Goal: Contribute content: Contribute content

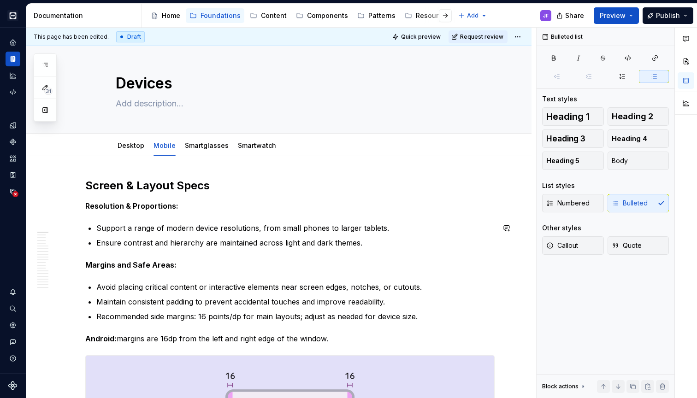
scroll to position [18, 0]
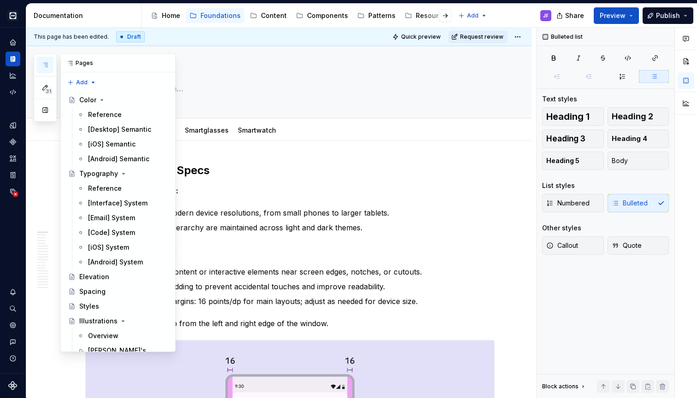
click at [52, 68] on button "button" at bounding box center [45, 65] width 17 height 17
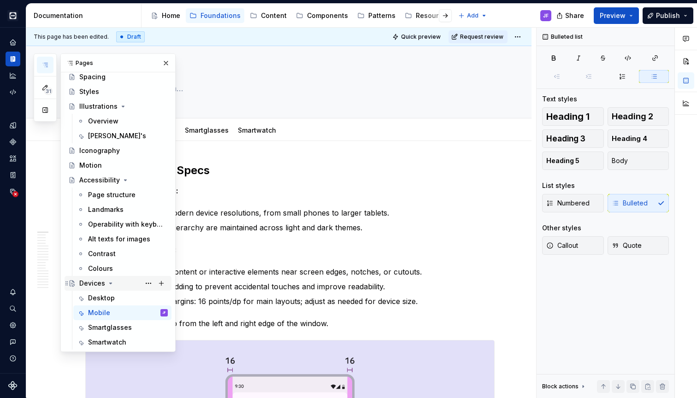
scroll to position [215, 0]
click at [119, 338] on div "Smartwatch" at bounding box center [107, 342] width 38 height 9
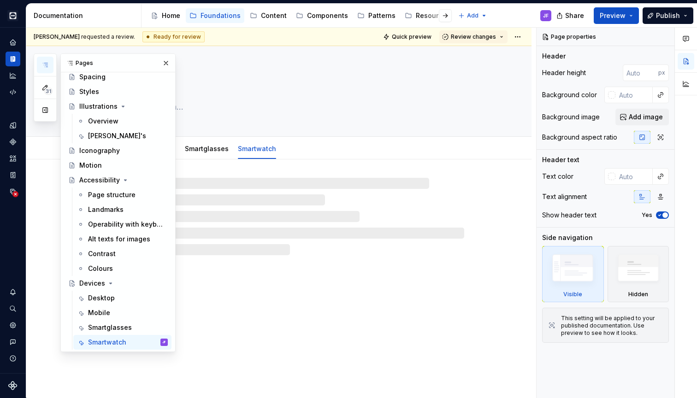
click at [297, 229] on div at bounding box center [290, 216] width 348 height 77
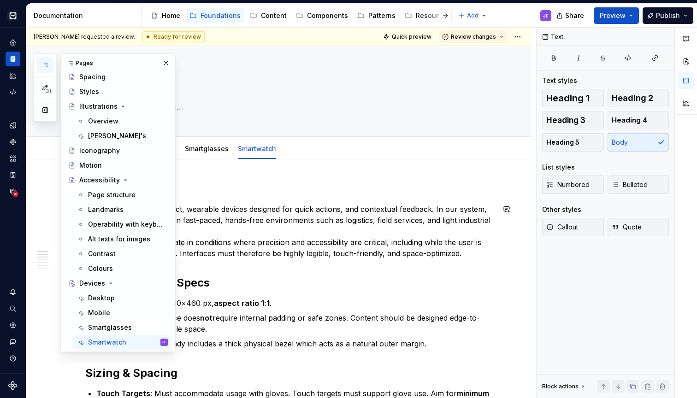
click at [263, 218] on p "Smartwatches are compact, wearable devices designed for quick actions, and cont…" at bounding box center [289, 231] width 409 height 55
click at [168, 63] on button "button" at bounding box center [165, 63] width 13 height 13
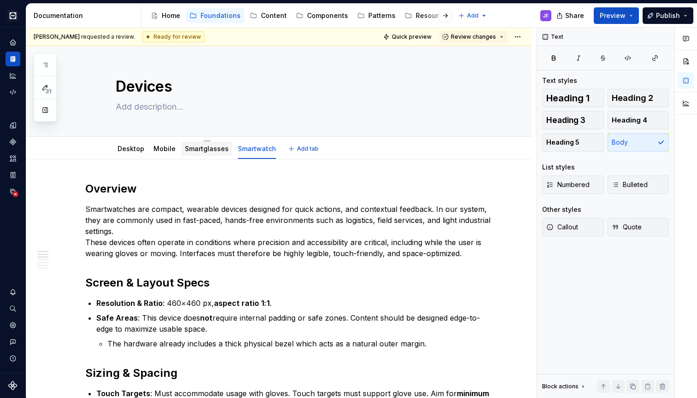
click at [215, 153] on div "Smartglasses" at bounding box center [207, 148] width 44 height 9
click at [212, 149] on link "Smartglasses" at bounding box center [207, 149] width 44 height 8
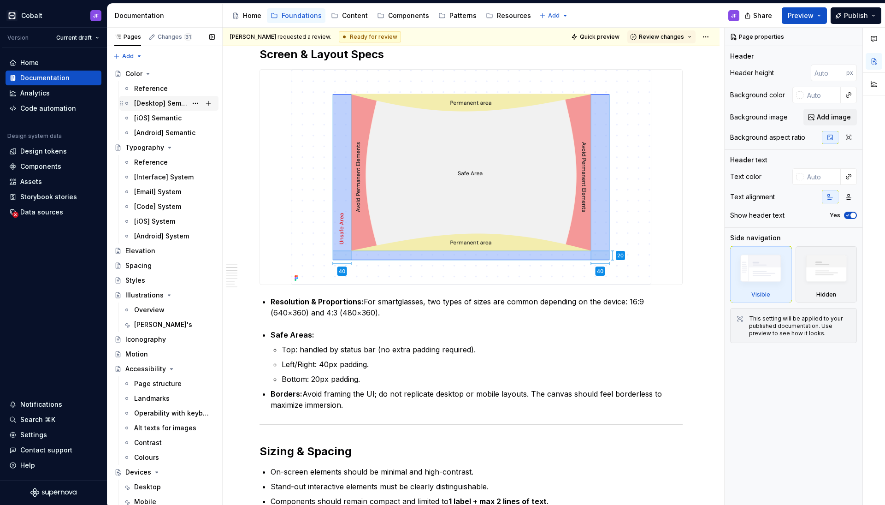
click at [153, 100] on div "[Desktop] Semantic" at bounding box center [160, 103] width 53 height 9
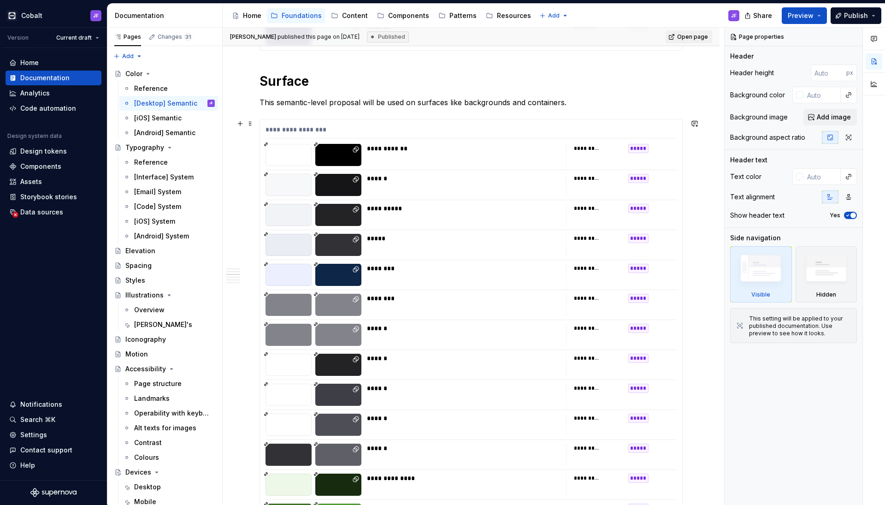
scroll to position [1092, 0]
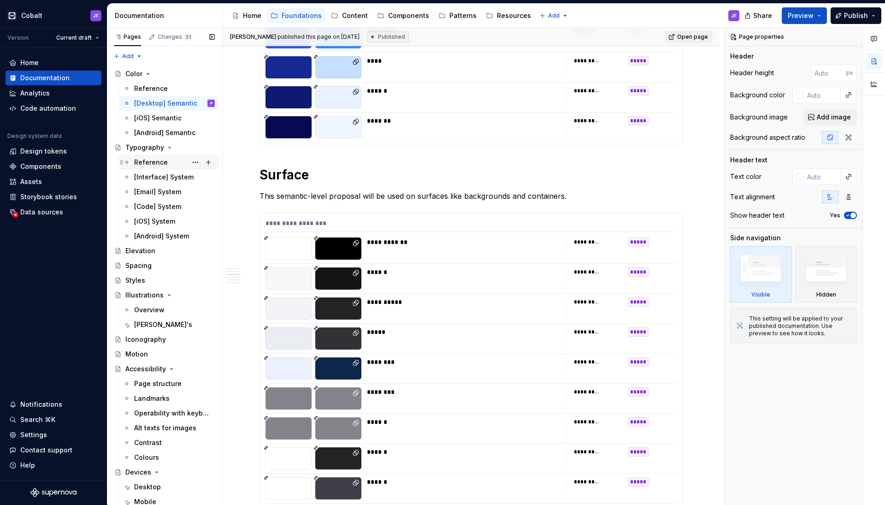
click at [158, 163] on div "Reference" at bounding box center [151, 162] width 34 height 9
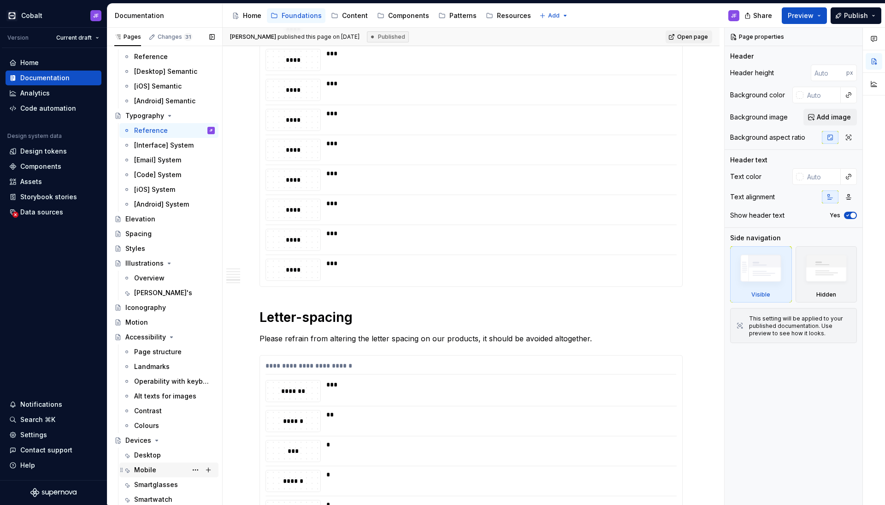
scroll to position [32, 0]
click at [148, 398] on div "Mobile" at bounding box center [145, 469] width 22 height 9
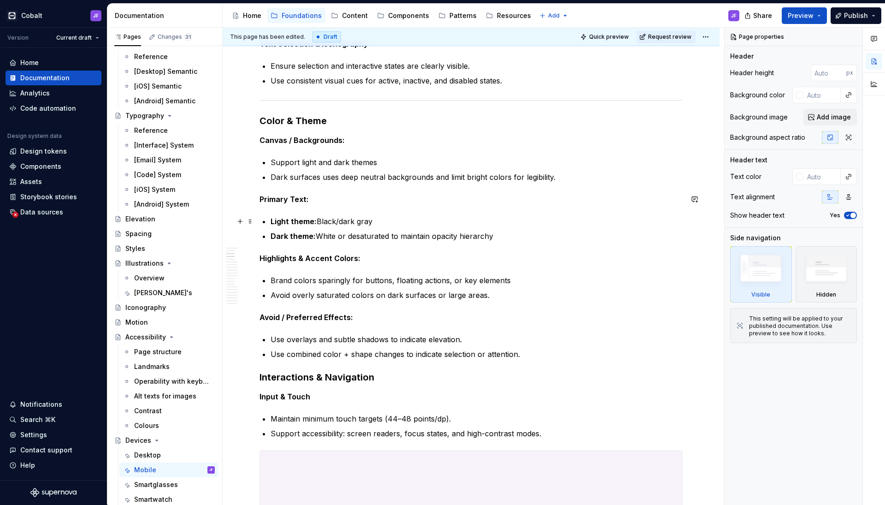
scroll to position [1013, 0]
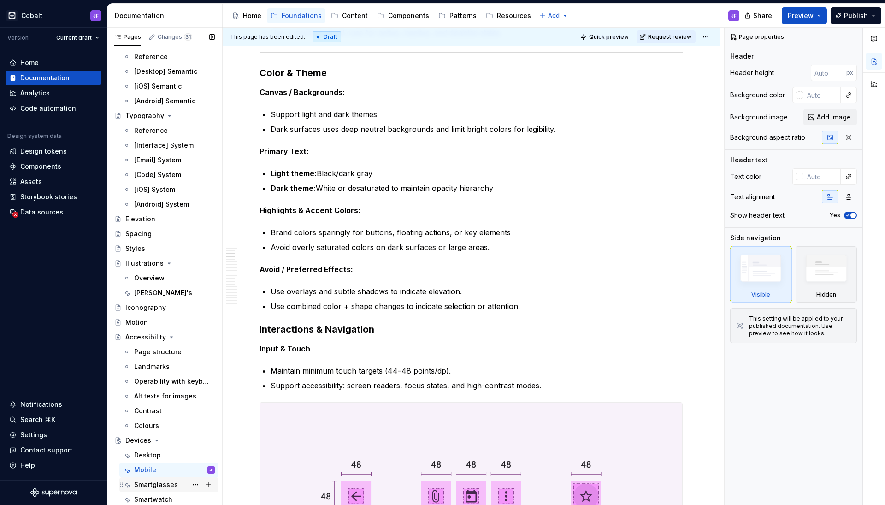
click at [163, 398] on div "Smartglasses" at bounding box center [156, 484] width 44 height 9
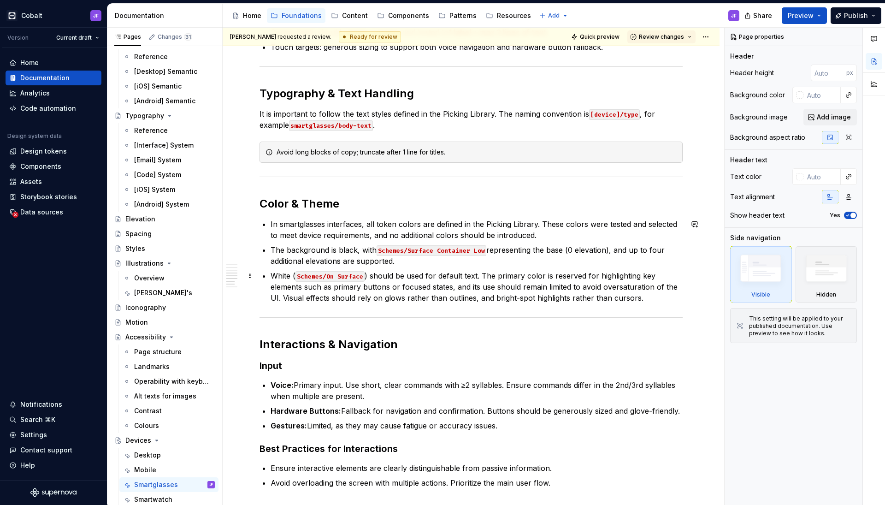
scroll to position [693, 0]
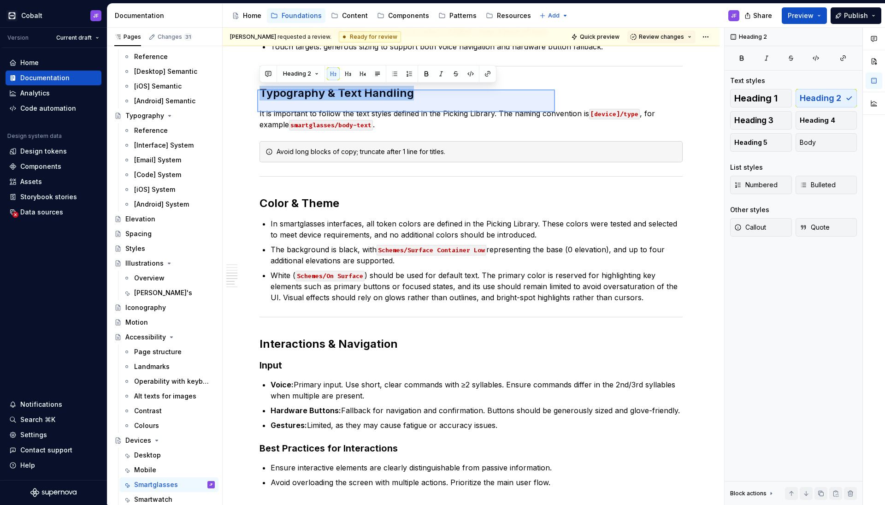
drag, startPoint x: 257, startPoint y: 112, endPoint x: 551, endPoint y: 94, distance: 294.2
click at [551, 94] on div "[PERSON_NAME] requested a review. Ready for review Quick preview Review changes…" at bounding box center [474, 266] width 502 height 477
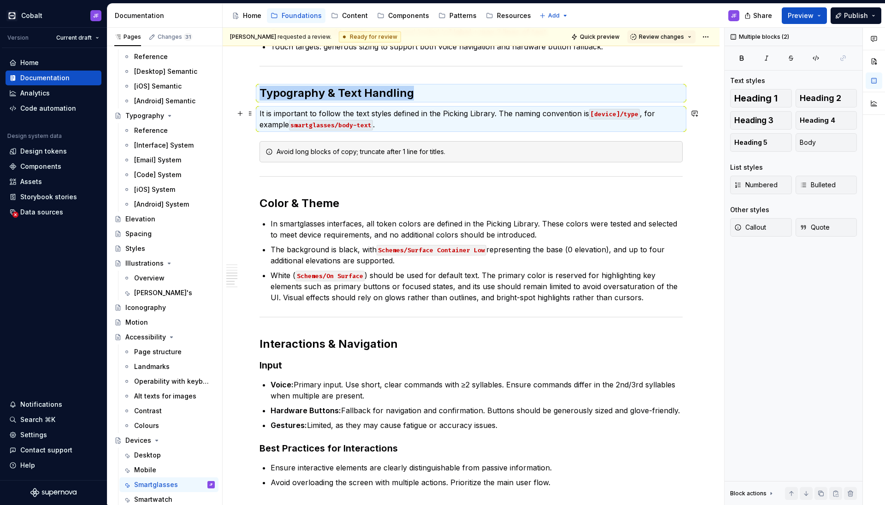
click at [413, 121] on p "It is important to follow the text styles defined in the Picking Library. The n…" at bounding box center [471, 119] width 423 height 22
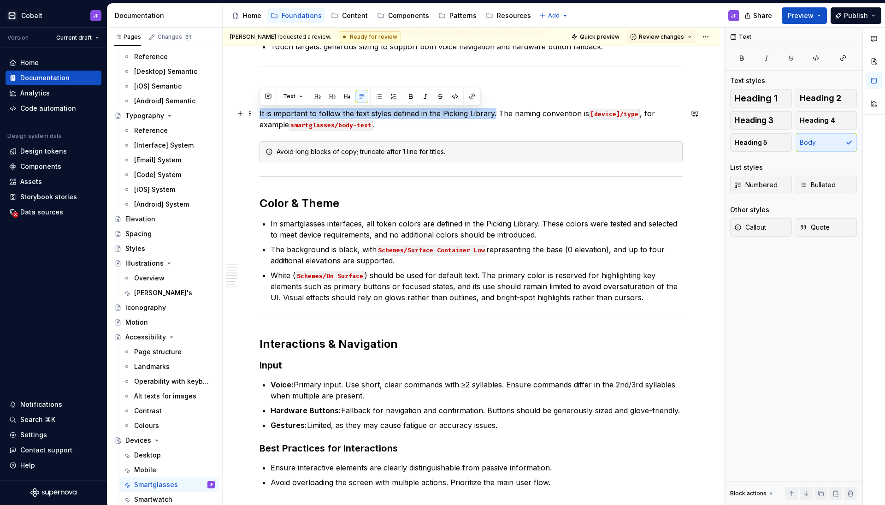
drag, startPoint x: 495, startPoint y: 112, endPoint x: 254, endPoint y: 117, distance: 240.7
click at [254, 117] on div "Overview Smartglasses are hands-free wearable devices designed for high-focus t…" at bounding box center [471, 203] width 497 height 1473
copy p "It is important to follow the text styles defined in the Picking Library."
click at [151, 398] on div "Mobile" at bounding box center [145, 469] width 22 height 9
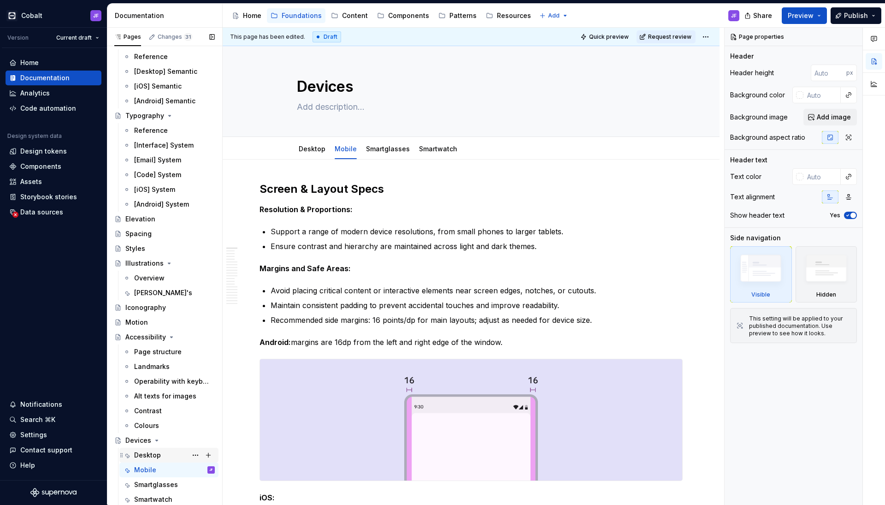
click at [155, 398] on div "Desktop" at bounding box center [174, 454] width 81 height 13
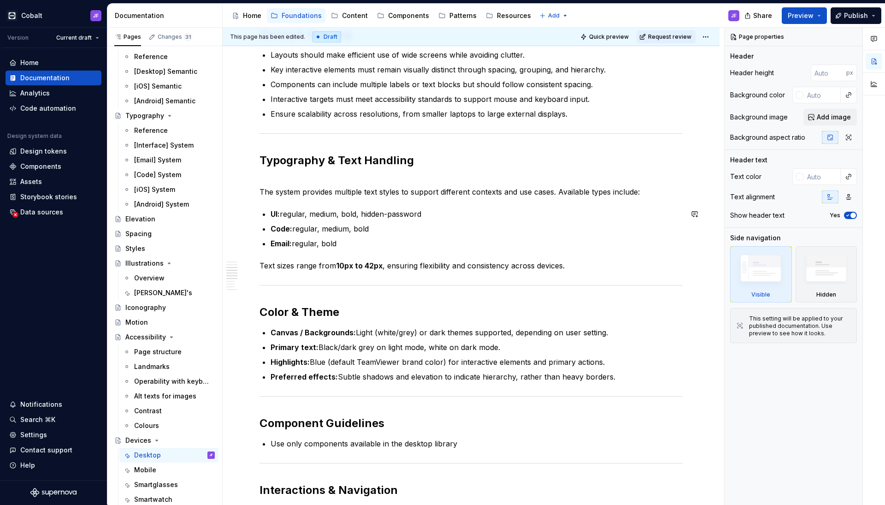
scroll to position [514, 0]
type textarea "*"
click at [260, 193] on p "The system provides multiple text styles to support different contexts and use …" at bounding box center [471, 185] width 423 height 22
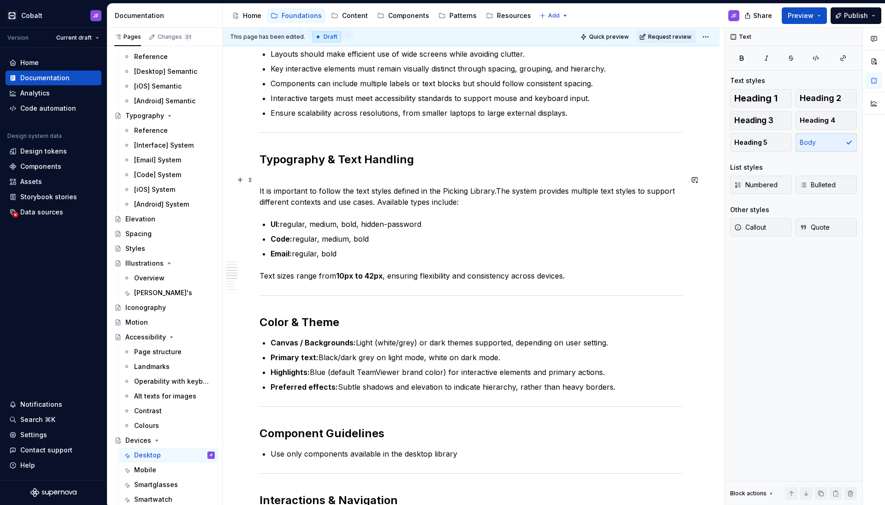
click at [454, 191] on p "It is important to follow the text styles defined in the Picking Library.The sy…" at bounding box center [471, 190] width 423 height 33
click at [500, 193] on p "It is important to follow the text styles defined in the Desktop Library.The sy…" at bounding box center [471, 190] width 423 height 33
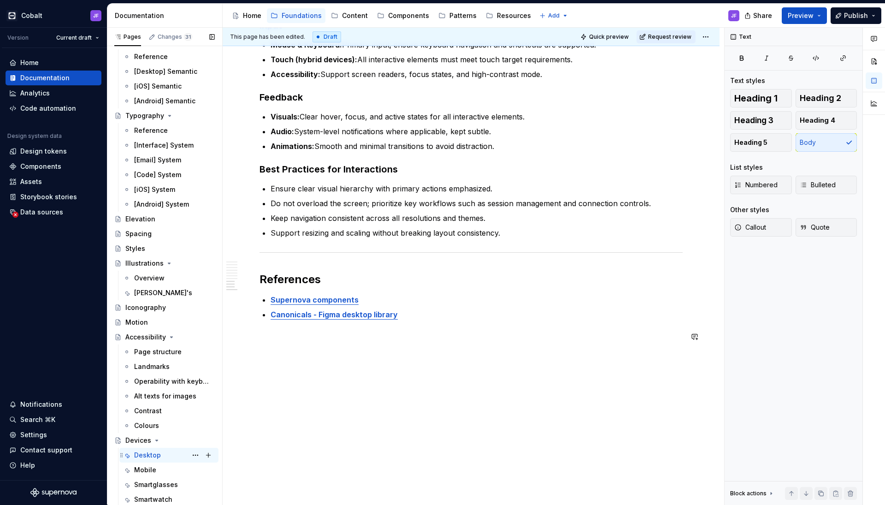
scroll to position [1010, 0]
click at [141, 398] on div "Mobile" at bounding box center [174, 469] width 81 height 13
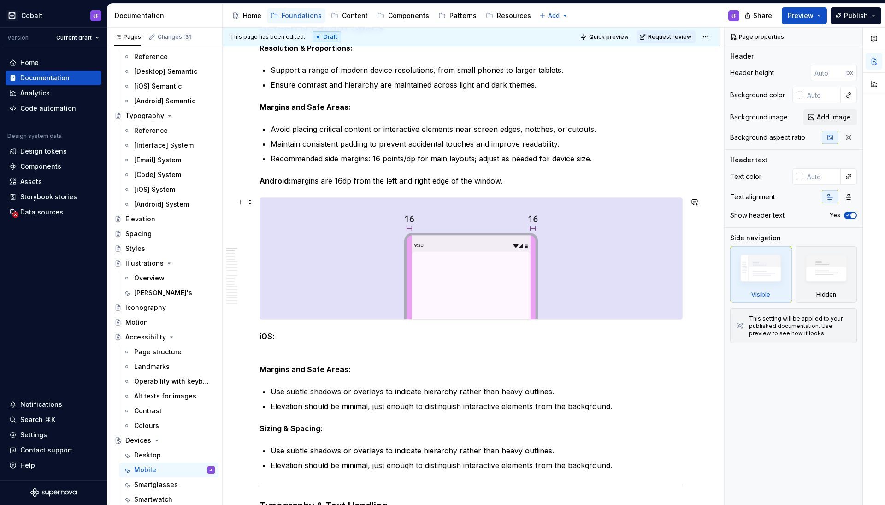
scroll to position [165, 0]
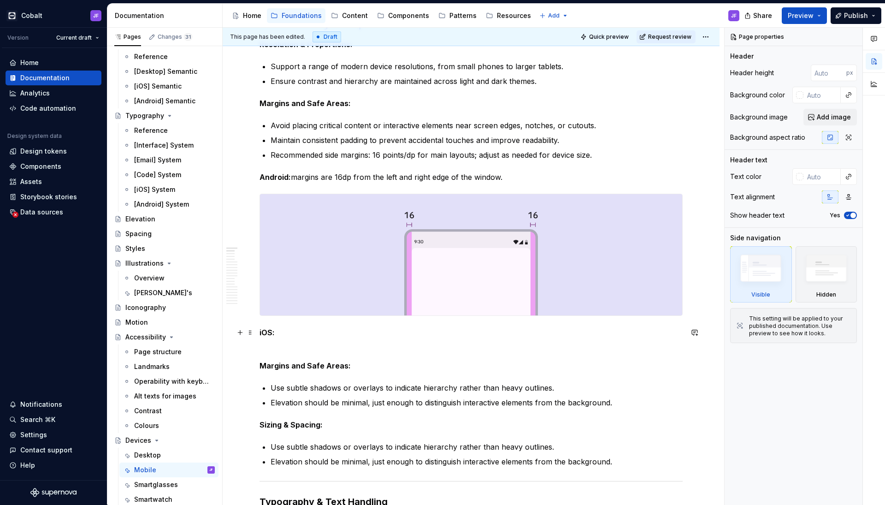
click at [335, 334] on p "iOS:" at bounding box center [471, 332] width 423 height 11
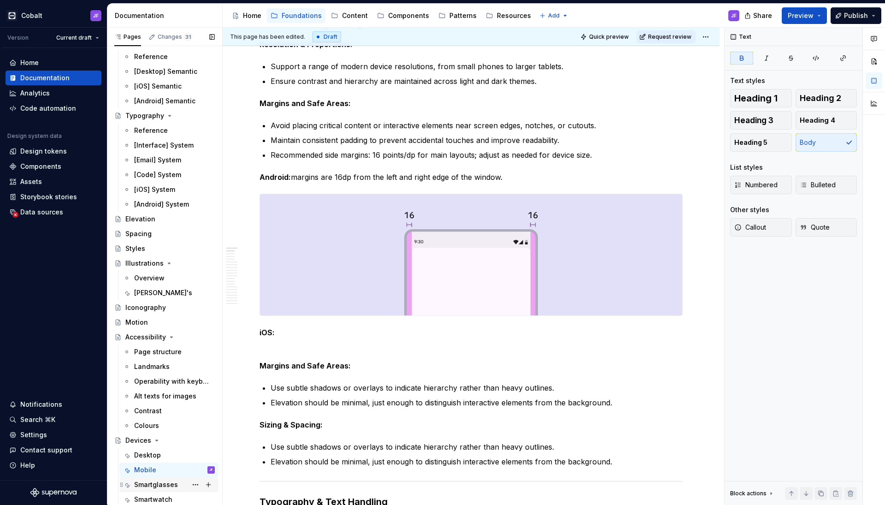
click at [146, 398] on div "Smartglasses" at bounding box center [156, 484] width 44 height 9
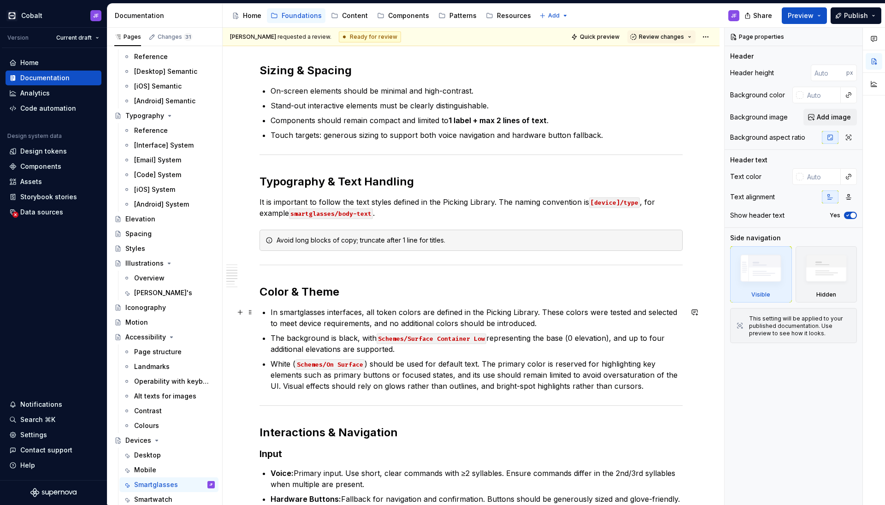
scroll to position [606, 0]
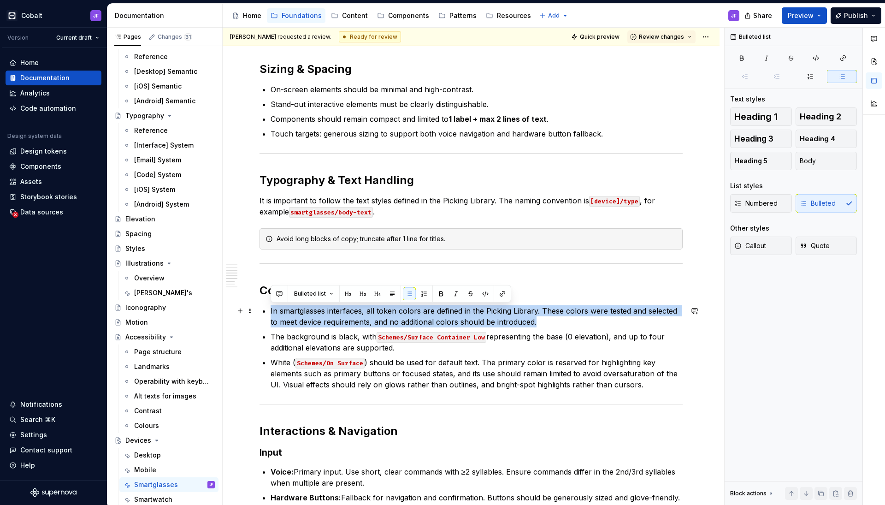
drag, startPoint x: 269, startPoint y: 310, endPoint x: 569, endPoint y: 316, distance: 299.7
click at [569, 317] on div "Overview Smartglasses are hands-free wearable devices designed for high-focus t…" at bounding box center [471, 220] width 423 height 1288
copy p "In smartglasses interfaces, all token colors are defined in the Picking Library…"
click at [161, 398] on div "Mobile" at bounding box center [174, 469] width 81 height 13
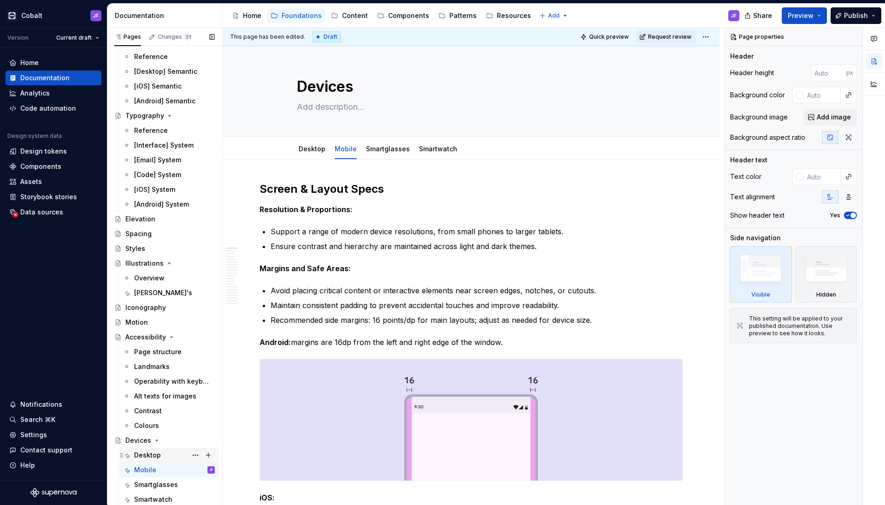
click at [161, 398] on div "Desktop" at bounding box center [174, 454] width 81 height 13
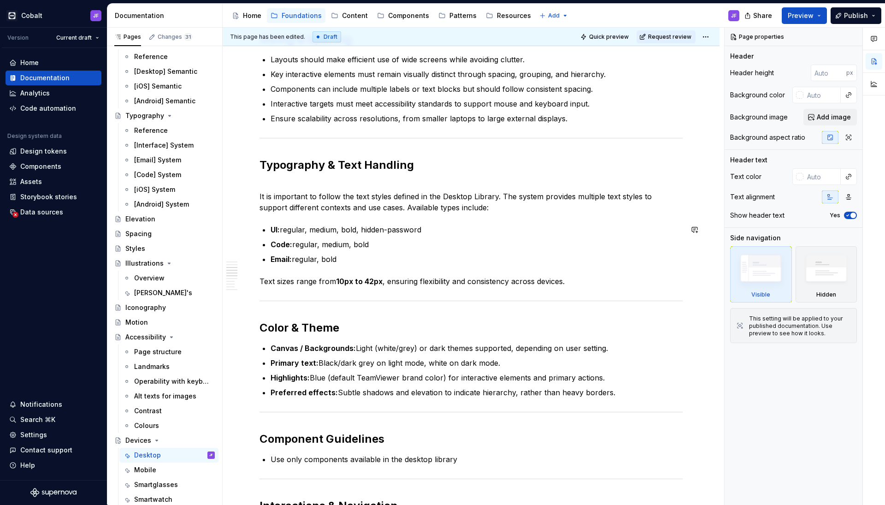
scroll to position [537, 0]
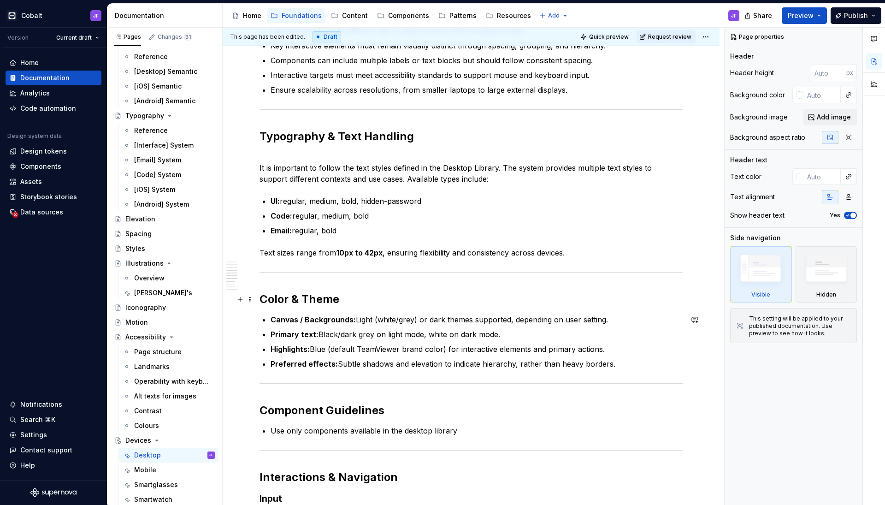
type textarea "*"
click at [379, 303] on h2 "Color & Theme" at bounding box center [471, 299] width 423 height 15
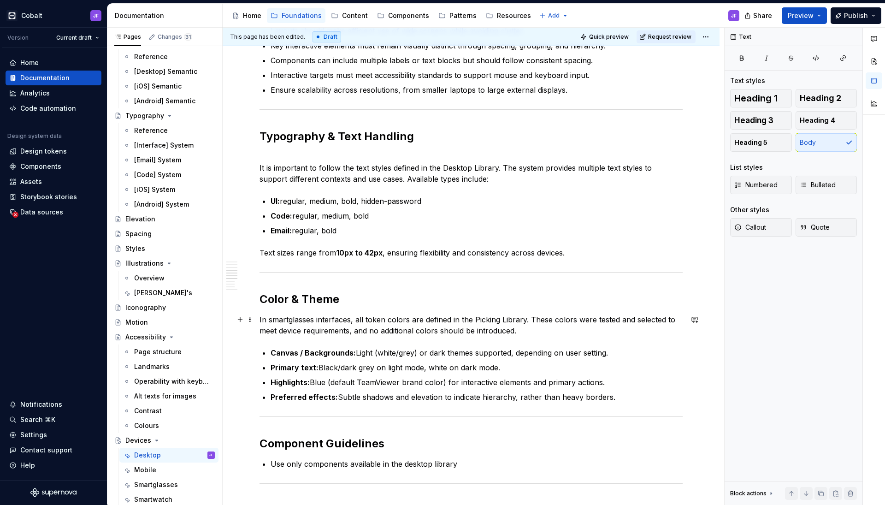
click at [288, 319] on p "In smartglasses interfaces, all token colors are defined in the Picking Library…" at bounding box center [471, 325] width 423 height 22
drag, startPoint x: 354, startPoint y: 321, endPoint x: 258, endPoint y: 318, distance: 95.9
click at [258, 318] on div "Overview Desktop devices are the primary environment for the TeamViewer app, su…" at bounding box center [471, 316] width 497 height 1388
click at [390, 320] on p "All token colors are defined in the Picking Library. These colors were tested a…" at bounding box center [471, 325] width 423 height 22
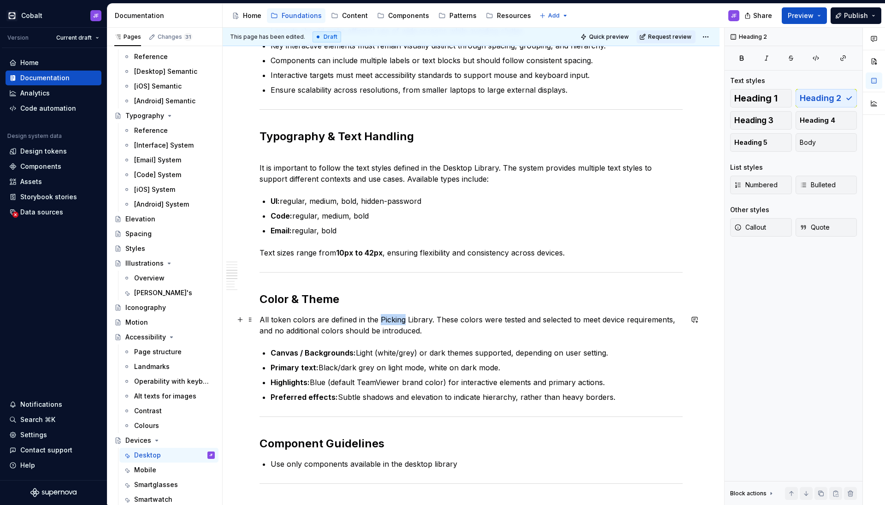
click at [390, 320] on p "All token colors are defined in the Picking Library. These colors were tested a…" at bounding box center [471, 325] width 423 height 22
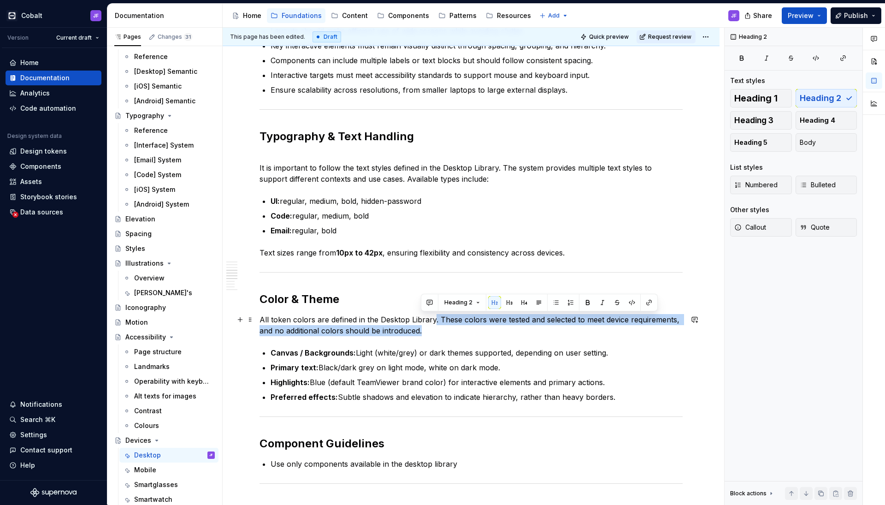
drag, startPoint x: 445, startPoint y: 331, endPoint x: 433, endPoint y: 314, distance: 21.0
click at [433, 314] on p "All token colors are defined in the Desktop Library. These colors were tested a…" at bounding box center [471, 325] width 423 height 22
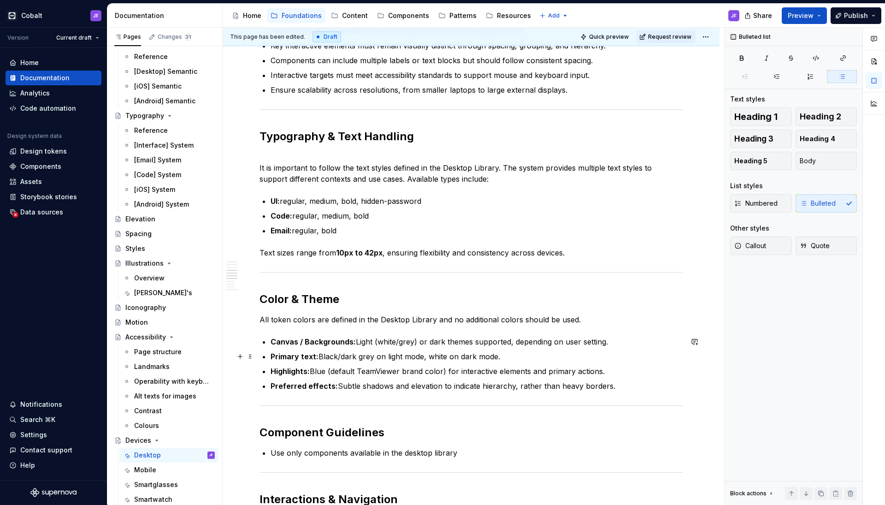
click at [417, 351] on p "Primary text: Black/dark grey on light mode, white on dark mode." at bounding box center [477, 356] width 412 height 11
click at [557, 358] on p "Primary text: Black/dark grey on light mode, white on dark mode." at bounding box center [477, 356] width 412 height 11
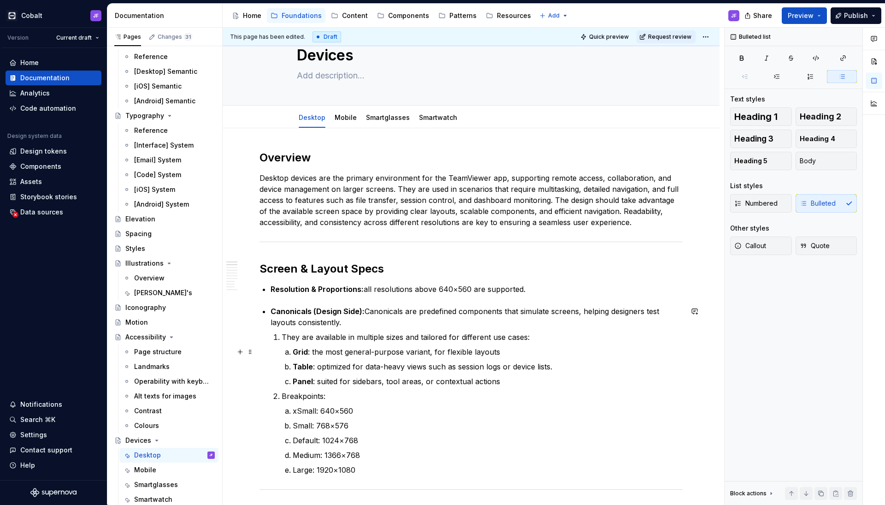
scroll to position [4, 0]
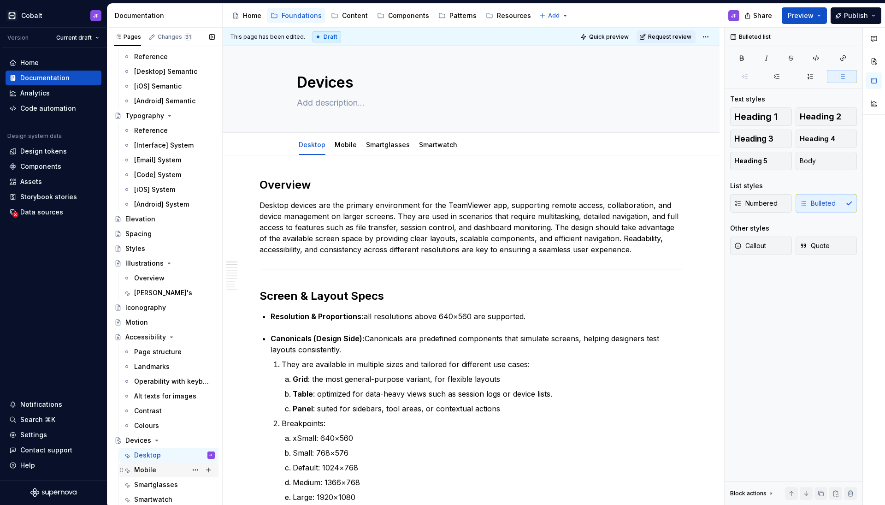
click at [153, 398] on div "Mobile" at bounding box center [145, 469] width 22 height 9
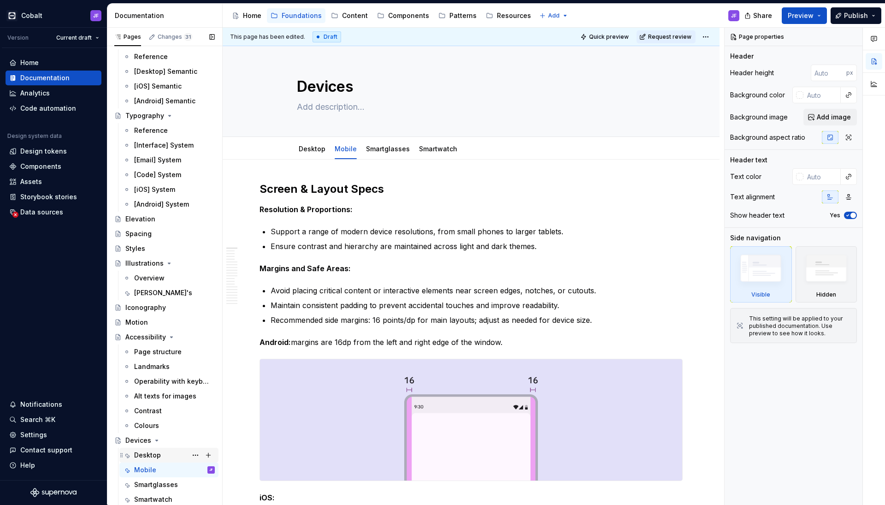
click at [152, 398] on div "Desktop" at bounding box center [147, 454] width 27 height 9
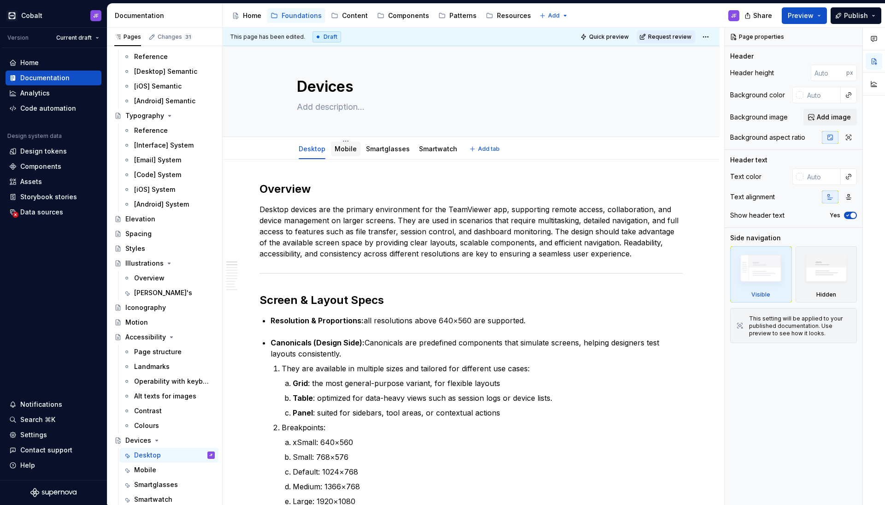
click at [347, 154] on div "Mobile" at bounding box center [346, 148] width 22 height 11
click at [349, 149] on link "Mobile" at bounding box center [346, 149] width 22 height 8
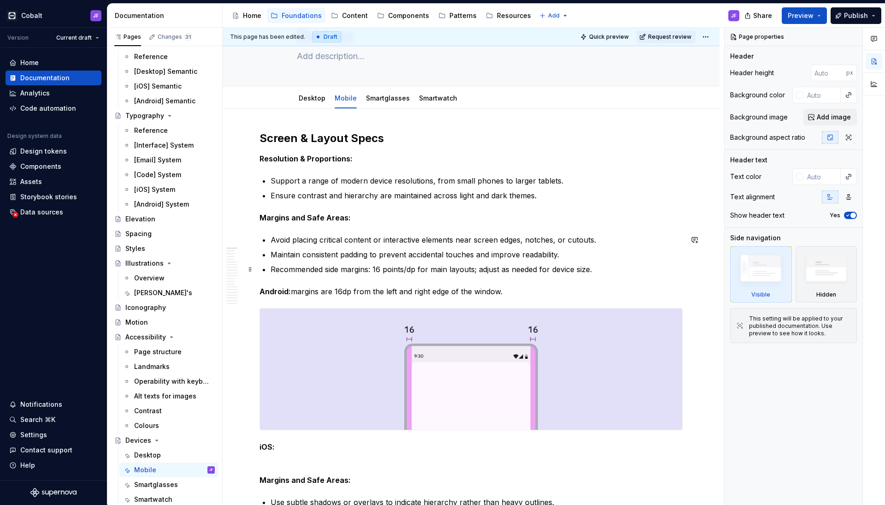
scroll to position [50, 0]
click at [394, 100] on link "Smartglasses" at bounding box center [388, 99] width 44 height 8
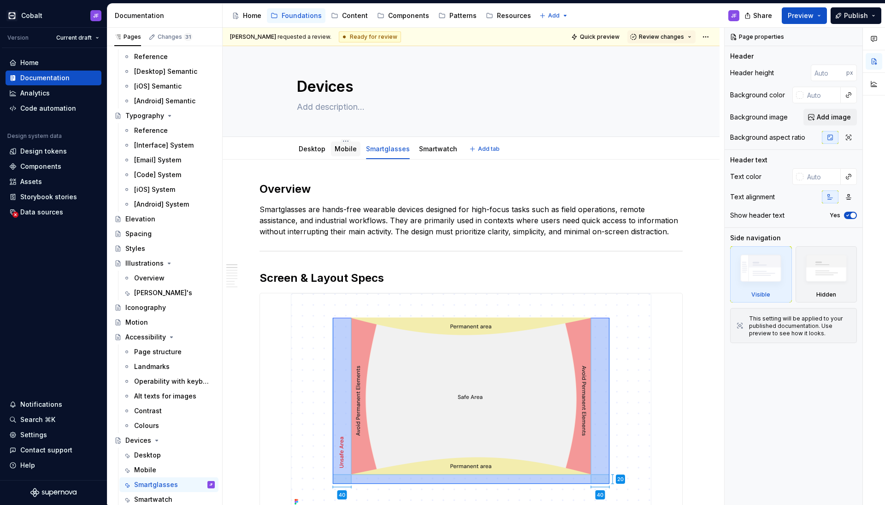
click at [341, 151] on link "Mobile" at bounding box center [346, 149] width 22 height 8
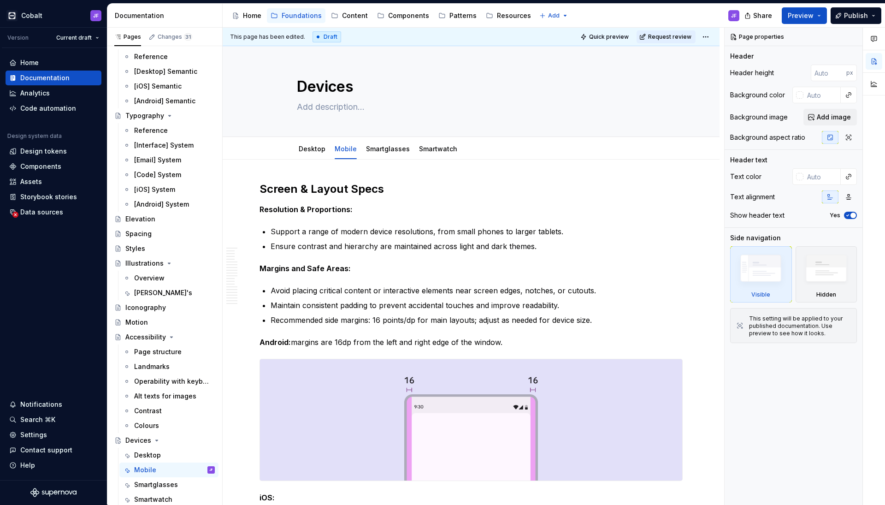
type textarea "*"
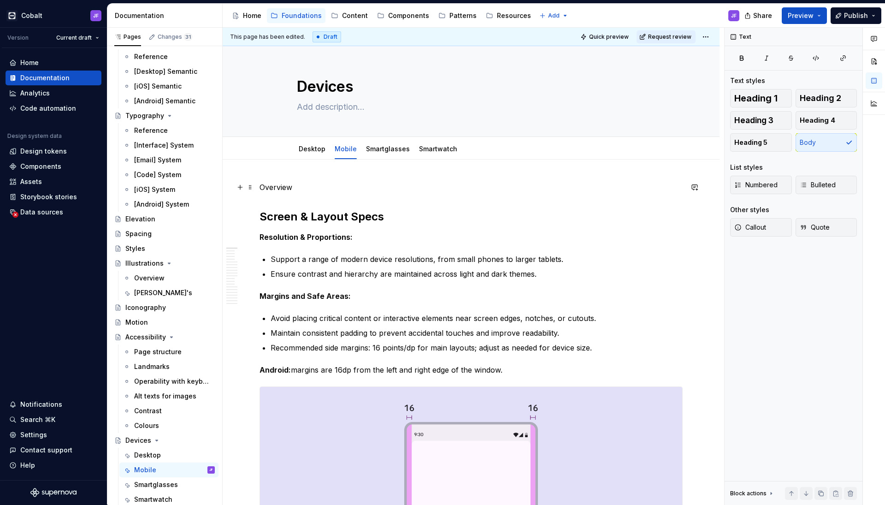
click at [264, 185] on p "Overview" at bounding box center [471, 187] width 423 height 11
click at [696, 99] on span "Heading 2" at bounding box center [820, 98] width 41 height 9
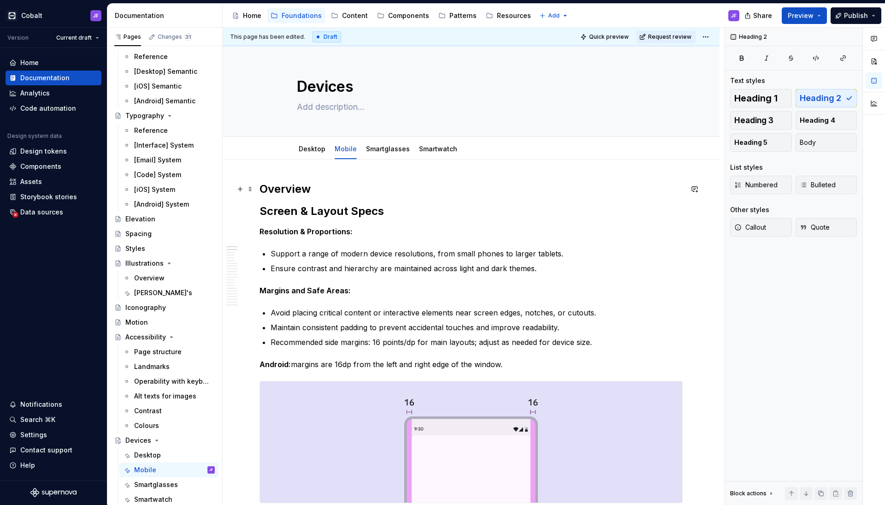
click at [344, 184] on h2 "Overview" at bounding box center [471, 189] width 423 height 15
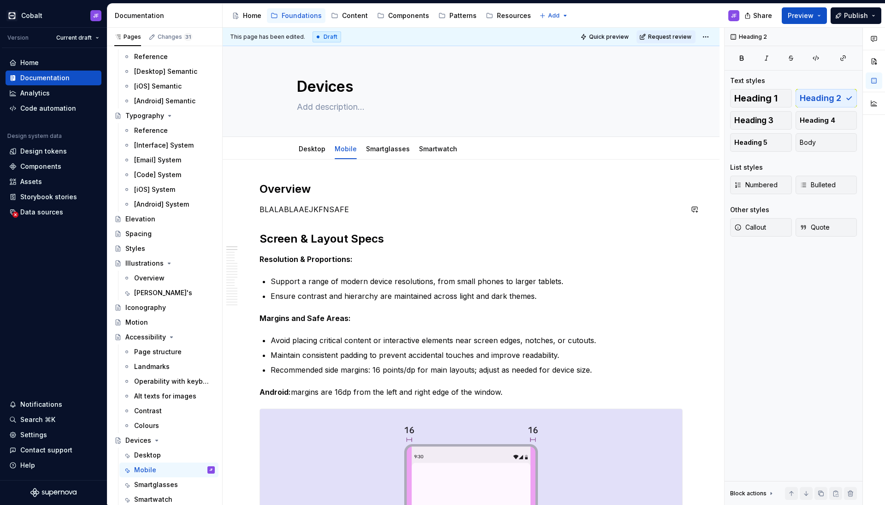
click at [383, 159] on div "Desktop Mobile Smartglasses Smartwatch Add tab" at bounding box center [471, 148] width 497 height 23
click at [385, 150] on link "Smartglasses" at bounding box center [388, 149] width 44 height 8
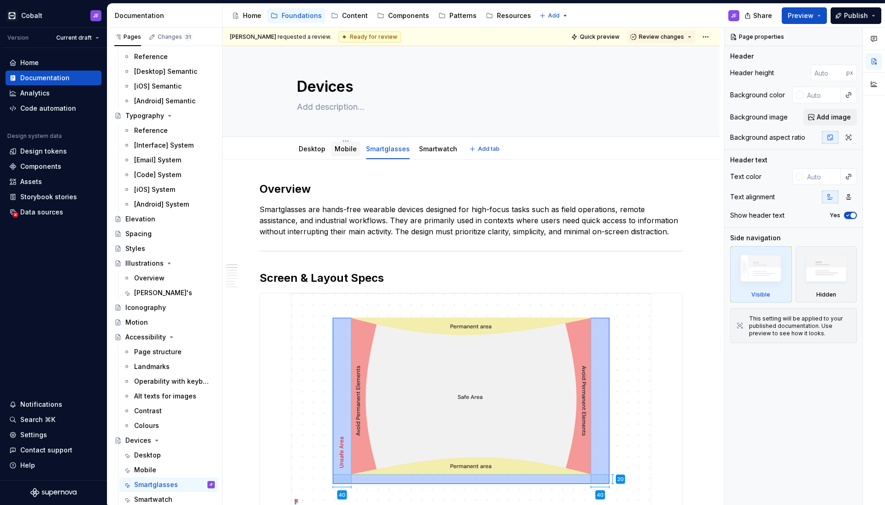
click at [347, 151] on link "Mobile" at bounding box center [346, 149] width 22 height 8
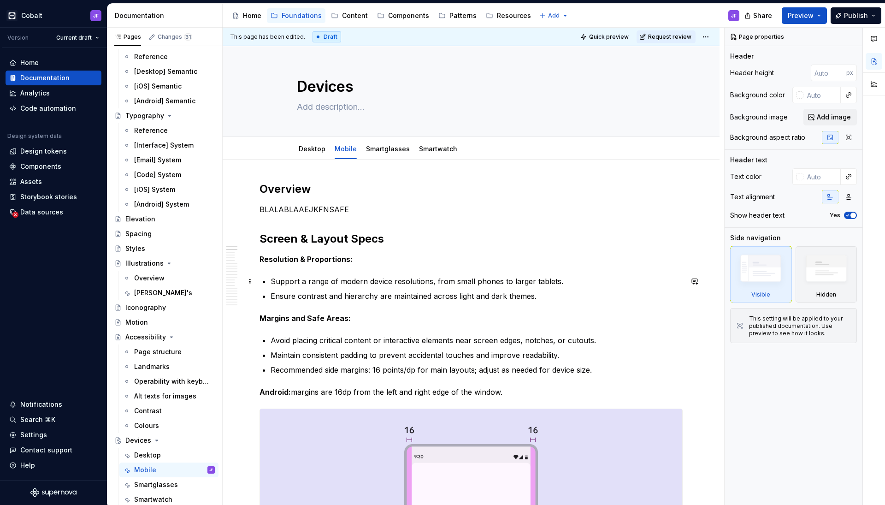
type textarea "*"
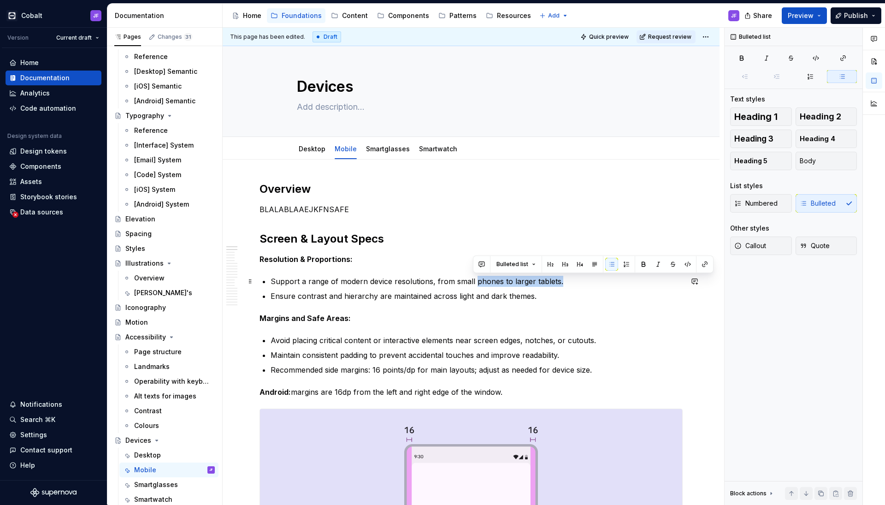
drag, startPoint x: 563, startPoint y: 281, endPoint x: 473, endPoint y: 283, distance: 90.4
click at [473, 283] on p "Support a range of modern device resolutions, from small phones to larger table…" at bounding box center [477, 281] width 412 height 11
drag, startPoint x: 588, startPoint y: 280, endPoint x: 544, endPoint y: 279, distance: 44.3
click at [544, 279] on p "Support a range of modern device resolutions, from small to larger phones to la…" at bounding box center [477, 281] width 412 height 11
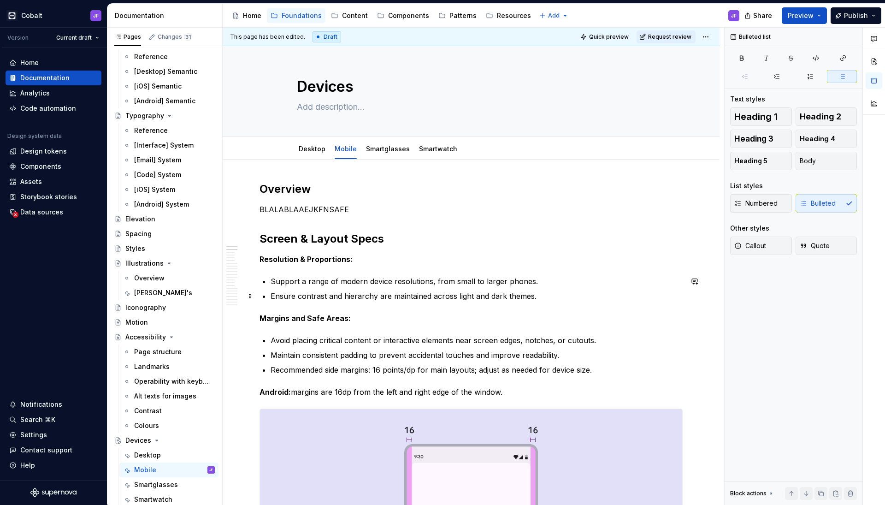
click at [365, 297] on p "Ensure contrast and hierarchy are maintained across light and dark themes." at bounding box center [477, 295] width 412 height 11
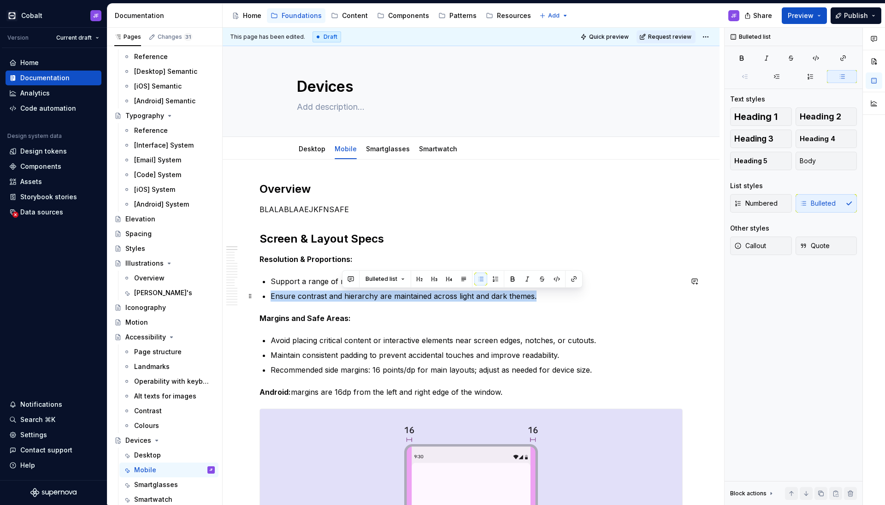
click at [365, 297] on p "Ensure contrast and hierarchy are maintained across light and dark themes." at bounding box center [477, 295] width 412 height 11
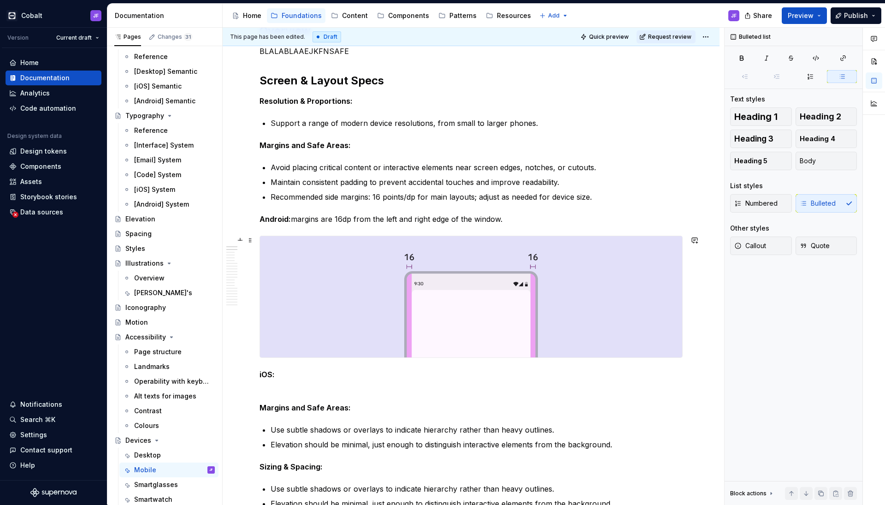
scroll to position [161, 0]
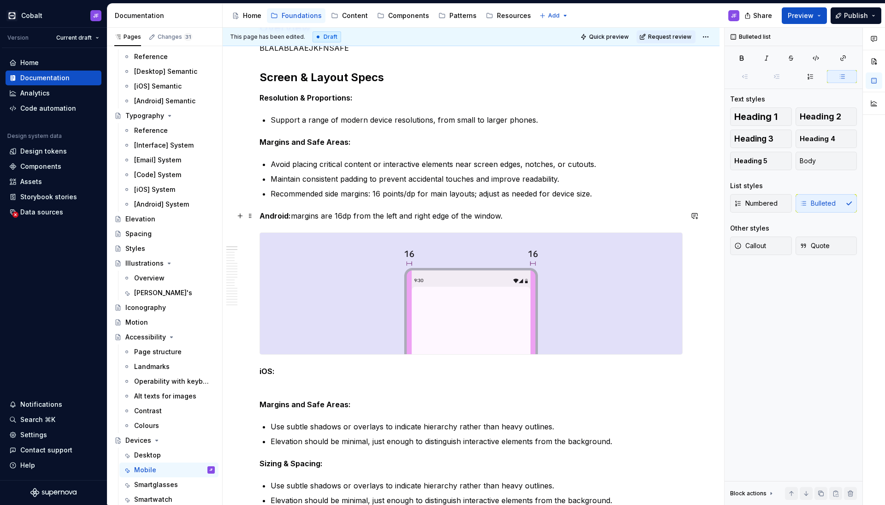
click at [533, 217] on p "Android: margins are 16dp from the left and right edge of the window." at bounding box center [471, 215] width 423 height 11
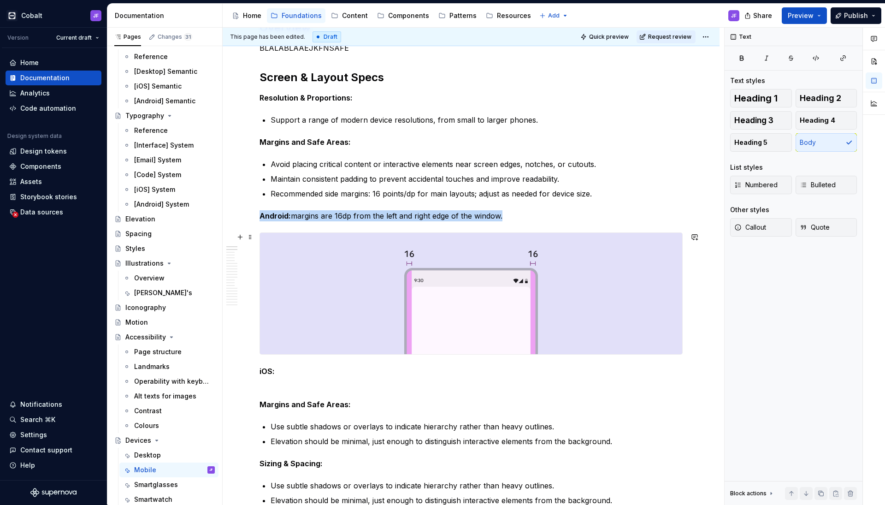
click at [499, 265] on img at bounding box center [471, 293] width 422 height 121
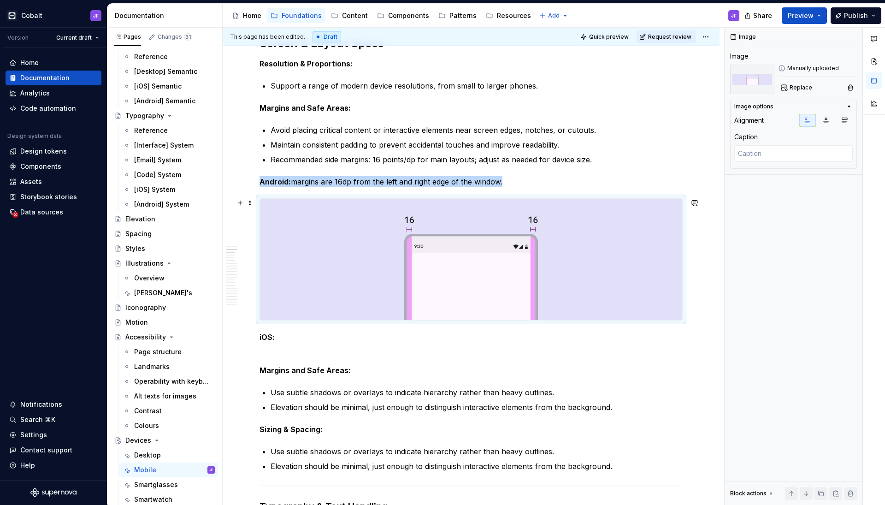
scroll to position [215, 0]
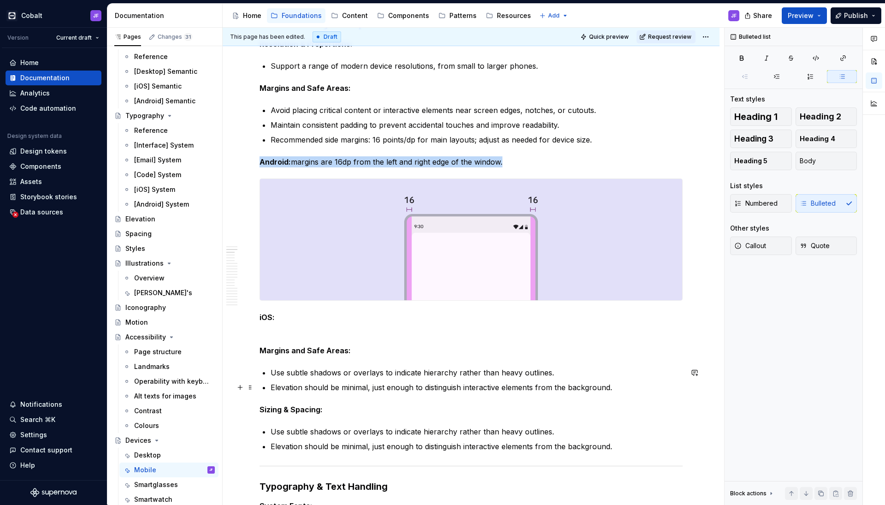
click at [508, 387] on p "Elevation should be minimal, just enough to distinguish interactive elements fr…" at bounding box center [477, 387] width 412 height 11
click at [282, 350] on strong "Margins and Safe Areas:" at bounding box center [305, 350] width 91 height 9
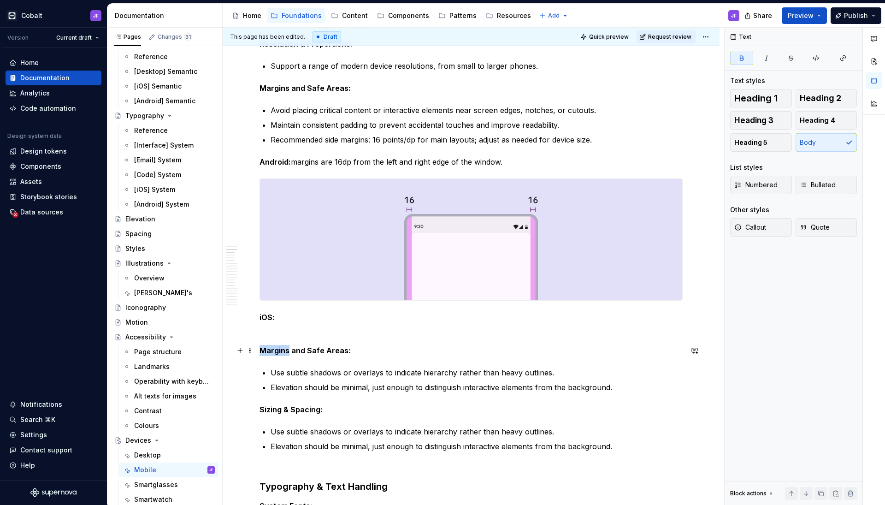
click at [281, 349] on strong "Margins and Safe Areas:" at bounding box center [305, 350] width 91 height 9
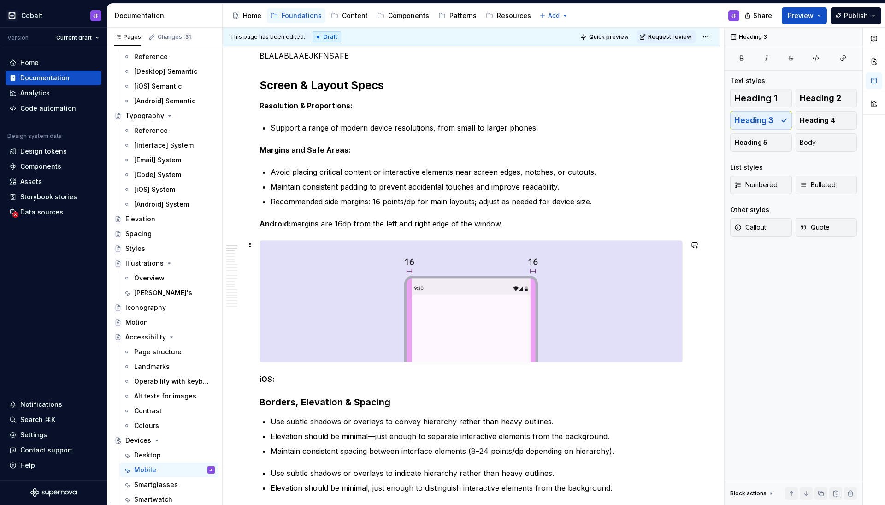
scroll to position [168, 0]
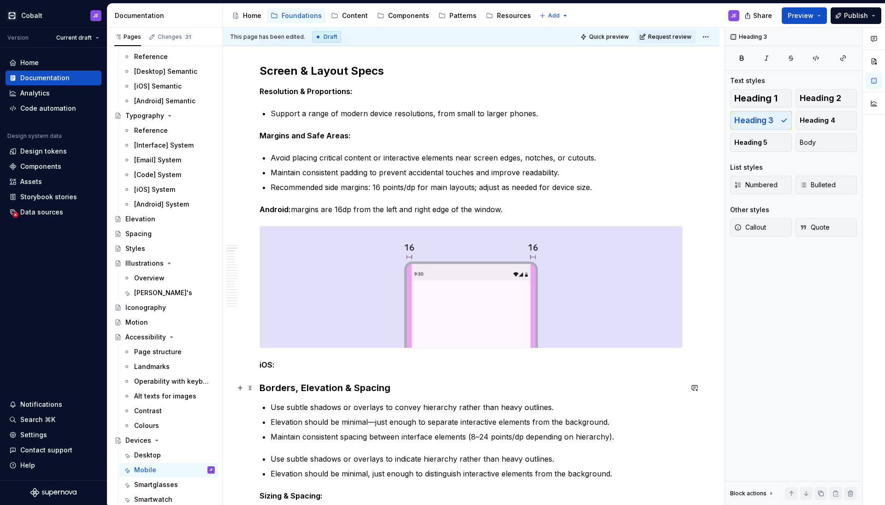
click at [344, 389] on h3 "Borders, Elevation & Spacing" at bounding box center [471, 387] width 423 height 13
click at [696, 118] on span "Heading 4" at bounding box center [817, 120] width 35 height 9
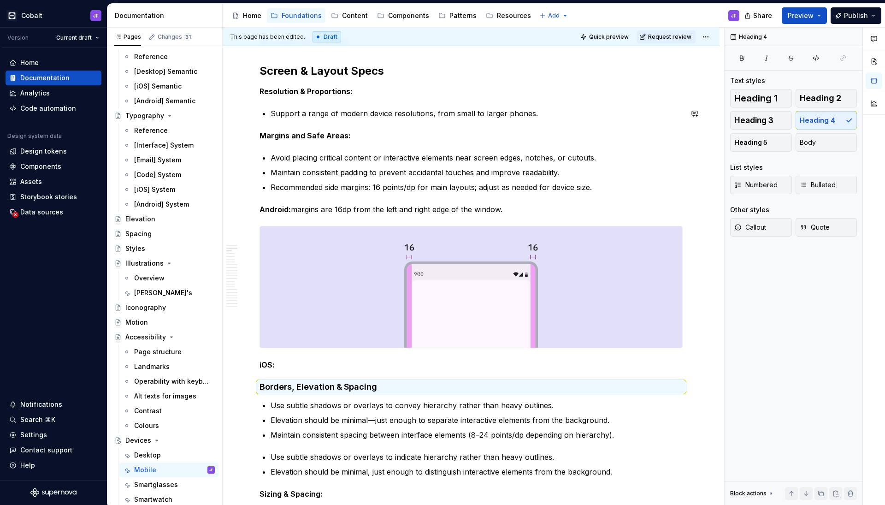
click at [286, 130] on p "Margins and Safe Areas:" at bounding box center [471, 135] width 423 height 11
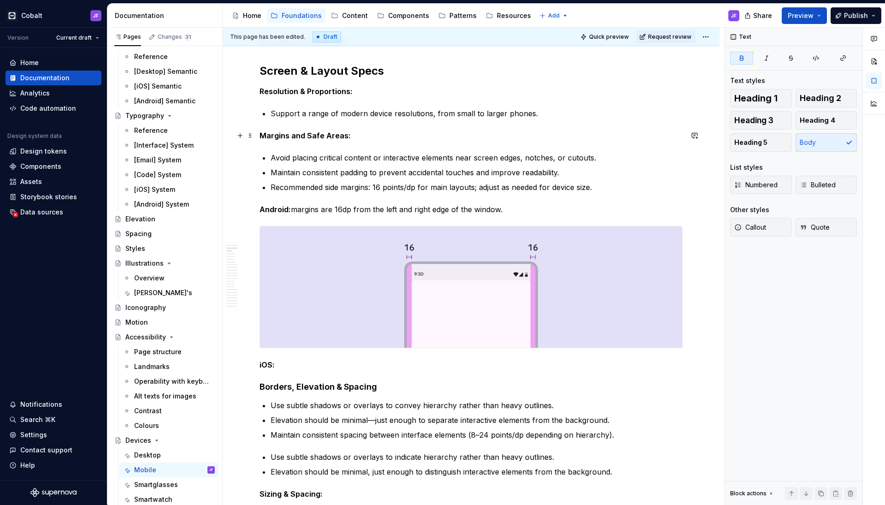
click at [291, 136] on strong "Margins and Safe Areas:" at bounding box center [305, 135] width 91 height 9
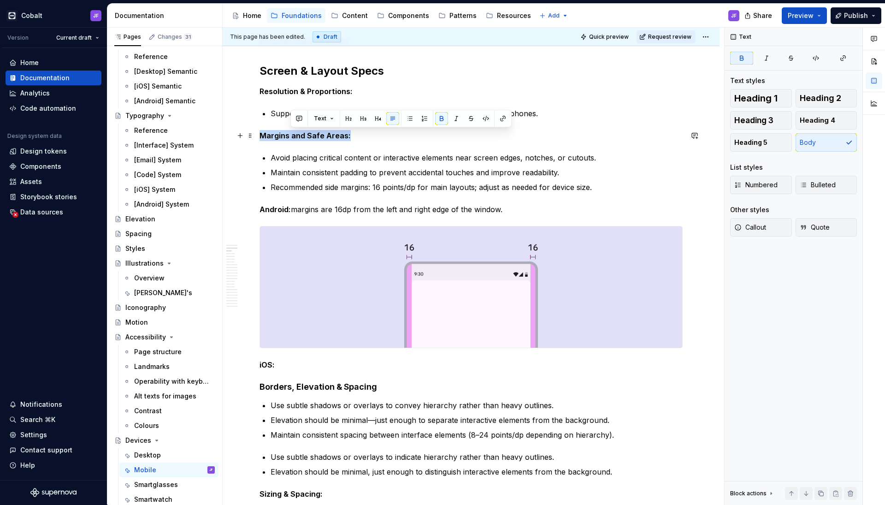
click at [291, 136] on strong "Margins and Safe Areas:" at bounding box center [305, 135] width 91 height 9
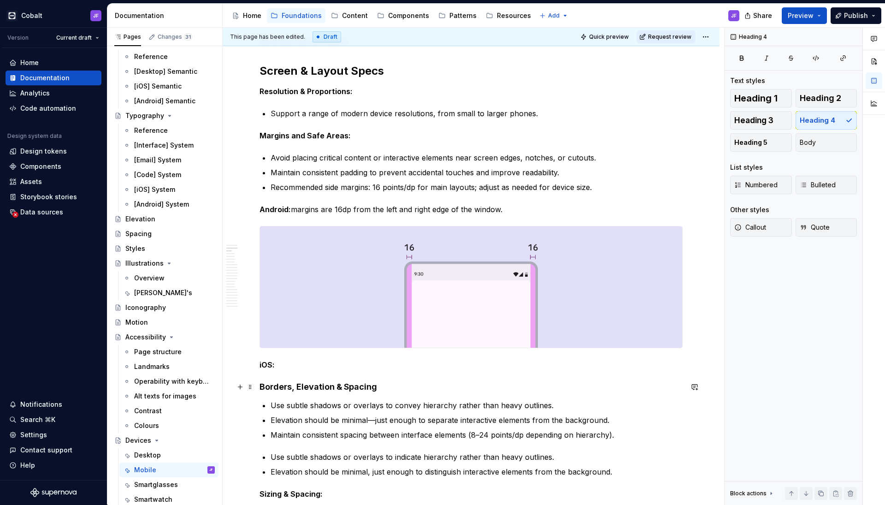
click at [288, 385] on h4 "Borders, Elevation & Spacing" at bounding box center [471, 386] width 423 height 11
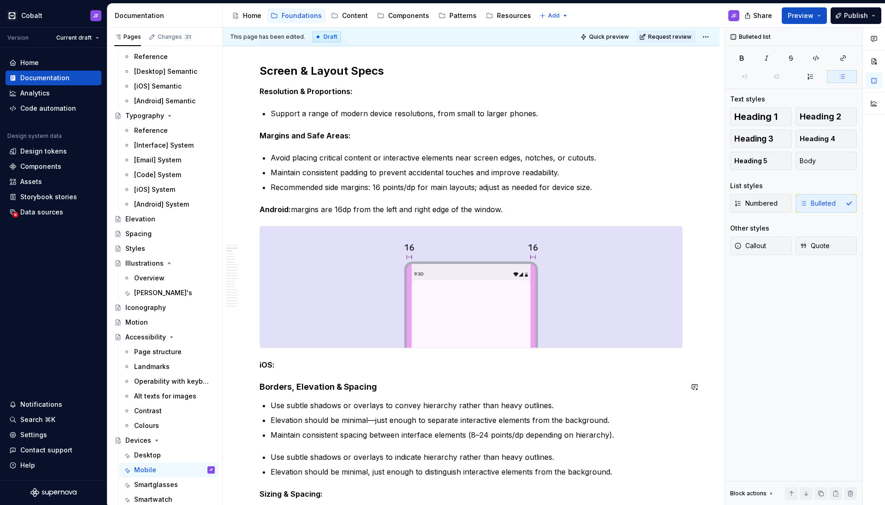
click at [361, 393] on button "button" at bounding box center [362, 388] width 13 height 13
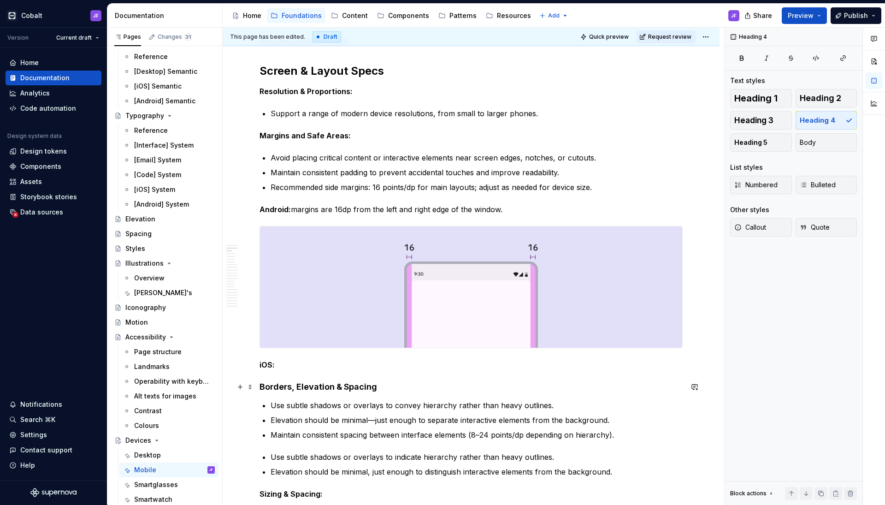
click at [332, 382] on h4 "Borders, Elevation & Spacing" at bounding box center [471, 386] width 423 height 11
click at [696, 140] on span "Body" at bounding box center [808, 142] width 16 height 9
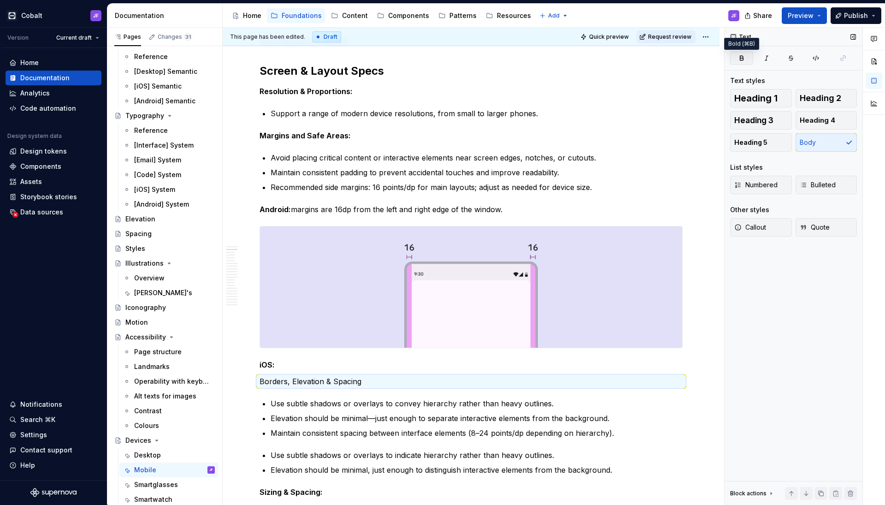
click at [696, 59] on icon "button" at bounding box center [741, 57] width 7 height 7
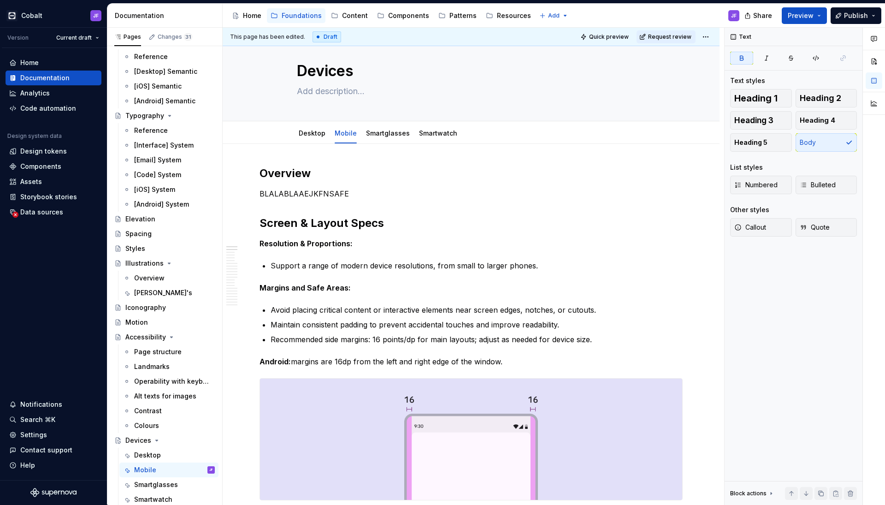
scroll to position [5, 0]
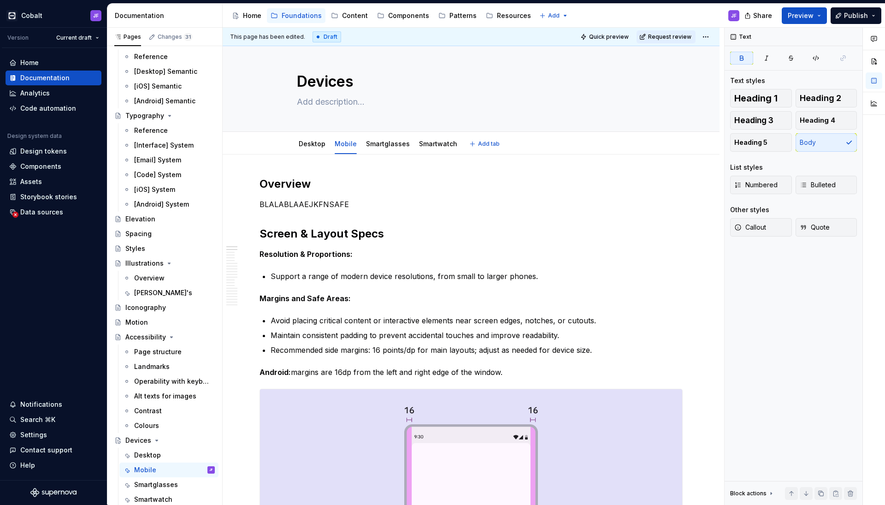
click at [375, 153] on div "Desktop Mobile Smartglasses Smartwatch" at bounding box center [377, 146] width 173 height 25
click at [378, 150] on div "Smartglasses" at bounding box center [387, 143] width 51 height 15
click at [380, 147] on link "Smartglasses" at bounding box center [388, 144] width 44 height 8
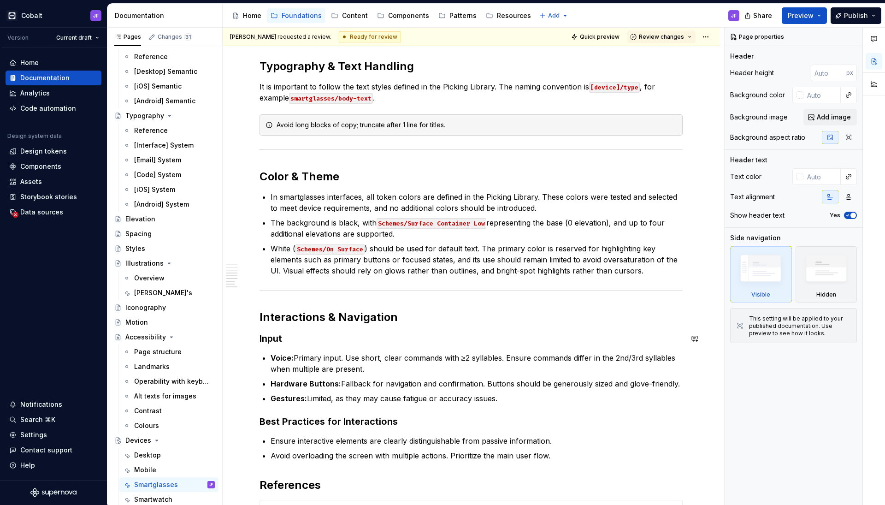
scroll to position [723, 0]
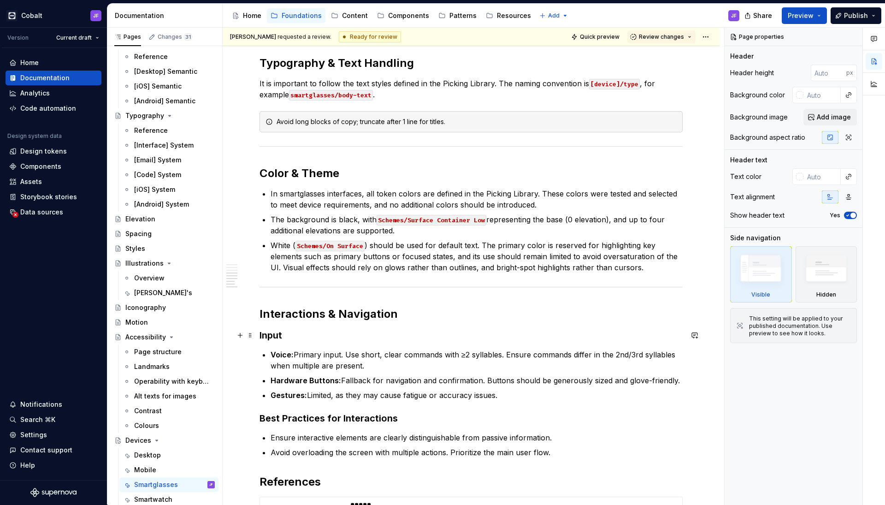
click at [275, 336] on h3 "Input" at bounding box center [471, 335] width 423 height 13
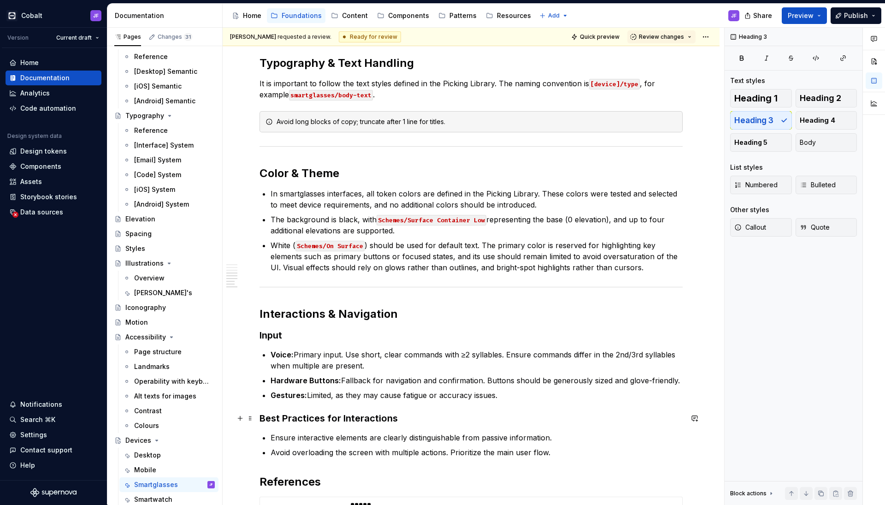
click at [286, 398] on h3 "Best Practices for Interactions" at bounding box center [471, 418] width 423 height 13
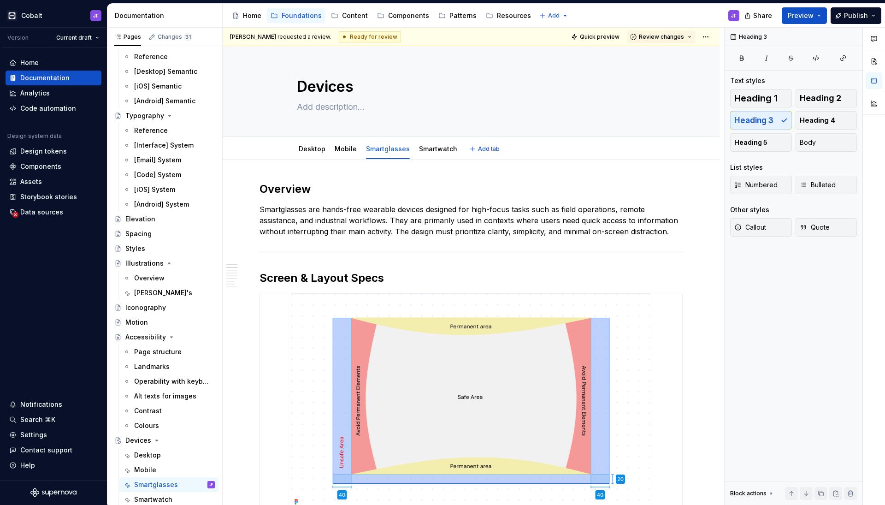
scroll to position [0, 0]
click at [347, 151] on link "Mobile" at bounding box center [346, 149] width 22 height 8
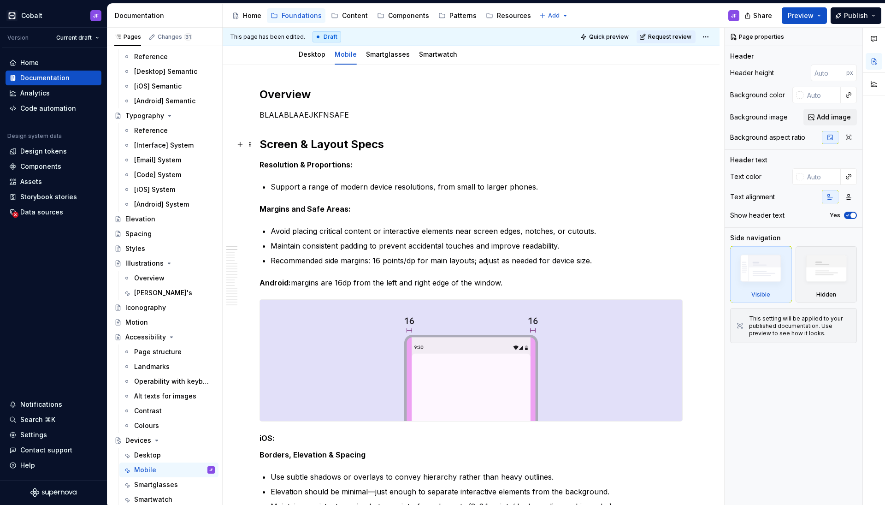
scroll to position [155, 0]
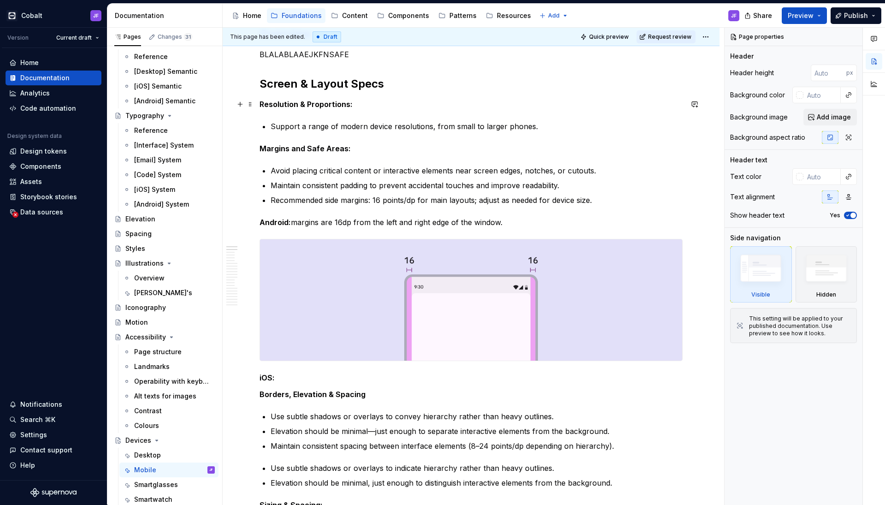
click at [327, 102] on strong "Resolution & Proportions:" at bounding box center [306, 104] width 93 height 9
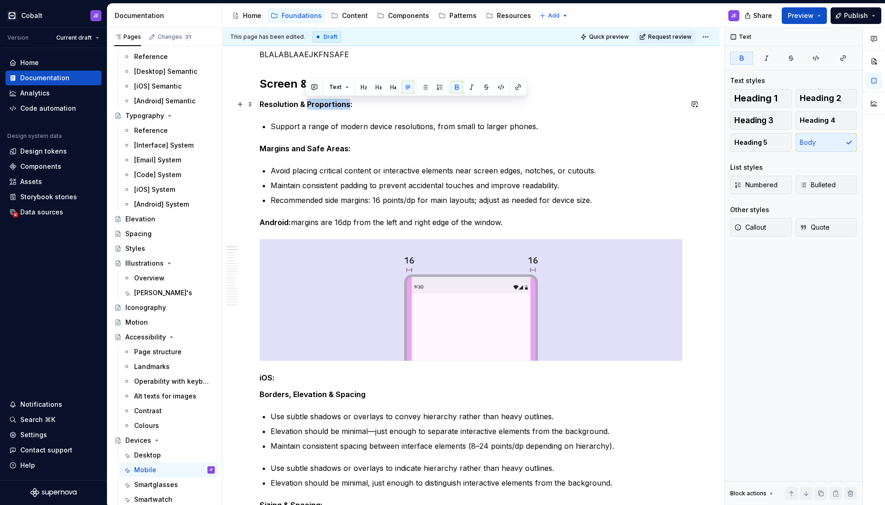
click at [327, 102] on strong "Resolution & Proportions:" at bounding box center [306, 104] width 93 height 9
click at [696, 123] on span "Heading 3" at bounding box center [753, 120] width 39 height 9
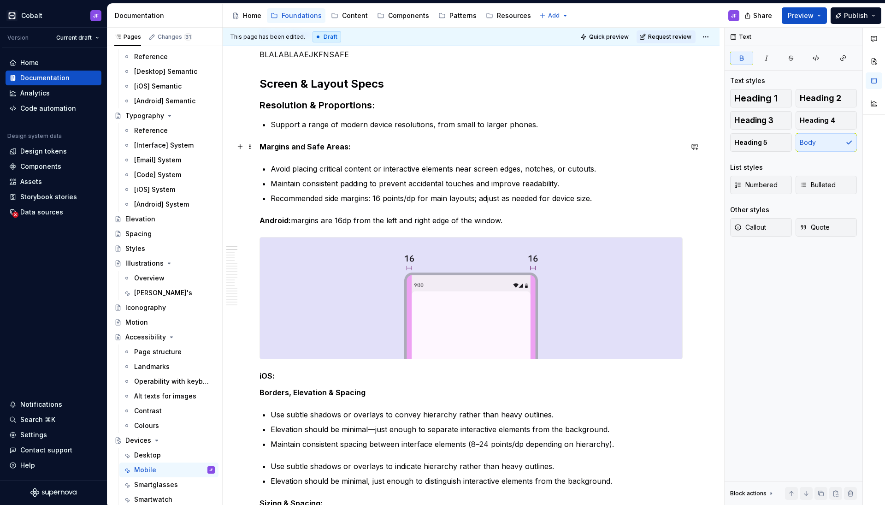
click at [311, 144] on strong "Margins and Safe Areas:" at bounding box center [305, 146] width 91 height 9
click at [696, 115] on button "Heading 3" at bounding box center [761, 120] width 62 height 18
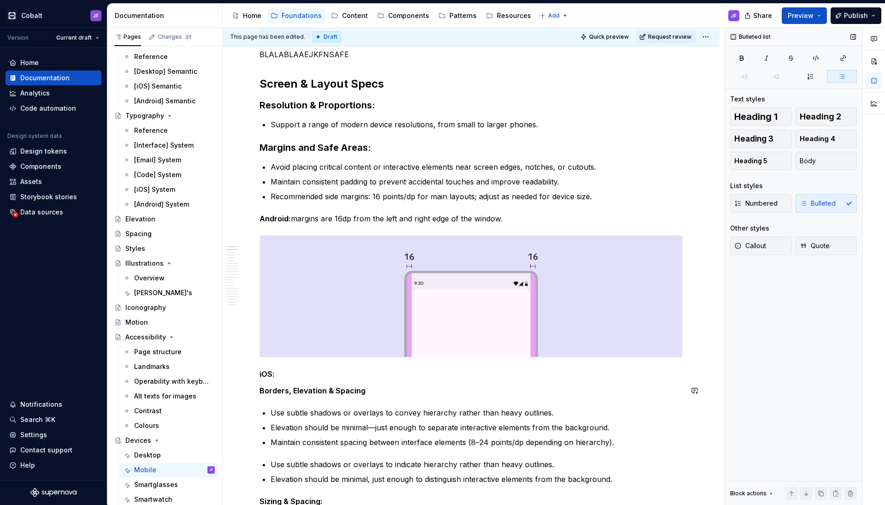
click at [296, 397] on span "Bulleted list" at bounding box center [310, 395] width 32 height 7
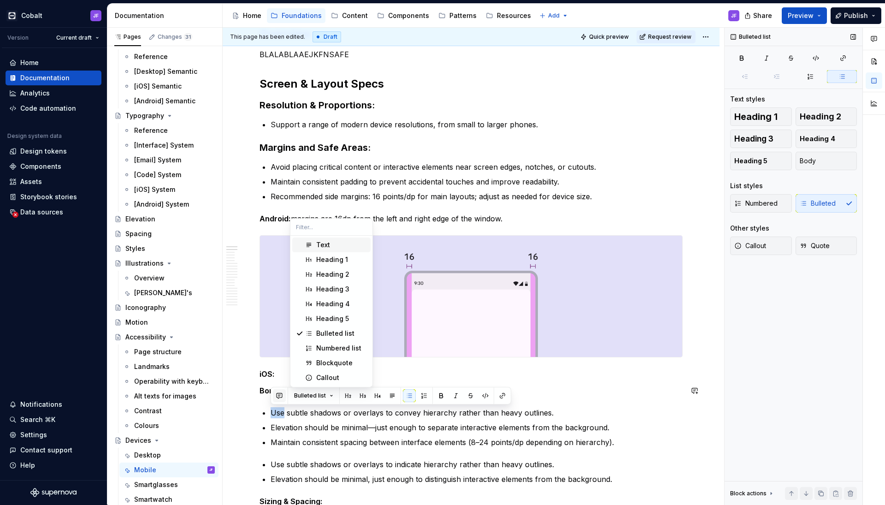
click at [281, 390] on button "button" at bounding box center [279, 395] width 13 height 13
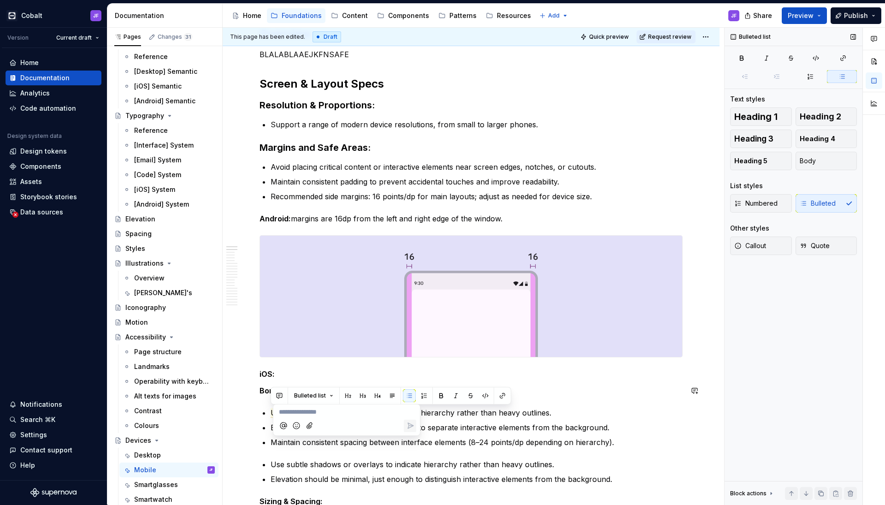
click at [268, 390] on strong "Borders, Elevation & Spacing" at bounding box center [313, 390] width 106 height 9
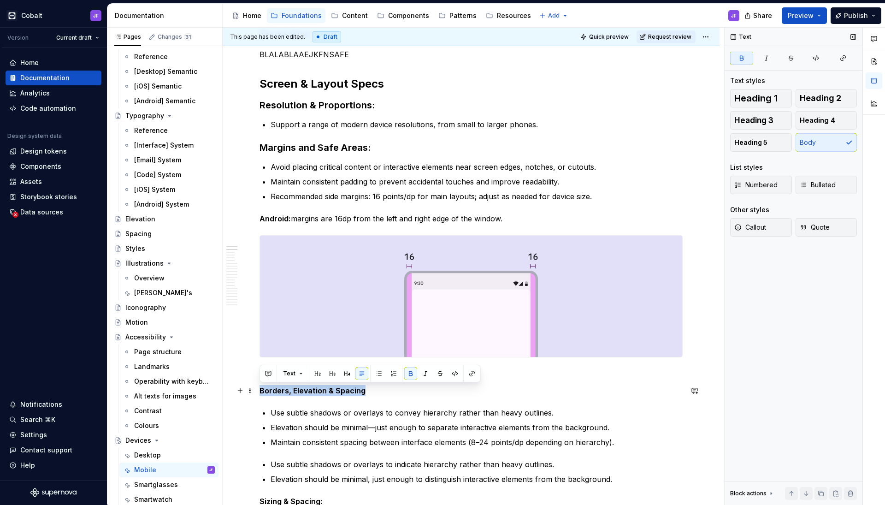
click at [268, 390] on strong "Borders, Elevation & Spacing" at bounding box center [313, 390] width 106 height 9
click at [696, 122] on span "Heading 3" at bounding box center [753, 120] width 39 height 9
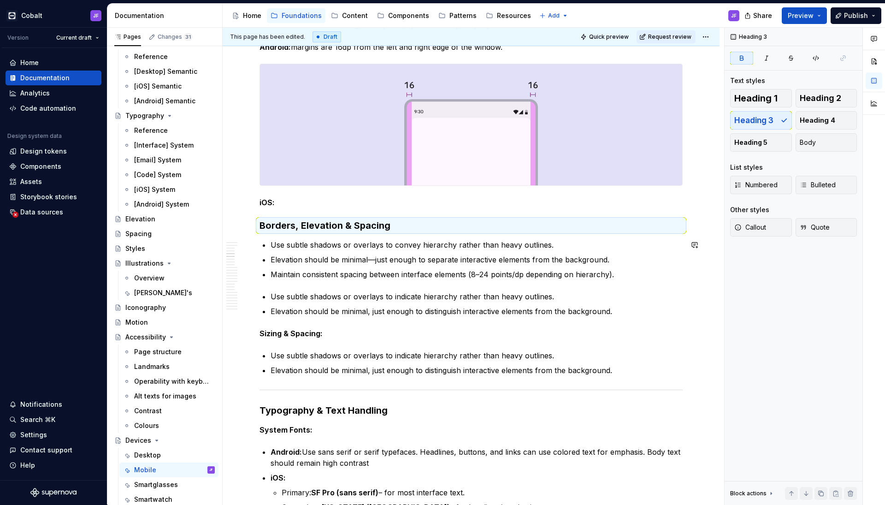
scroll to position [337, 0]
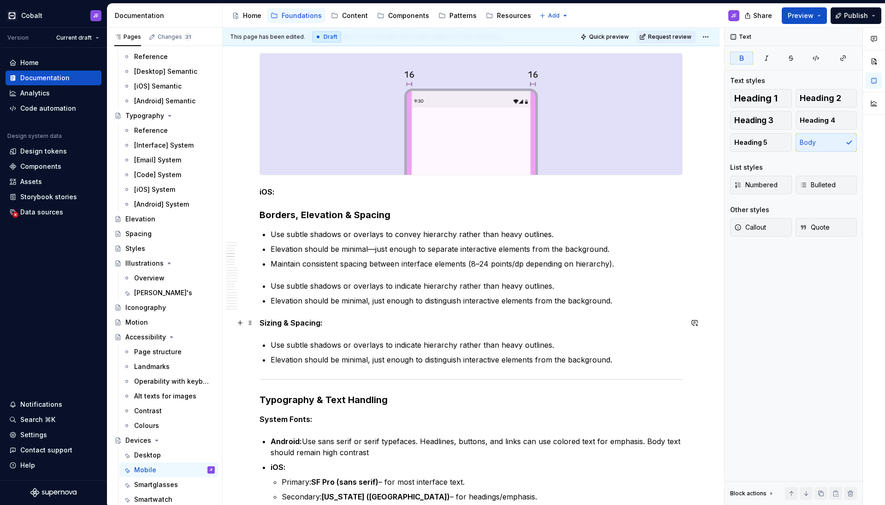
click at [284, 322] on strong "Sizing & Spacing:" at bounding box center [291, 322] width 63 height 9
click at [696, 120] on span "Heading 3" at bounding box center [753, 120] width 39 height 9
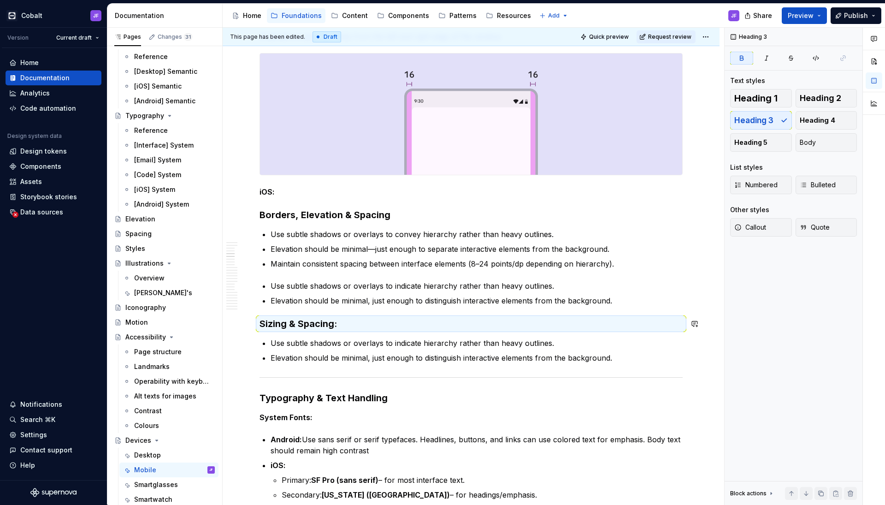
click at [413, 259] on p "Maintain consistent spacing between interface elements (8–24 points/dp dependin…" at bounding box center [477, 263] width 412 height 11
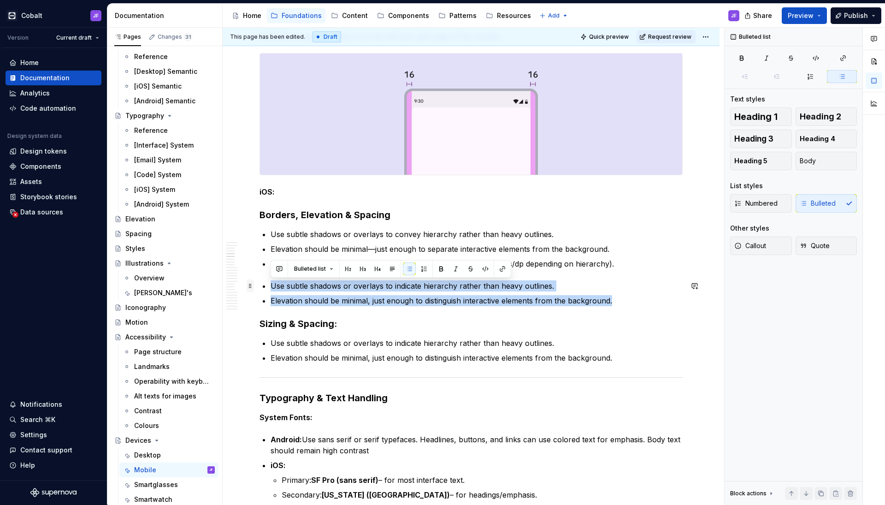
drag, startPoint x: 611, startPoint y: 301, endPoint x: 251, endPoint y: 284, distance: 360.4
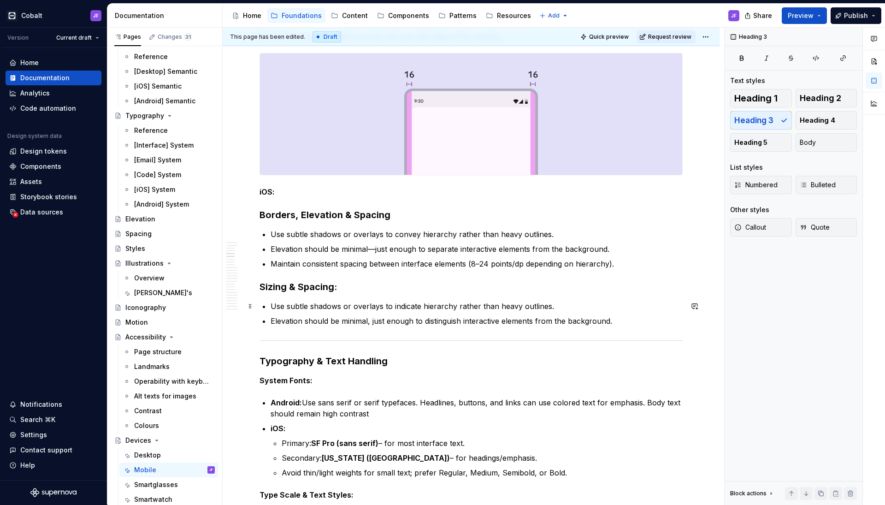
click at [331, 304] on p "Use subtle shadows or overlays to indicate hierarchy rather than heavy outlines." at bounding box center [477, 306] width 412 height 11
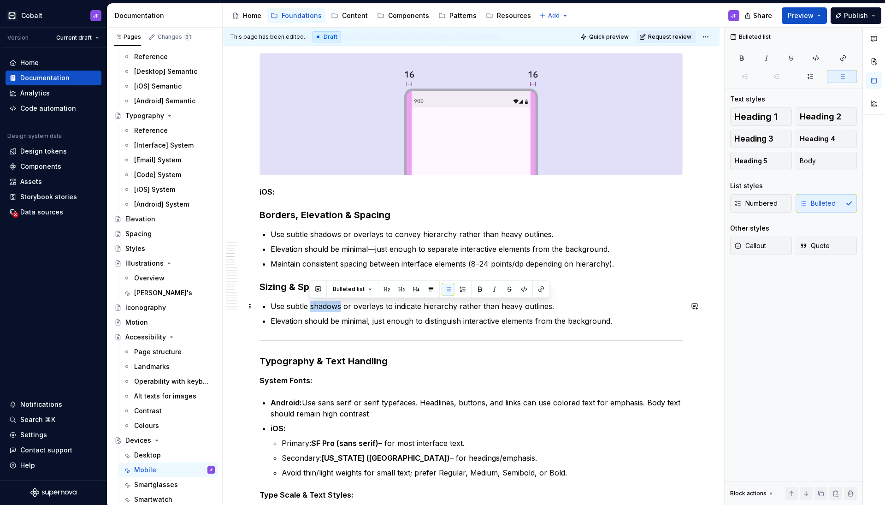
click at [331, 304] on p "Use subtle shadows or overlays to indicate hierarchy rather than heavy outlines." at bounding box center [477, 306] width 412 height 11
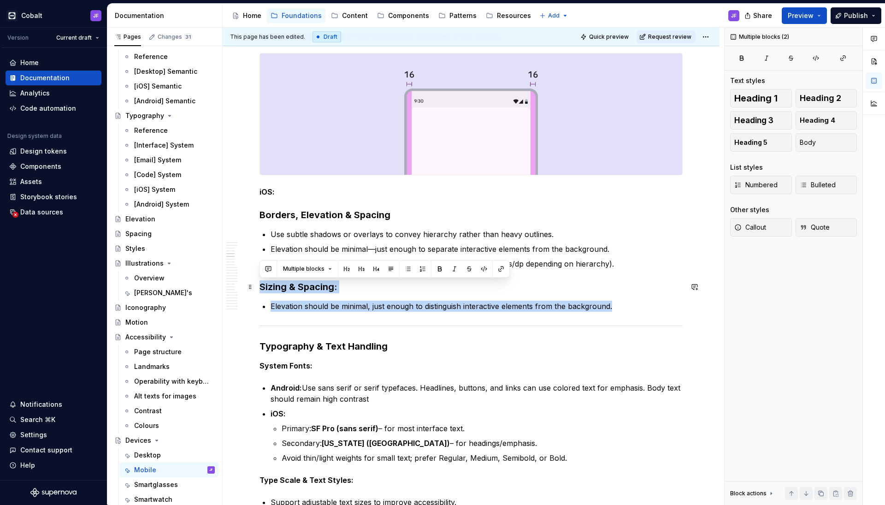
drag, startPoint x: 622, startPoint y: 306, endPoint x: 257, endPoint y: 283, distance: 366.3
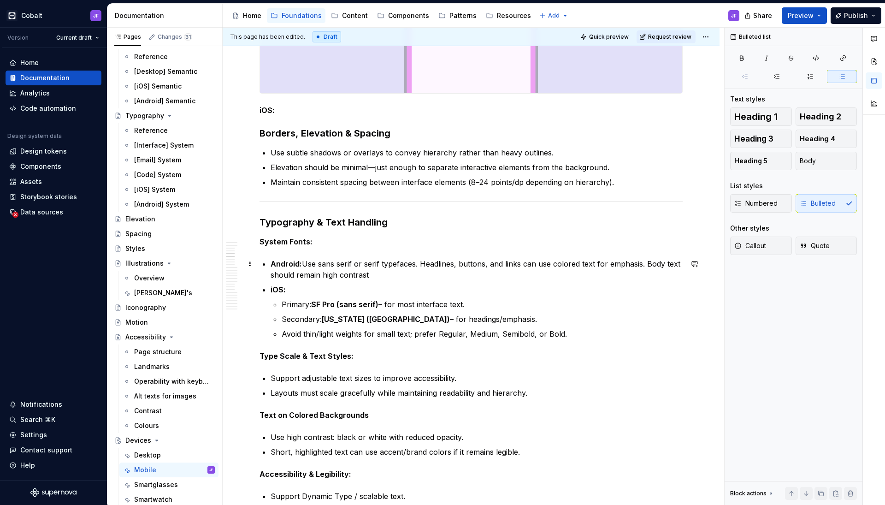
scroll to position [419, 0]
type textarea "*"
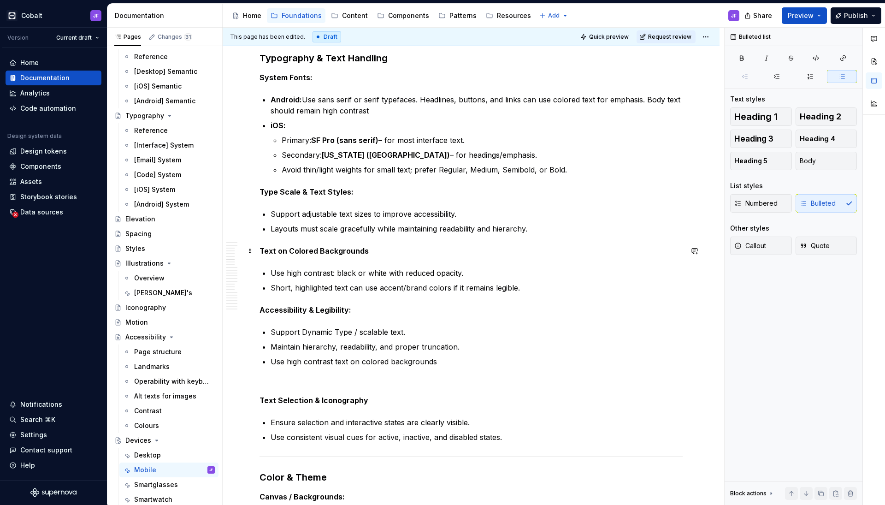
scroll to position [521, 0]
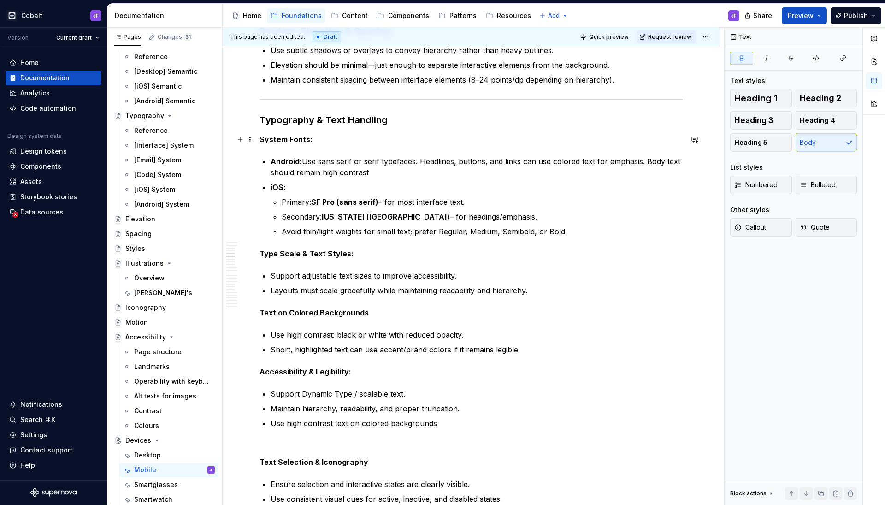
click at [297, 143] on strong "System Fonts:" at bounding box center [286, 139] width 53 height 9
click at [696, 120] on span "Heading 3" at bounding box center [753, 120] width 39 height 9
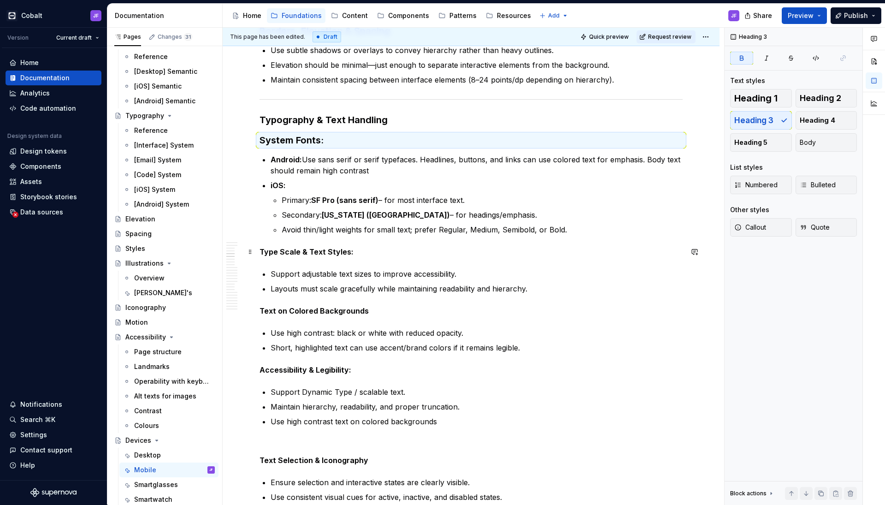
click at [308, 250] on strong "Type Scale & Text Styles:" at bounding box center [307, 251] width 94 height 9
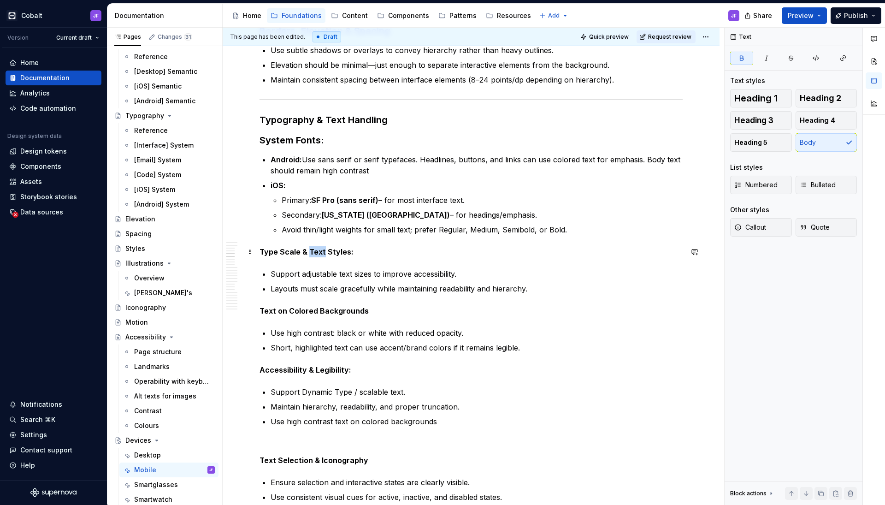
click at [308, 250] on strong "Type Scale & Text Styles:" at bounding box center [307, 251] width 94 height 9
click at [696, 115] on button "Heading 3" at bounding box center [761, 120] width 62 height 18
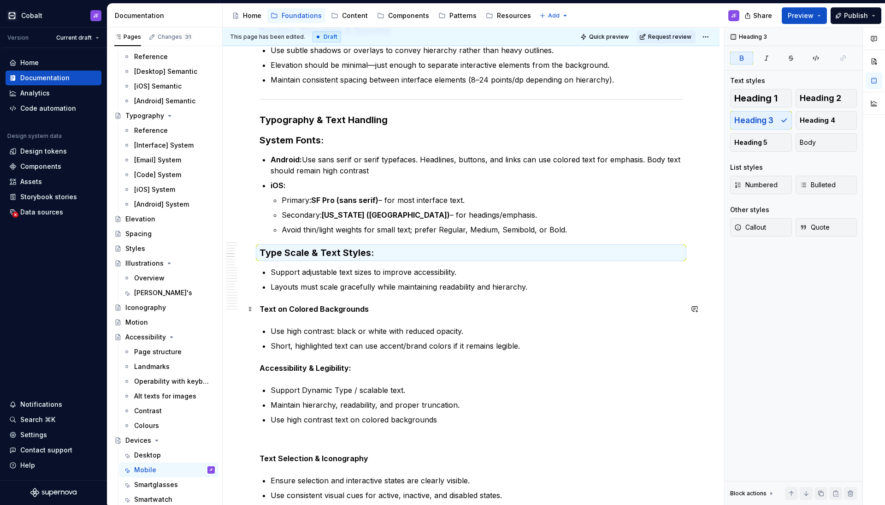
click at [345, 306] on strong "Text on Colored Backgrounds" at bounding box center [314, 308] width 109 height 9
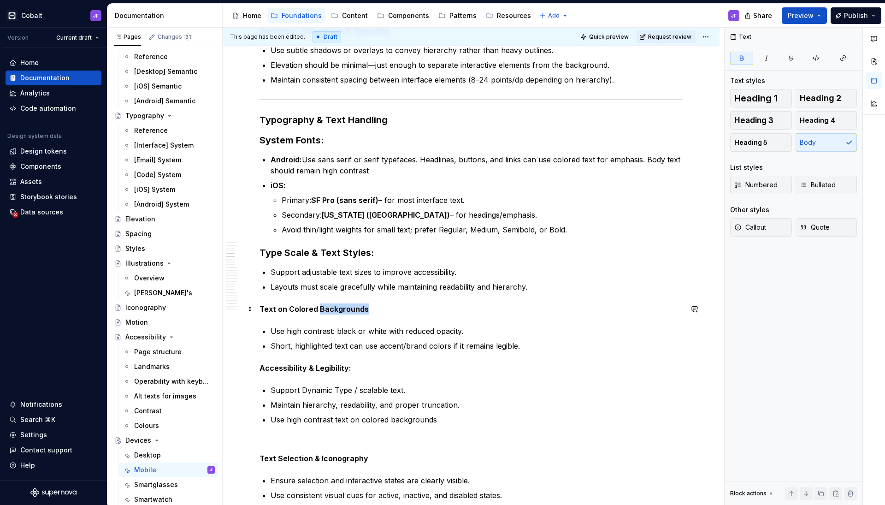
click at [345, 306] on strong "Text on Colored Backgrounds" at bounding box center [314, 308] width 109 height 9
click at [696, 124] on span "Heading 3" at bounding box center [753, 120] width 39 height 9
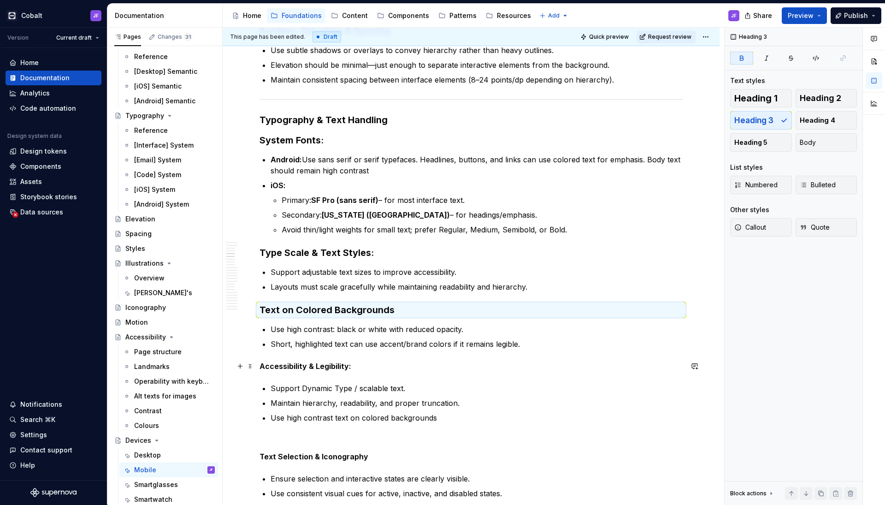
click at [325, 366] on strong "Accessibility & Legibility:" at bounding box center [306, 365] width 92 height 9
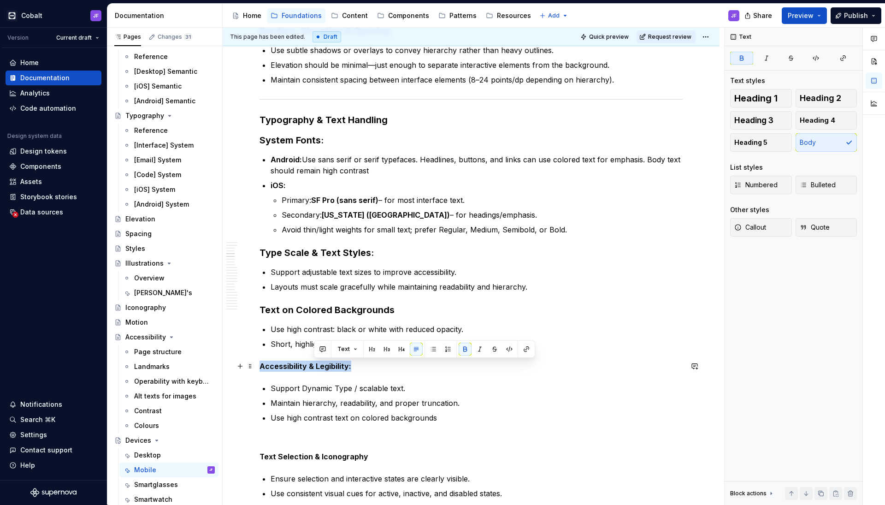
click at [325, 366] on strong "Accessibility & Legibility:" at bounding box center [306, 365] width 92 height 9
click at [696, 112] on button "Heading 3" at bounding box center [761, 120] width 62 height 18
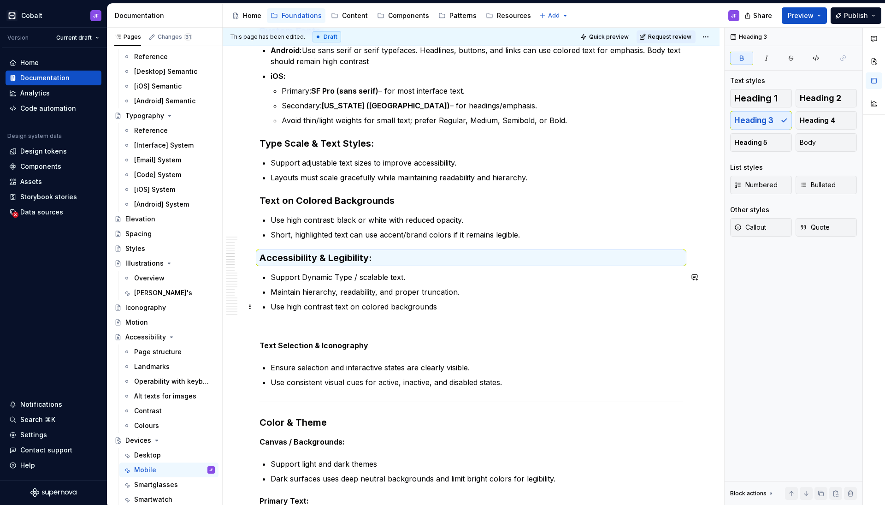
scroll to position [642, 0]
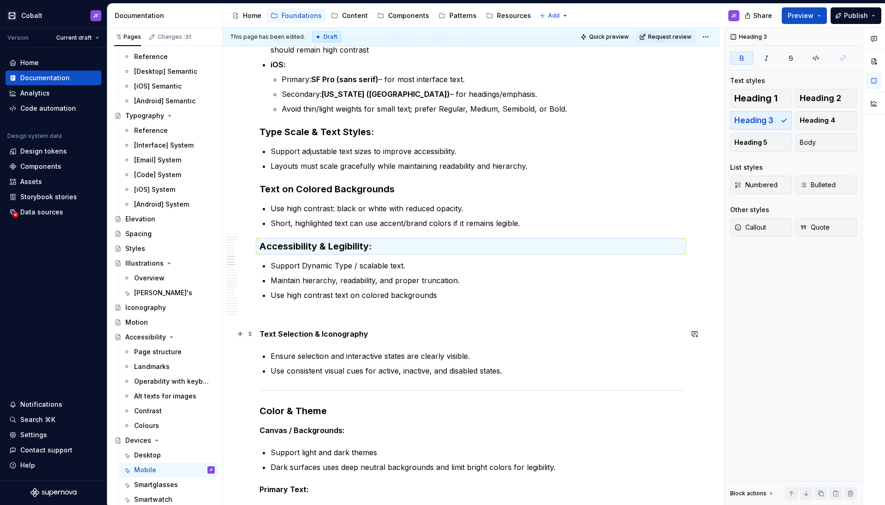
click at [335, 337] on strong "Text Selection & Iconography" at bounding box center [314, 333] width 109 height 9
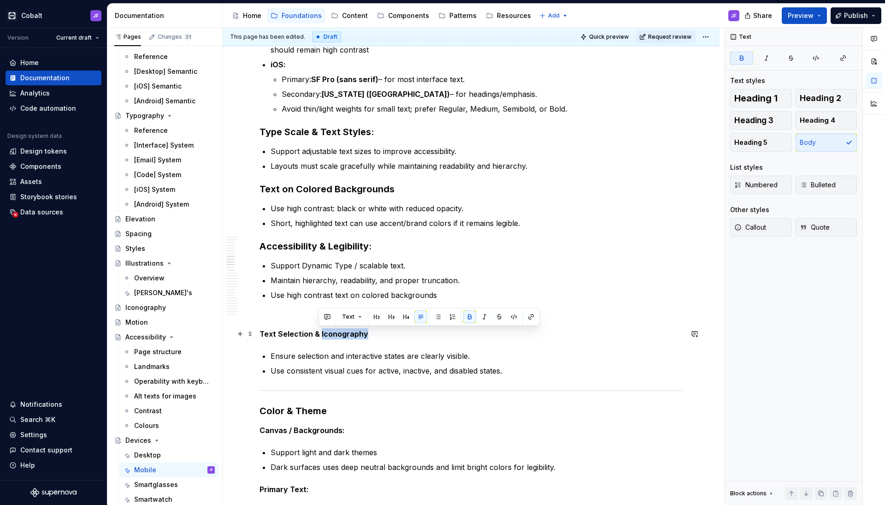
click at [335, 337] on strong "Text Selection & Iconography" at bounding box center [314, 333] width 109 height 9
click at [696, 119] on span "Heading 3" at bounding box center [753, 120] width 39 height 9
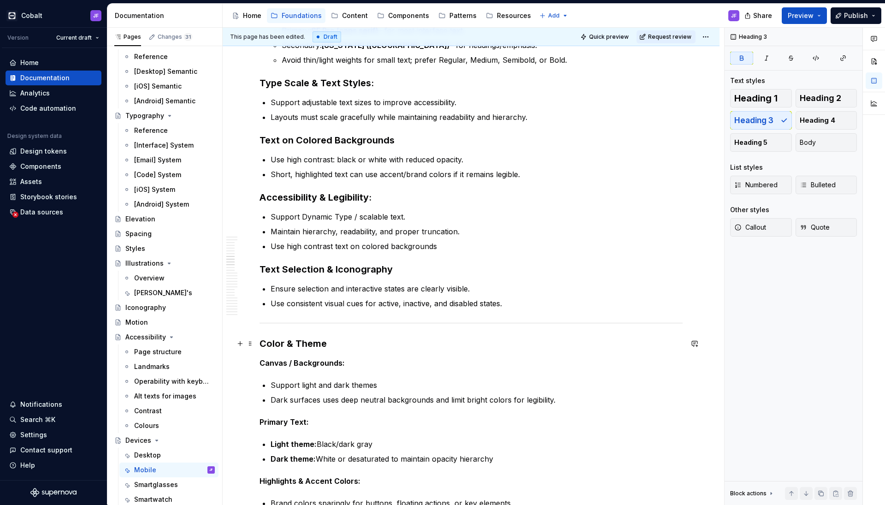
scroll to position [700, 0]
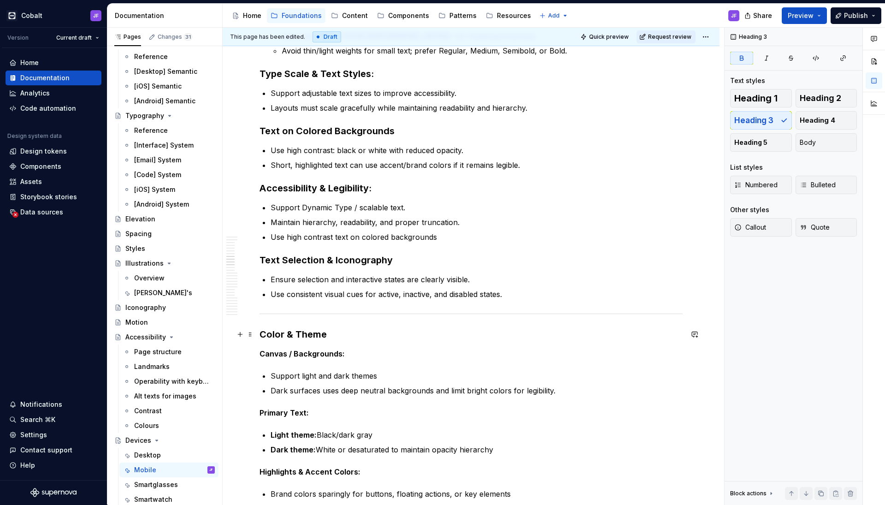
click at [310, 335] on h3 "Color & Theme" at bounding box center [471, 334] width 423 height 13
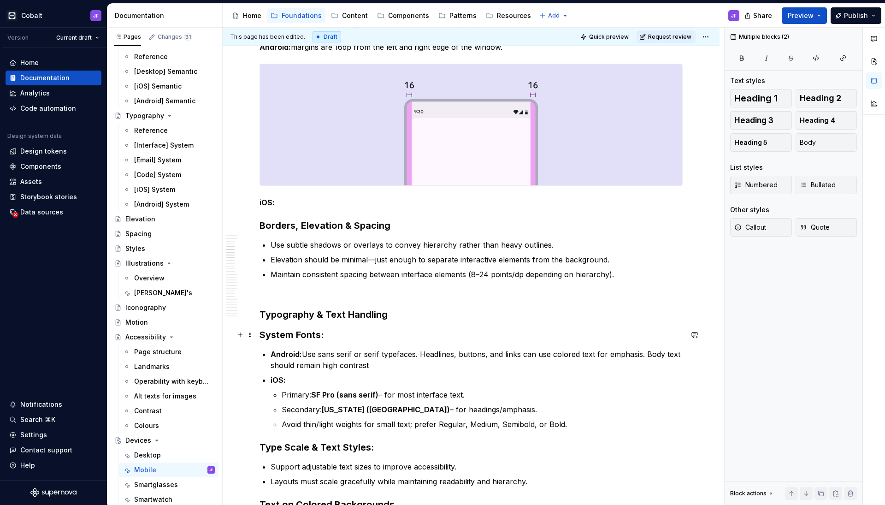
scroll to position [325, 0]
click at [322, 309] on h3 "Typography & Text Handling" at bounding box center [471, 315] width 423 height 13
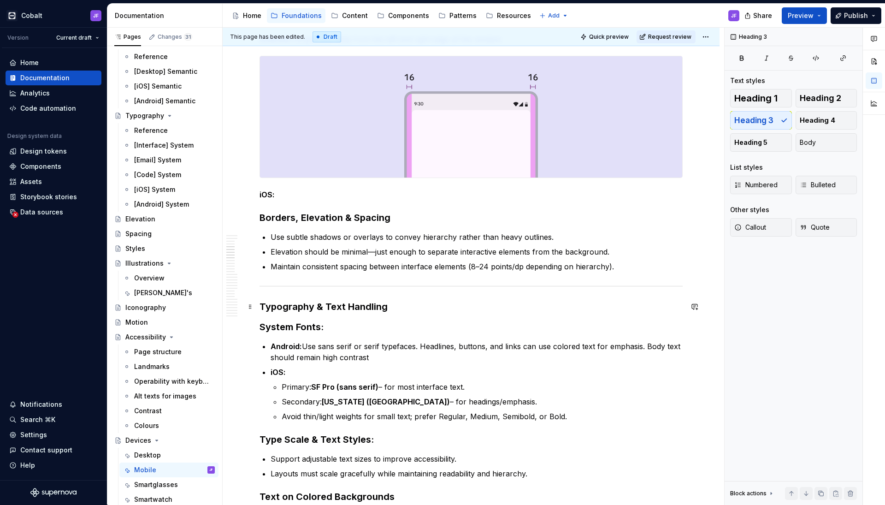
scroll to position [336, 0]
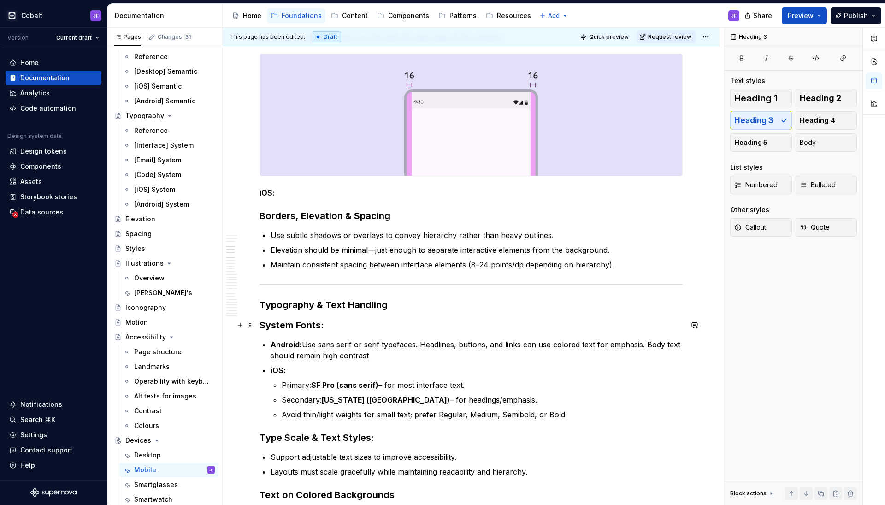
click at [314, 324] on strong "System Fonts:" at bounding box center [292, 324] width 64 height 11
click at [345, 212] on strong "Borders, Elevation & Spacing" at bounding box center [325, 215] width 131 height 11
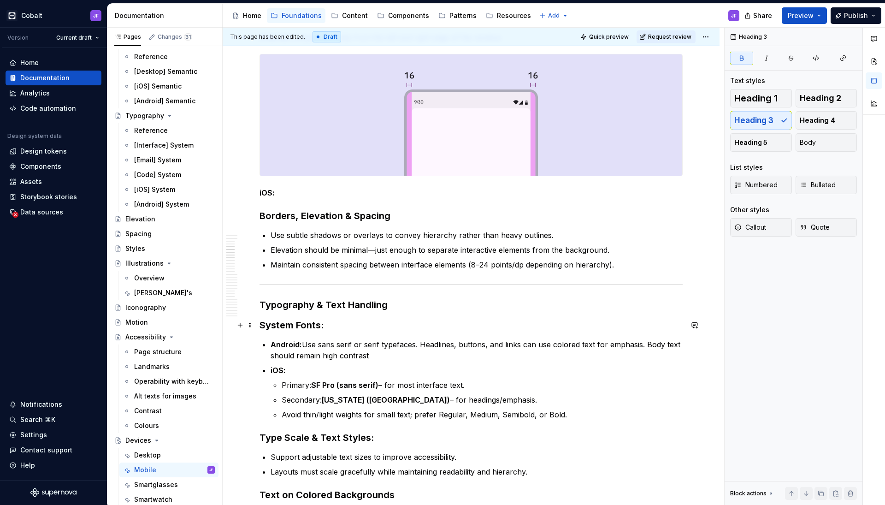
click at [318, 322] on strong "System Fonts:" at bounding box center [292, 324] width 64 height 11
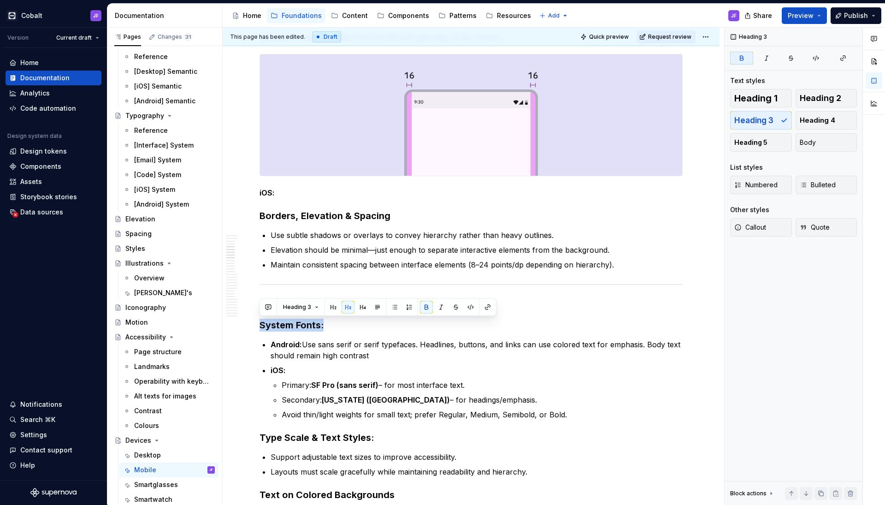
drag, startPoint x: 810, startPoint y: 143, endPoint x: 707, endPoint y: 184, distance: 111.1
click at [696, 143] on span "Body" at bounding box center [808, 142] width 16 height 9
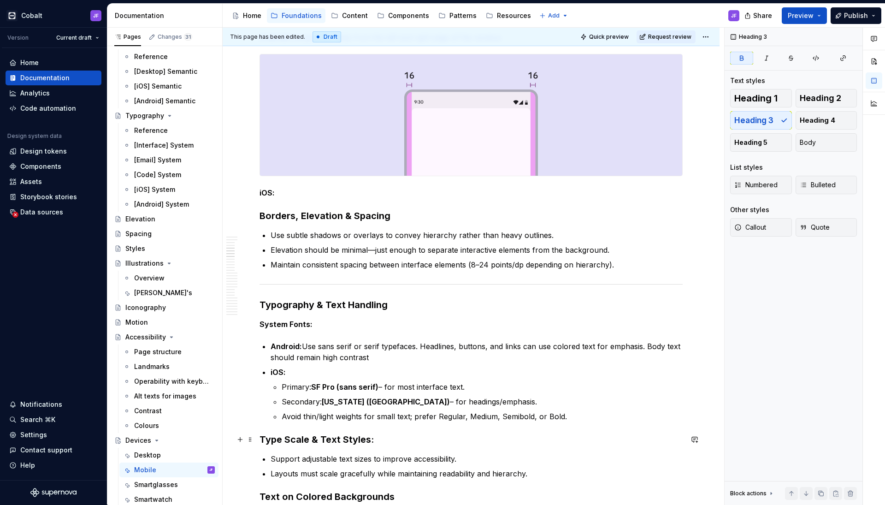
click at [327, 398] on strong "Type Scale & Text Styles:" at bounding box center [317, 439] width 114 height 11
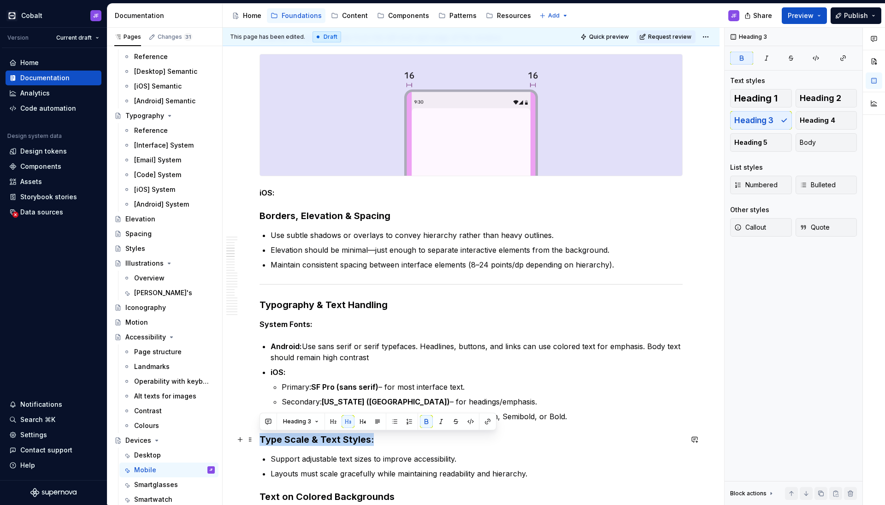
click at [327, 398] on strong "Type Scale & Text Styles:" at bounding box center [317, 439] width 114 height 11
click at [696, 124] on span "Heading 4" at bounding box center [817, 120] width 35 height 9
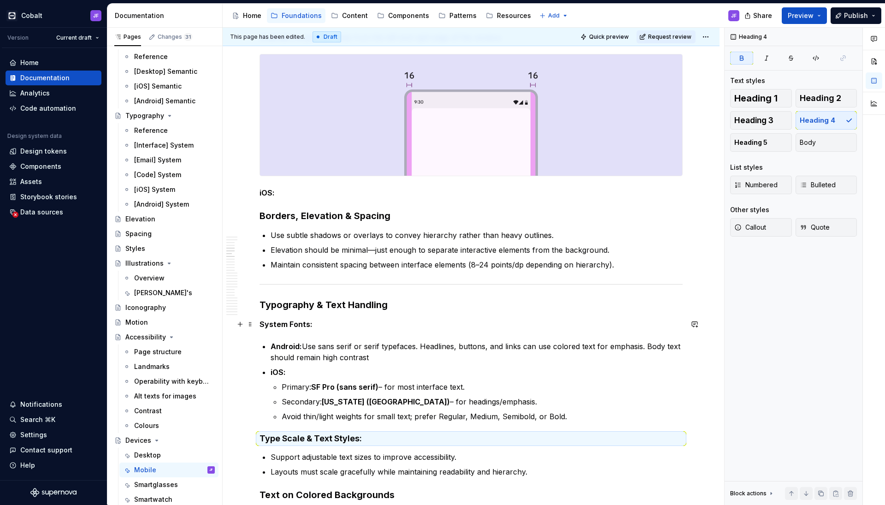
click at [299, 328] on strong "System Fonts:" at bounding box center [286, 323] width 53 height 9
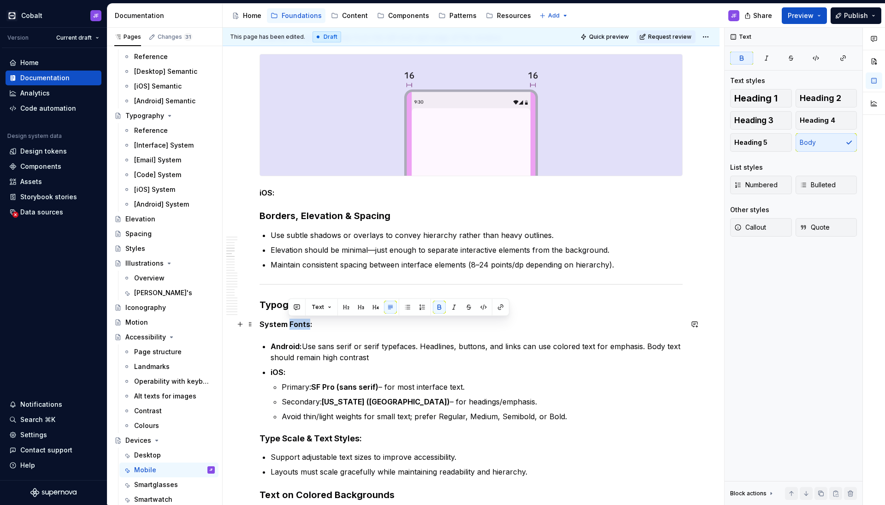
click at [299, 328] on strong "System Fonts:" at bounding box center [286, 323] width 53 height 9
click at [696, 118] on span "Heading 4" at bounding box center [817, 120] width 35 height 9
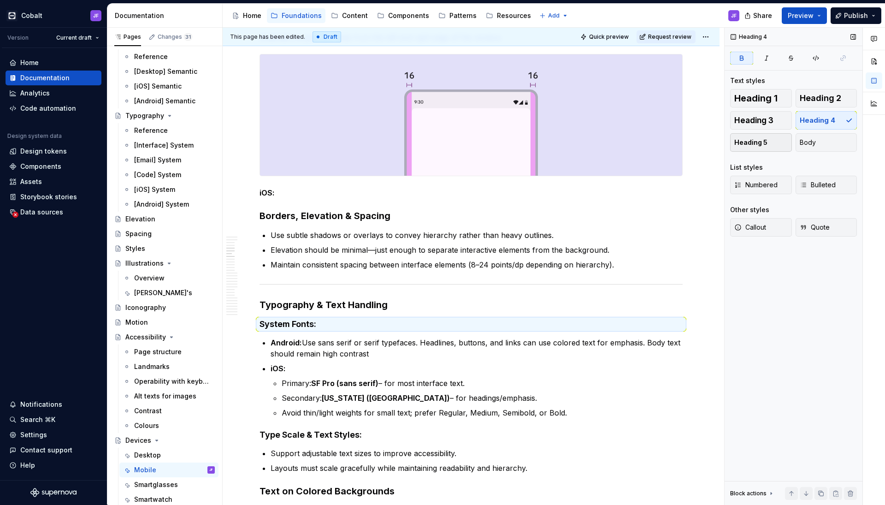
click at [696, 141] on button "Heading 5" at bounding box center [761, 142] width 62 height 18
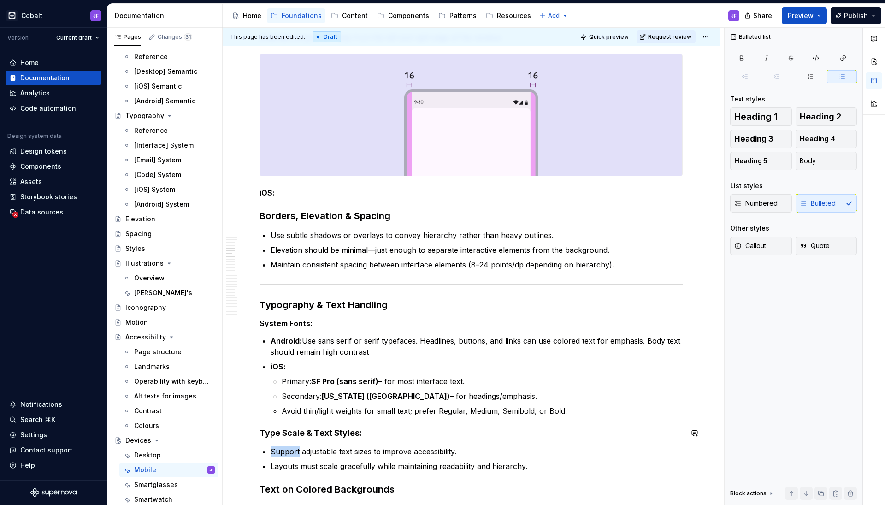
click at [342, 398] on button "button" at bounding box center [348, 434] width 13 height 13
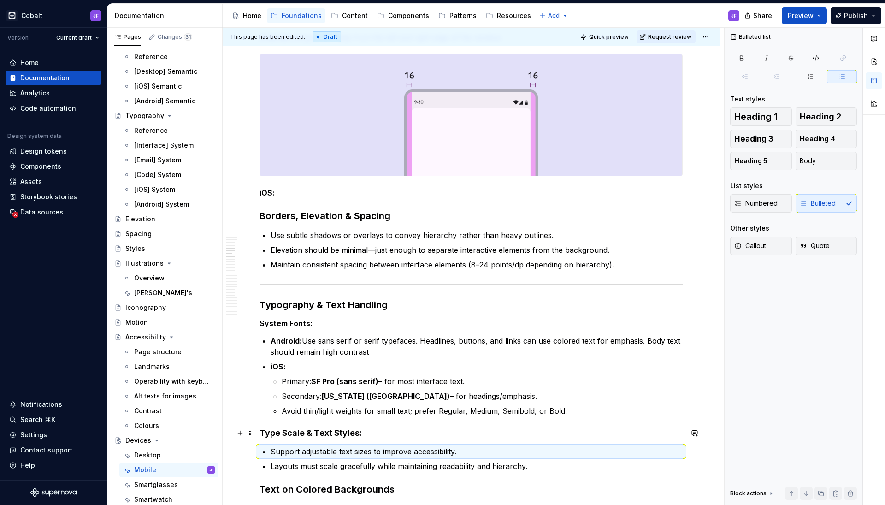
click at [336, 398] on strong "Type Scale & Text Styles:" at bounding box center [311, 433] width 102 height 10
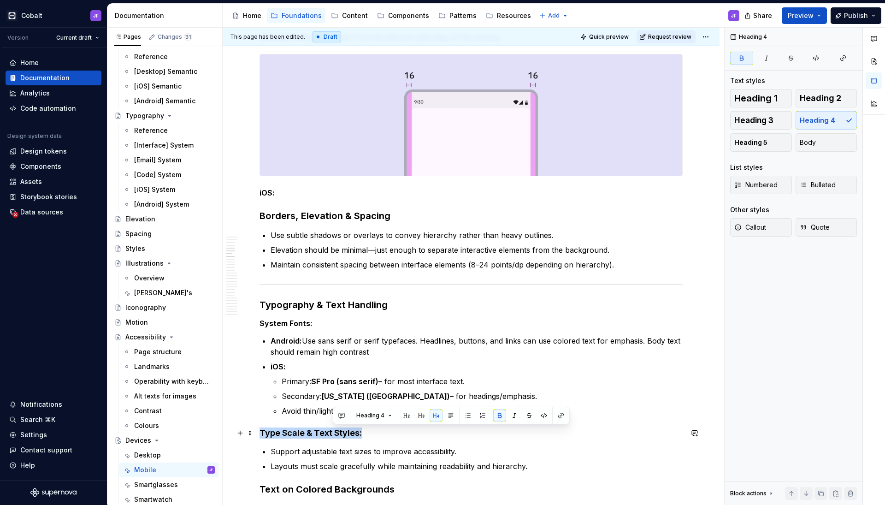
click at [336, 398] on strong "Type Scale & Text Styles:" at bounding box center [311, 433] width 102 height 10
click at [696, 136] on button "Heading 5" at bounding box center [761, 142] width 62 height 18
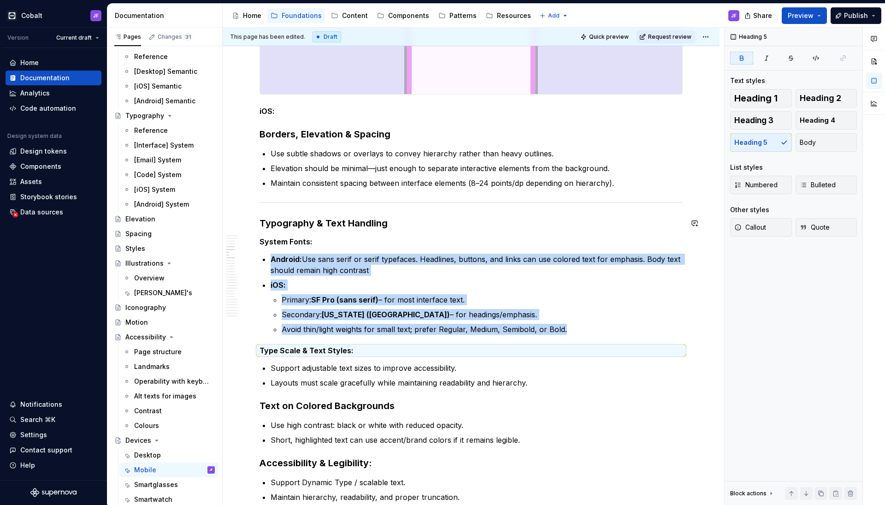
scroll to position [484, 0]
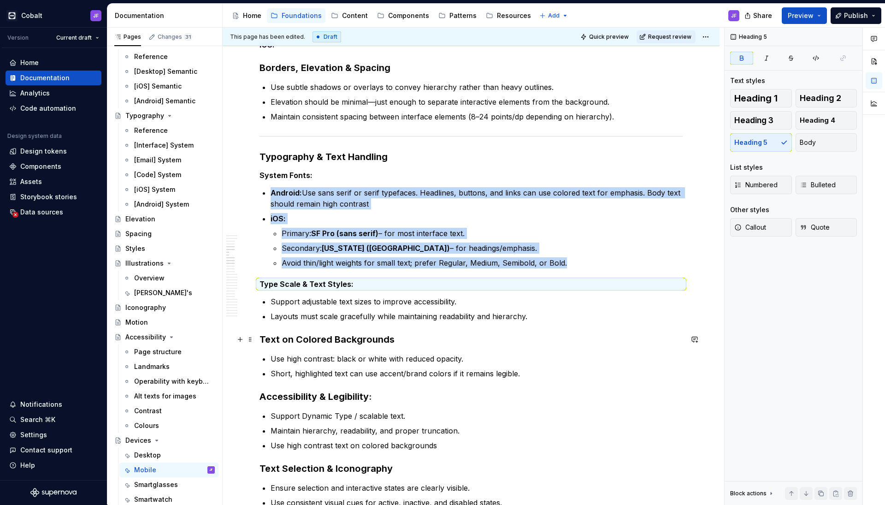
click at [351, 337] on strong "Text on Colored Backgrounds" at bounding box center [327, 339] width 135 height 11
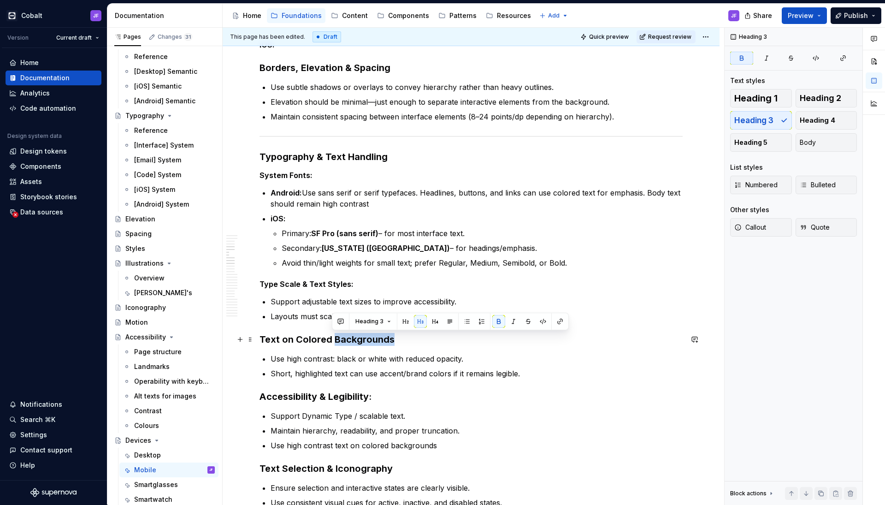
click at [351, 337] on strong "Text on Colored Backgrounds" at bounding box center [327, 339] width 135 height 11
click at [696, 138] on span "Heading 5" at bounding box center [750, 142] width 33 height 9
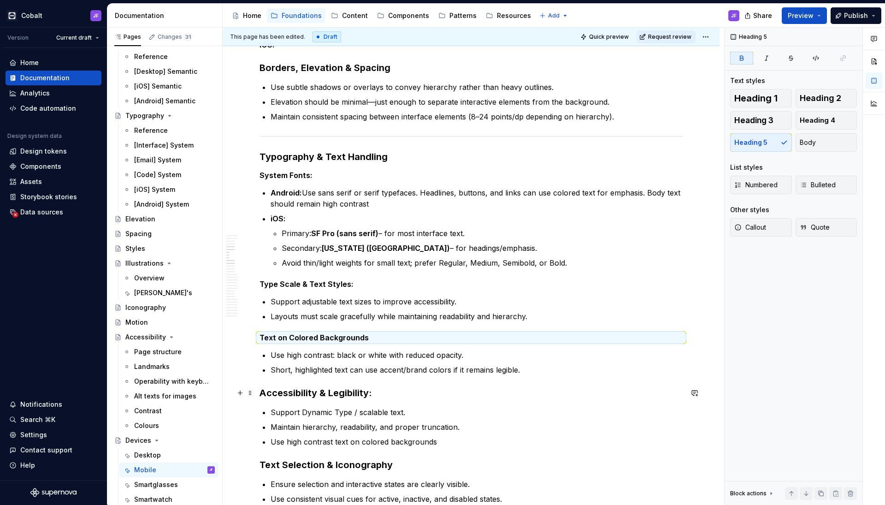
click at [336, 395] on strong "Accessibility & Legibility:" at bounding box center [316, 392] width 112 height 11
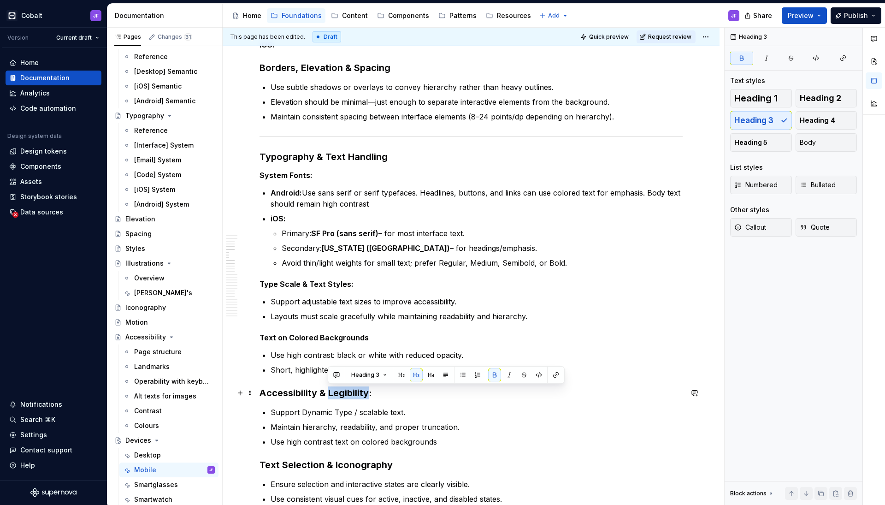
click at [336, 395] on strong "Accessibility & Legibility:" at bounding box center [316, 392] width 112 height 11
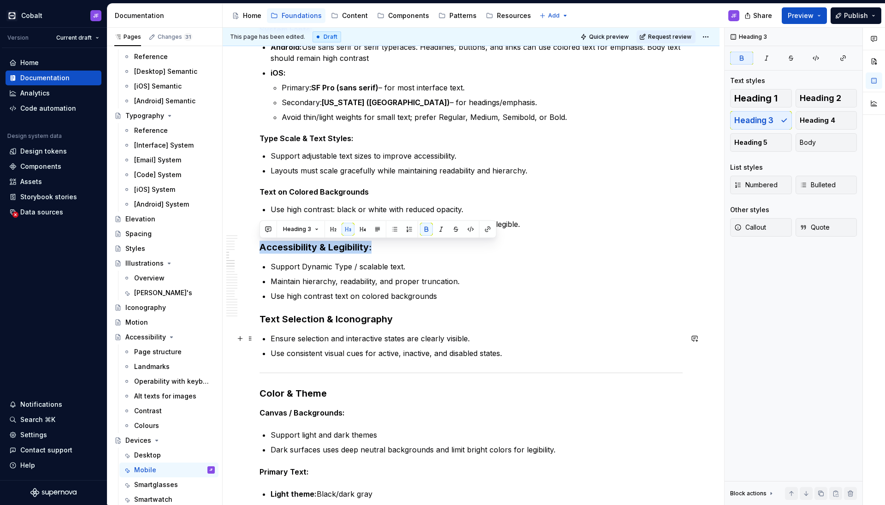
scroll to position [626, 0]
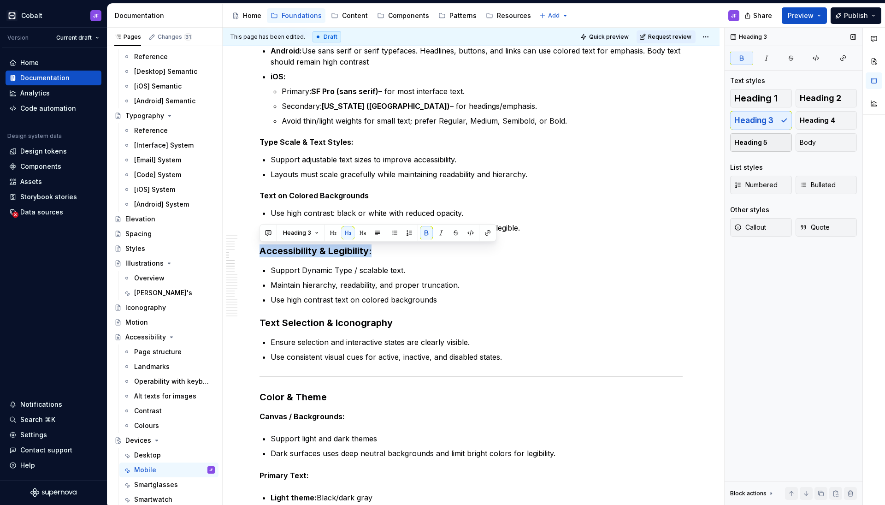
click at [696, 137] on button "Heading 5" at bounding box center [761, 142] width 62 height 18
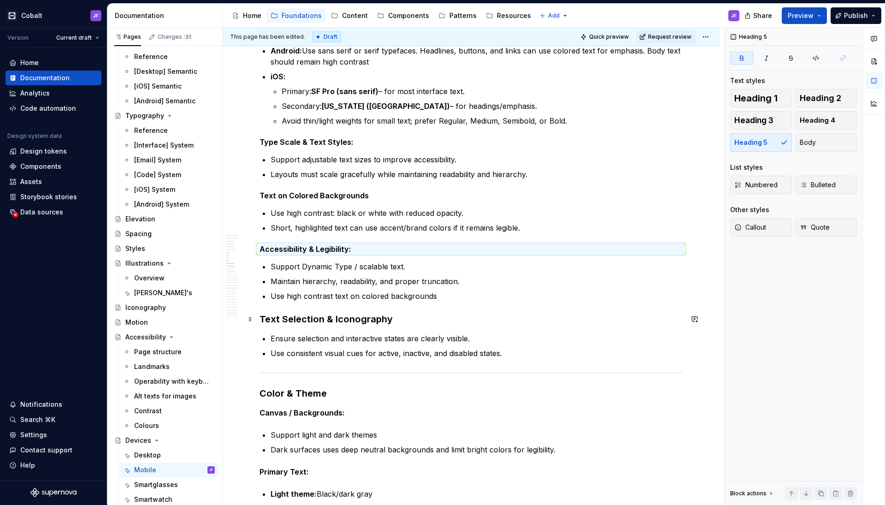
click at [314, 320] on strong "Text Selection & Iconography" at bounding box center [326, 318] width 133 height 11
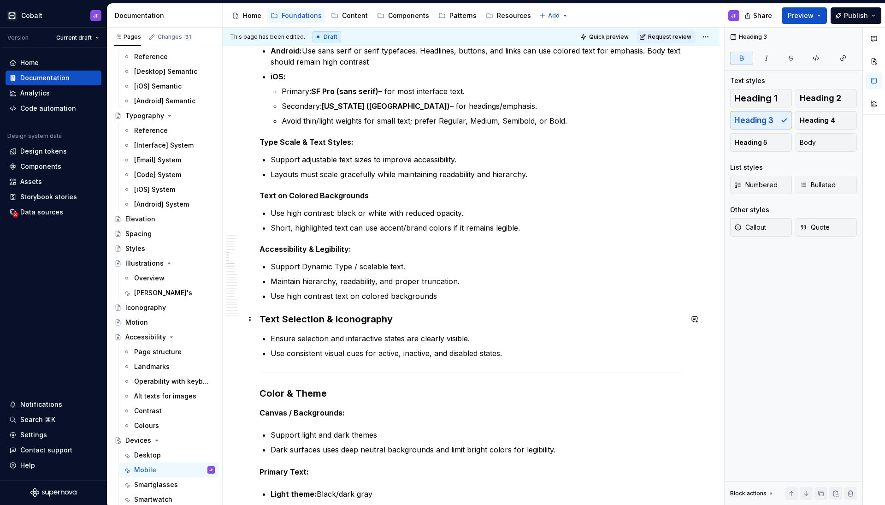
click at [314, 320] on strong "Text Selection & Iconography" at bounding box center [326, 318] width 133 height 11
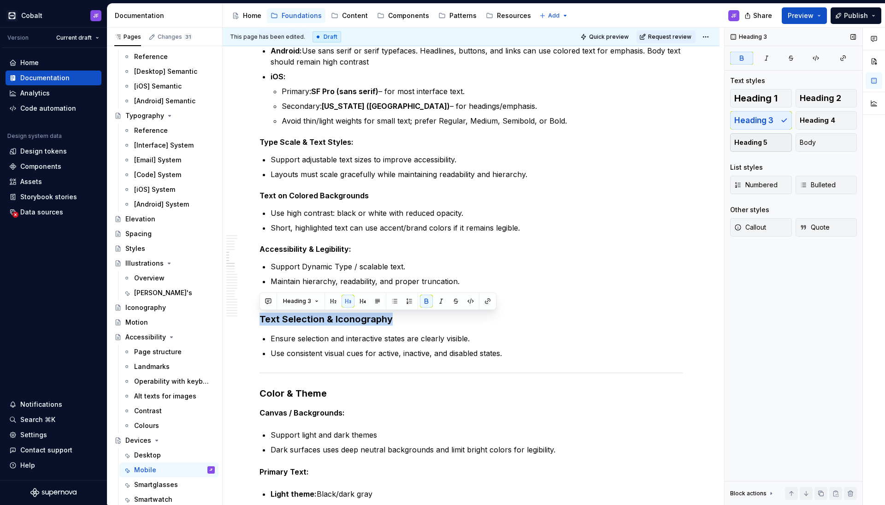
click at [696, 138] on span "Heading 5" at bounding box center [750, 142] width 33 height 9
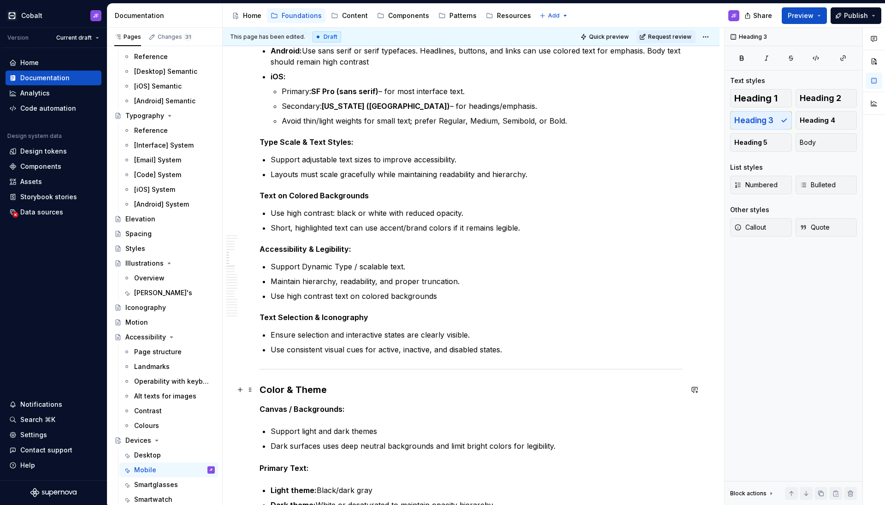
click at [314, 390] on h3 "Color & Theme" at bounding box center [471, 389] width 423 height 13
click at [315, 398] on strong "Canvas / Backgrounds:" at bounding box center [302, 408] width 85 height 9
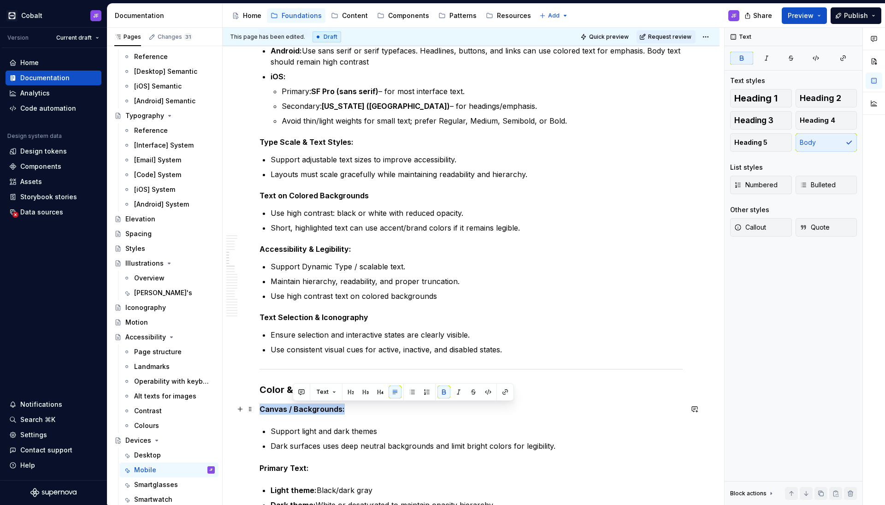
click at [315, 398] on strong "Canvas / Backgrounds:" at bounding box center [302, 408] width 85 height 9
click at [696, 137] on button "Heading 5" at bounding box center [761, 142] width 62 height 18
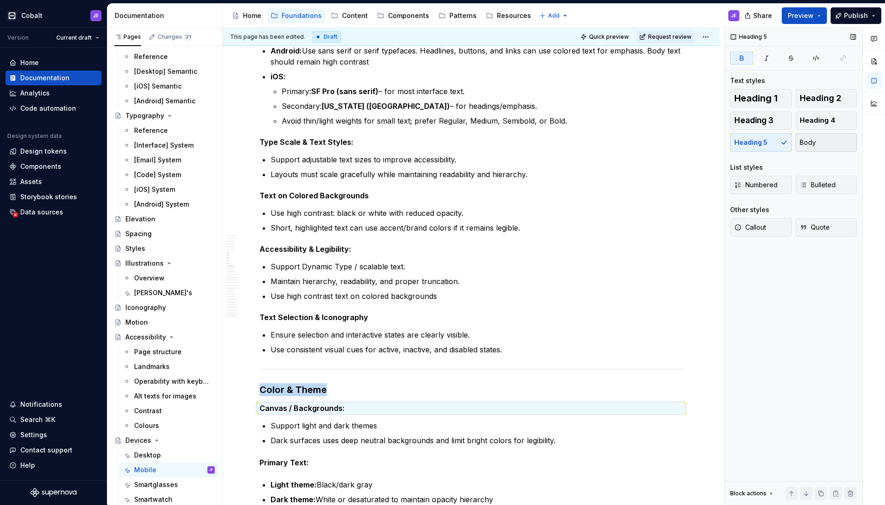
click at [696, 138] on button "Body" at bounding box center [827, 142] width 62 height 18
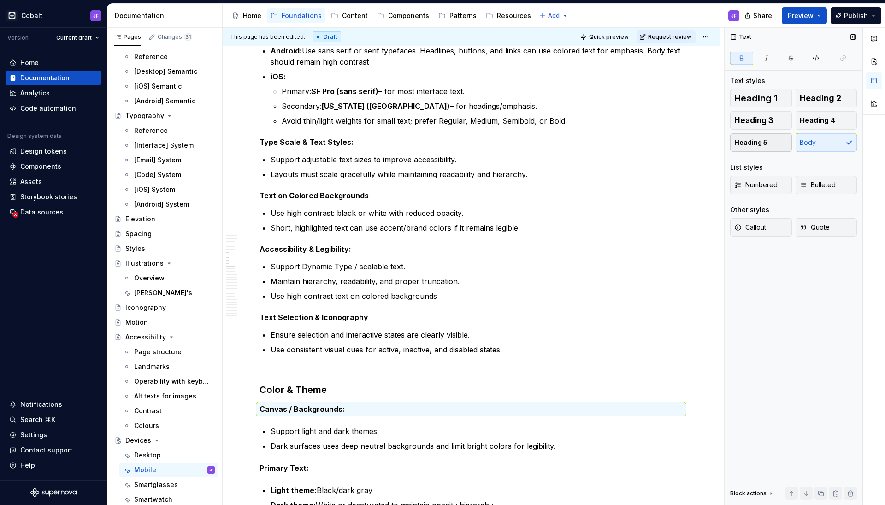
click at [696, 142] on button "Heading 5" at bounding box center [761, 142] width 62 height 18
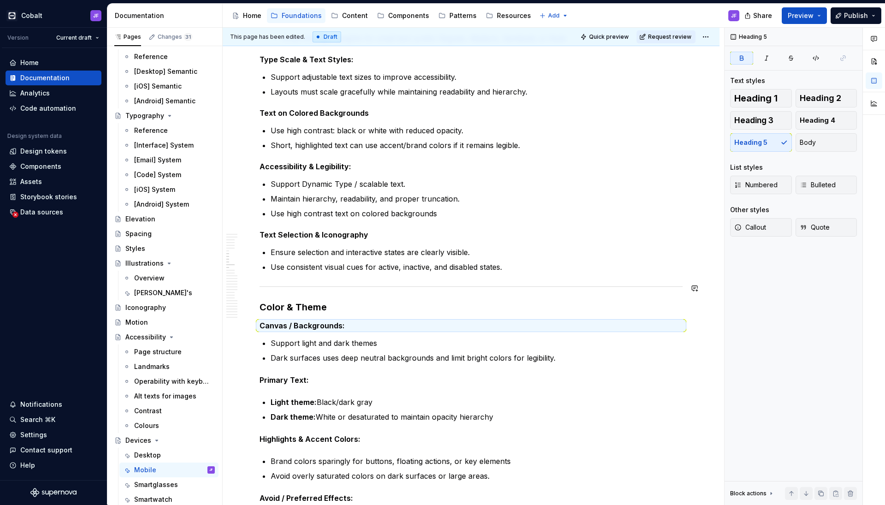
scroll to position [715, 0]
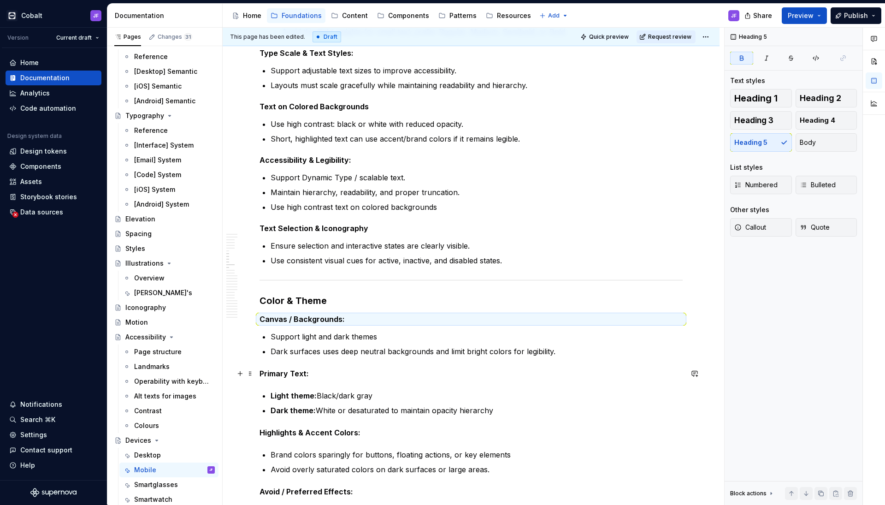
click at [289, 378] on strong "Primary Text:" at bounding box center [284, 373] width 49 height 9
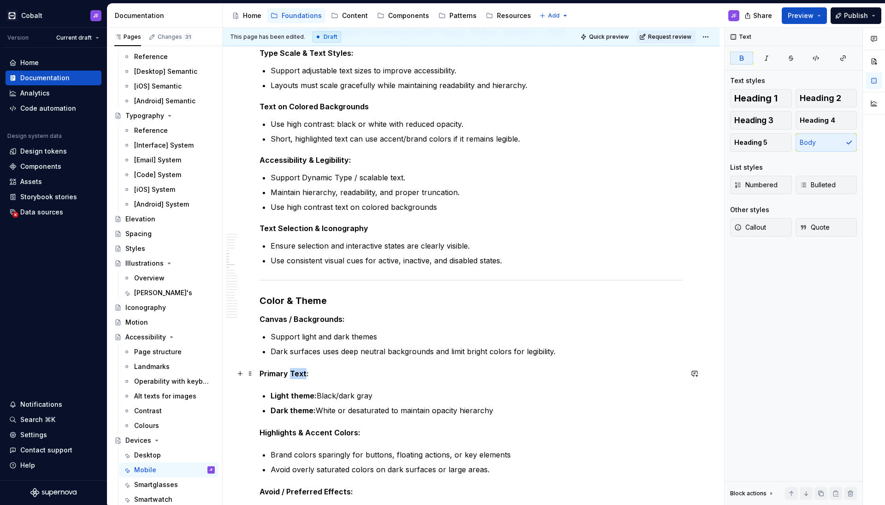
click at [289, 378] on strong "Primary Text:" at bounding box center [284, 373] width 49 height 9
click at [696, 143] on span "Heading 5" at bounding box center [750, 142] width 33 height 9
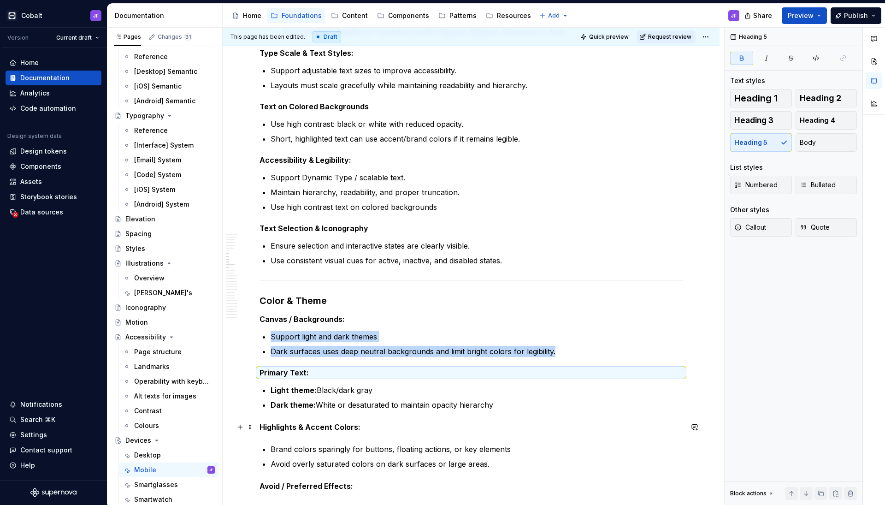
click at [296, 398] on strong "Highlights & Accent Colors:" at bounding box center [310, 426] width 101 height 9
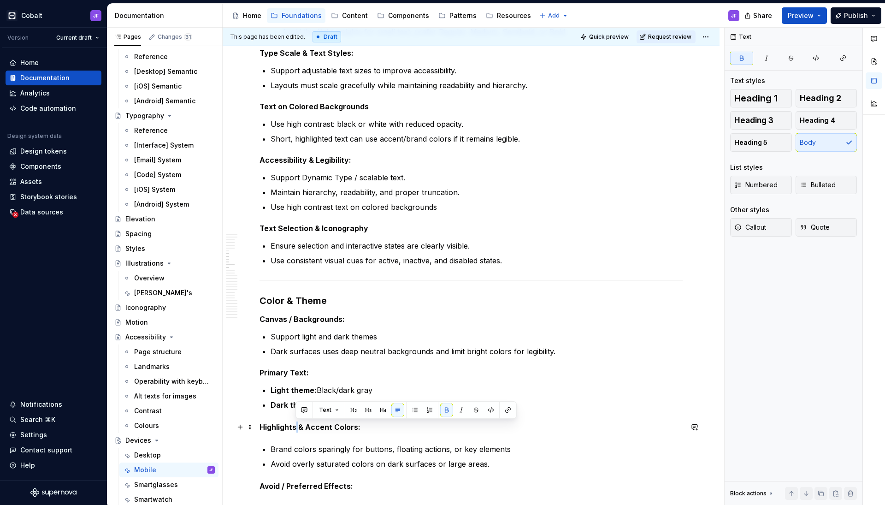
click at [296, 398] on strong "Highlights & Accent Colors:" at bounding box center [310, 426] width 101 height 9
click at [696, 147] on button "Heading 5" at bounding box center [761, 142] width 62 height 18
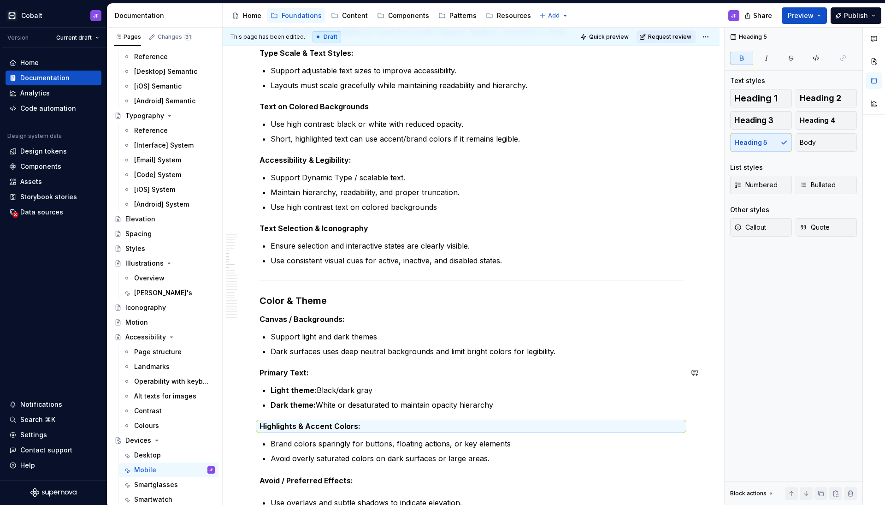
scroll to position [773, 0]
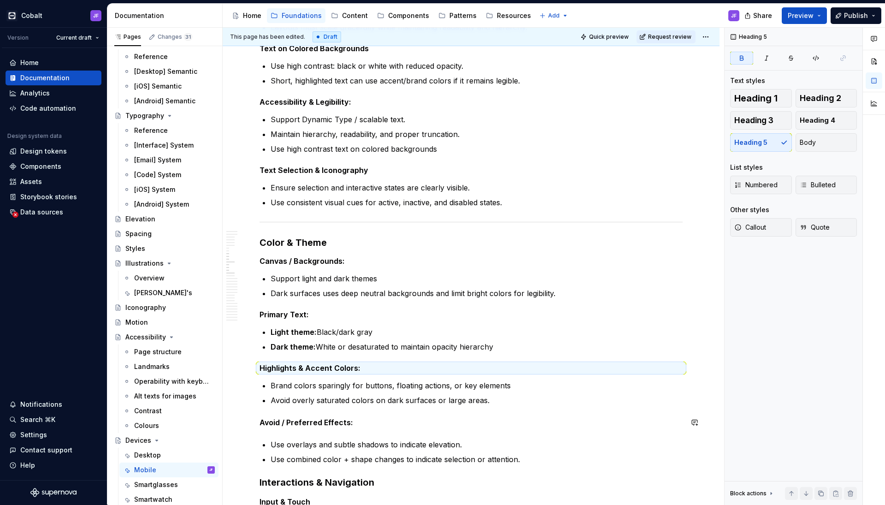
click at [312, 398] on strong "Avoid / Preferred Effects:" at bounding box center [307, 422] width 94 height 9
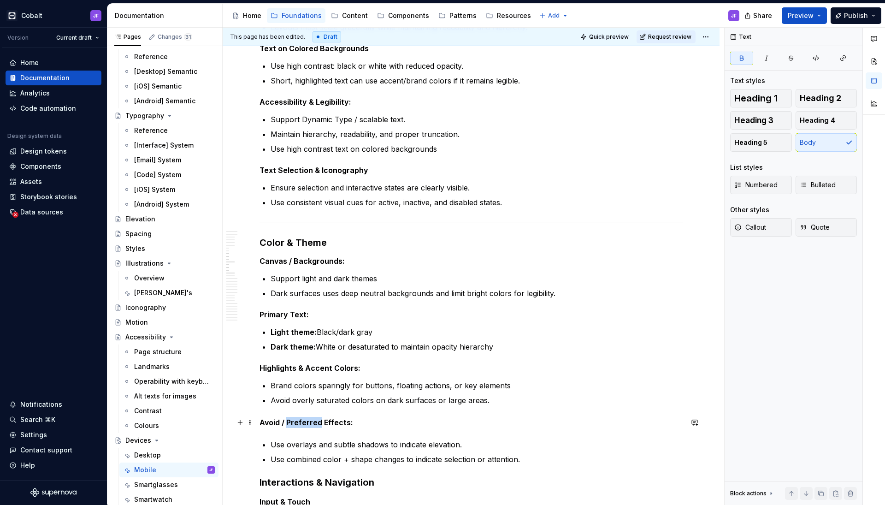
click at [312, 398] on strong "Avoid / Preferred Effects:" at bounding box center [307, 422] width 94 height 9
click at [696, 140] on span "Heading 5" at bounding box center [750, 142] width 33 height 9
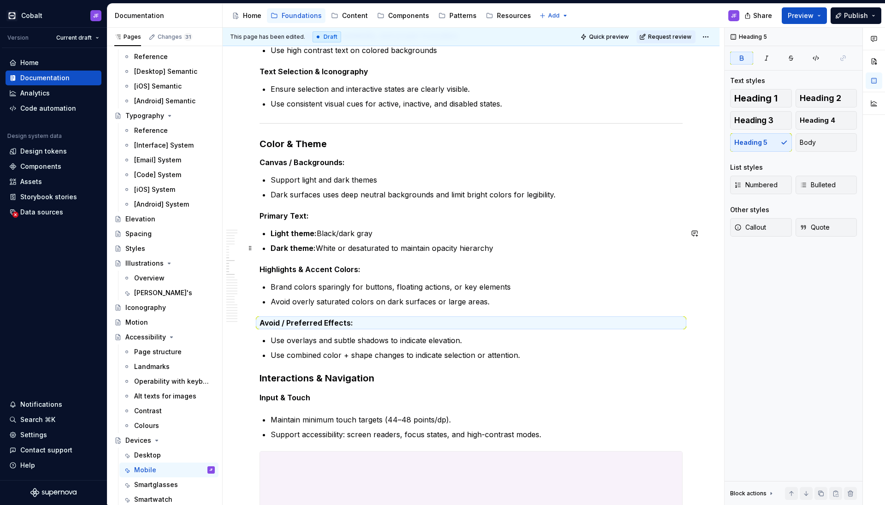
scroll to position [934, 0]
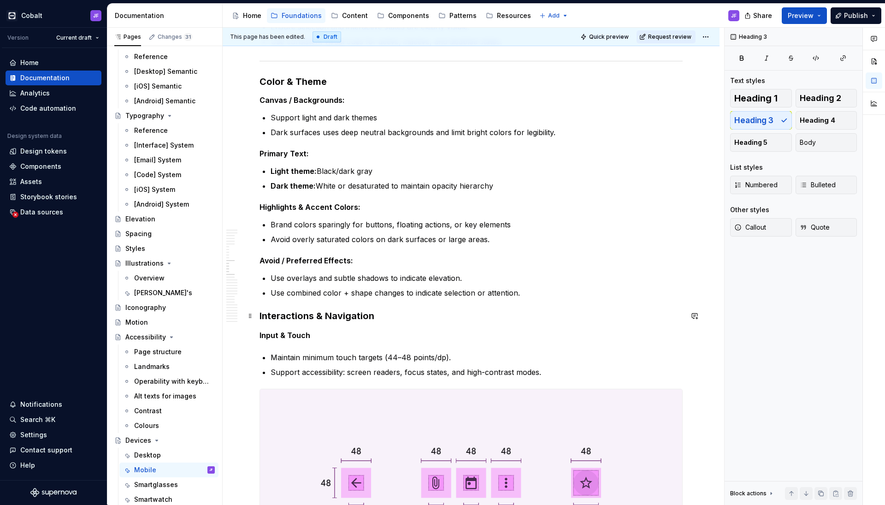
click at [315, 319] on h3 "Interactions & Navigation" at bounding box center [471, 315] width 423 height 13
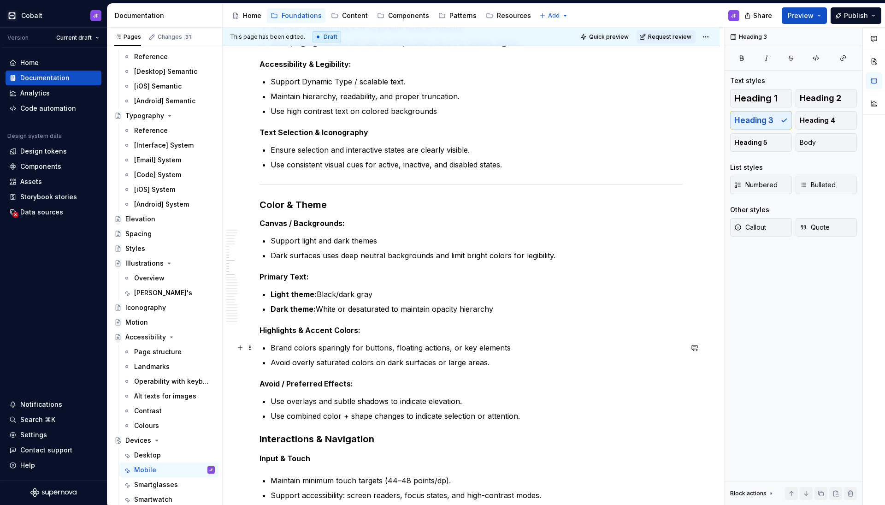
scroll to position [804, 0]
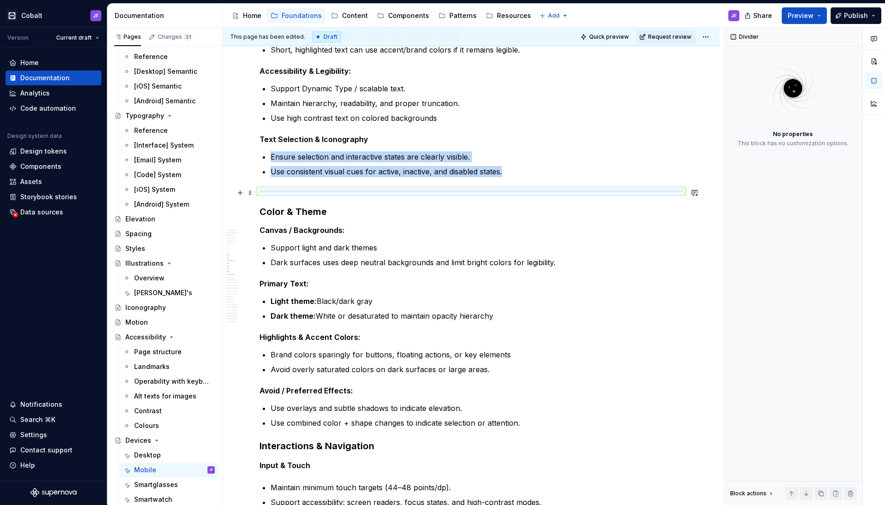
click at [332, 194] on div at bounding box center [471, 191] width 423 height 6
copy ul "Ensure selection and interactive states are clearly visible. Use consistent vis…"
click at [529, 398] on p "Use combined color + shape changes to indicate selection or attention." at bounding box center [477, 422] width 412 height 11
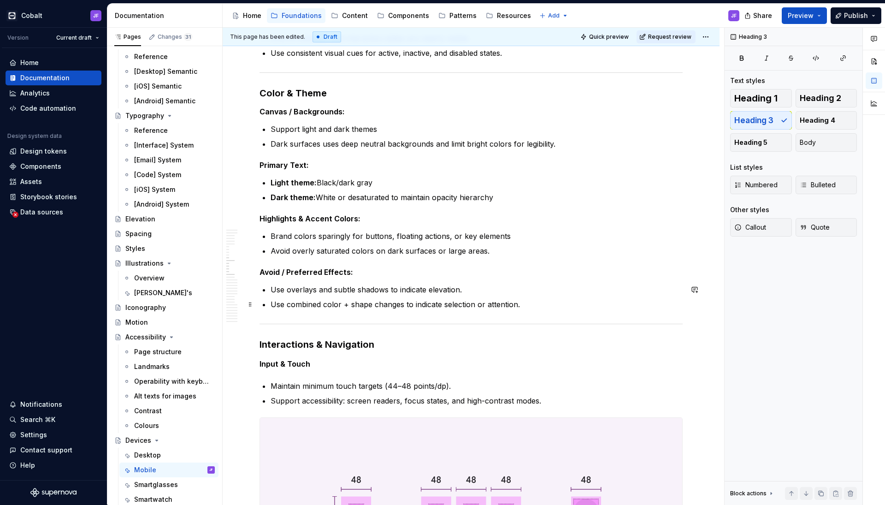
scroll to position [950, 0]
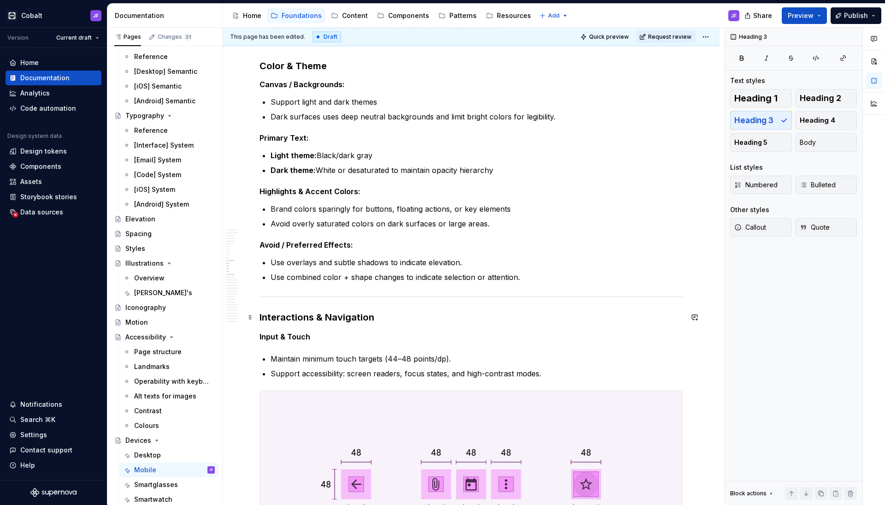
click at [336, 316] on h3 "Interactions & Navigation" at bounding box center [471, 317] width 423 height 13
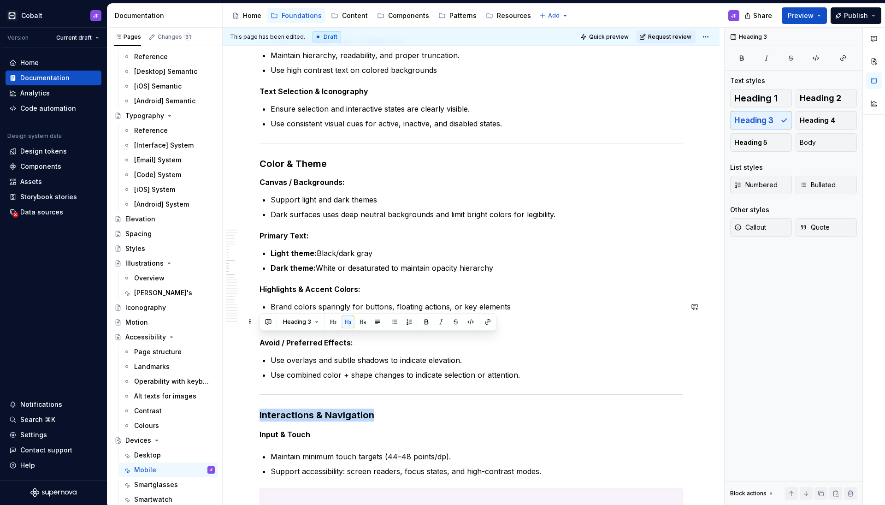
scroll to position [821, 0]
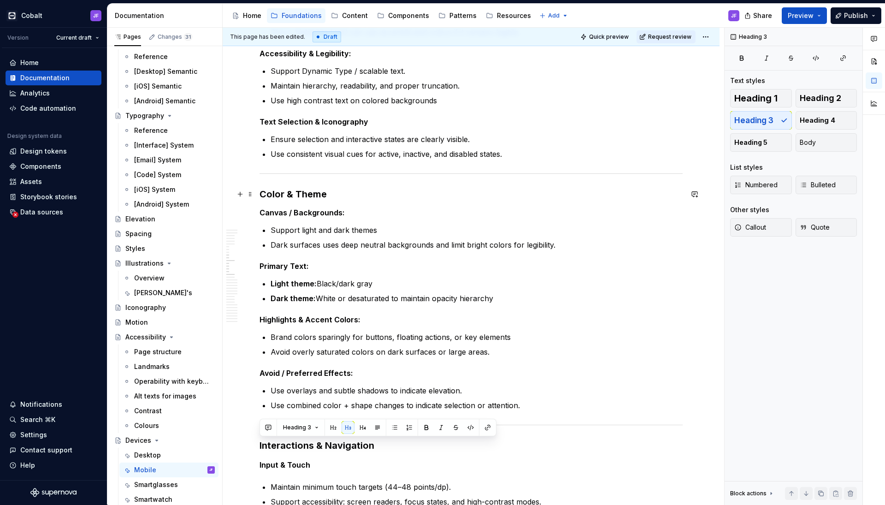
click at [307, 195] on h3 "Color & Theme" at bounding box center [471, 194] width 423 height 13
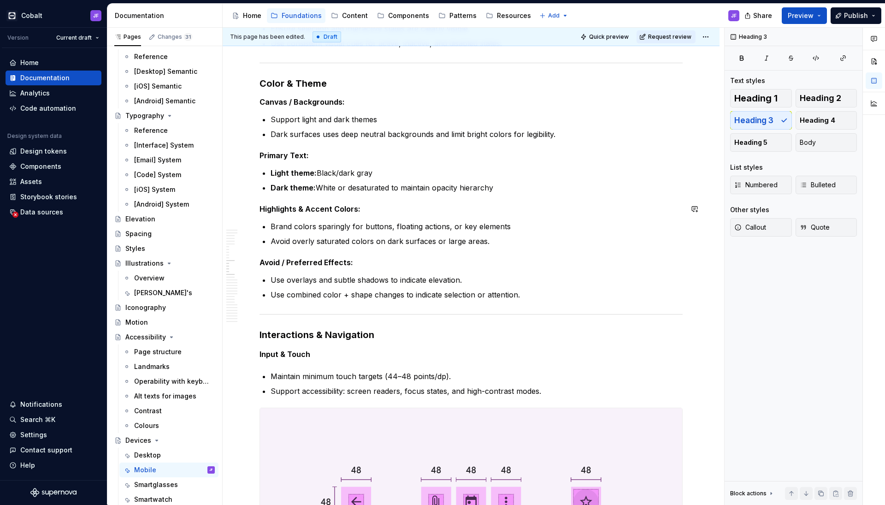
scroll to position [971, 0]
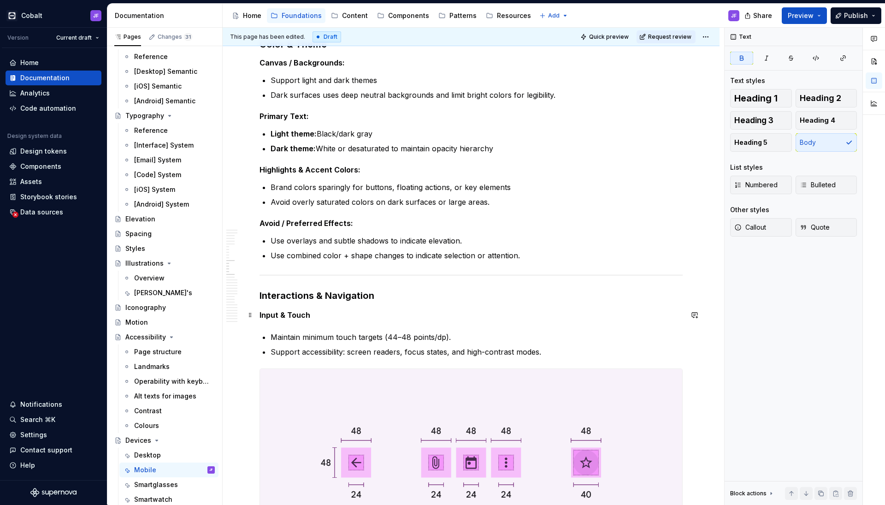
click at [277, 316] on strong "Input & Touch" at bounding box center [285, 314] width 51 height 9
click at [696, 142] on span "Heading 5" at bounding box center [750, 142] width 33 height 9
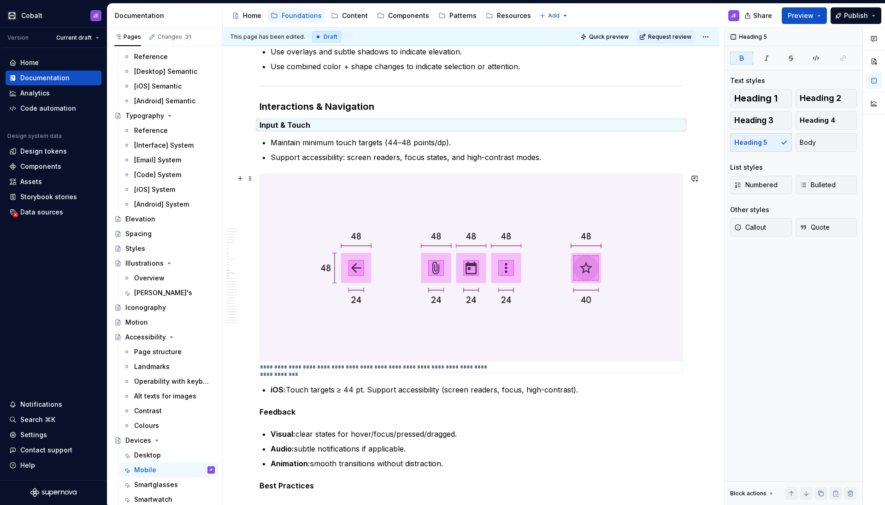
scroll to position [1183, 0]
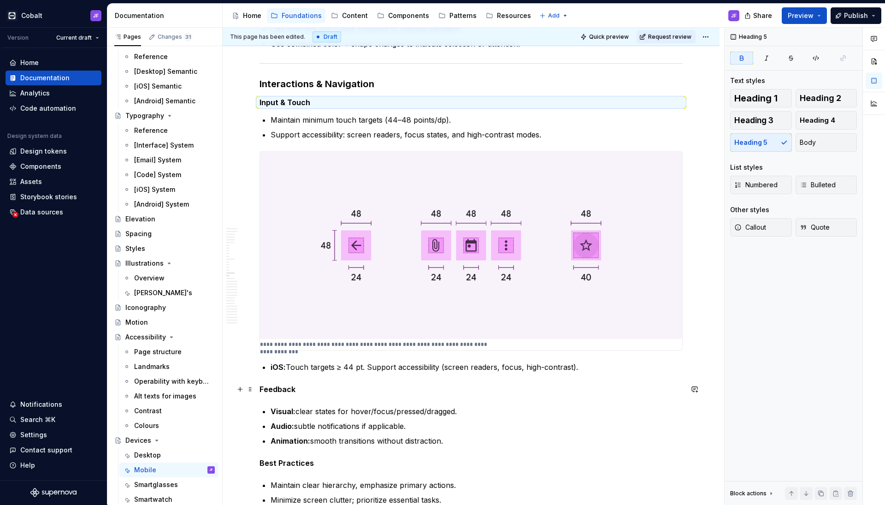
click at [281, 388] on strong "Feedback" at bounding box center [278, 388] width 36 height 9
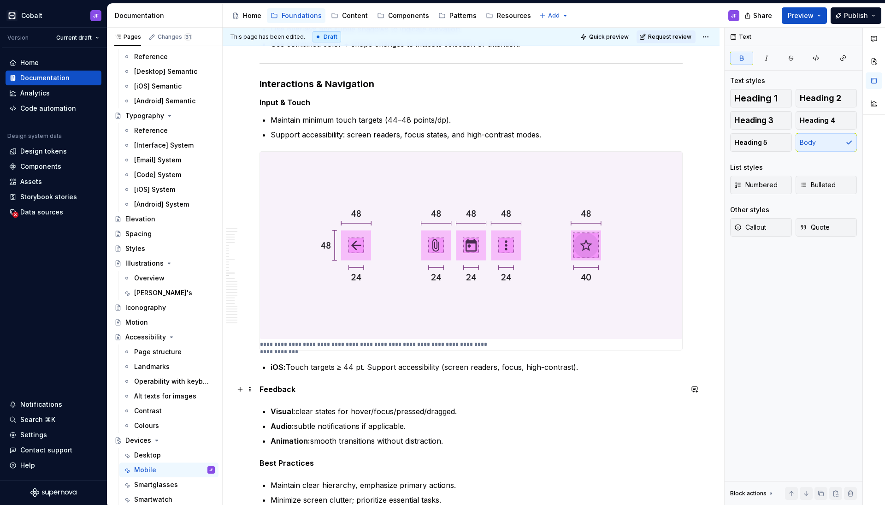
click at [281, 388] on strong "Feedback" at bounding box center [278, 388] width 36 height 9
click at [696, 135] on button "Heading 5" at bounding box center [761, 142] width 62 height 18
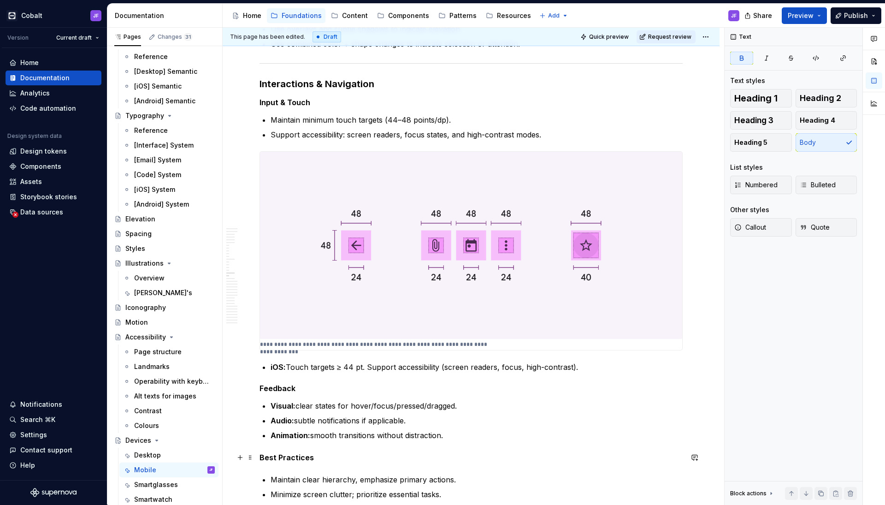
click at [294, 398] on strong "Best Practices" at bounding box center [287, 457] width 54 height 9
click at [696, 137] on button "Heading 5" at bounding box center [761, 142] width 62 height 18
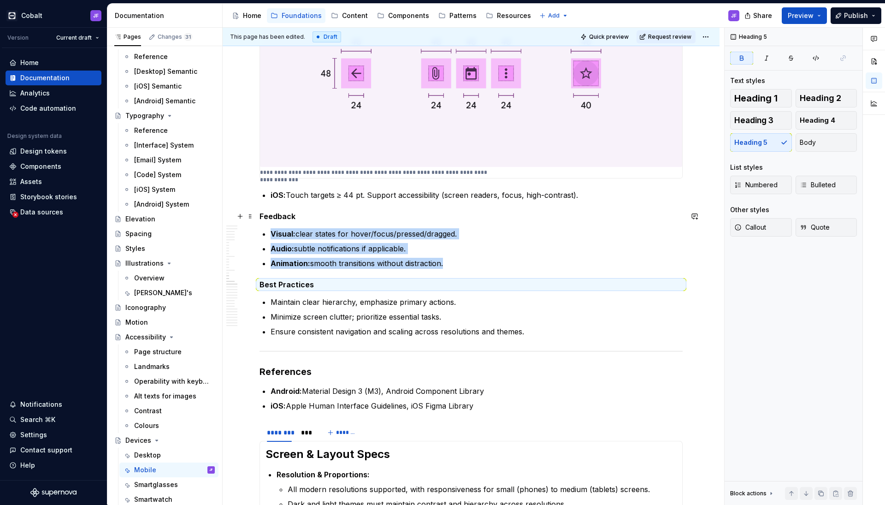
scroll to position [1372, 0]
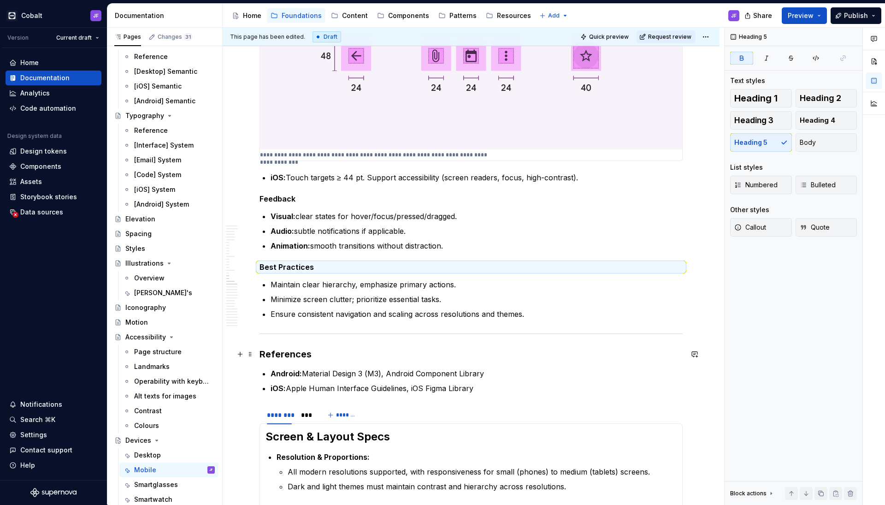
click at [293, 354] on h3 "References" at bounding box center [471, 354] width 423 height 13
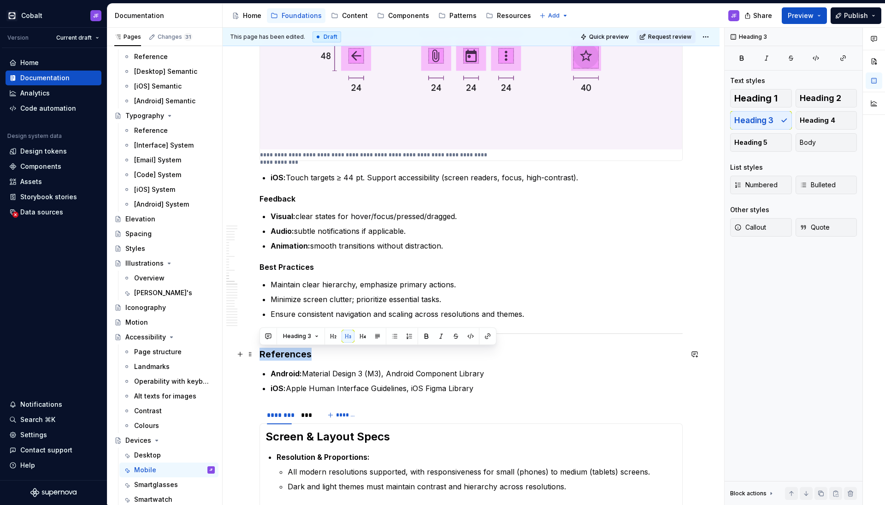
click at [293, 354] on h3 "References" at bounding box center [471, 354] width 423 height 13
click at [424, 398] on div "Overview BLALABLAAEJKFNSAFE Screen & Layout Specs Resolution & Proportions: Sup…" at bounding box center [471, 361] width 423 height 3105
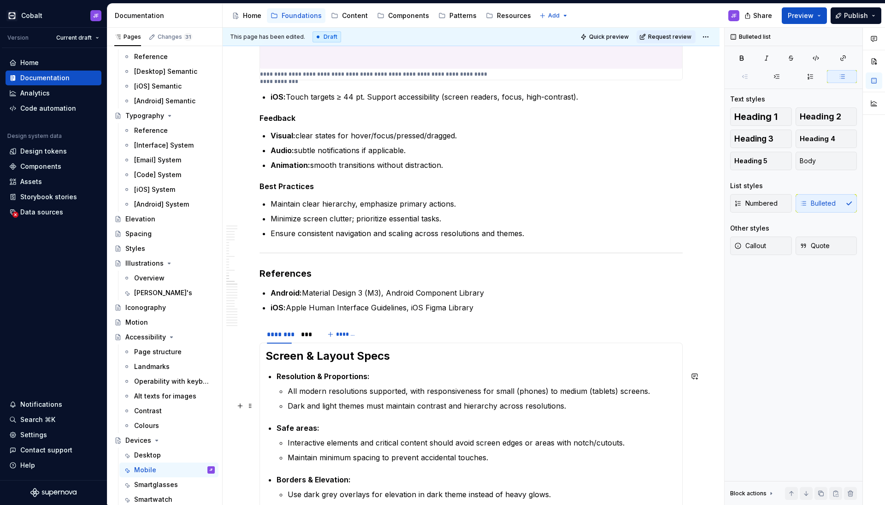
scroll to position [1455, 0]
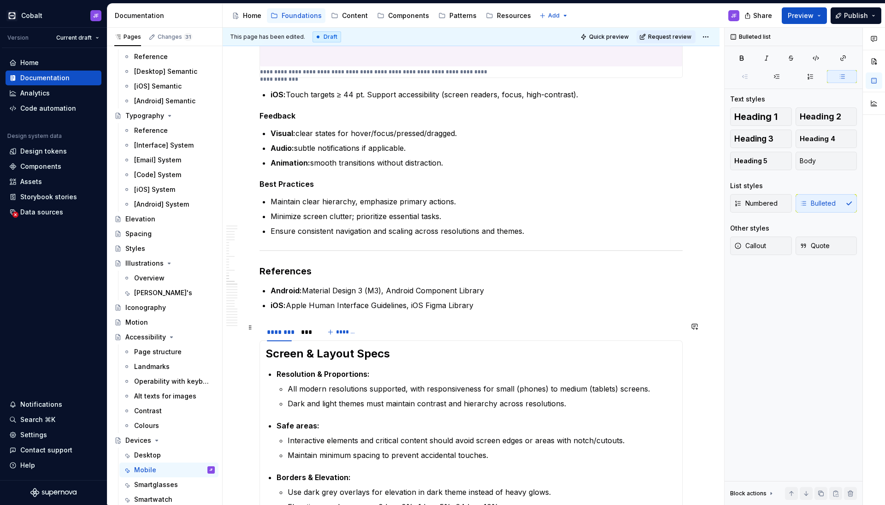
click at [387, 326] on div "******** *** *******" at bounding box center [471, 332] width 423 height 18
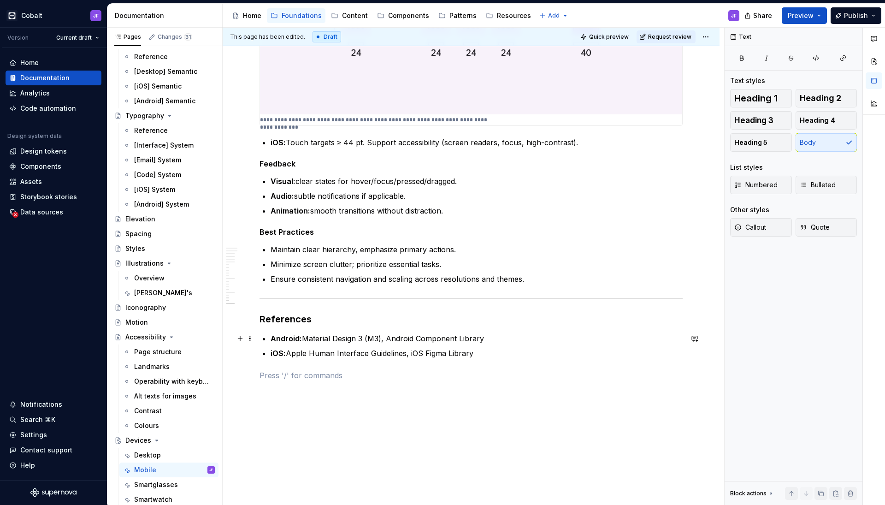
scroll to position [1406, 0]
click at [433, 340] on p "Android: Material Design 3 (M3), Android Component Library" at bounding box center [477, 339] width 412 height 11
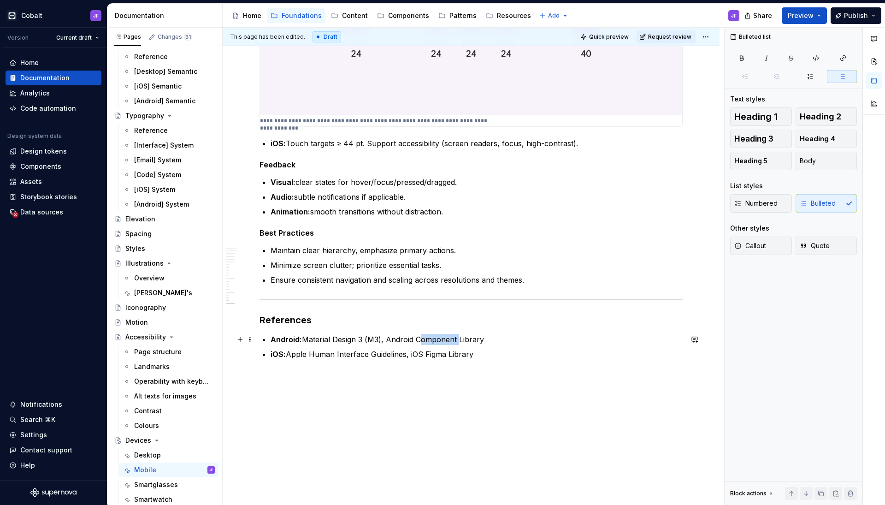
click at [433, 340] on p "Android: Material Design 3 (M3), Android Component Library" at bounding box center [477, 339] width 412 height 11
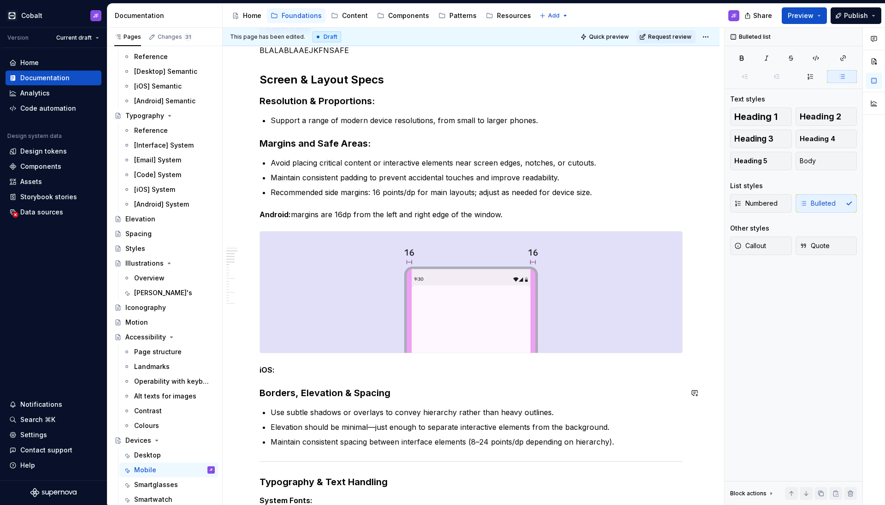
scroll to position [124, 0]
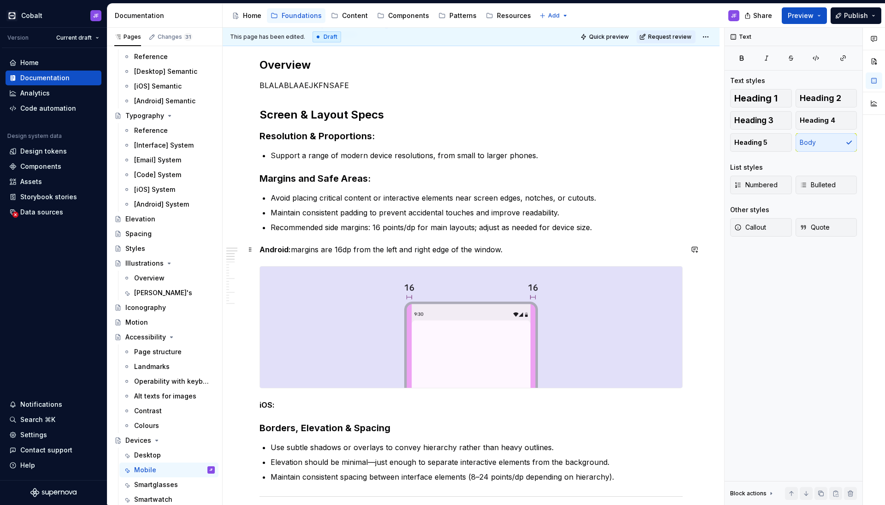
click at [499, 250] on p "Android: margins are 16dp from the left and right edge of the window." at bounding box center [471, 249] width 423 height 11
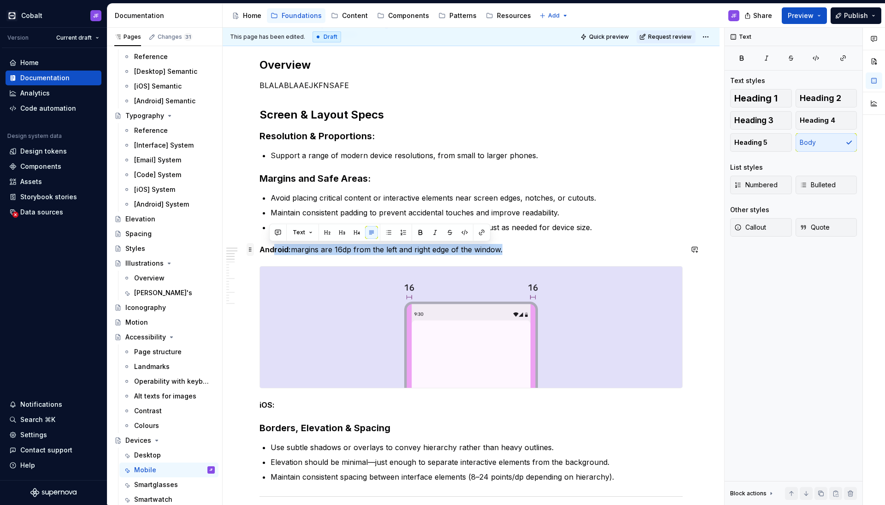
drag, startPoint x: 518, startPoint y: 250, endPoint x: 252, endPoint y: 252, distance: 265.5
click at [321, 254] on p "Android: margins are 16dp from the left and right edge of the window." at bounding box center [471, 249] width 423 height 11
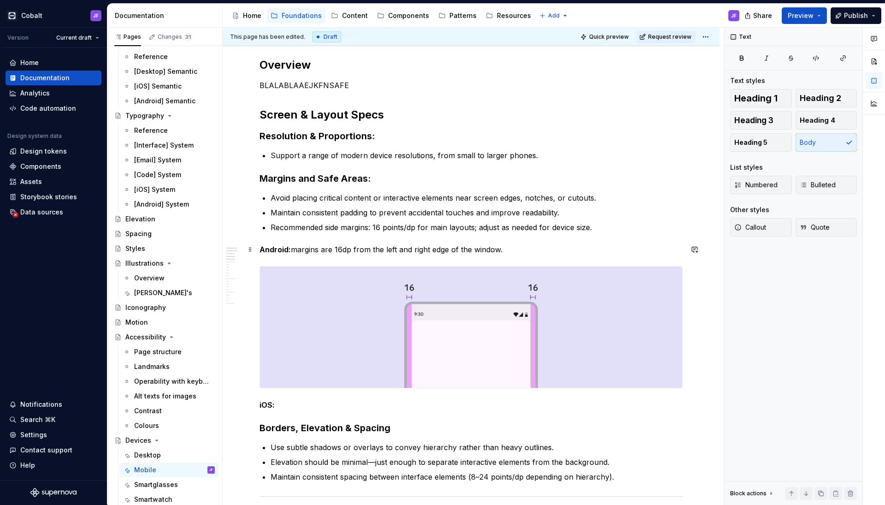
click at [321, 254] on p "Android: margins are 16dp from the left and right edge of the window." at bounding box center [471, 249] width 423 height 11
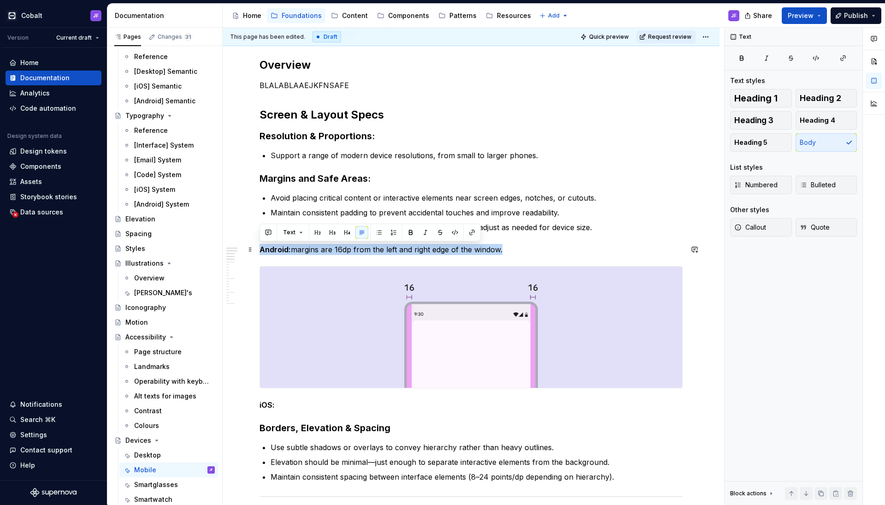
copy p "Android: margins are 16dp from the left and right edge of the window."
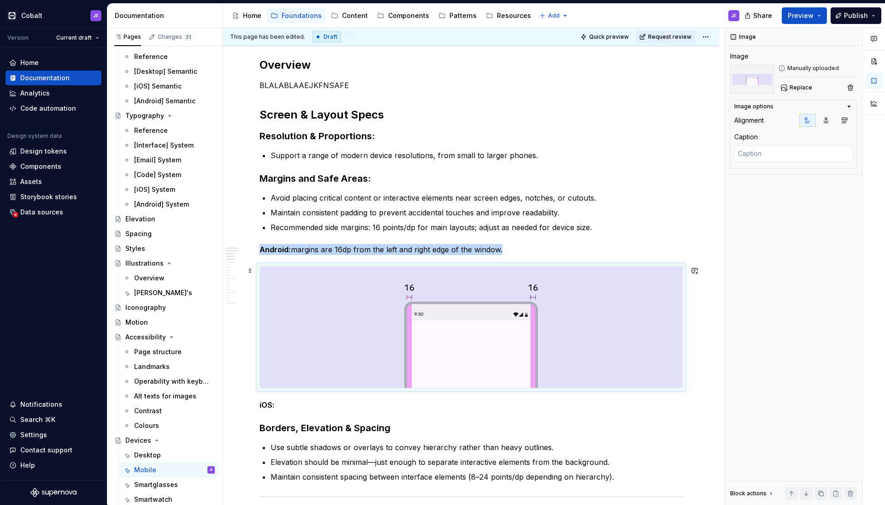
click at [371, 308] on img at bounding box center [471, 326] width 422 height 121
type textarea "*"
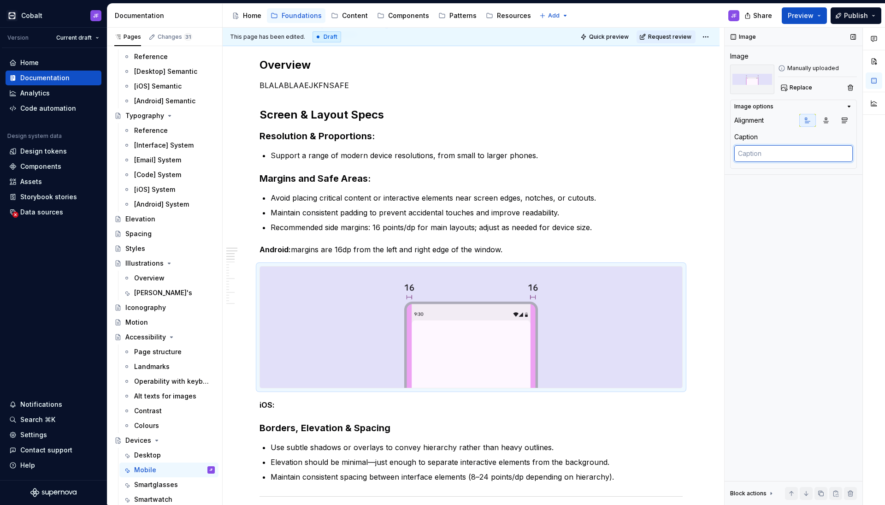
click at [696, 153] on textarea at bounding box center [793, 153] width 118 height 17
paste textarea "Android: margins are 16dp from the left and right edge of the window."
type textarea "Android: margins are 16dp from the left and right edge of the window."
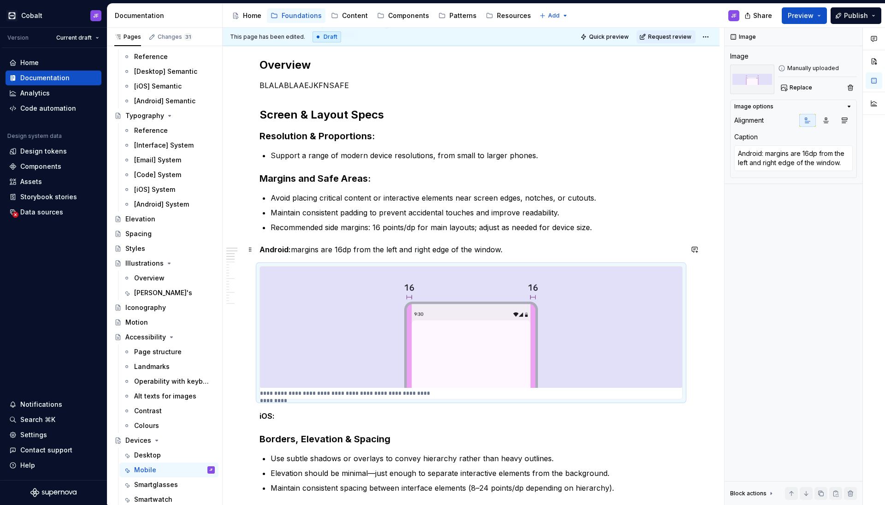
click at [423, 249] on p "Android: margins are 16dp from the left and right edge of the window." at bounding box center [471, 249] width 423 height 11
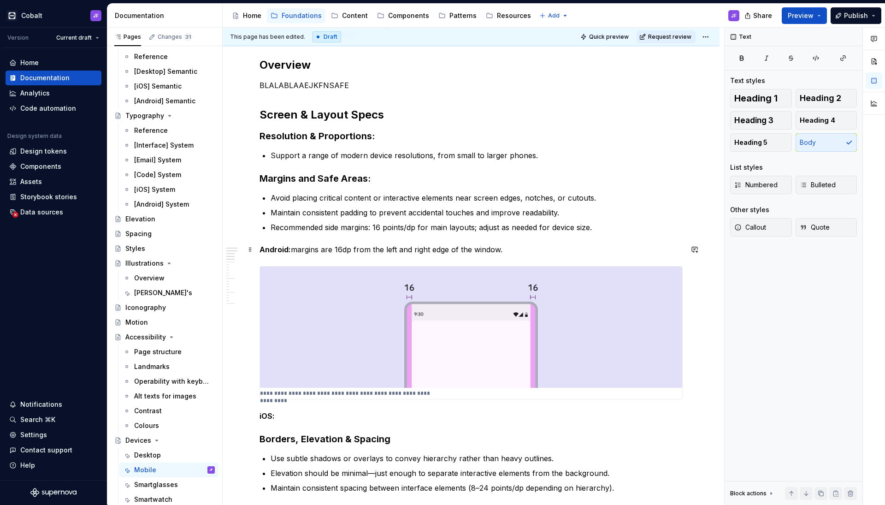
click at [452, 249] on p "Android: margins are 16dp from the left and right edge of the window." at bounding box center [471, 249] width 423 height 11
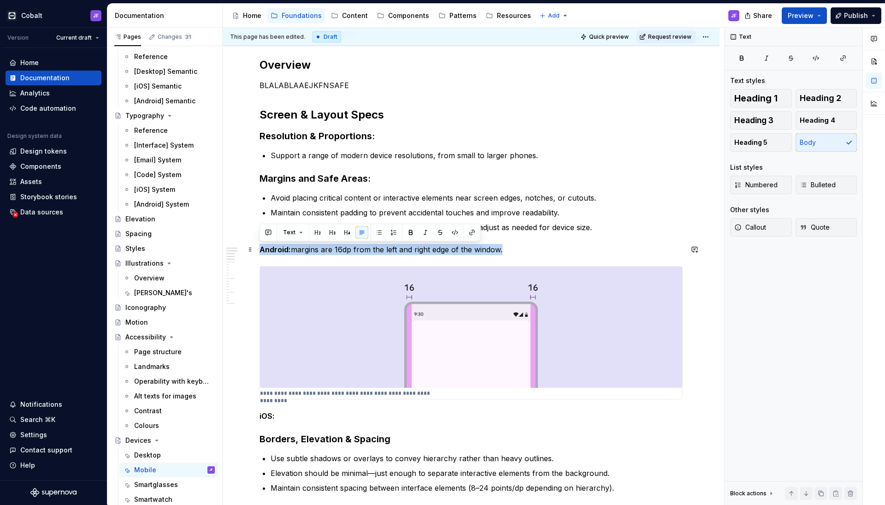
click at [452, 249] on p "Android: margins are 16dp from the left and right edge of the window." at bounding box center [471, 249] width 423 height 11
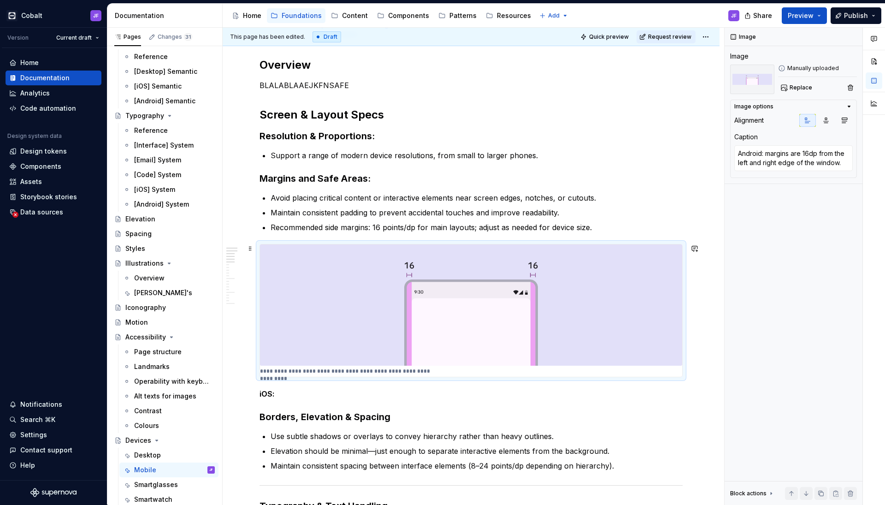
click at [333, 333] on img at bounding box center [471, 304] width 422 height 121
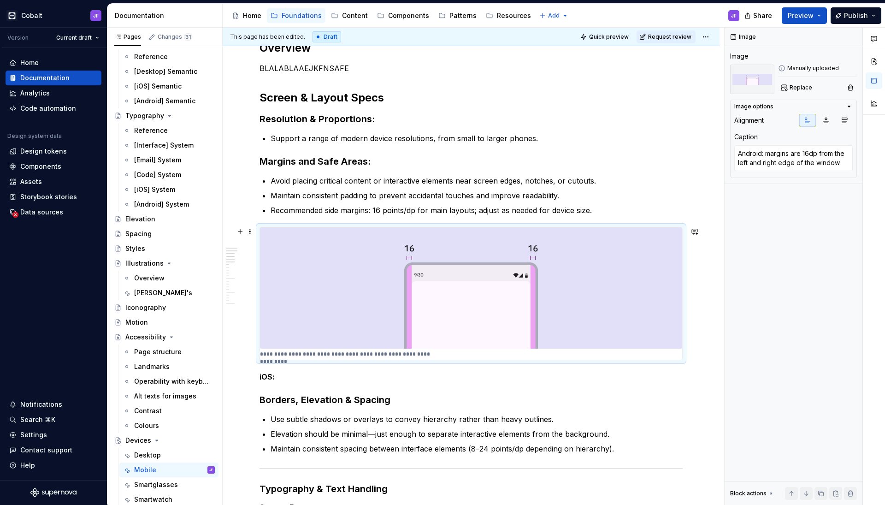
scroll to position [143, 0]
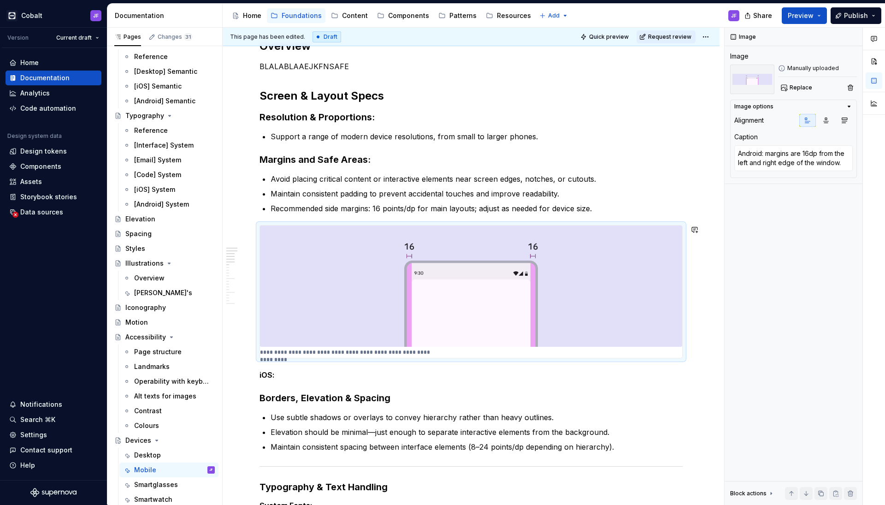
click at [298, 371] on p "iOS:" at bounding box center [471, 374] width 423 height 11
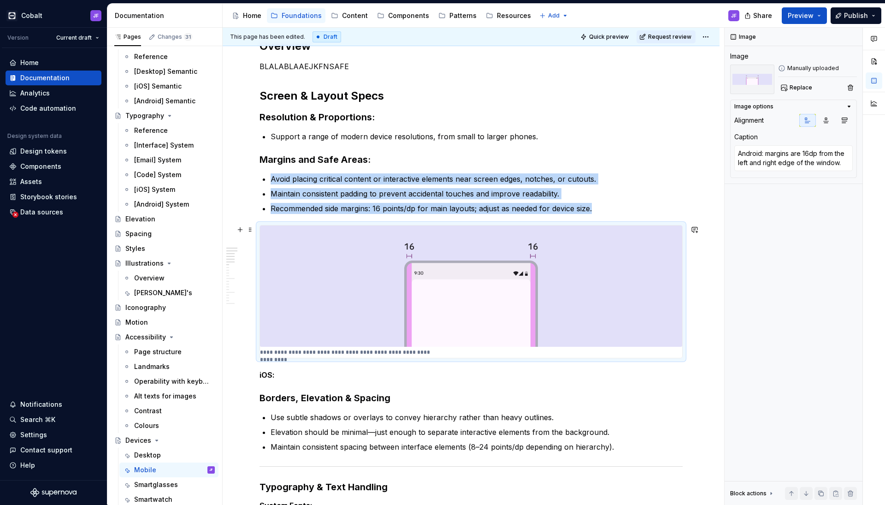
click at [461, 300] on img at bounding box center [471, 285] width 422 height 121
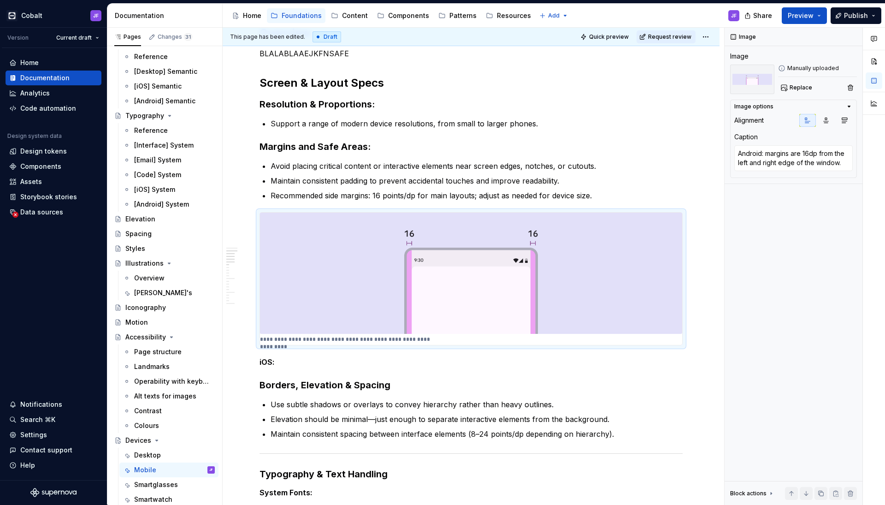
scroll to position [206, 0]
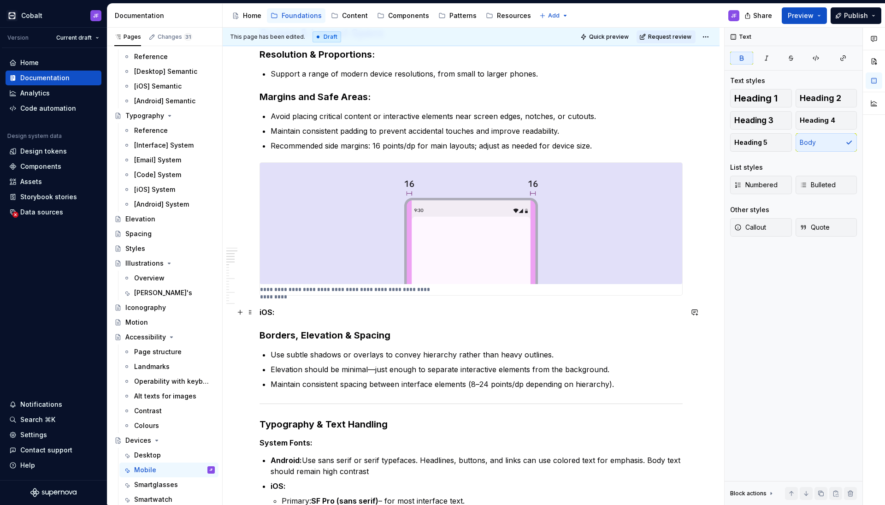
click at [272, 314] on strong "iOS:" at bounding box center [267, 311] width 15 height 9
click at [293, 311] on p "iOS:" at bounding box center [471, 312] width 423 height 11
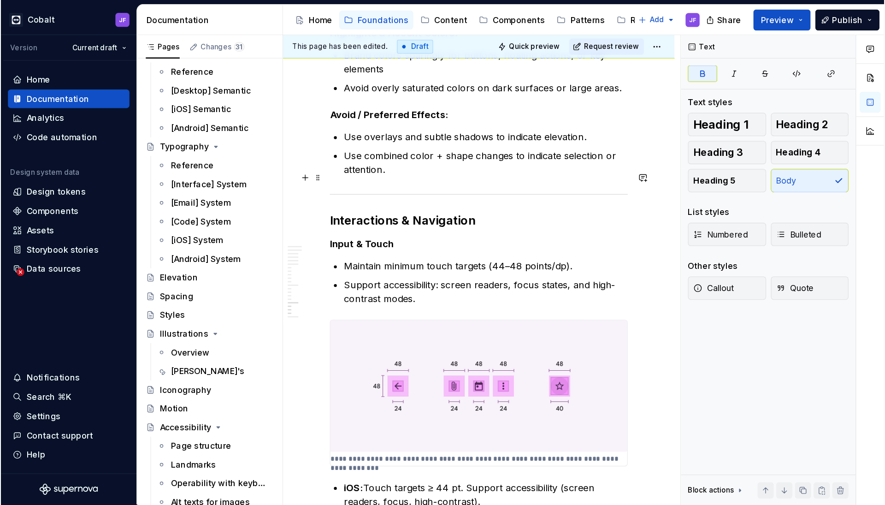
scroll to position [0, 0]
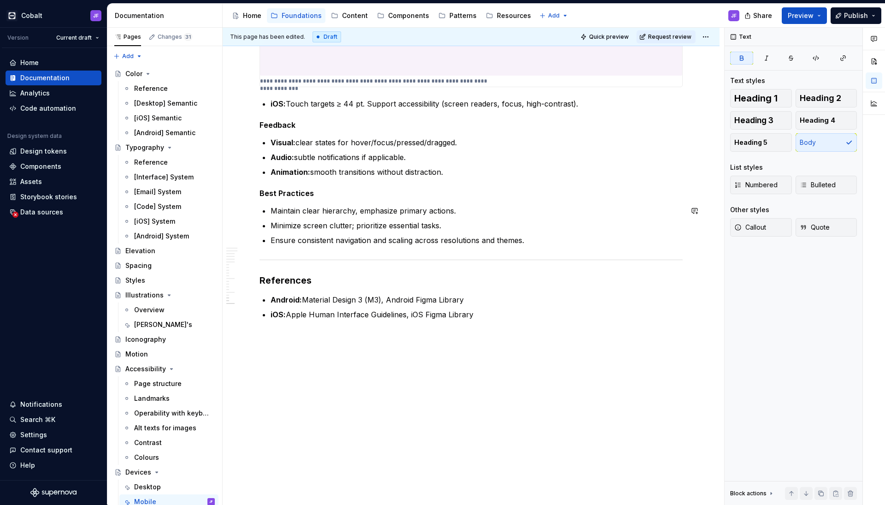
type textarea "*"
click at [338, 318] on p "iOS: Apple Human Interface Guidelines, iOS Figma Library" at bounding box center [477, 314] width 412 height 11
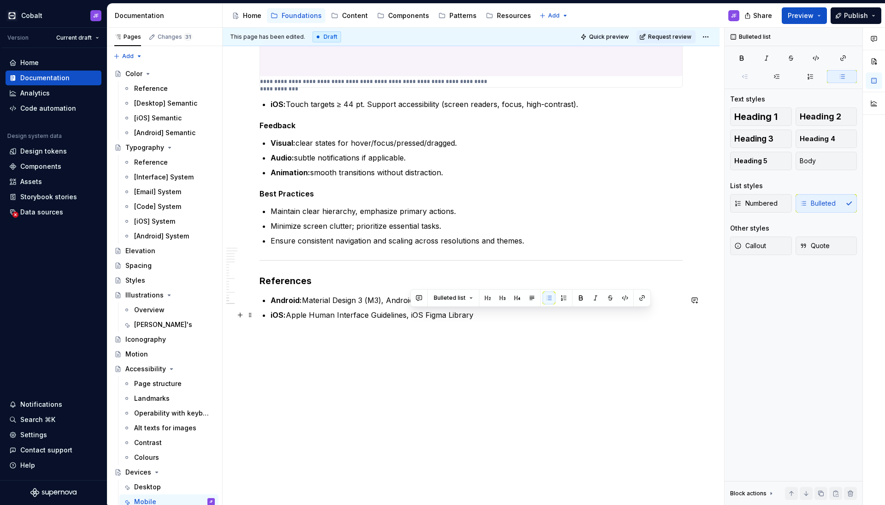
drag, startPoint x: 485, startPoint y: 314, endPoint x: 411, endPoint y: 314, distance: 74.7
click at [411, 314] on p "iOS: Apple Human Interface Guidelines, iOS Figma Library" at bounding box center [477, 314] width 412 height 11
click at [637, 297] on button "button" at bounding box center [642, 297] width 13 height 13
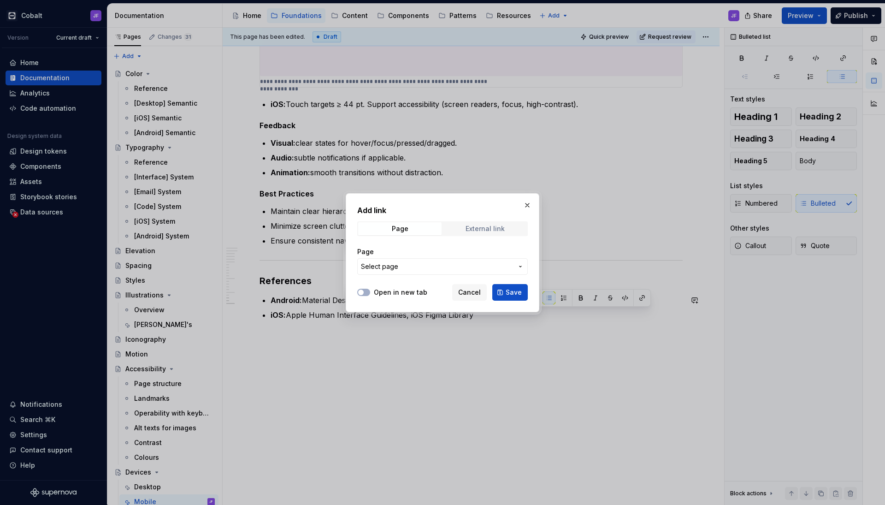
click at [490, 230] on div "External link" at bounding box center [485, 228] width 39 height 7
click at [469, 263] on input "URL" at bounding box center [442, 266] width 171 height 17
paste input "[URL][DOMAIN_NAME]"
type input "[URL][DOMAIN_NAME]"
click at [366, 292] on button "Open in new tab" at bounding box center [363, 292] width 13 height 7
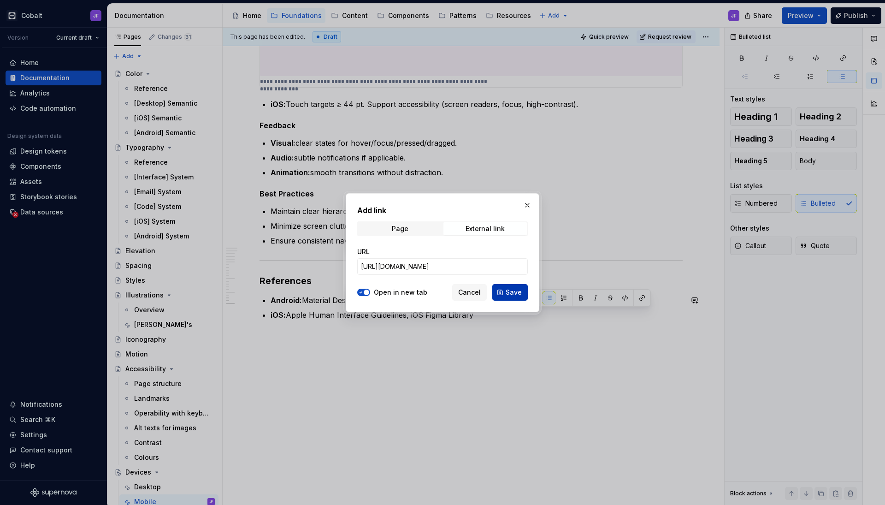
click at [514, 296] on span "Save" at bounding box center [514, 292] width 16 height 9
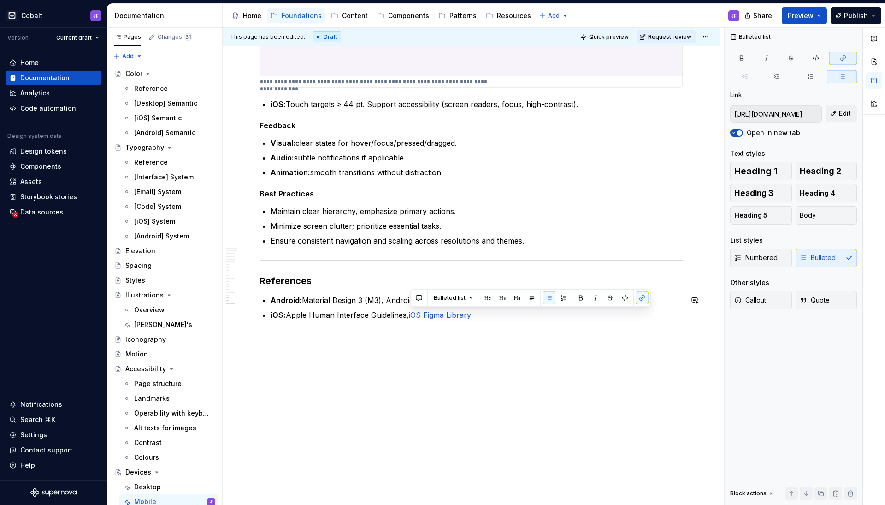
click at [480, 334] on p at bounding box center [471, 336] width 423 height 11
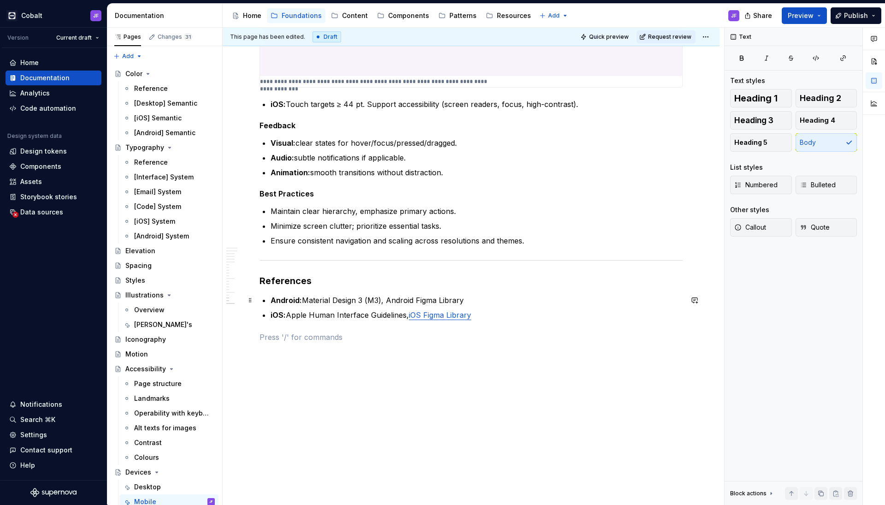
click at [425, 302] on p "Android: Material Design 3 (M3), Android Figma Library" at bounding box center [477, 300] width 412 height 11
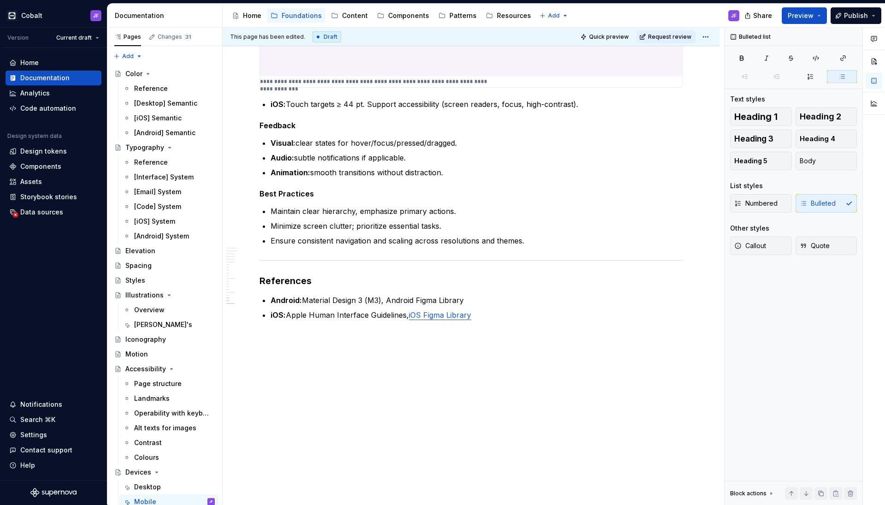
type textarea "*"
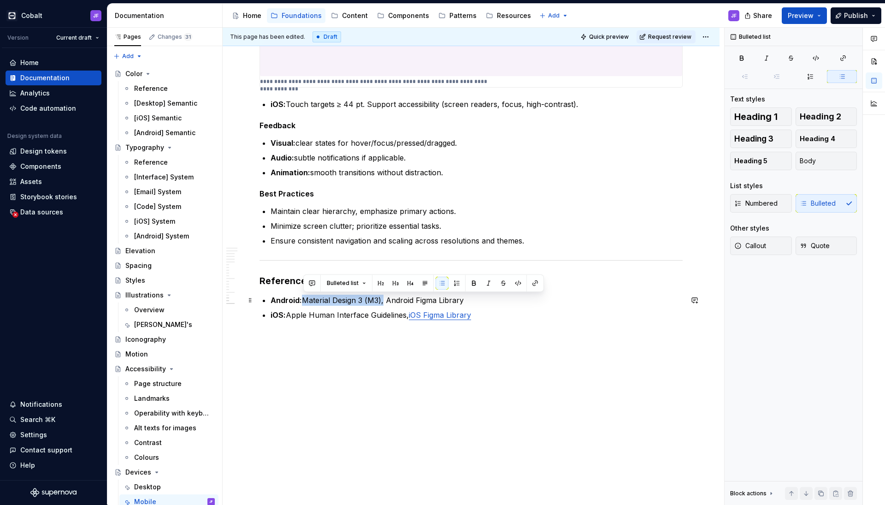
drag, startPoint x: 382, startPoint y: 297, endPoint x: 302, endPoint y: 296, distance: 79.8
click at [302, 296] on p "Android: Material Design 3 (M3), Android Figma Library" at bounding box center [477, 300] width 412 height 11
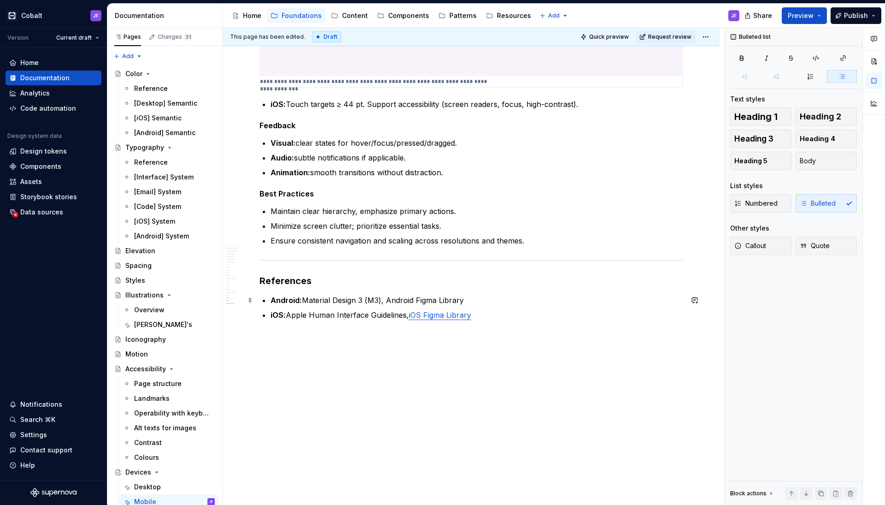
click at [305, 297] on p "Android: Material Design 3 (M3), Android Figma Library" at bounding box center [477, 300] width 412 height 11
drag, startPoint x: 304, startPoint y: 297, endPoint x: 382, endPoint y: 296, distance: 78.4
click at [382, 296] on p "Android: Material Design 3 (M3), Android Figma Library" at bounding box center [477, 300] width 412 height 11
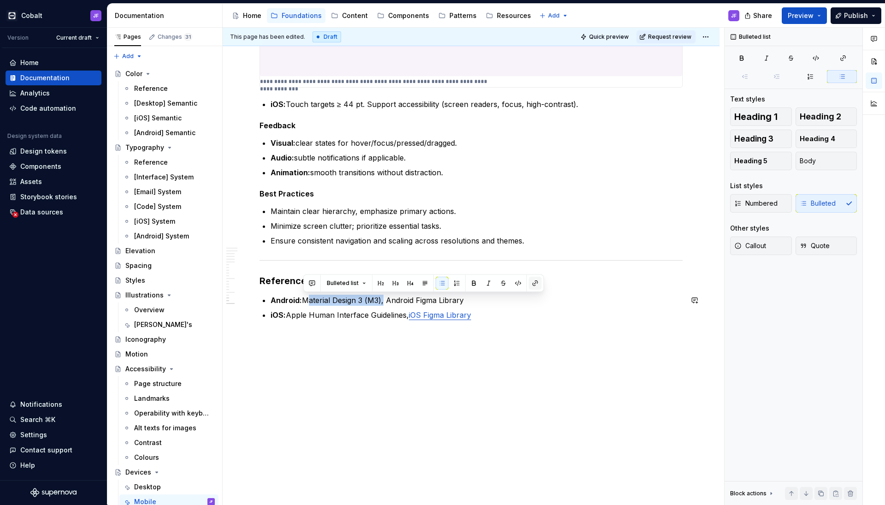
click at [536, 284] on button "button" at bounding box center [535, 283] width 13 height 13
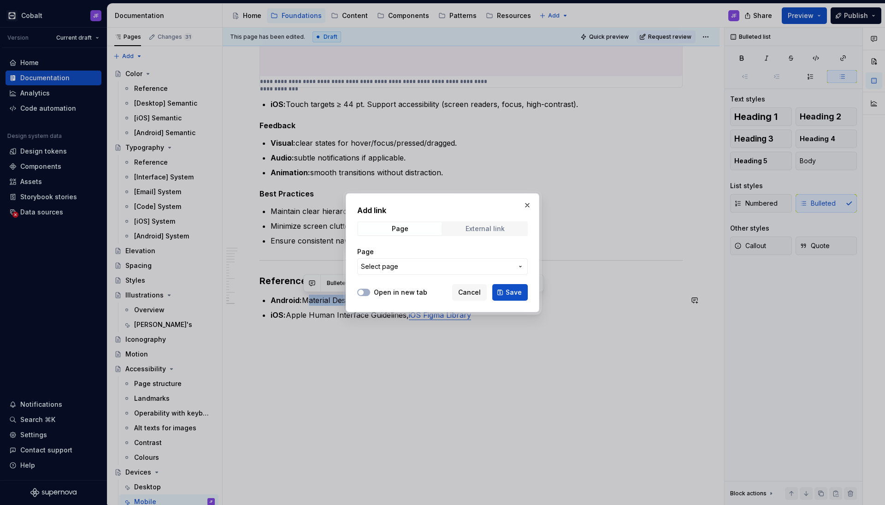
click at [495, 225] on div "External link" at bounding box center [485, 228] width 39 height 7
click at [468, 270] on input "URL" at bounding box center [442, 266] width 171 height 17
paste input "[URL][DOMAIN_NAME]"
type input "[URL][DOMAIN_NAME]"
click at [369, 291] on button "Open in new tab" at bounding box center [363, 292] width 13 height 7
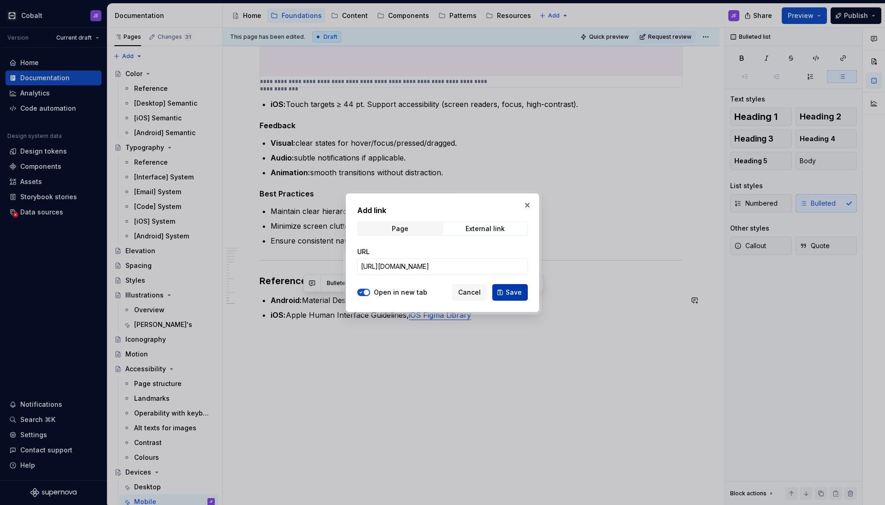
click at [515, 293] on span "Save" at bounding box center [514, 292] width 16 height 9
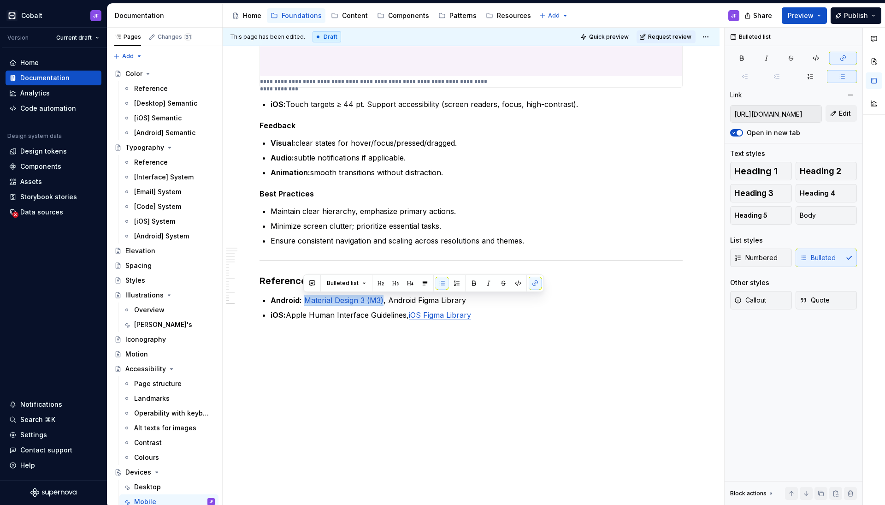
type textarea "*"
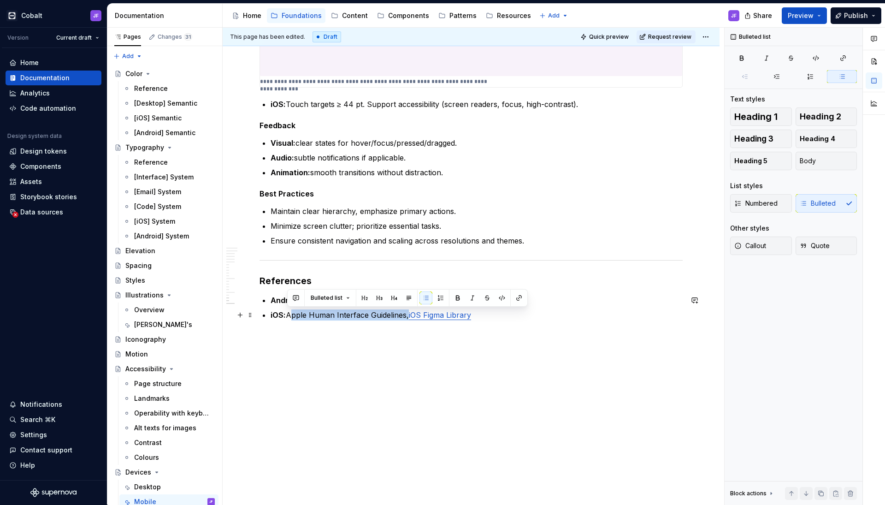
drag, startPoint x: 406, startPoint y: 315, endPoint x: 289, endPoint y: 313, distance: 117.1
click at [289, 313] on p "iOS: Apple Human Interface Guidelines, iOS Figma Library" at bounding box center [477, 314] width 412 height 11
click at [518, 298] on button "button" at bounding box center [519, 297] width 13 height 13
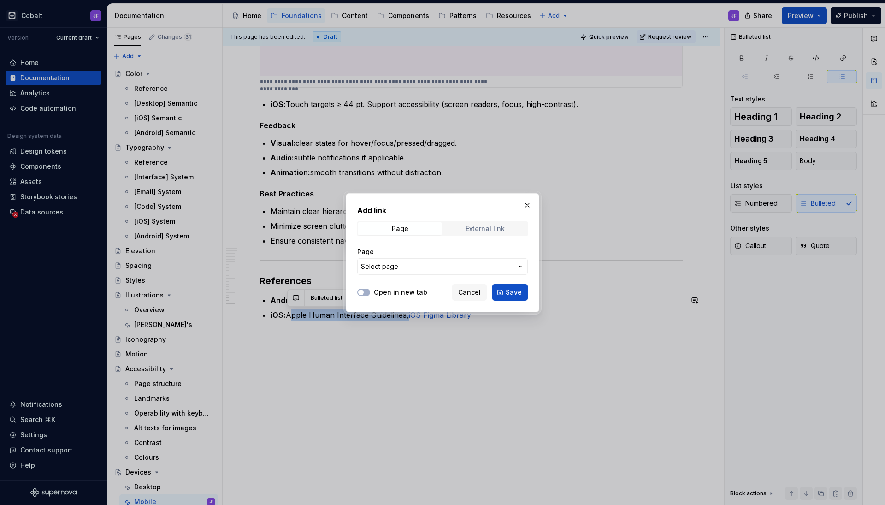
click at [504, 232] on div "External link" at bounding box center [485, 228] width 39 height 7
click at [471, 262] on input "URL" at bounding box center [442, 266] width 171 height 17
paste input "[URL][DOMAIN_NAME]"
type input "[URL][DOMAIN_NAME]"
click at [368, 295] on div at bounding box center [363, 292] width 13 height 9
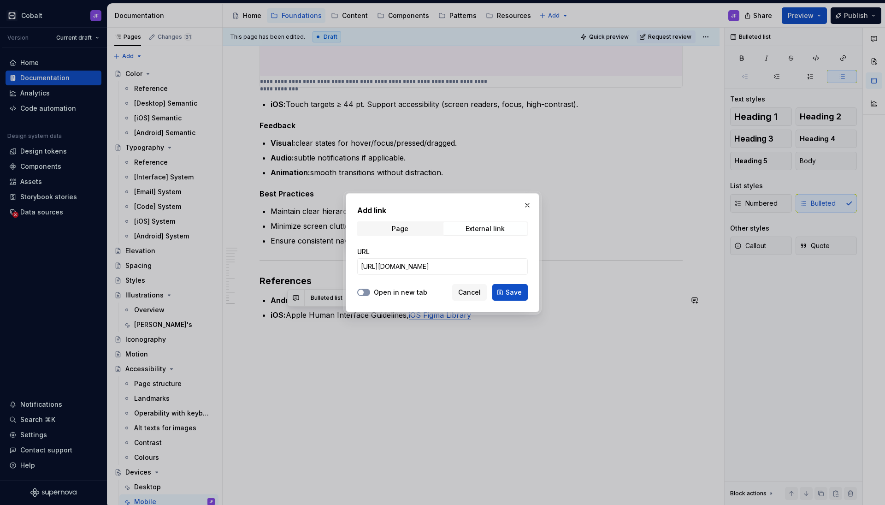
click at [366, 289] on button "Open in new tab" at bounding box center [363, 292] width 13 height 7
click at [507, 289] on span "Save" at bounding box center [514, 292] width 16 height 9
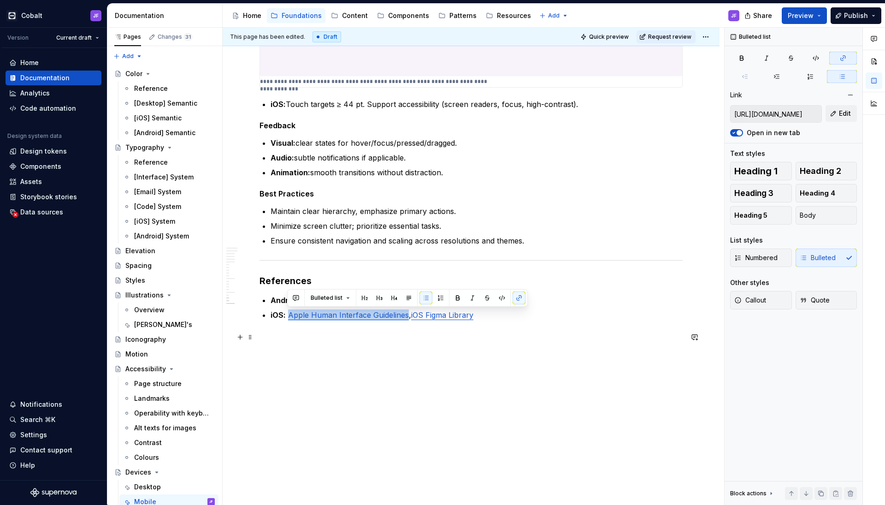
click at [478, 355] on div "This page has been edited. Draft Quick preview Request review Devices Edit head…" at bounding box center [474, 266] width 502 height 477
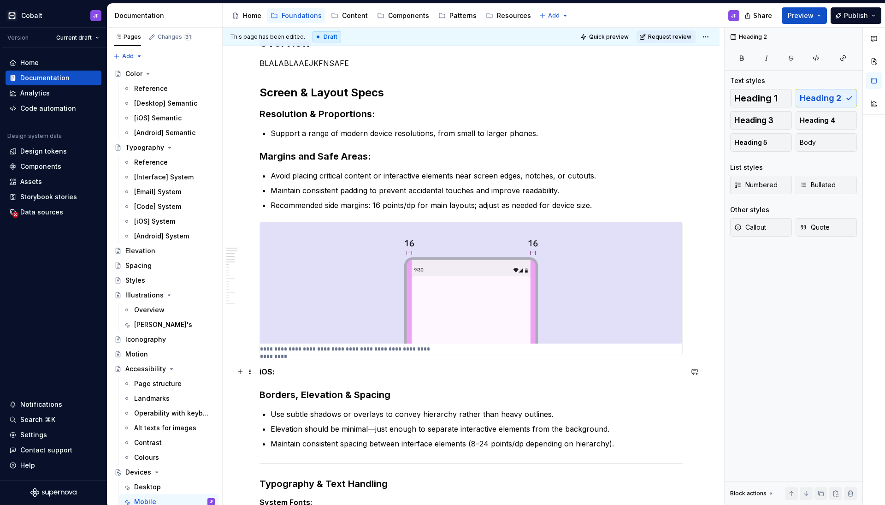
scroll to position [148, 0]
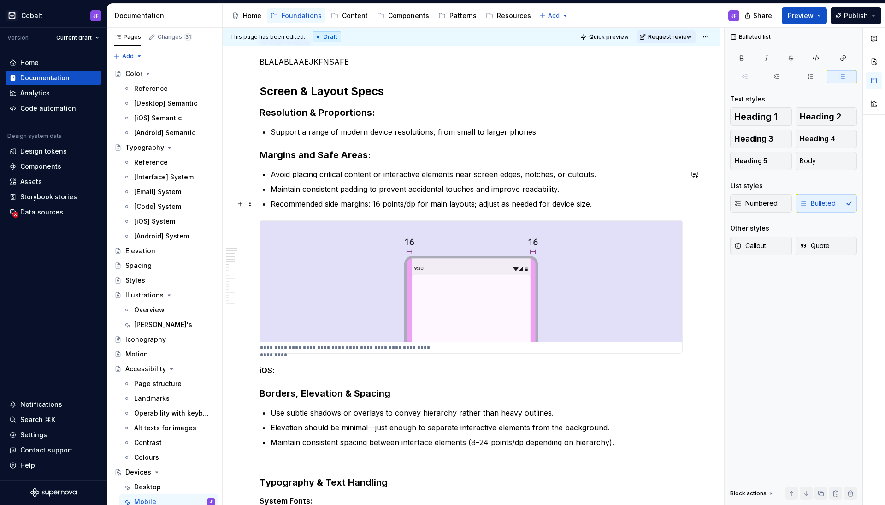
click at [601, 203] on p "Recommended side margins: 16 points/dp for main layouts; adjust as needed for d…" at bounding box center [477, 203] width 412 height 11
click at [601, 192] on p "Maintain consistent padding to prevent accidental touches and improve readabili…" at bounding box center [477, 188] width 412 height 11
click at [608, 179] on p "Avoid placing critical content or interactive elements near screen edges, notch…" at bounding box center [477, 174] width 412 height 11
click at [605, 187] on p "Maintain consistent padding to prevent accidental touches and improve readabili…" at bounding box center [477, 188] width 412 height 11
click at [605, 196] on ul "Avoid placing critical content or interactive elements near screen edges, notch…" at bounding box center [477, 189] width 412 height 41
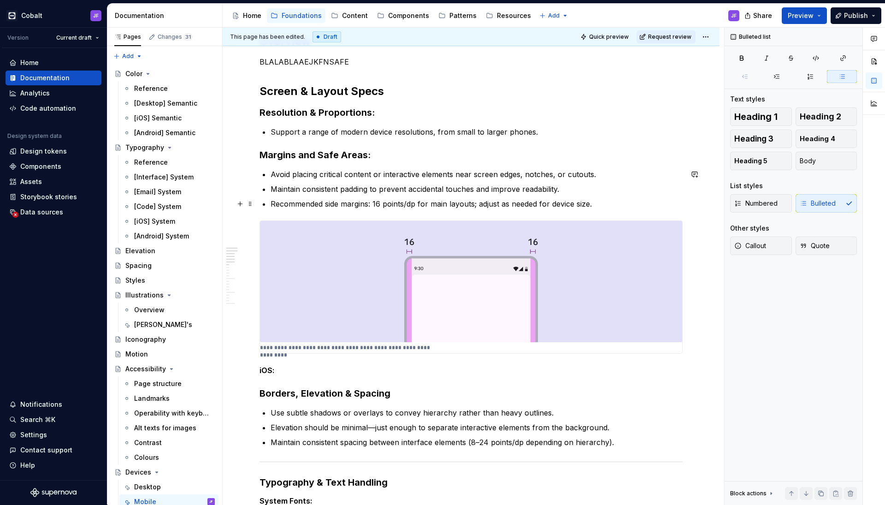
click at [605, 203] on p "Recommended side margins: 16 points/dp for main layouts; adjust as needed for d…" at bounding box center [477, 203] width 412 height 11
click at [601, 195] on ul "Avoid placing critical content or interactive elements near screen edges, notch…" at bounding box center [477, 189] width 412 height 41
click at [325, 134] on p "Support a range of modern device resolutions, from small to larger phones." at bounding box center [477, 131] width 412 height 11
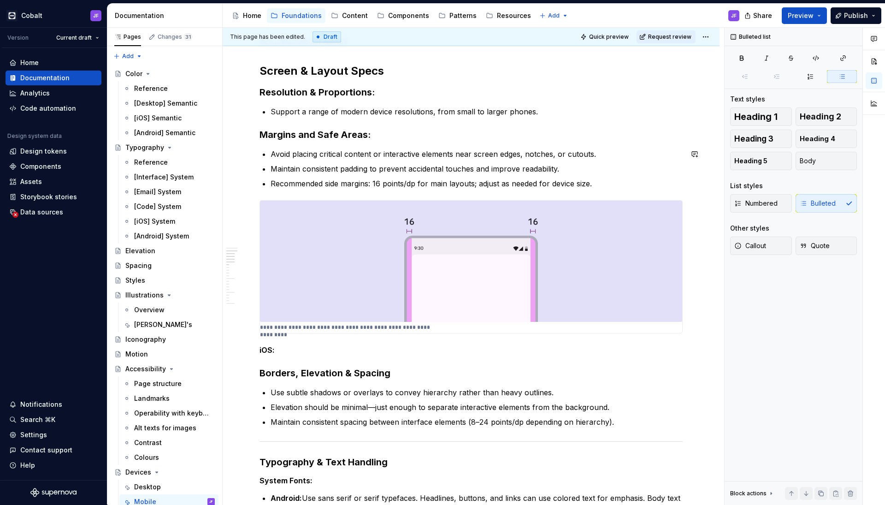
scroll to position [167, 0]
click at [338, 161] on ul "Avoid placing critical content or interactive elements near screen edges, notch…" at bounding box center [477, 169] width 412 height 41
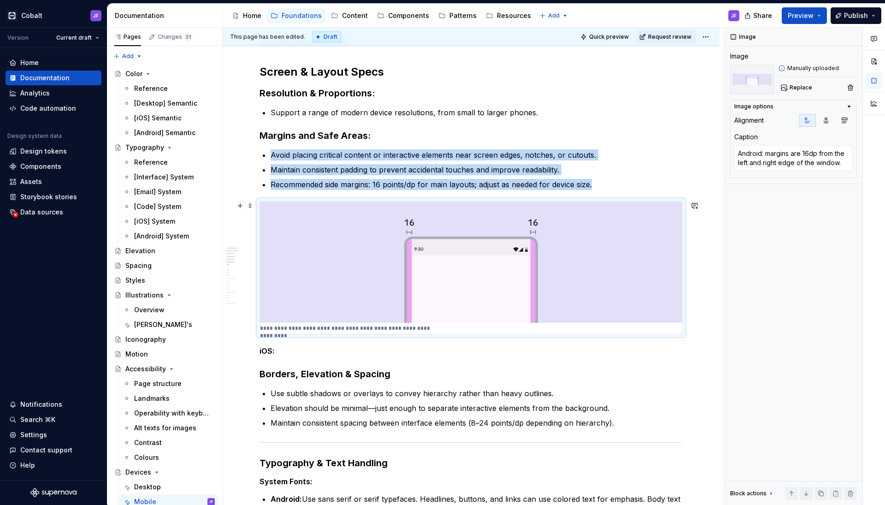
click at [348, 223] on img at bounding box center [471, 261] width 422 height 121
click at [309, 351] on p "iOS:" at bounding box center [471, 350] width 423 height 11
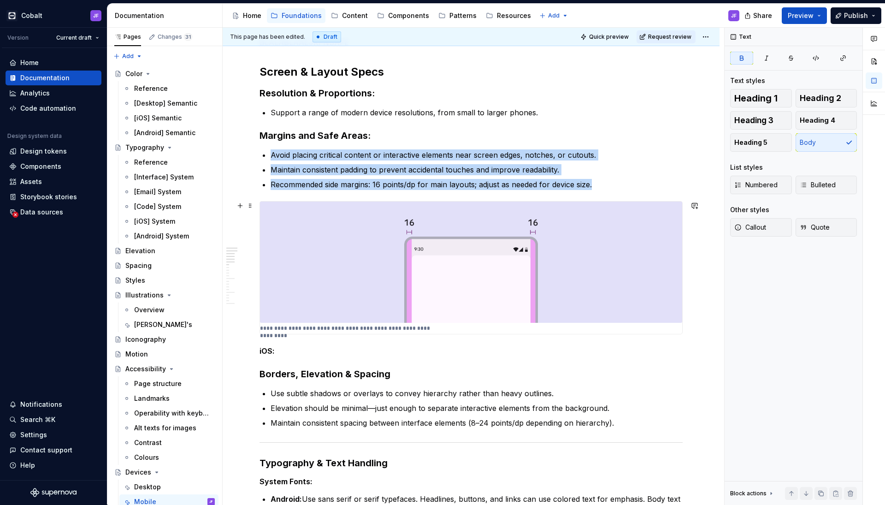
click at [341, 294] on img at bounding box center [471, 261] width 422 height 121
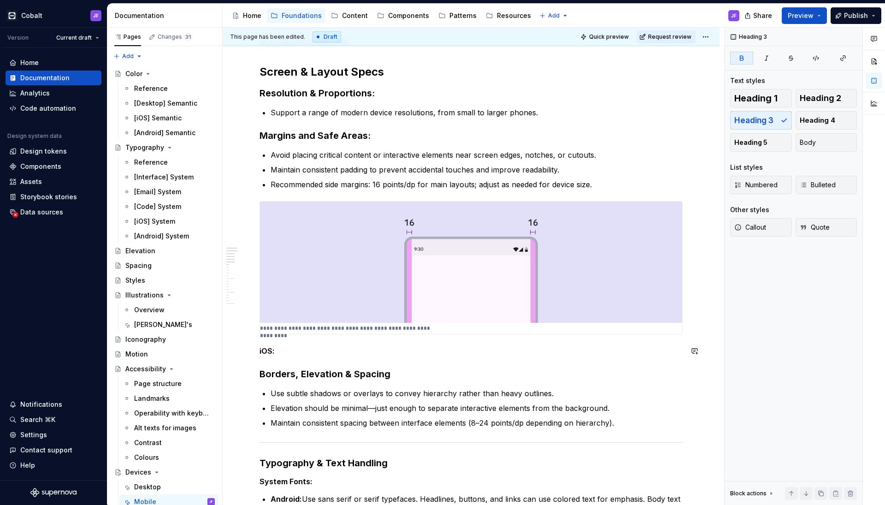
click at [286, 355] on p "iOS:" at bounding box center [471, 350] width 423 height 11
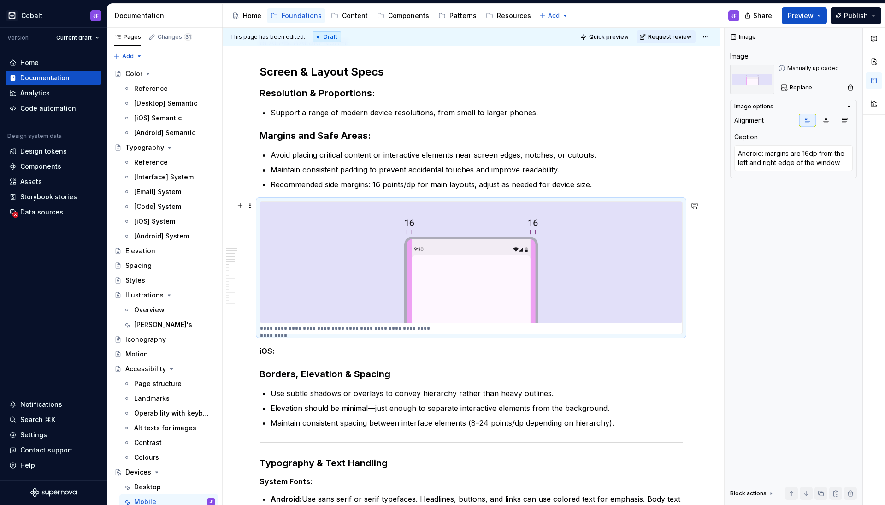
click at [371, 277] on img at bounding box center [471, 261] width 422 height 121
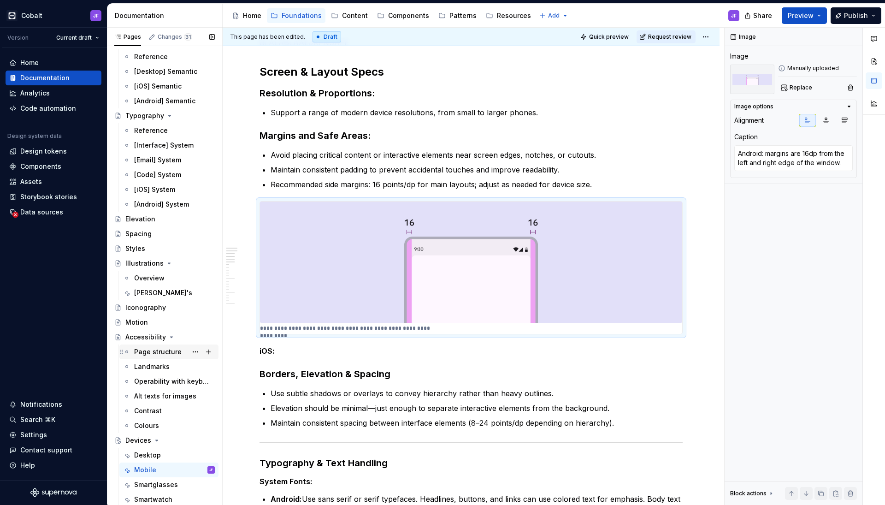
scroll to position [32, 0]
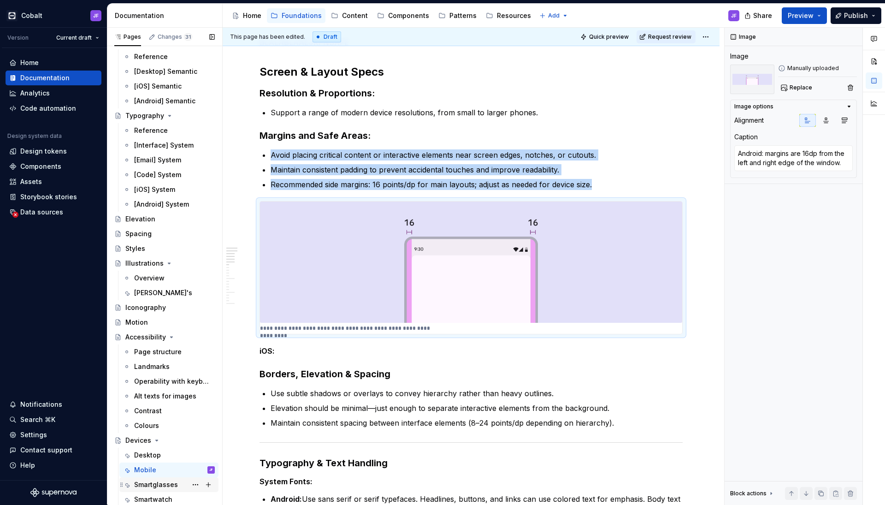
click at [166, 398] on div "Smartglasses" at bounding box center [156, 484] width 44 height 9
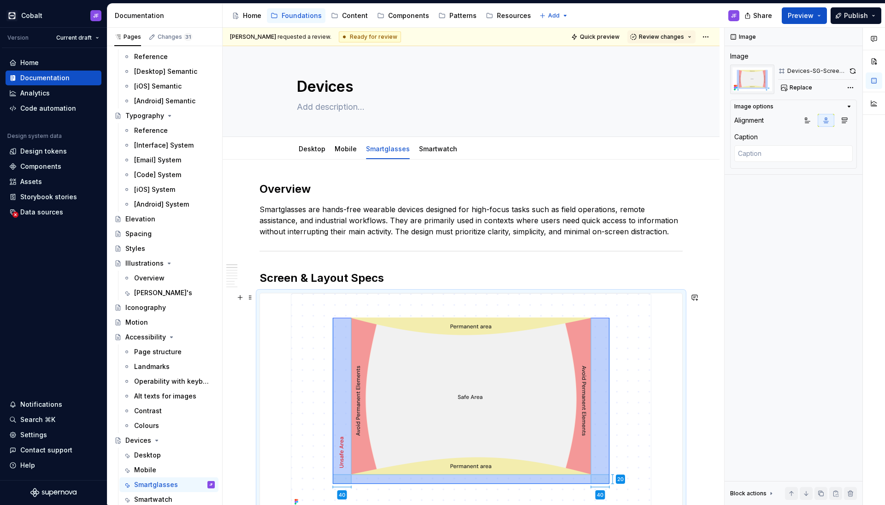
click at [447, 346] on img at bounding box center [471, 400] width 360 height 215
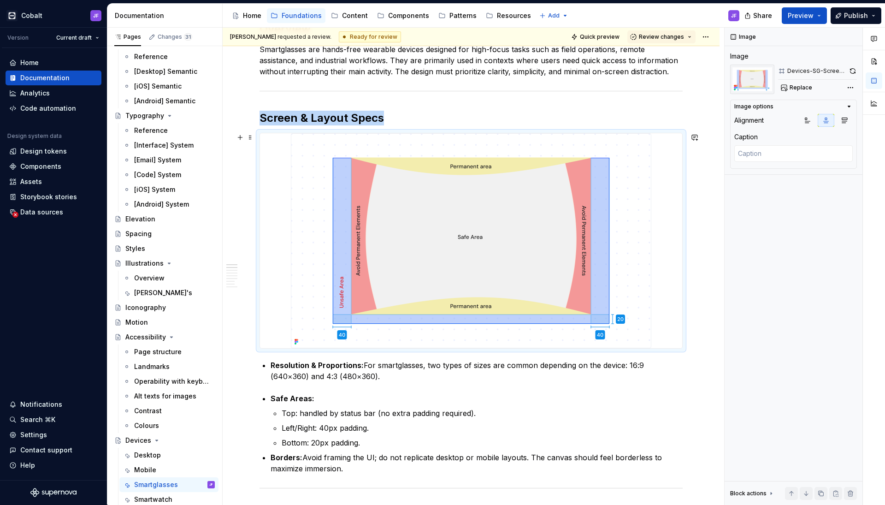
scroll to position [160, 0]
click at [696, 87] on span "Replace" at bounding box center [801, 87] width 23 height 7
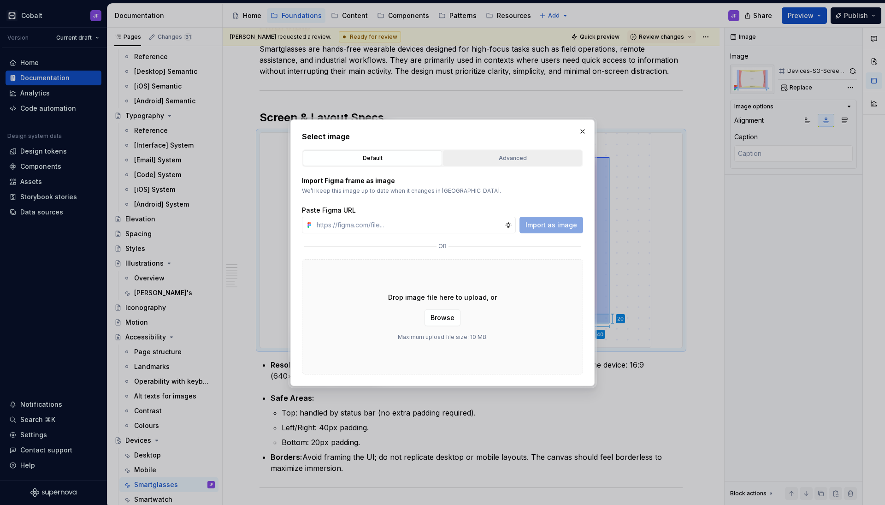
click at [527, 156] on div "Advanced" at bounding box center [512, 157] width 133 height 9
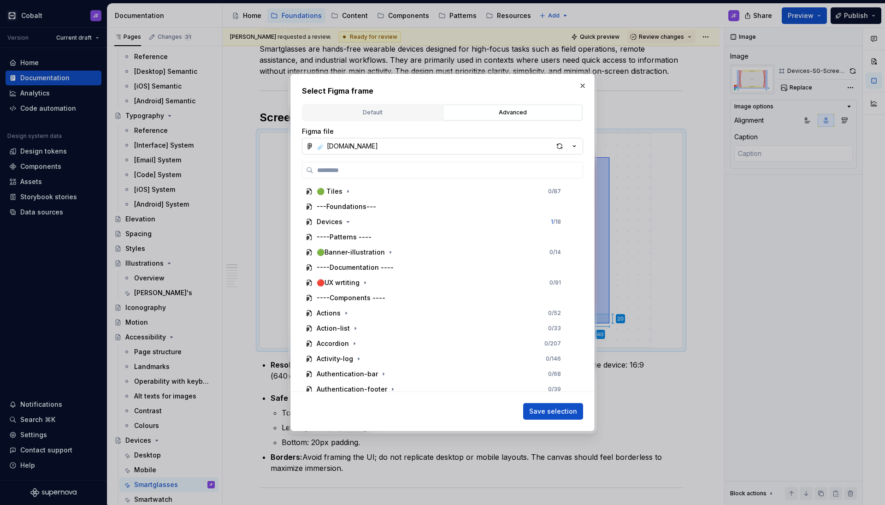
click at [508, 145] on button "☄️ [DOMAIN_NAME]" at bounding box center [442, 146] width 281 height 17
click at [488, 146] on div "Select Figma frame Default Advanced Import Figma frame as image We’ll keep this…" at bounding box center [442, 252] width 885 height 505
click at [520, 138] on button "☄️ [DOMAIN_NAME]" at bounding box center [442, 146] width 281 height 17
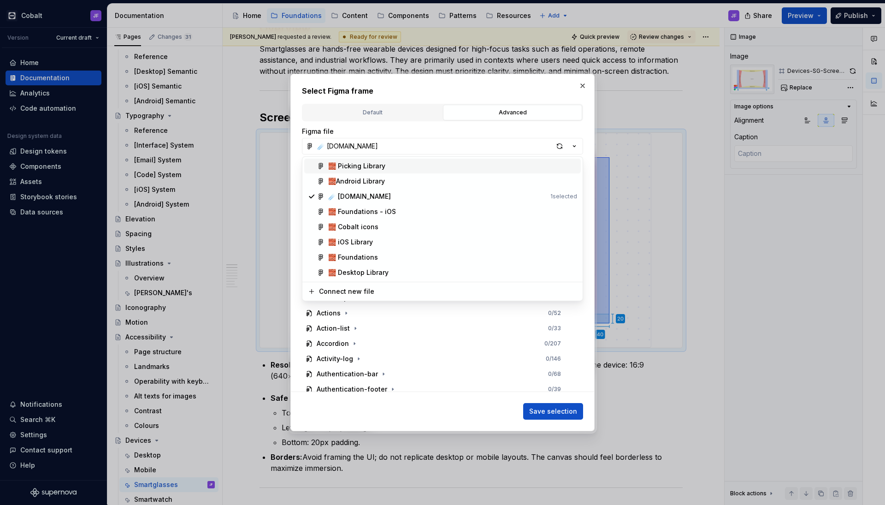
click at [519, 141] on div "Select Figma frame Default Advanced Import Figma frame as image We’ll keep this…" at bounding box center [442, 252] width 885 height 505
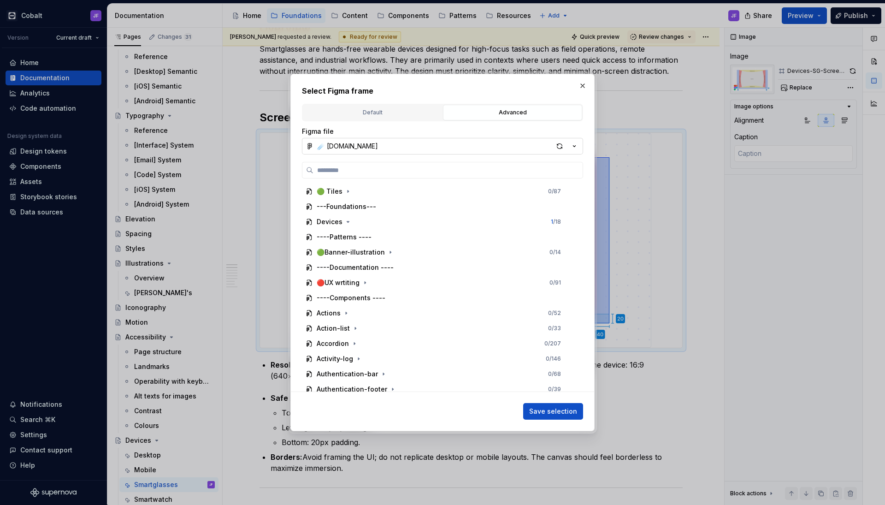
click at [503, 146] on button "☄️ [DOMAIN_NAME]" at bounding box center [442, 146] width 281 height 17
click at [466, 143] on div "Select Figma frame Default Advanced Import Figma frame as image We’ll keep this…" at bounding box center [442, 252] width 885 height 505
click at [582, 85] on button "button" at bounding box center [582, 85] width 13 height 13
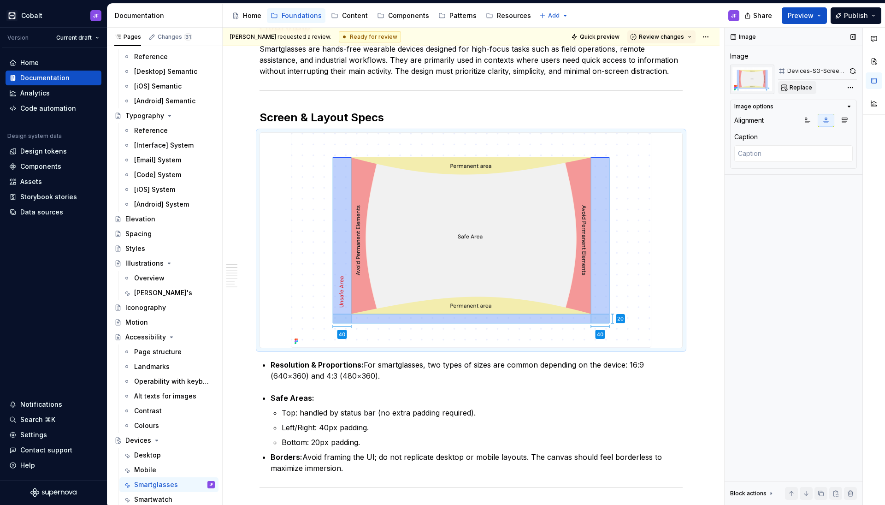
click at [696, 87] on span "Replace" at bounding box center [801, 87] width 23 height 7
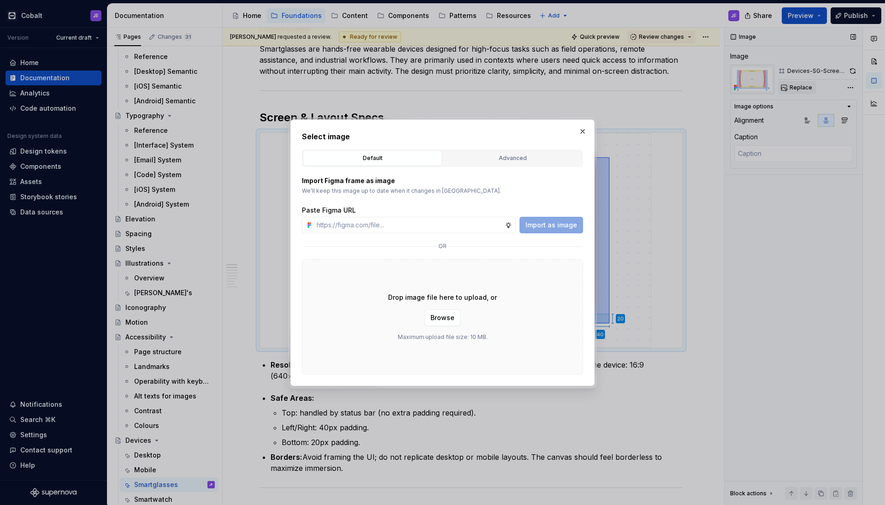
type textarea "*"
click at [488, 164] on button "Advanced" at bounding box center [512, 158] width 139 height 16
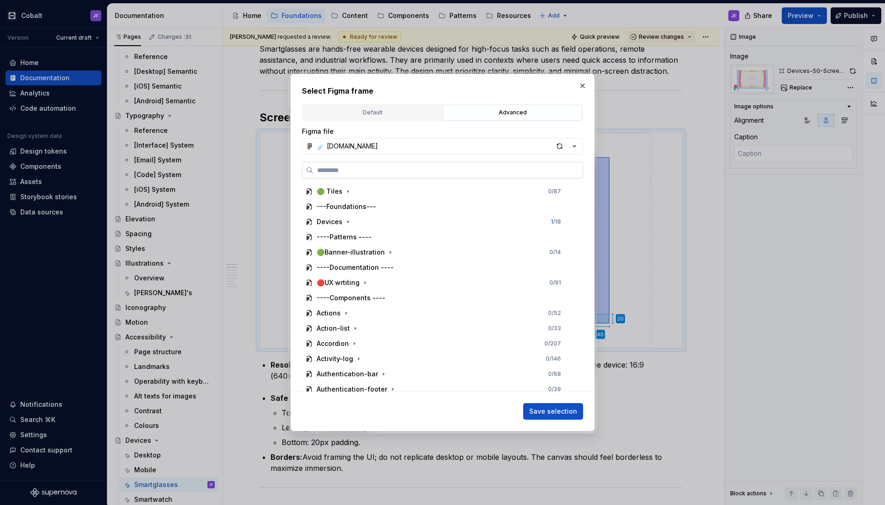
click at [436, 171] on input "search" at bounding box center [447, 169] width 269 height 9
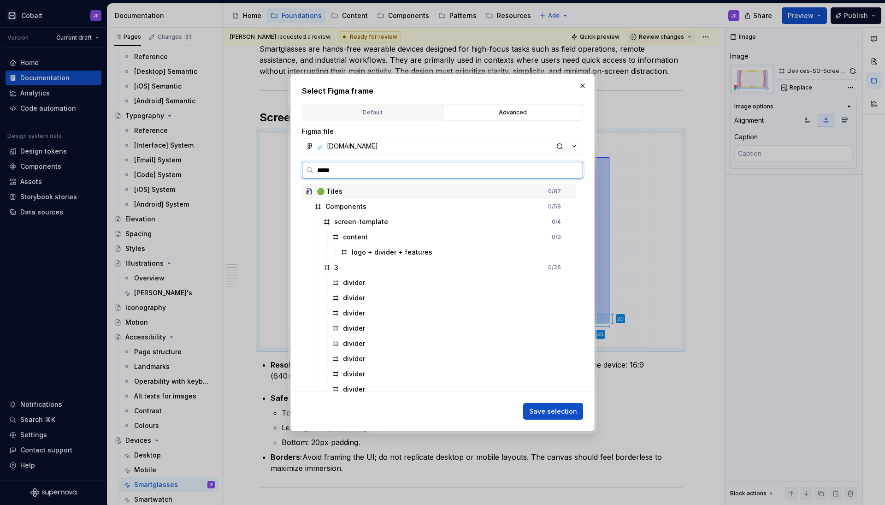
type input "******"
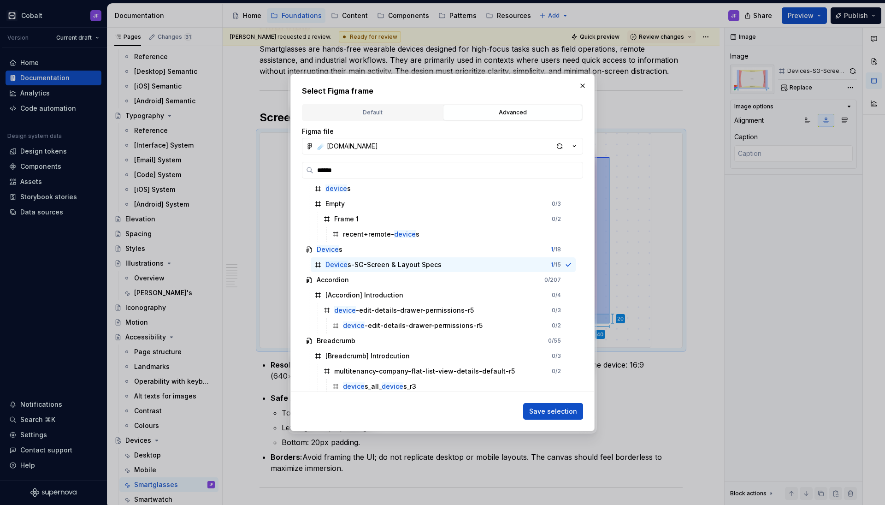
scroll to position [18, 0]
click at [583, 84] on button "button" at bounding box center [582, 85] width 13 height 13
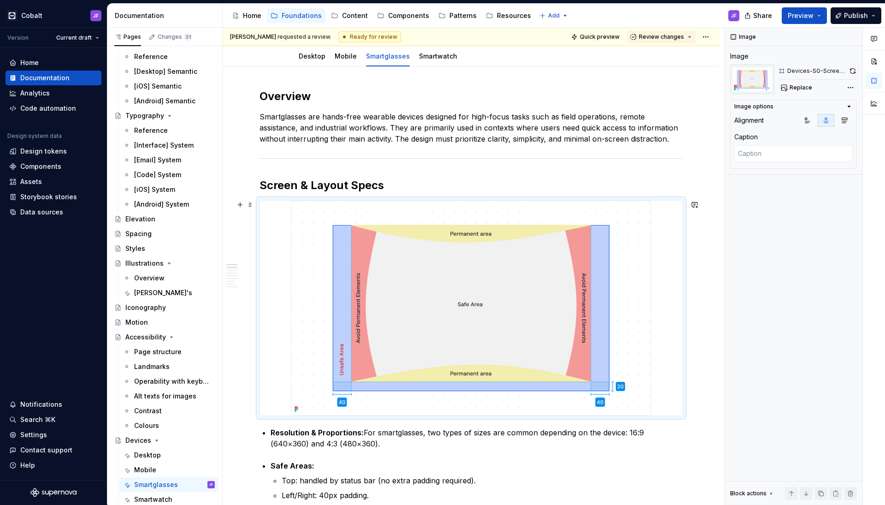
scroll to position [78, 0]
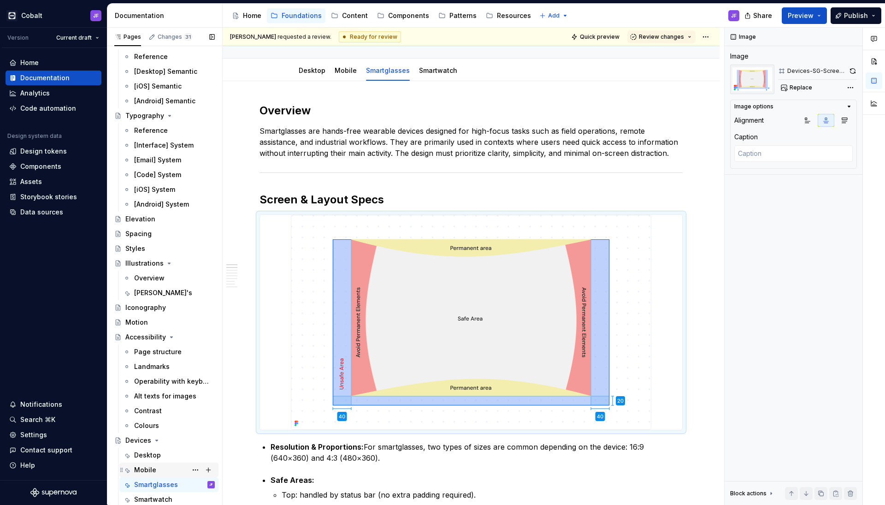
click at [166, 398] on div "Mobile" at bounding box center [174, 469] width 81 height 13
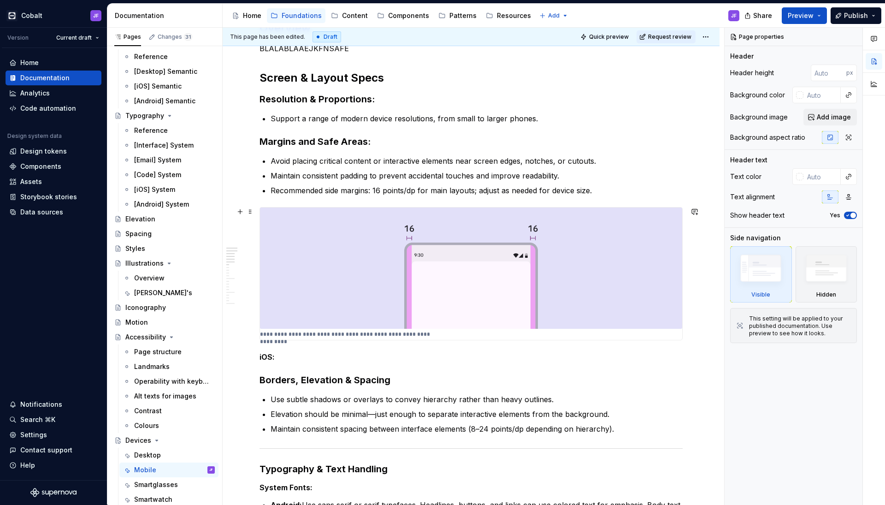
scroll to position [165, 0]
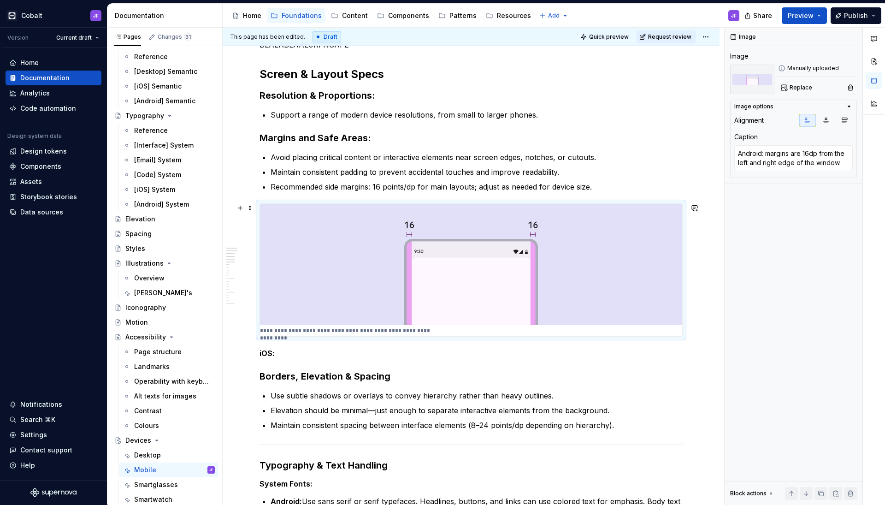
click at [441, 250] on img at bounding box center [471, 264] width 422 height 121
click at [340, 133] on strong "Margins and Safe Areas:" at bounding box center [315, 137] width 111 height 11
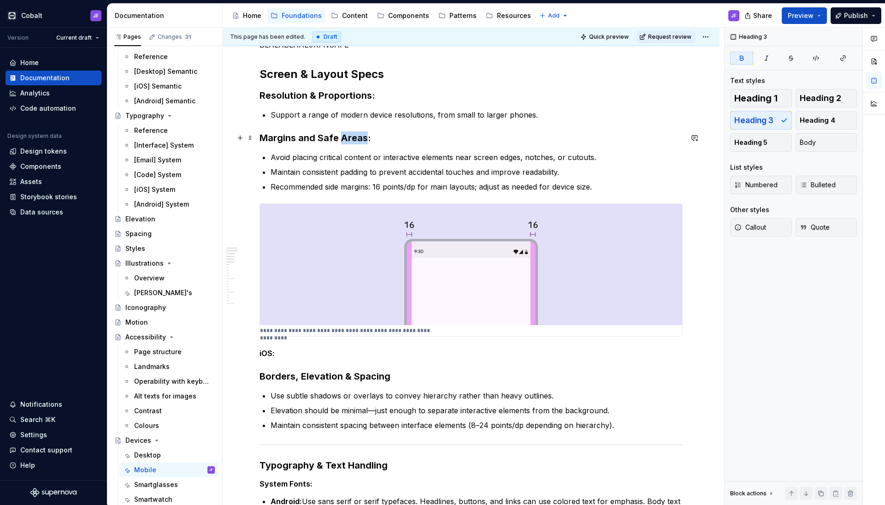
click at [340, 133] on strong "Margins and Safe Areas:" at bounding box center [315, 137] width 111 height 11
click at [331, 80] on h2 "Screen & Layout Specs" at bounding box center [471, 74] width 423 height 15
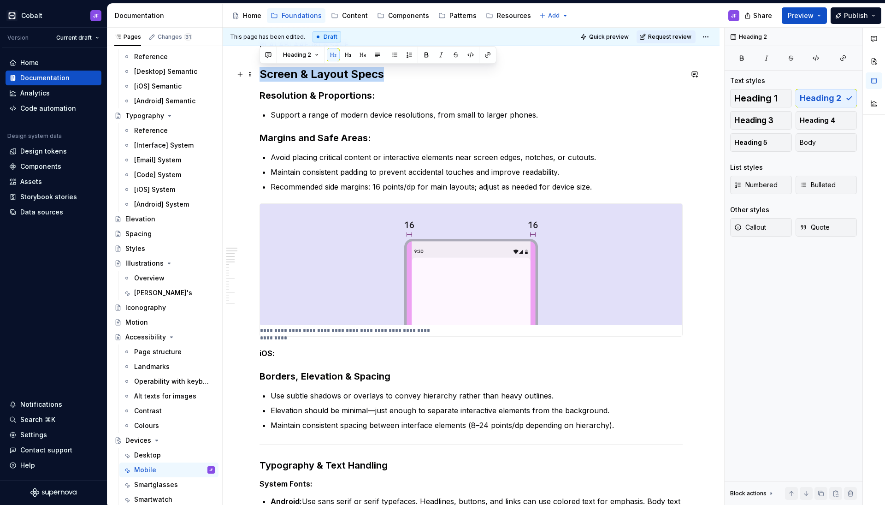
click at [331, 80] on h2 "Screen & Layout Specs" at bounding box center [471, 74] width 423 height 15
copy h2 "Screen & Layout Specs"
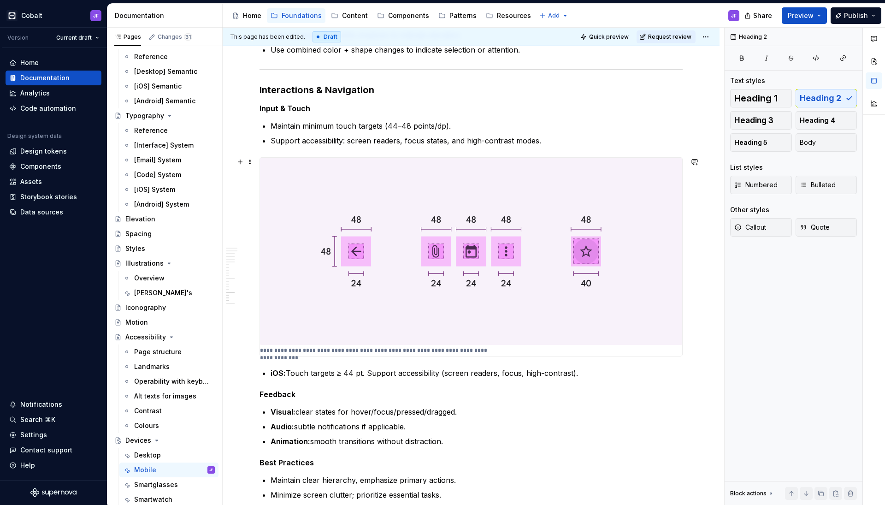
scroll to position [1167, 0]
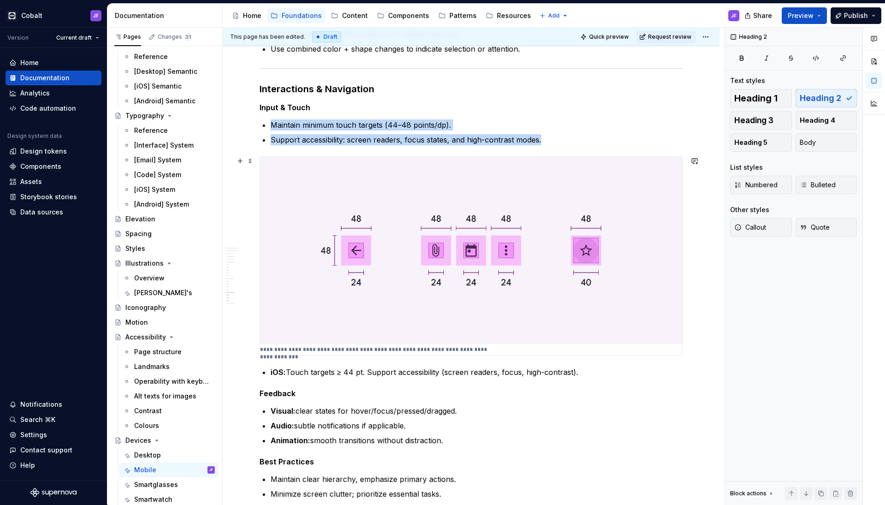
click at [408, 302] on img at bounding box center [471, 251] width 422 height 188
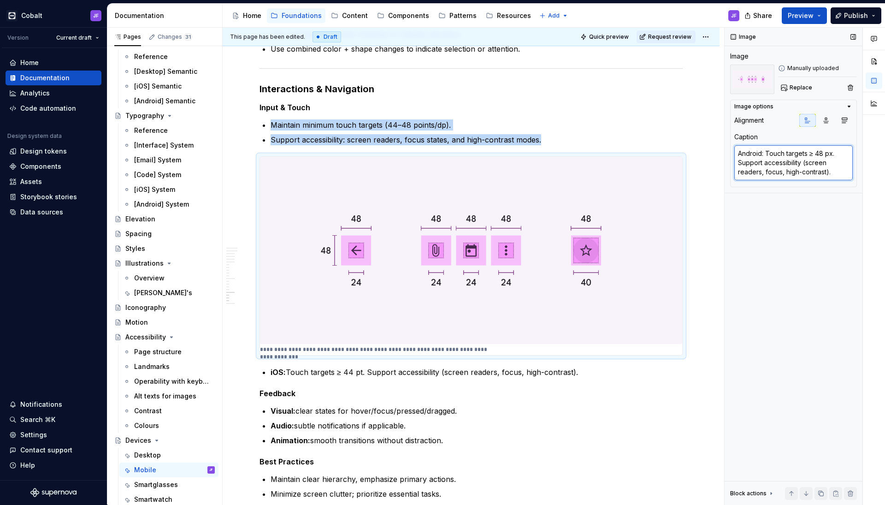
click at [696, 159] on textarea "Android: Touch targets ≥ 48 px. Support accessibility (screen readers, focus, h…" at bounding box center [793, 162] width 118 height 35
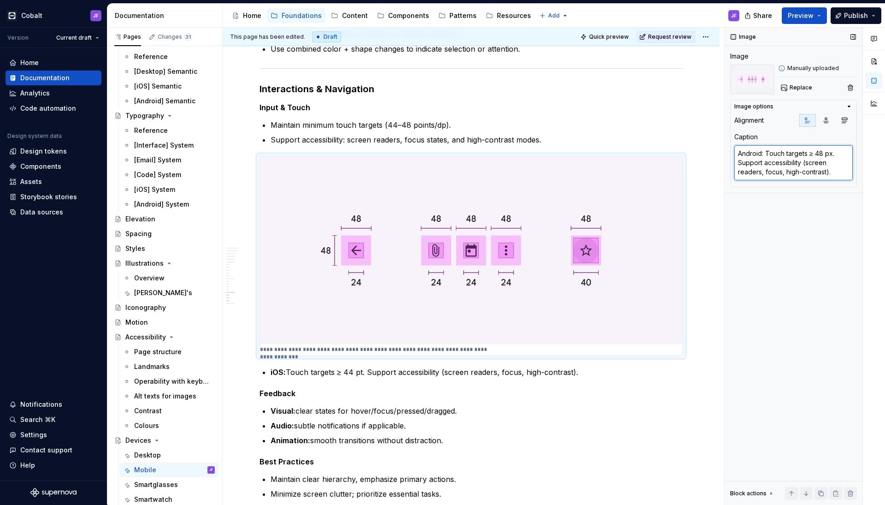
click at [696, 155] on textarea "Android: Touch targets ≥ 48 px. Support accessibility (screen readers, focus, h…" at bounding box center [793, 162] width 118 height 35
type textarea "*"
type textarea "Android: Touch targets ≥ 48 p. Support accessibility (screen readers, focus, hi…"
type textarea "*"
type textarea "Android: Touch targets ≥ 48 . Support accessibility (screen readers, focus, hig…"
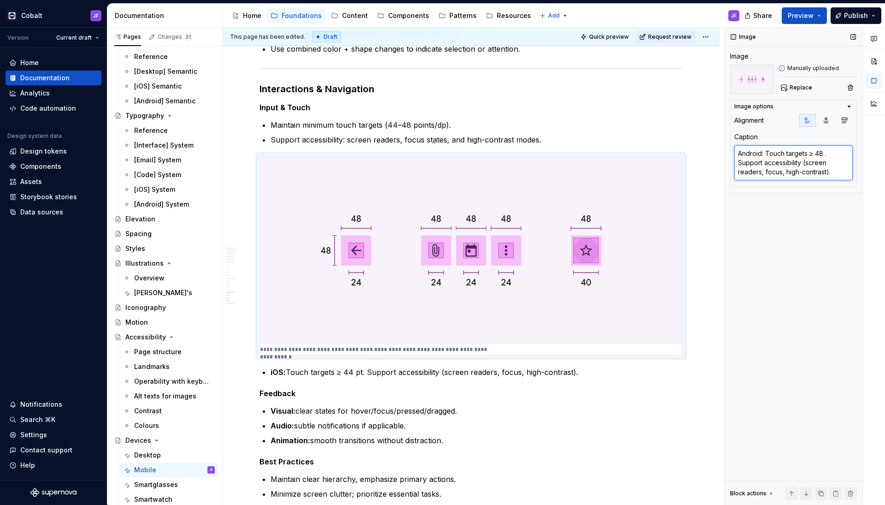
type textarea "*"
type textarea "Android: Touch targets ≥ 48. Support accessibility (screen readers, focus, high…"
click at [425, 0] on div "Cobalt JF Version Current draft Home Documentation Analytics Code automation De…" at bounding box center [442, 252] width 885 height 505
click at [696, 152] on textarea "Android: Touch targets ≥ 48. Support accessibility (screen readers, focus, high…" at bounding box center [793, 162] width 118 height 35
type textarea "*"
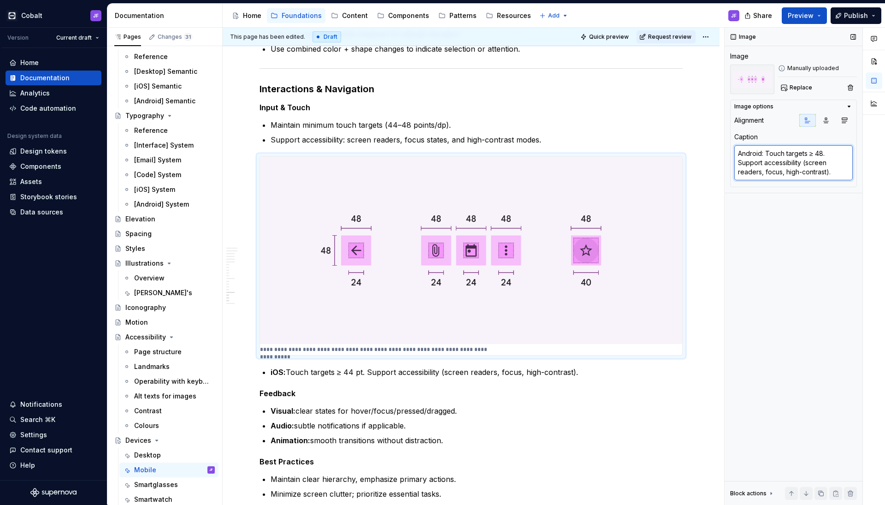
type textarea "Android: Touch targets ≥ 48d. Support accessibility (screen readers, focus, hig…"
type textarea "*"
type textarea "Android: Touch targets ≥ 48dp. Support accessibility (screen readers, focus, hi…"
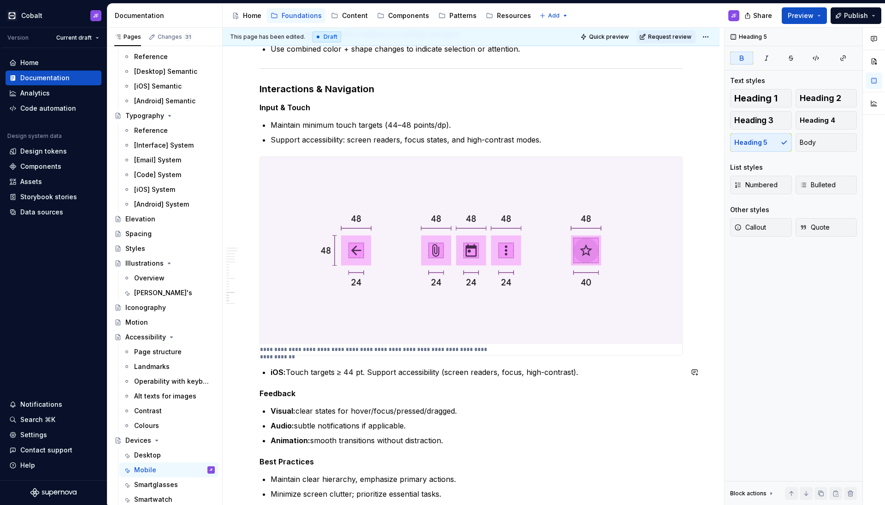
click at [401, 337] on img at bounding box center [471, 251] width 422 height 188
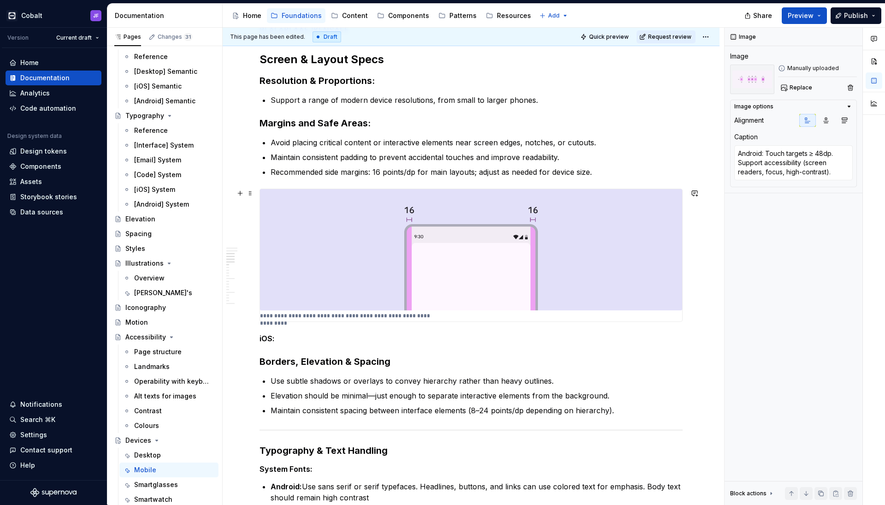
scroll to position [226, 0]
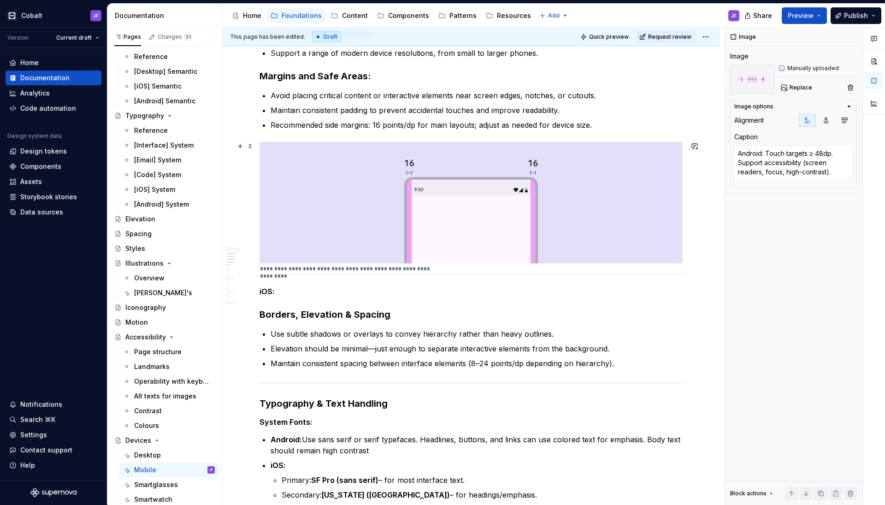
type textarea "*"
type textarea "Android: margins are 16dp from the left and right edge of the window."
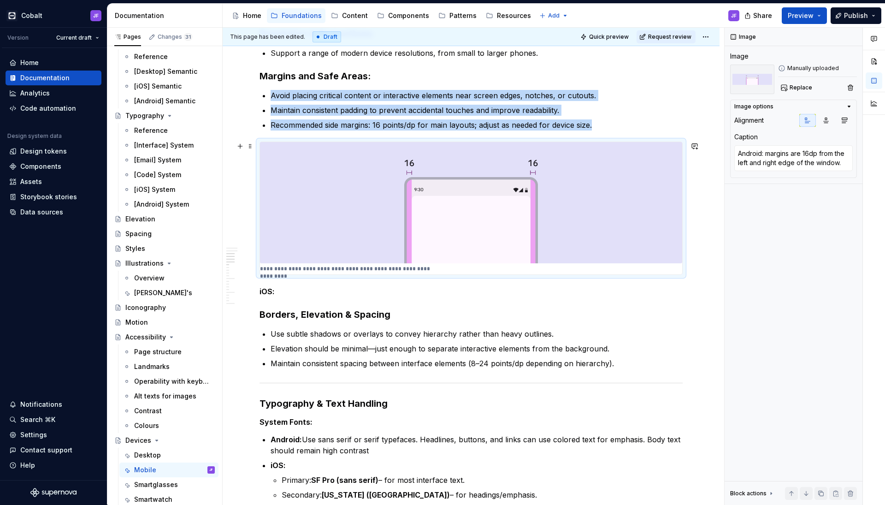
click at [437, 232] on img at bounding box center [471, 202] width 422 height 121
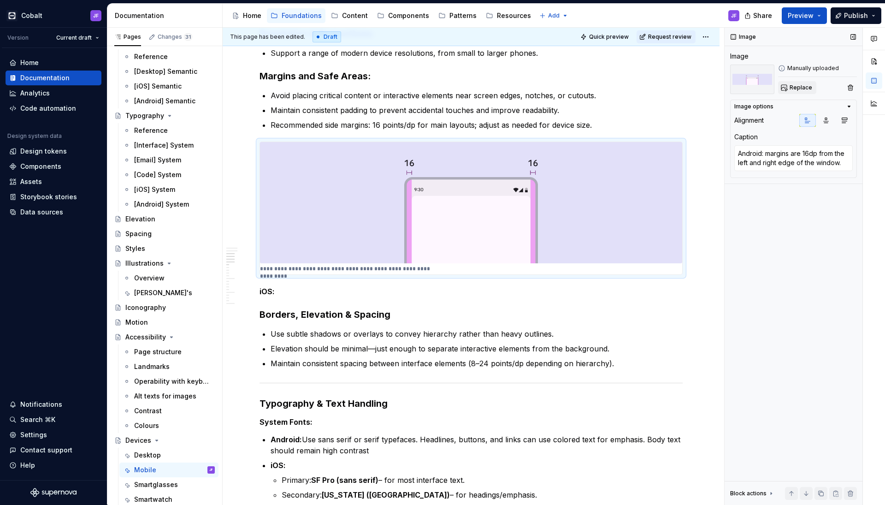
click at [696, 85] on span "Replace" at bounding box center [801, 87] width 23 height 7
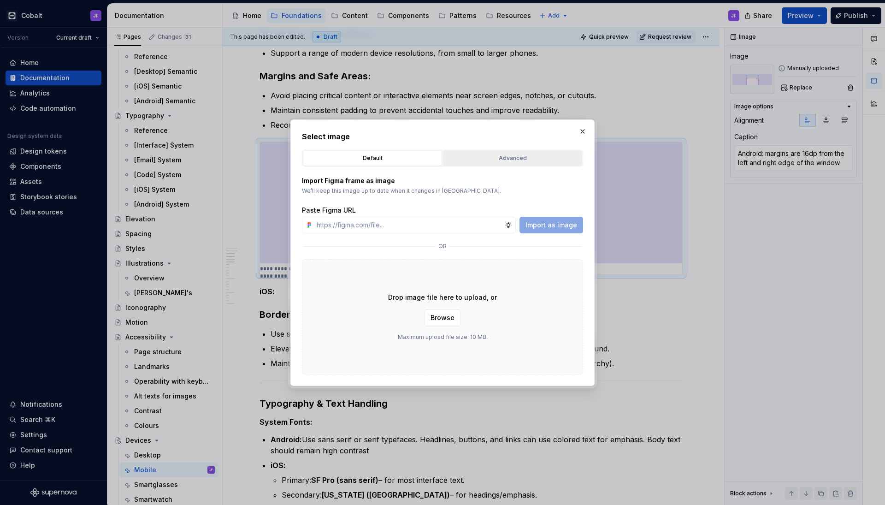
click at [512, 160] on div "Advanced" at bounding box center [512, 157] width 133 height 9
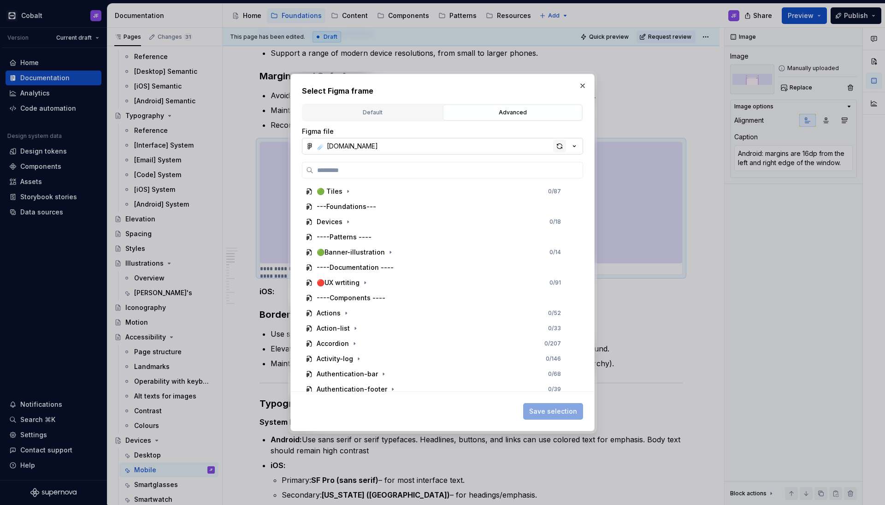
click at [561, 143] on div "button" at bounding box center [559, 146] width 13 height 13
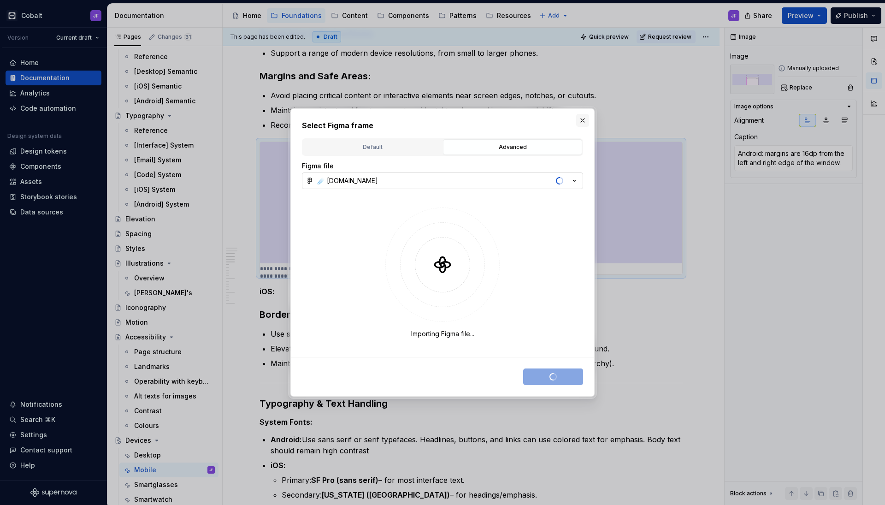
click at [583, 118] on button "button" at bounding box center [582, 120] width 13 height 13
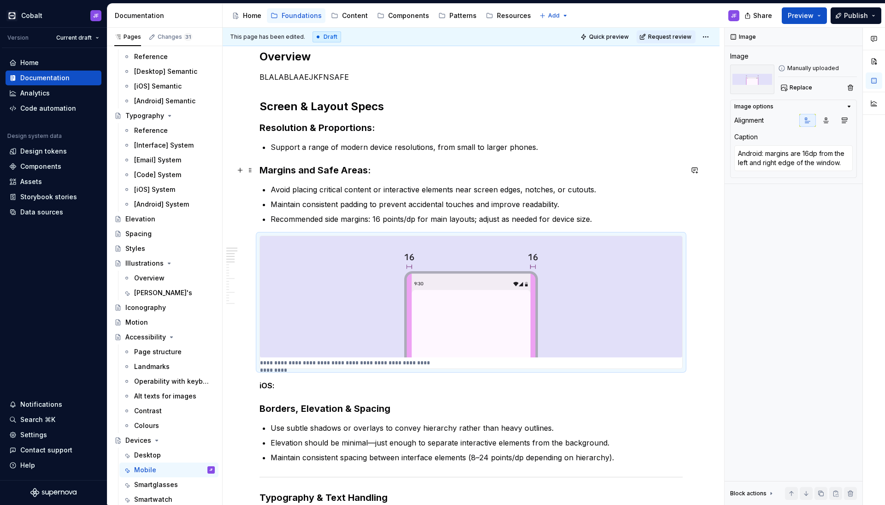
scroll to position [130, 0]
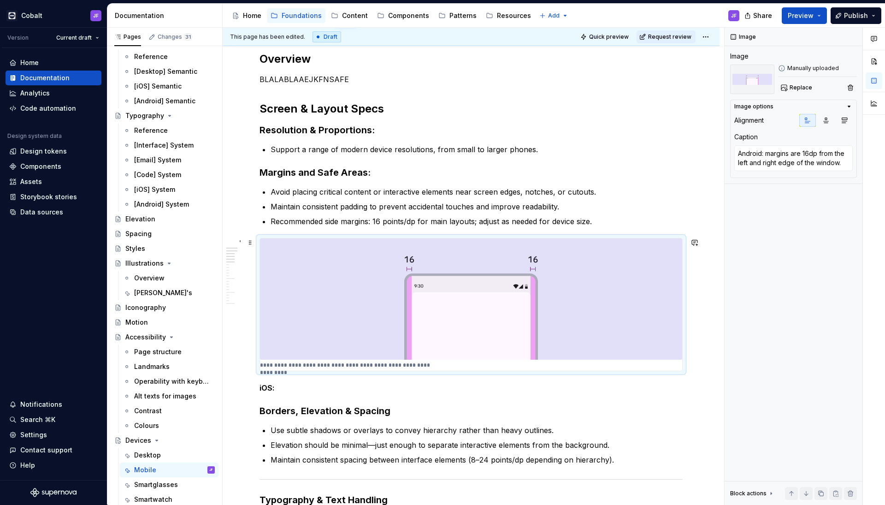
click at [532, 280] on img at bounding box center [471, 298] width 422 height 121
click at [696, 84] on button "Replace" at bounding box center [797, 87] width 38 height 13
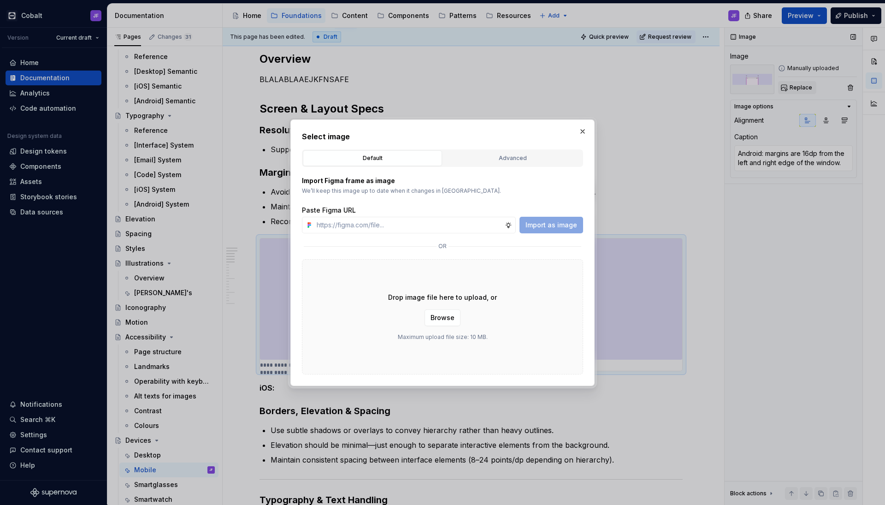
type textarea "*"
click at [566, 148] on div "Select image Default Advanced Import Figma frame as image We’ll keep this image…" at bounding box center [442, 252] width 281 height 243
click at [564, 152] on button "Advanced" at bounding box center [512, 158] width 139 height 16
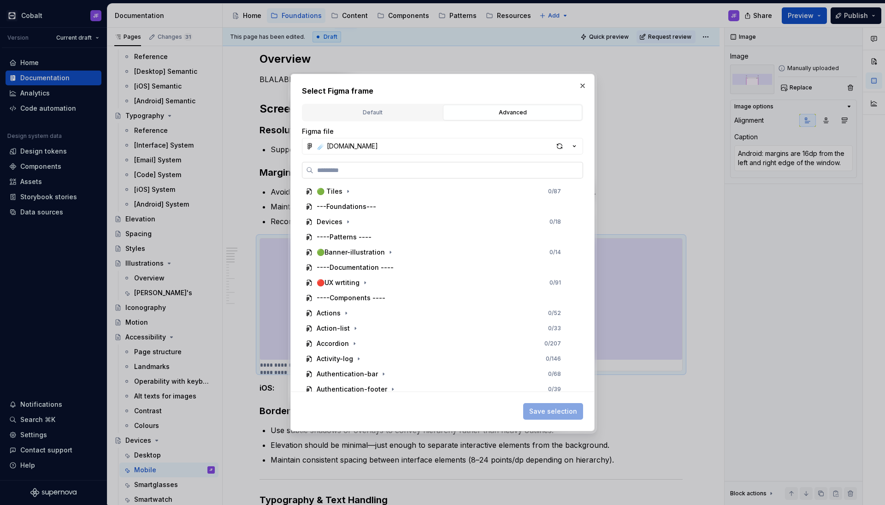
click at [496, 162] on label at bounding box center [442, 170] width 281 height 17
click at [496, 165] on input "search" at bounding box center [447, 169] width 269 height 9
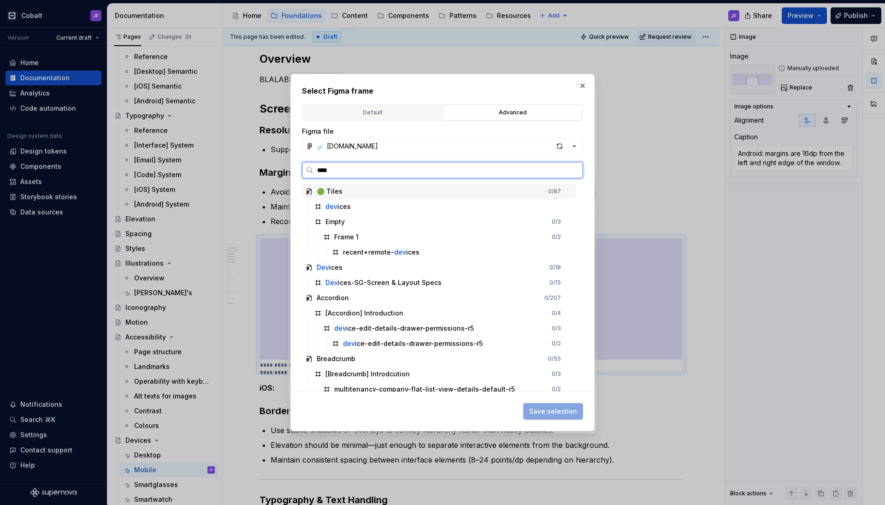
type input "*****"
type textarea "*"
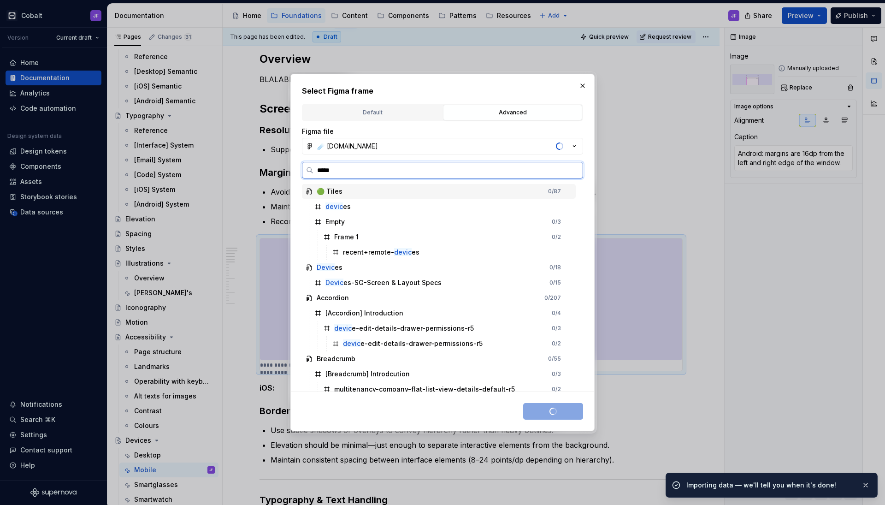
type input "******"
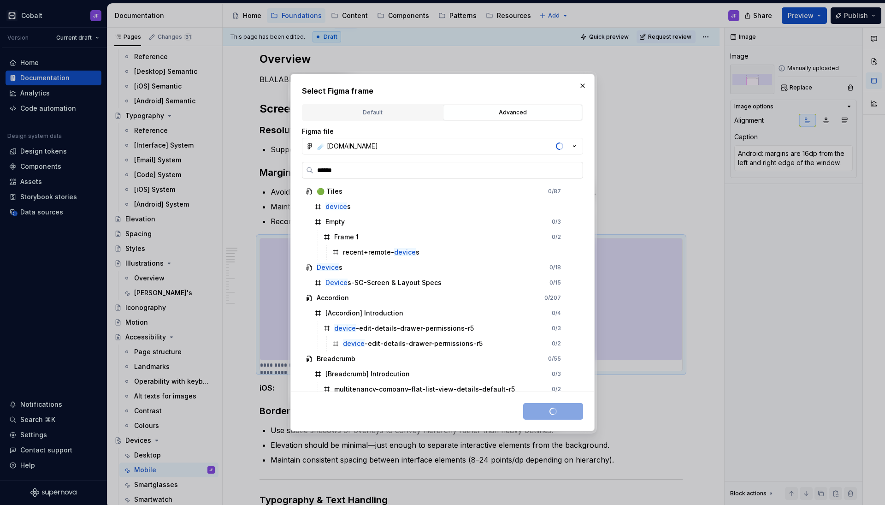
scroll to position [0, 0]
click at [582, 89] on button "button" at bounding box center [582, 85] width 13 height 13
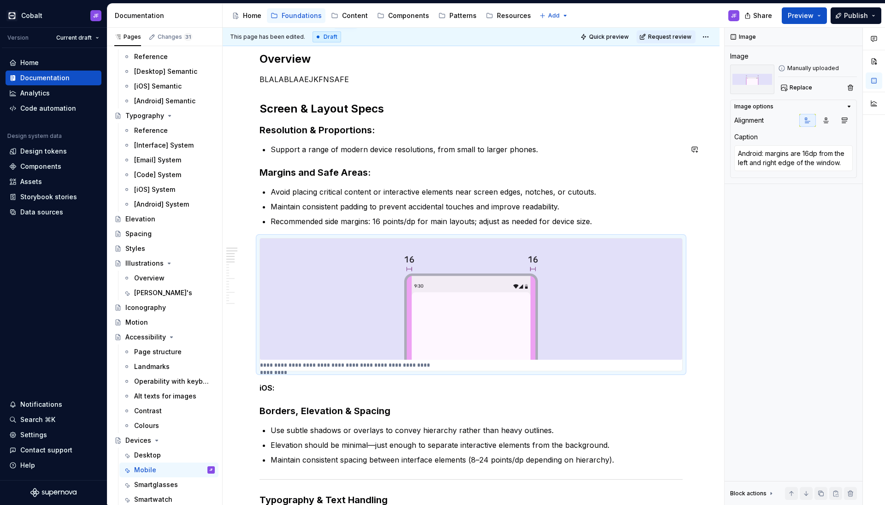
click at [412, 269] on img at bounding box center [471, 298] width 422 height 121
click at [696, 85] on span "Replace" at bounding box center [801, 87] width 23 height 7
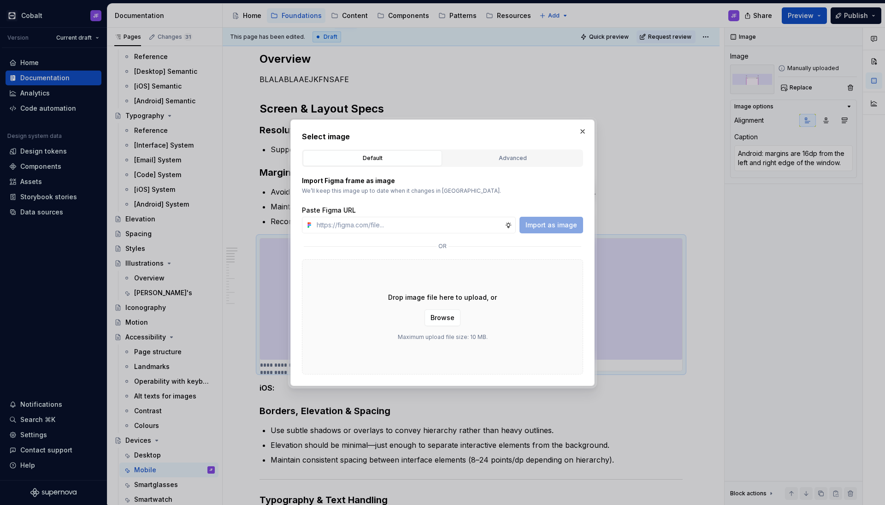
type textarea "*"
click at [547, 157] on div "Advanced" at bounding box center [512, 157] width 133 height 9
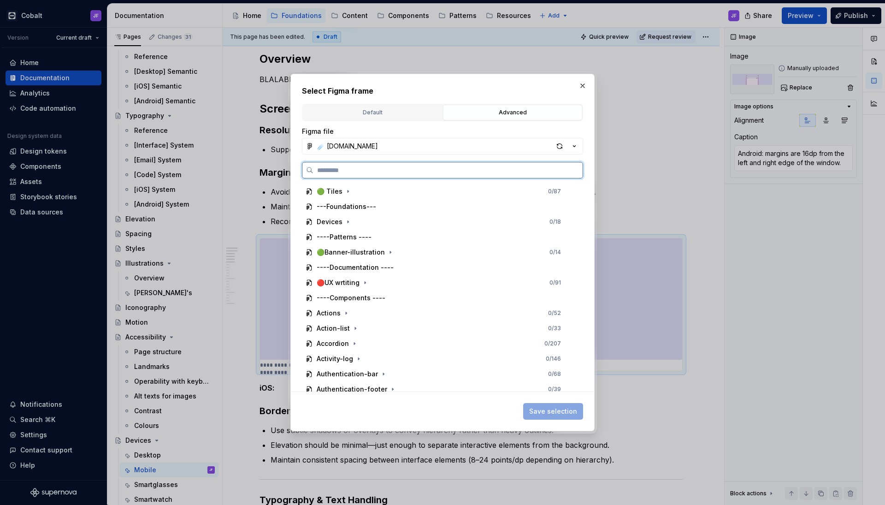
click at [480, 169] on input "search" at bounding box center [447, 169] width 269 height 9
paste input "**********"
type input "**********"
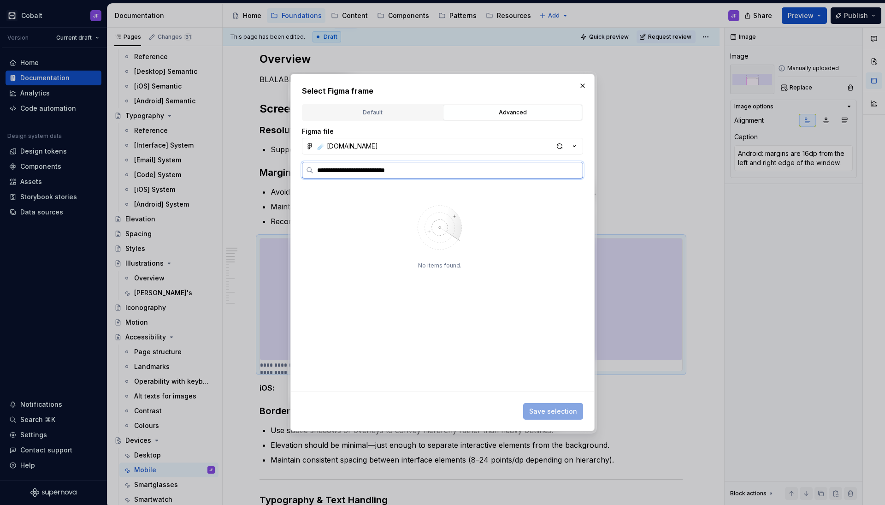
click at [573, 169] on input "**********" at bounding box center [447, 169] width 269 height 9
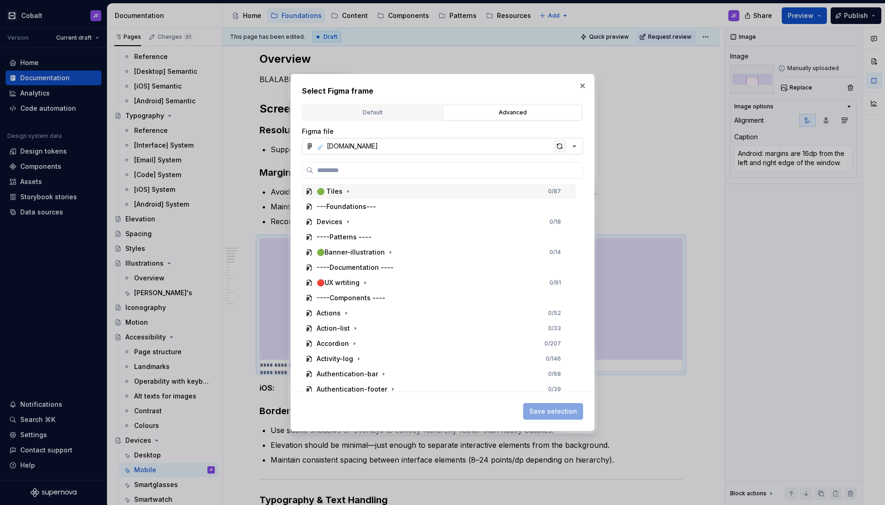
click at [556, 143] on div "button" at bounding box center [559, 146] width 13 height 13
type textarea "*"
paste input "**********"
type input "**********"
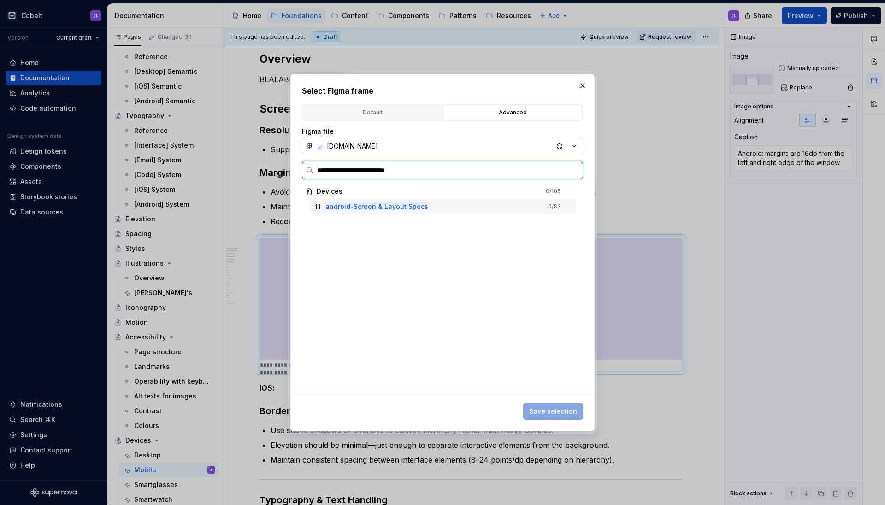
click at [411, 204] on mark "android-Screen & Layout Specs" at bounding box center [376, 206] width 103 height 8
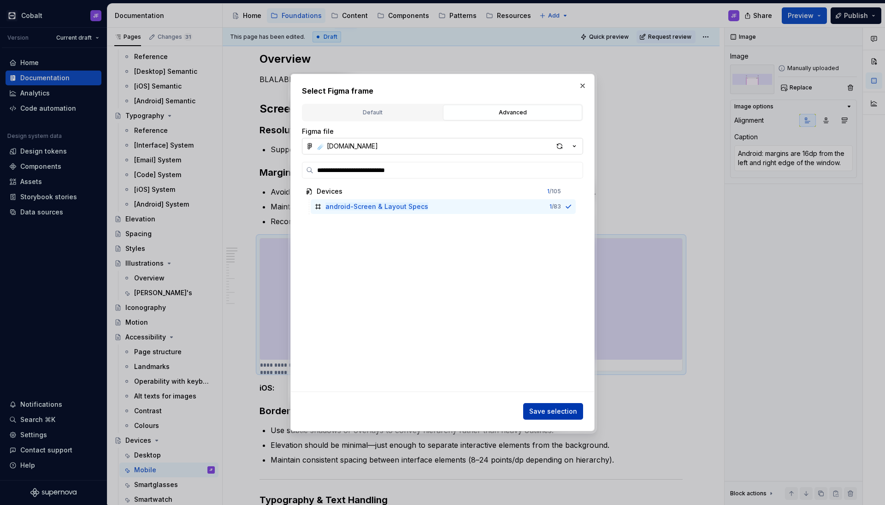
click at [540, 398] on span "Save selection" at bounding box center [553, 411] width 48 height 9
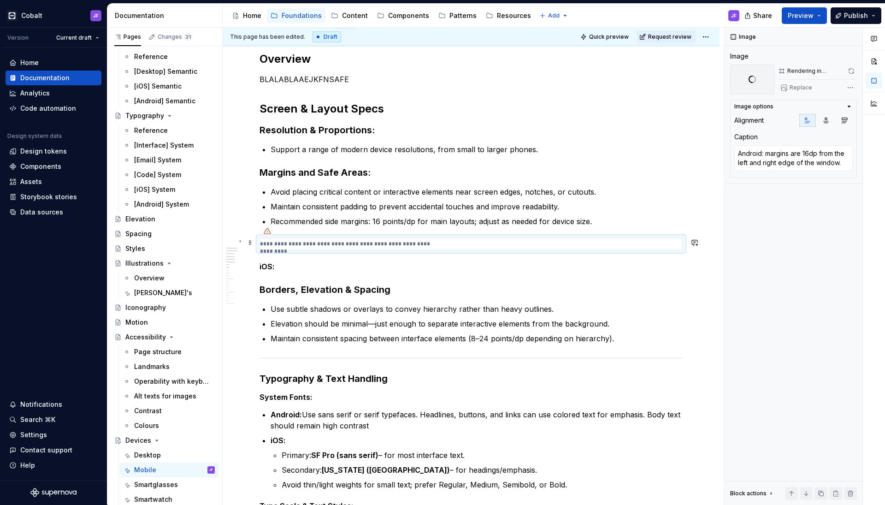
click at [372, 243] on p "**********" at bounding box center [350, 243] width 181 height 7
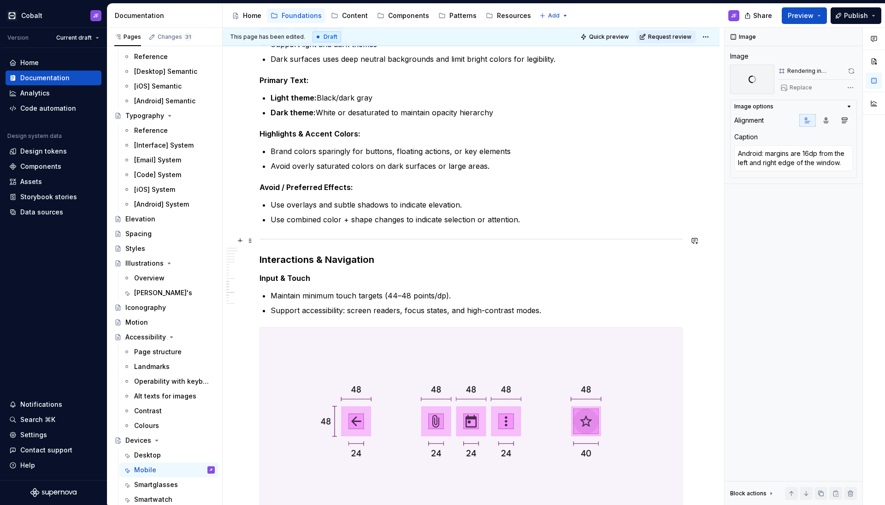
scroll to position [941, 0]
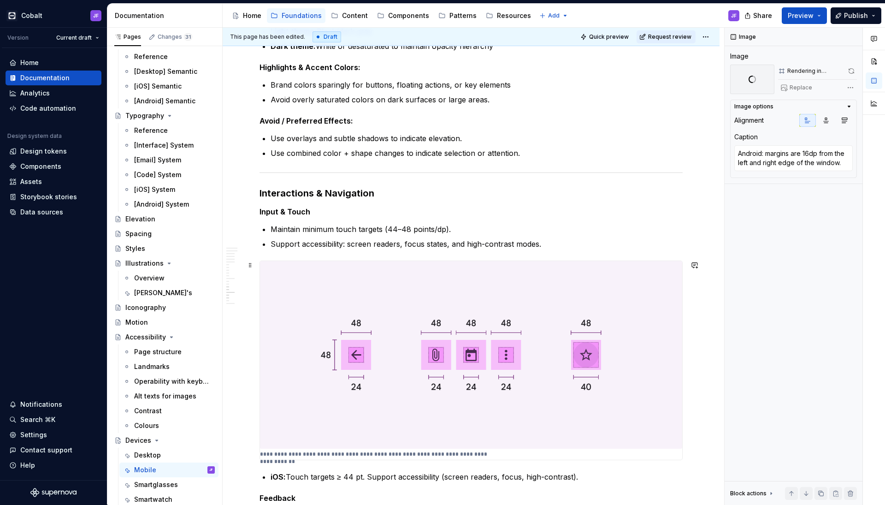
type textarea "*"
type textarea "Android: Touch targets ≥ 48dp. Support accessibility (screen readers, focus, hi…"
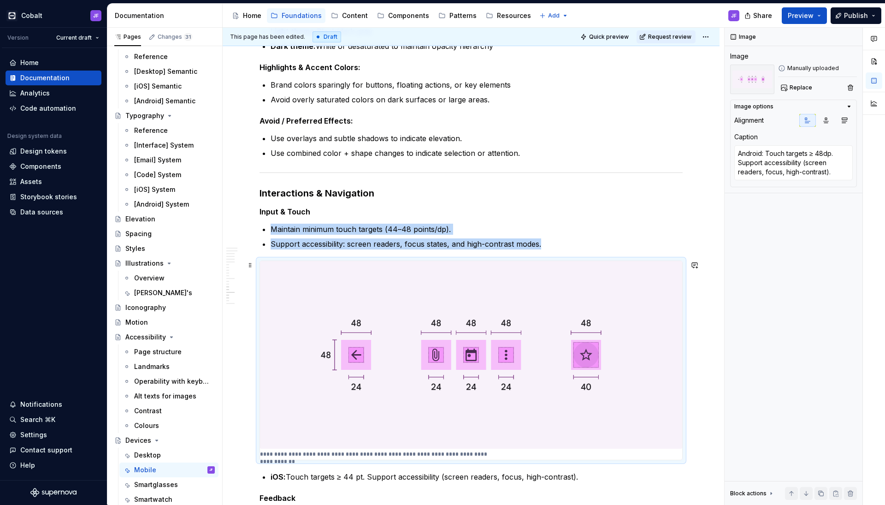
click at [383, 300] on img at bounding box center [471, 355] width 422 height 188
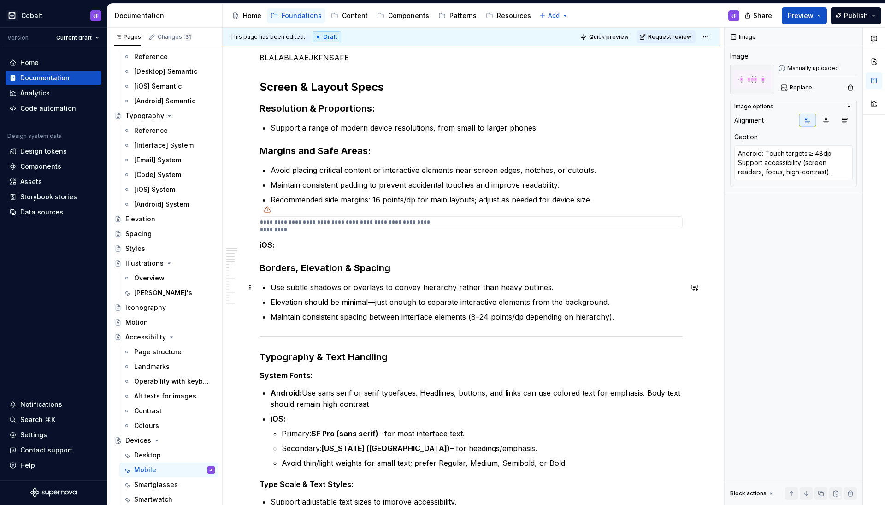
scroll to position [136, 0]
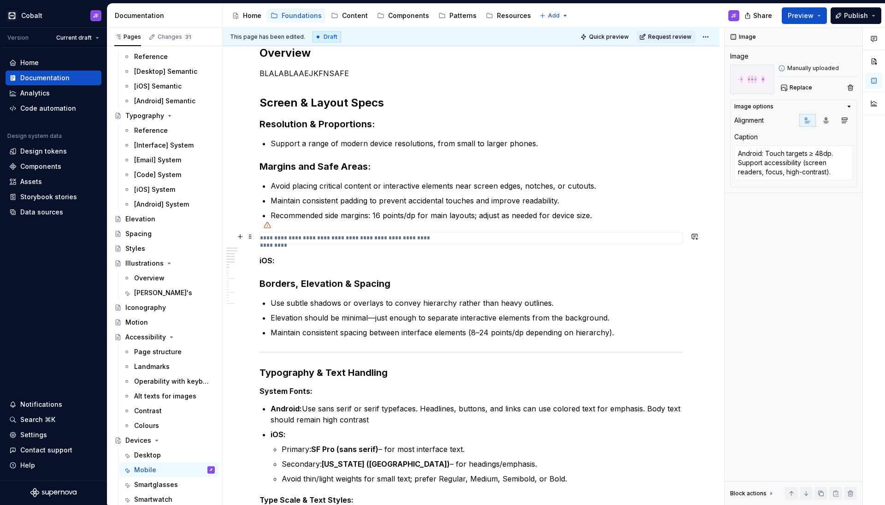
type textarea "*"
type textarea "Android: margins are 16dp from the left and right edge of the window."
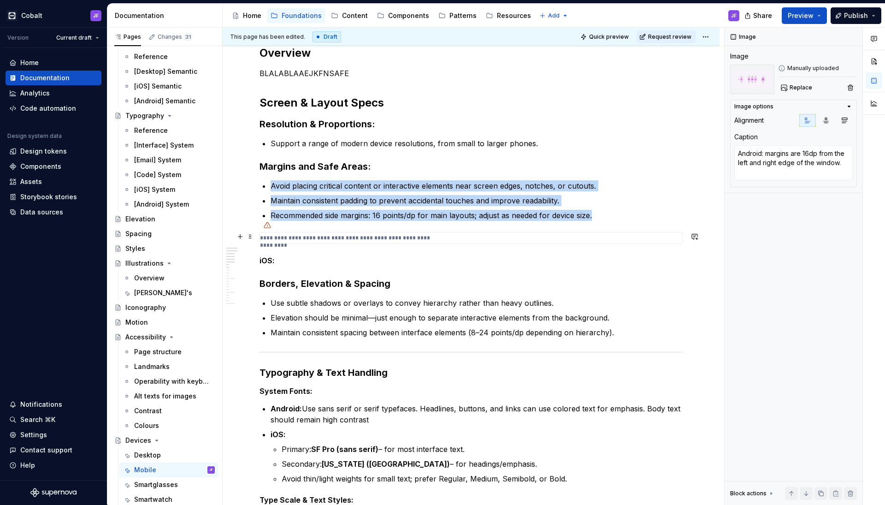
click at [325, 240] on p "**********" at bounding box center [350, 237] width 181 height 7
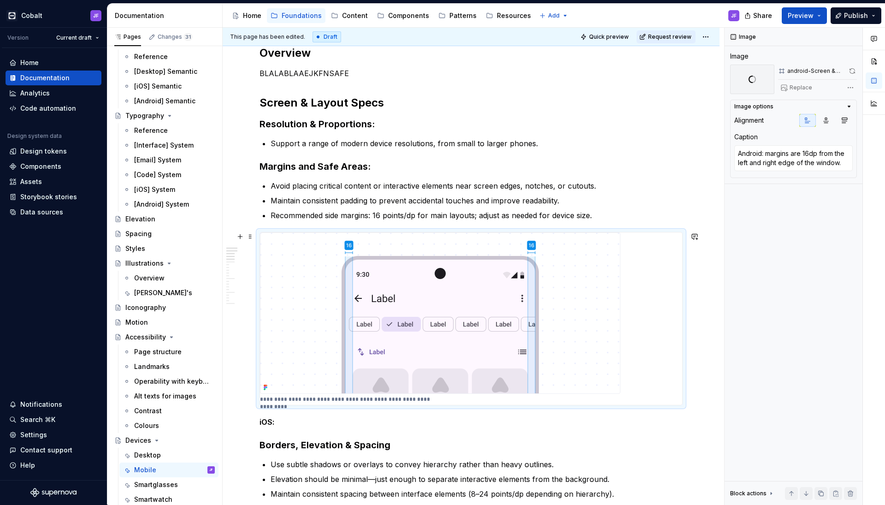
click at [325, 248] on img at bounding box center [440, 312] width 360 height 161
click at [378, 318] on img at bounding box center [440, 312] width 360 height 161
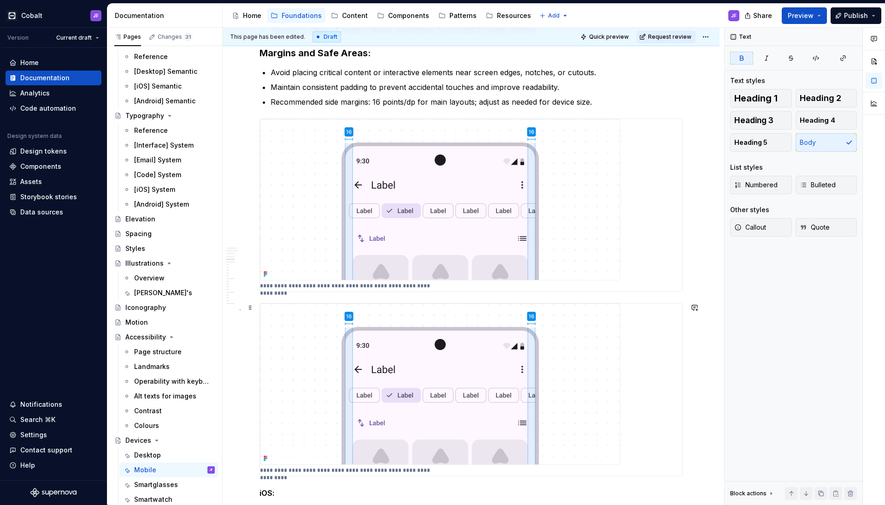
scroll to position [283, 0]
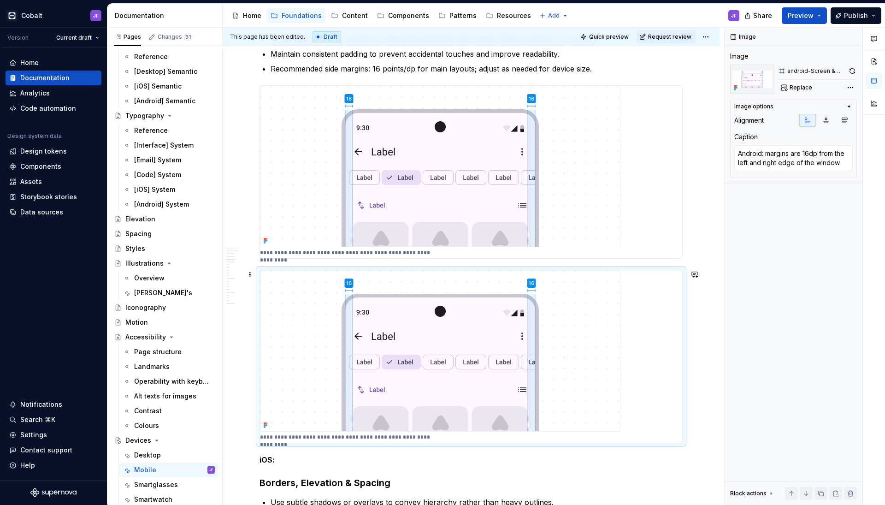
click at [441, 308] on img at bounding box center [440, 350] width 360 height 161
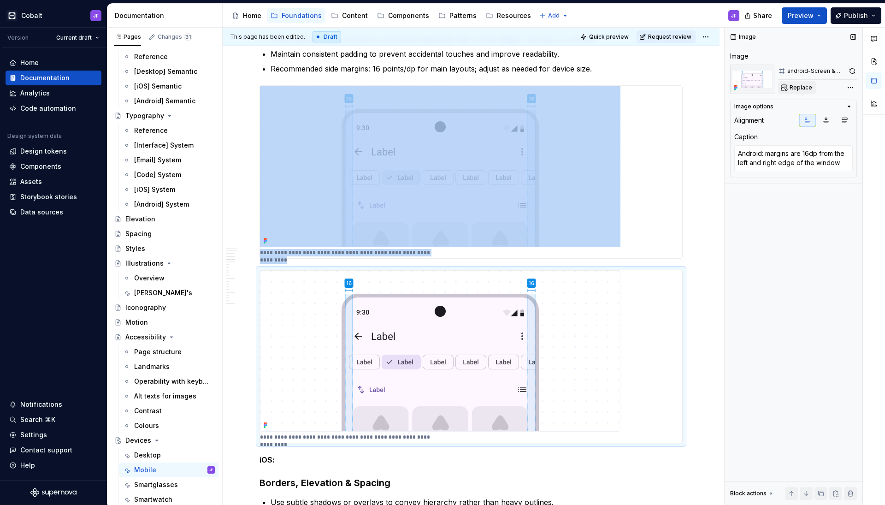
click at [696, 86] on span "Replace" at bounding box center [801, 87] width 23 height 7
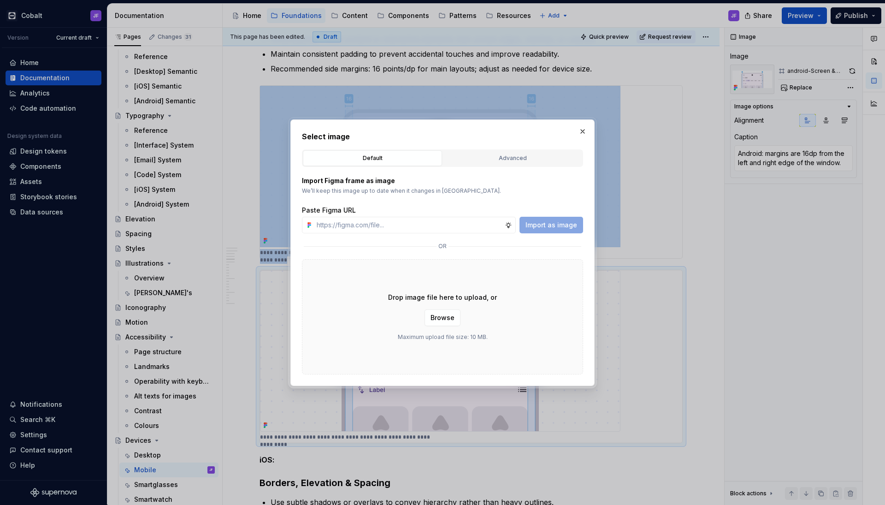
type textarea "*"
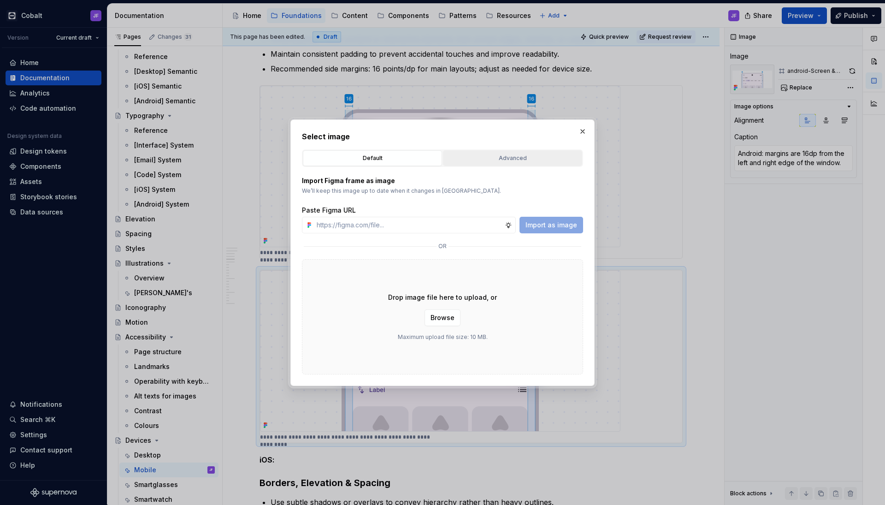
click at [554, 159] on div "Advanced" at bounding box center [512, 157] width 133 height 9
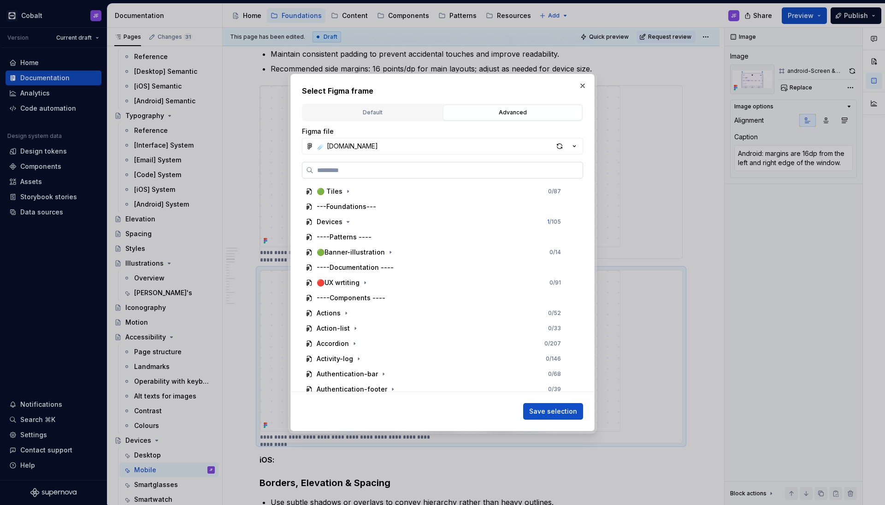
click at [459, 177] on label at bounding box center [442, 170] width 281 height 17
click at [459, 175] on input "search" at bounding box center [447, 169] width 269 height 9
click at [348, 169] on input "search" at bounding box center [447, 169] width 269 height 9
click at [377, 167] on input "search" at bounding box center [447, 169] width 269 height 9
paste input "**********"
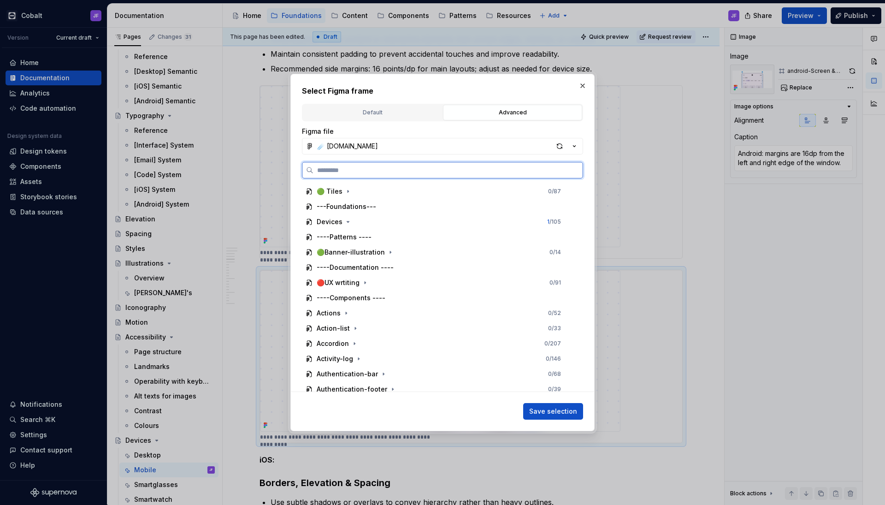
type input "**********"
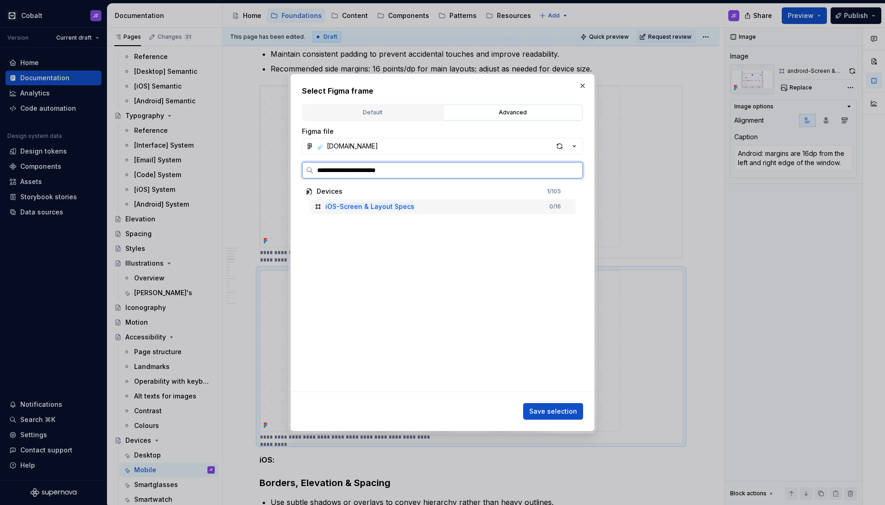
click at [363, 201] on div "iOS-Screen & Layout Specs 0 / 16" at bounding box center [443, 206] width 265 height 15
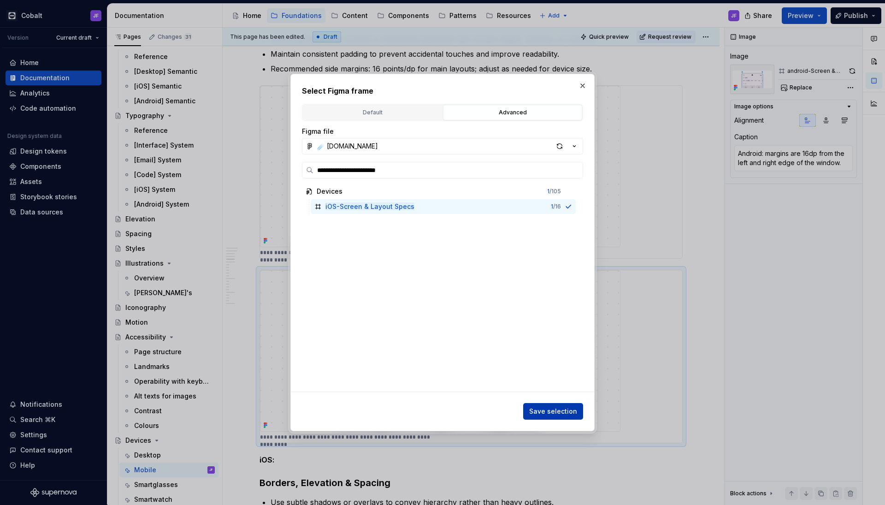
click at [564, 398] on span "Save selection" at bounding box center [553, 411] width 48 height 9
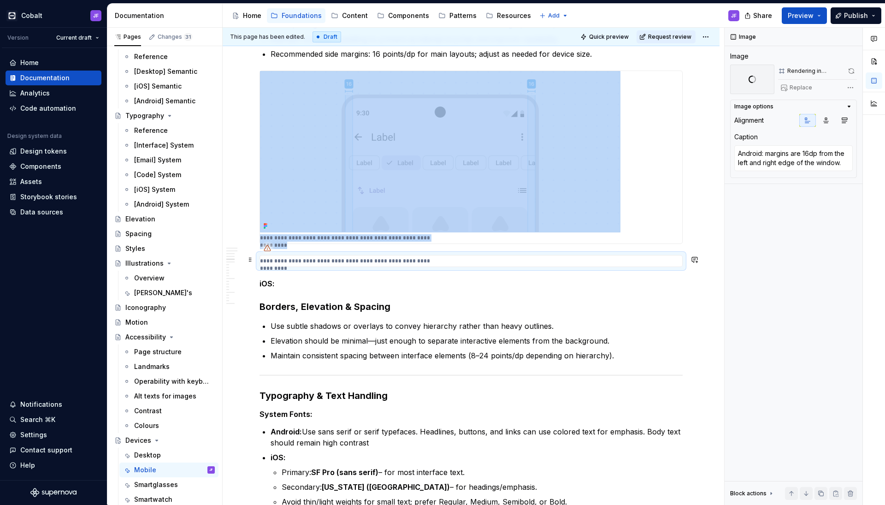
scroll to position [297, 0]
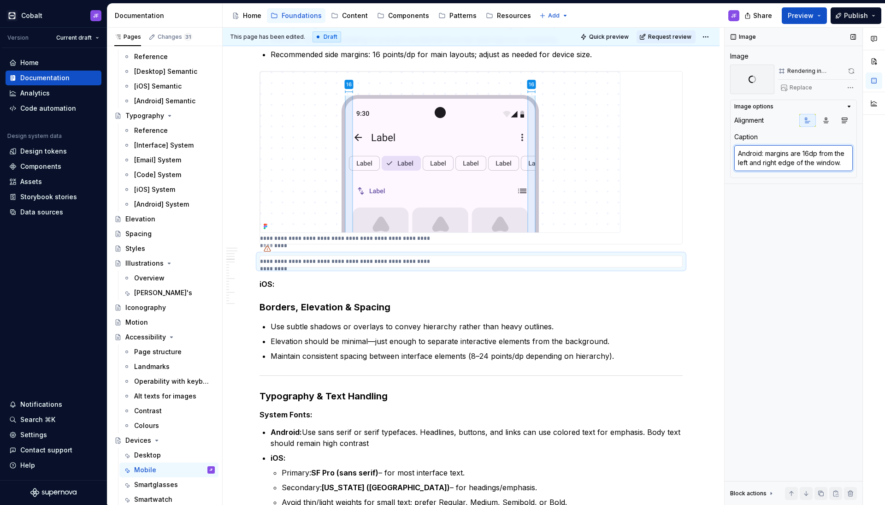
click at [696, 160] on textarea "Android: margins are 16dp from the left and right edge of the window." at bounding box center [793, 158] width 118 height 26
drag, startPoint x: 762, startPoint y: 152, endPoint x: 717, endPoint y: 152, distance: 45.6
click at [696, 152] on div "This page has been edited. Draft Quick preview Request review Devices Edit head…" at bounding box center [554, 266] width 662 height 477
type textarea "*"
type textarea "i: margins are 16dp from the left and right edge of the window."
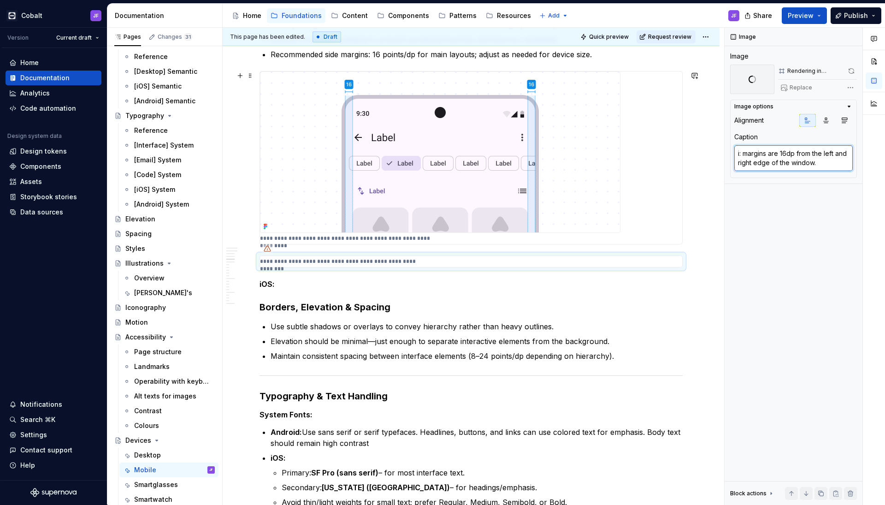
type textarea "*"
type textarea "iO: margins are 16dp from the left and right edge of the window."
type textarea "*"
type textarea "iOS: margins are 16dp from the left and right edge of the window."
click at [696, 152] on textarea "iOS: margins are 16dp from the left and right edge of the window." at bounding box center [793, 158] width 118 height 26
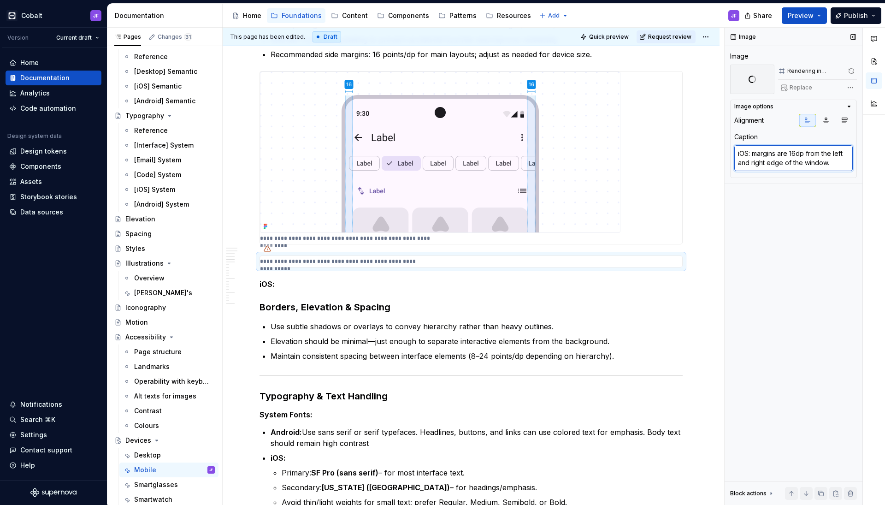
type textarea "*"
type textarea "iOS: margins are 16d from the left and right edge of the window."
type textarea "*"
type textarea "iOS: margins are 16 from the left and right edge of the window."
type textarea "*"
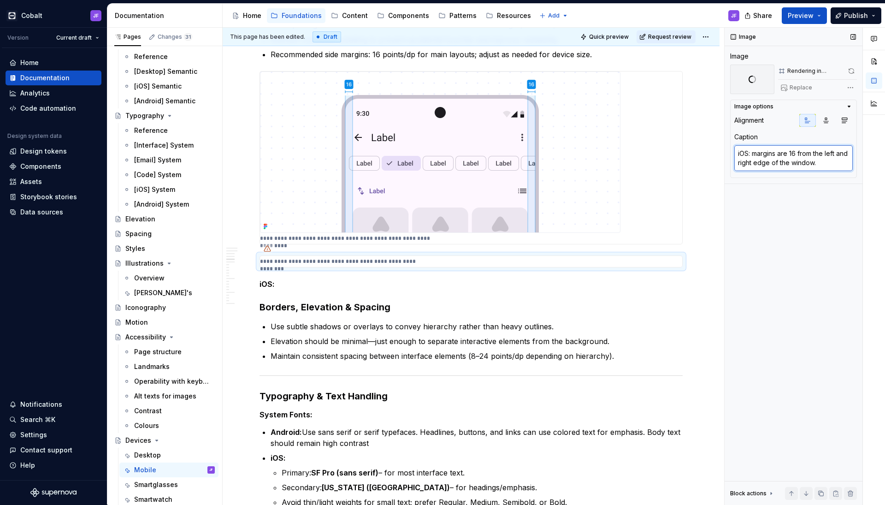
type textarea "iOS: margins are 16p from the left and right edge of the window."
type textarea "*"
type textarea "iOS: margins are 16pt from the left and right edge of the window."
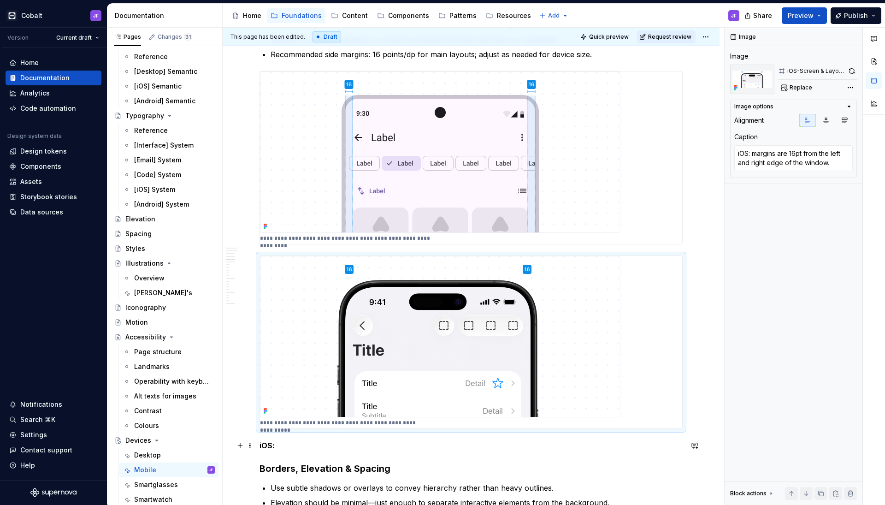
type textarea "*"
type textarea "iOS: margins are 16pt from the left and right edge of the window."
click at [696, 86] on span "Replace" at bounding box center [801, 87] width 23 height 7
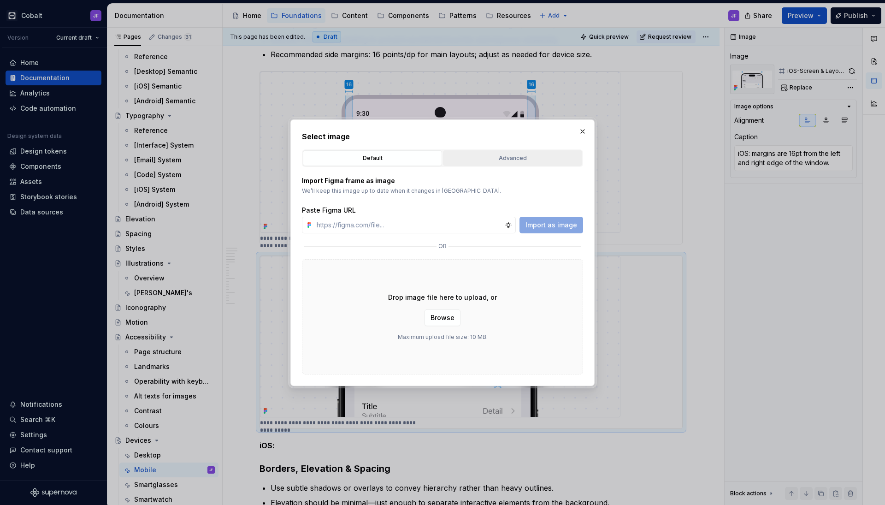
click at [558, 159] on div "Advanced" at bounding box center [512, 157] width 133 height 9
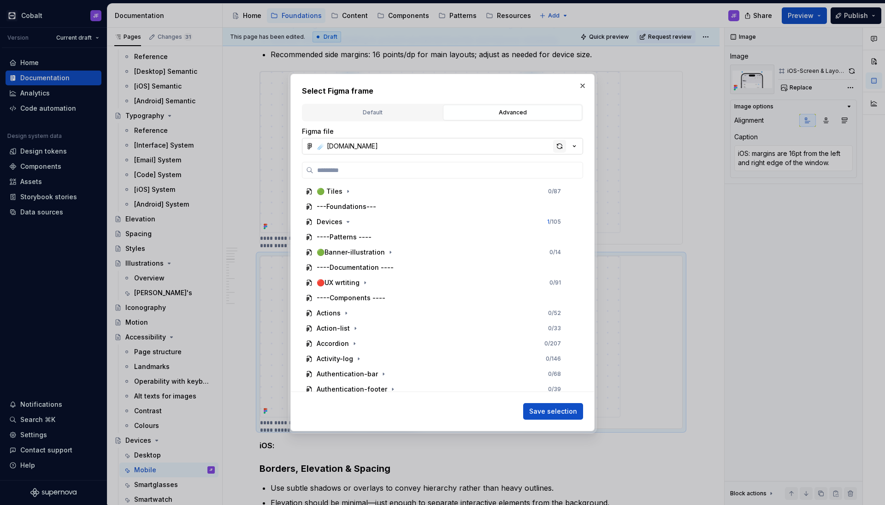
click at [561, 150] on div "button" at bounding box center [559, 146] width 13 height 13
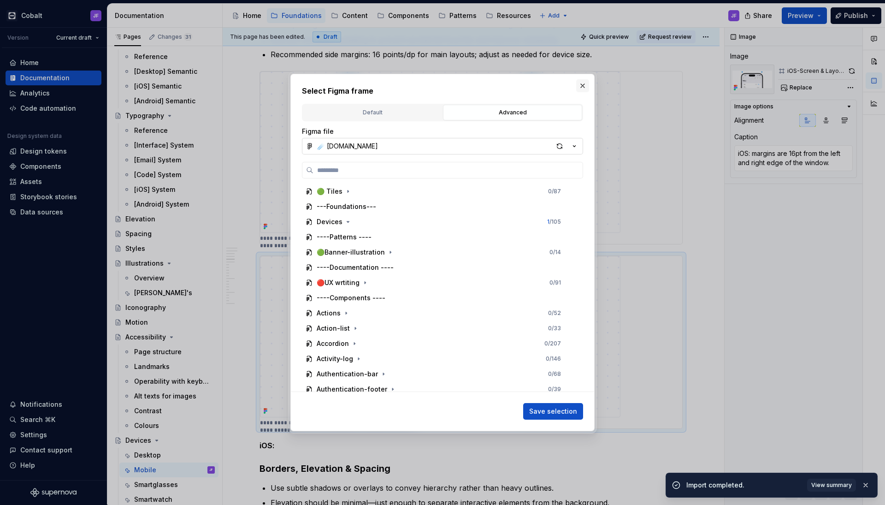
click at [583, 84] on button "button" at bounding box center [582, 85] width 13 height 13
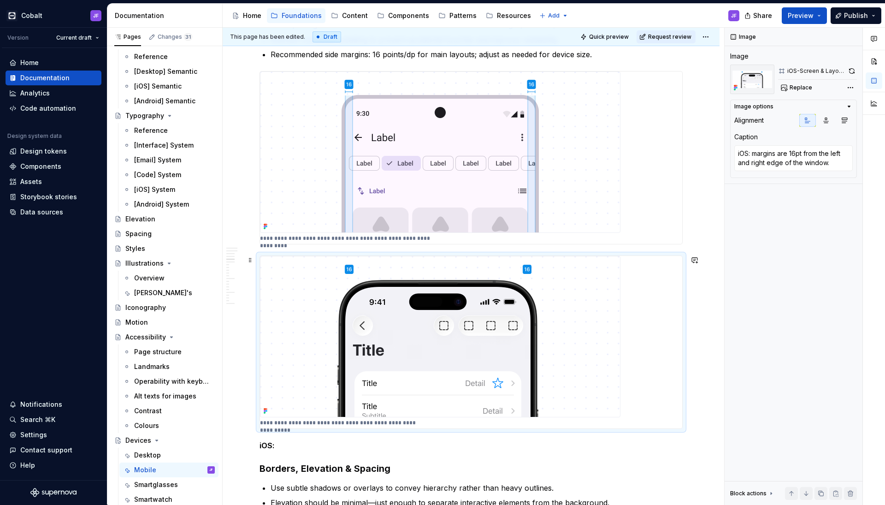
click at [517, 288] on img at bounding box center [440, 336] width 360 height 161
click at [696, 87] on span "Replace" at bounding box center [801, 87] width 23 height 7
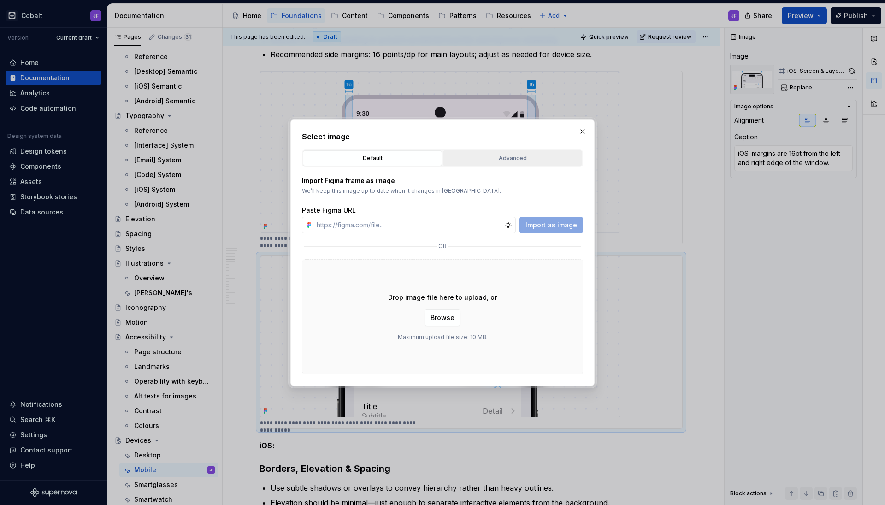
click at [520, 157] on div "Advanced" at bounding box center [512, 157] width 133 height 9
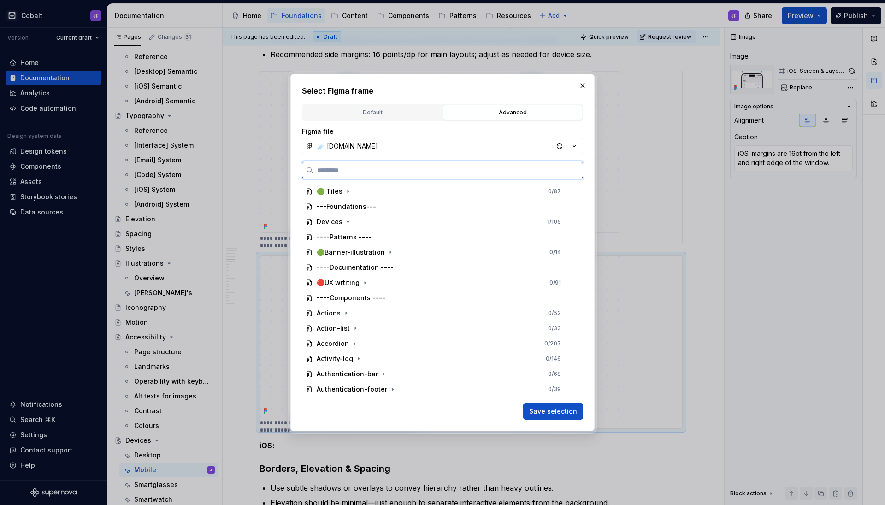
type textarea "*"
click at [456, 167] on input "search" at bounding box center [447, 169] width 269 height 9
paste input "**"
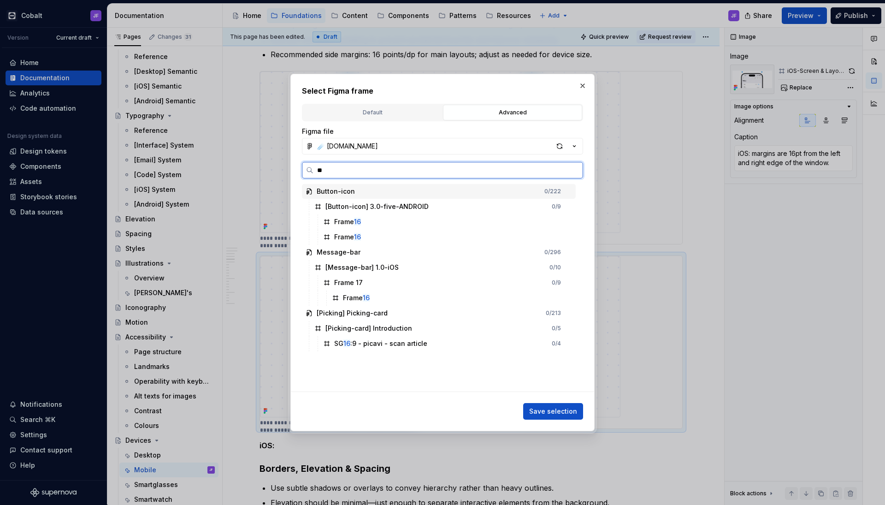
type input "*"
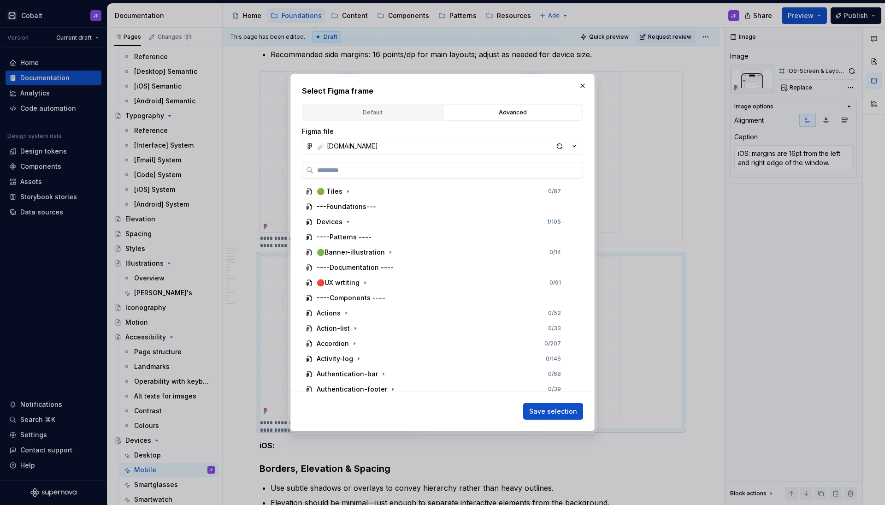
click at [333, 171] on input "search" at bounding box center [447, 169] width 269 height 9
paste input "**********"
type input "**********"
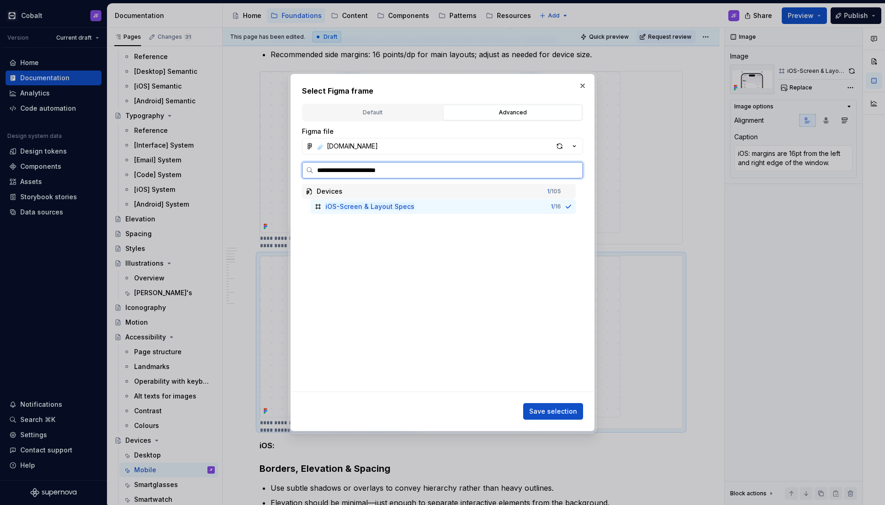
click at [372, 205] on mark "iOS-Screen & Layout Specs" at bounding box center [369, 206] width 89 height 8
click at [551, 398] on div "**********" at bounding box center [442, 252] width 304 height 357
click at [552, 398] on button "Save selection" at bounding box center [553, 411] width 60 height 17
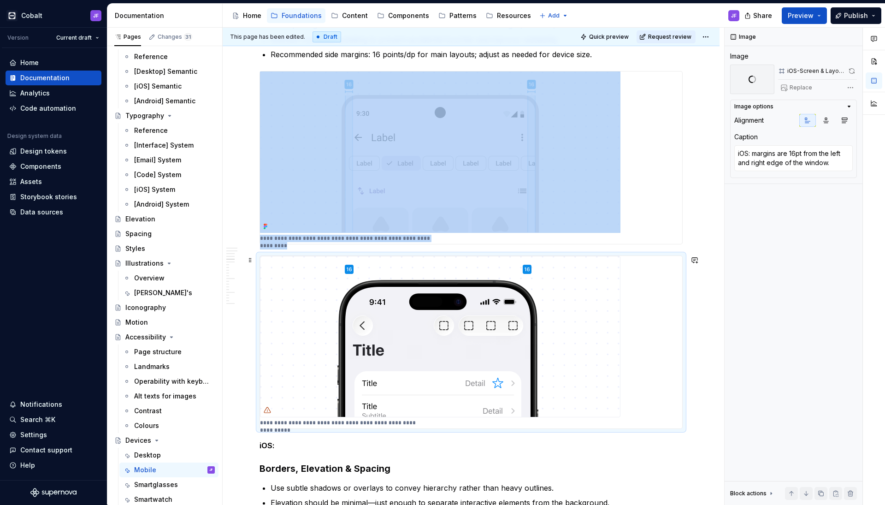
type textarea "*"
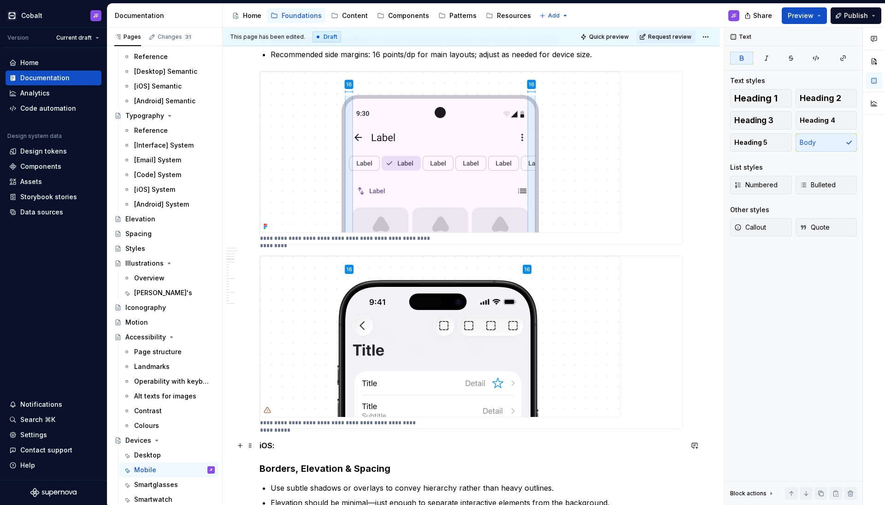
click at [307, 398] on p "iOS:" at bounding box center [471, 445] width 423 height 11
click at [369, 373] on img at bounding box center [440, 336] width 360 height 161
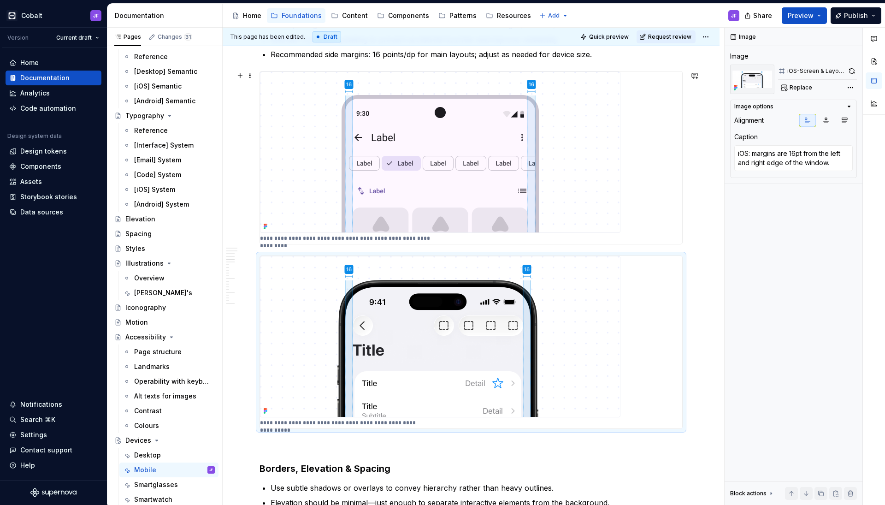
type textarea "*"
type textarea "Android: margins are 16dp from the left and right edge of the window."
click at [566, 190] on img at bounding box center [440, 151] width 360 height 161
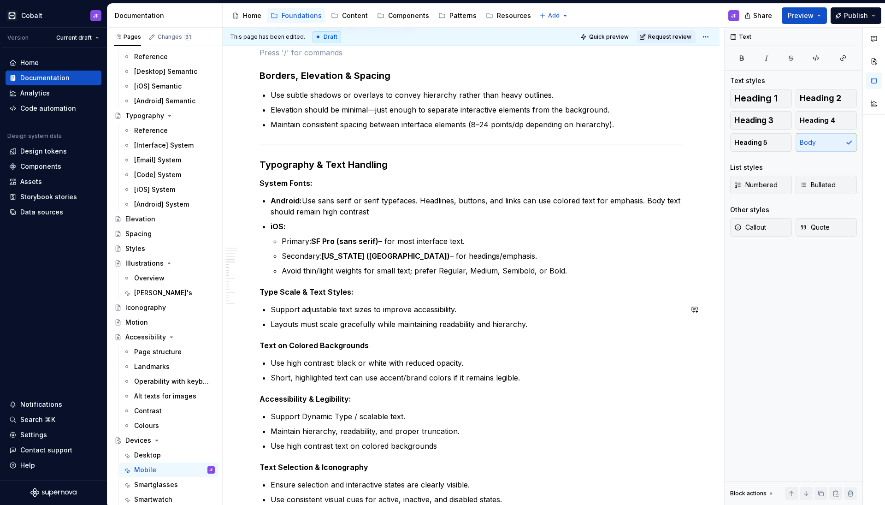
scroll to position [690, 0]
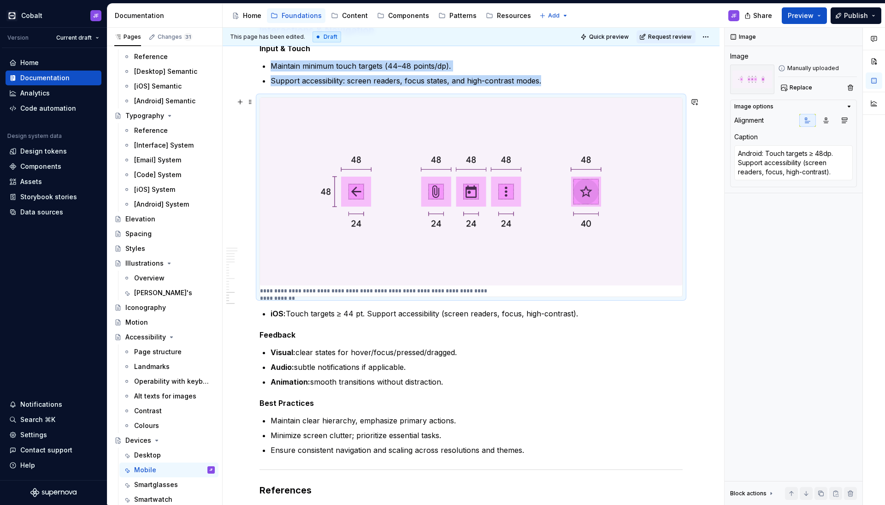
click at [403, 255] on img at bounding box center [471, 192] width 422 height 188
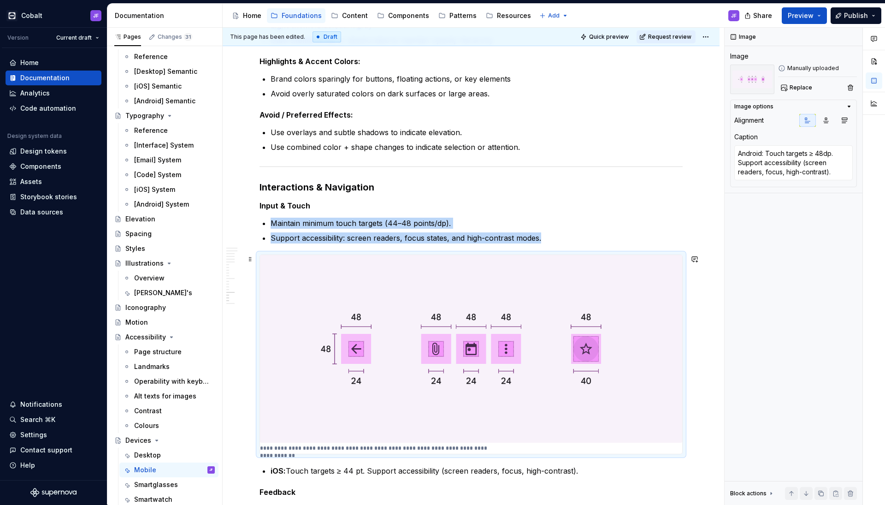
scroll to position [1269, 0]
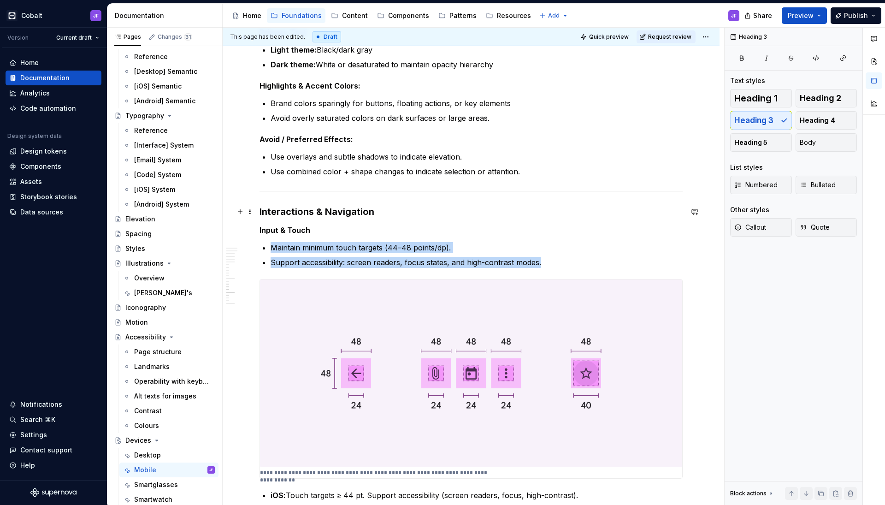
click at [328, 214] on h3 "Interactions & Navigation" at bounding box center [471, 211] width 423 height 13
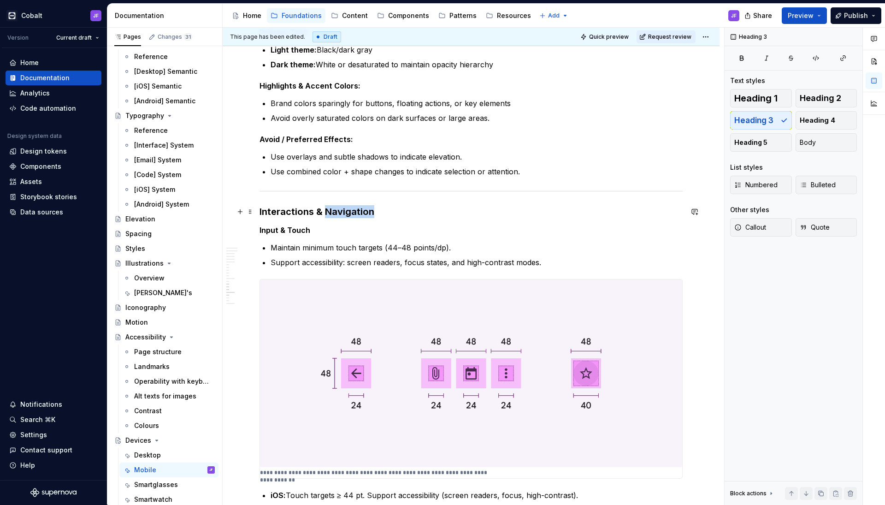
click at [328, 214] on h3 "Interactions & Navigation" at bounding box center [471, 211] width 423 height 13
copy h3 "Interactions & Navigation"
click at [378, 265] on p "Support accessibility: screen readers, focus states, and high-contrast modes." at bounding box center [477, 262] width 412 height 11
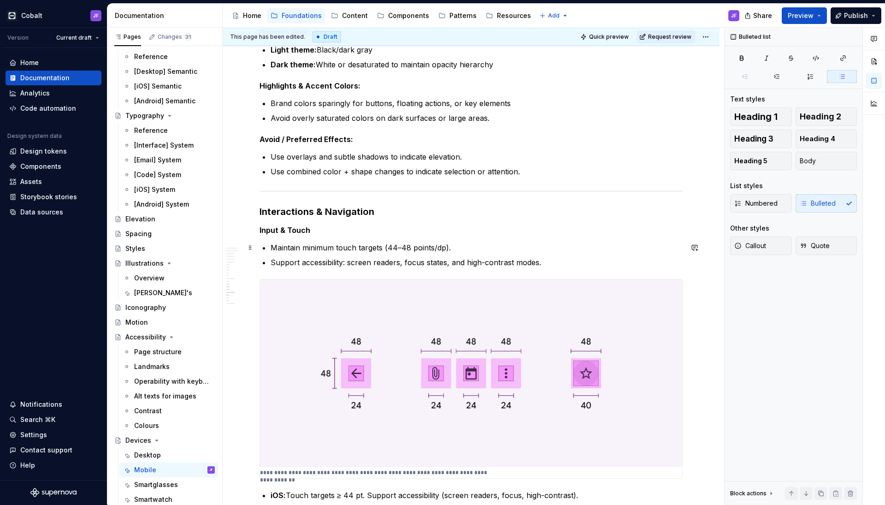
click at [397, 248] on p "Maintain minimum touch targets (44–48 points/dp)." at bounding box center [477, 247] width 412 height 11
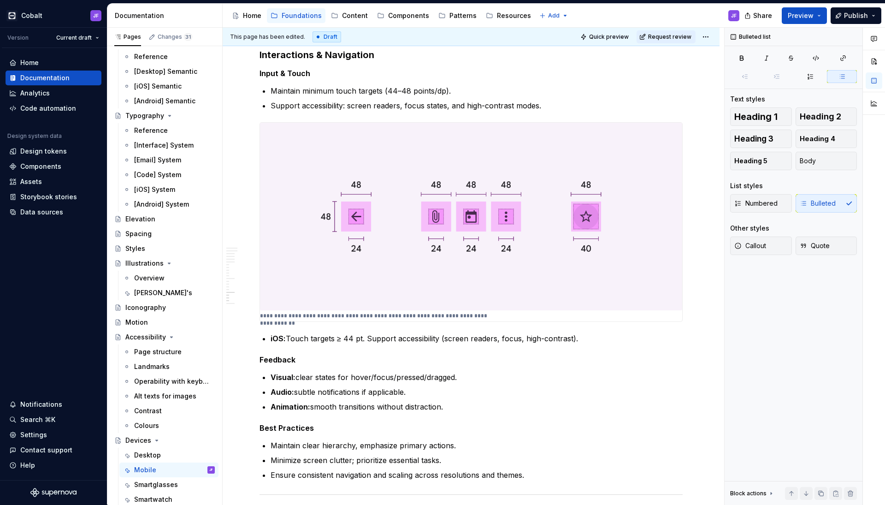
scroll to position [32, 0]
click at [161, 398] on div "Desktop" at bounding box center [174, 454] width 81 height 13
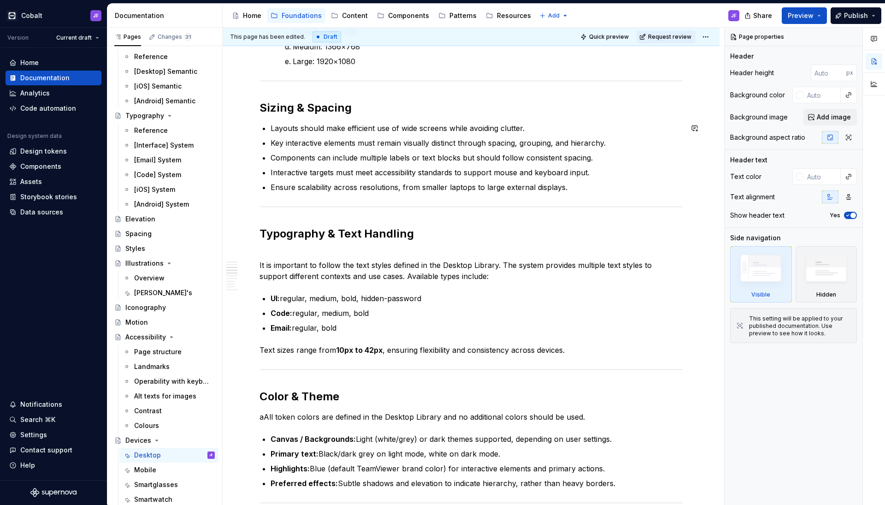
scroll to position [495, 0]
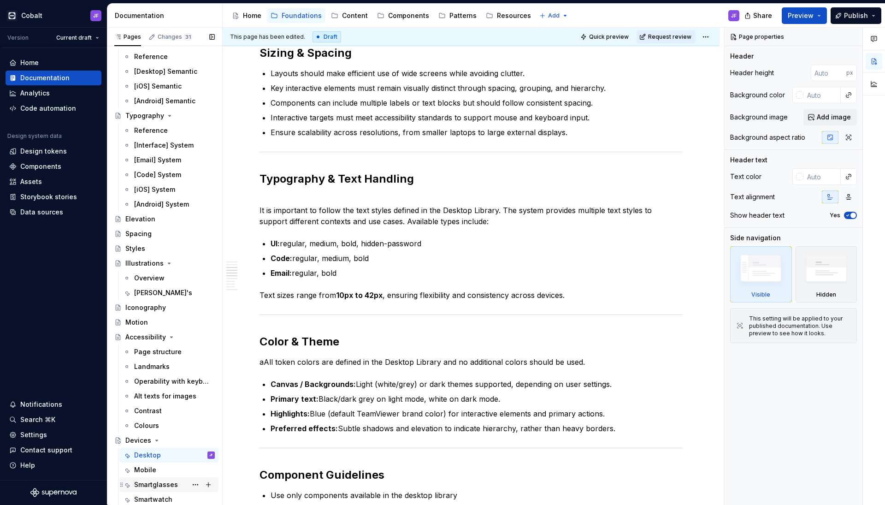
click at [156, 398] on div "Smartglasses" at bounding box center [174, 484] width 81 height 13
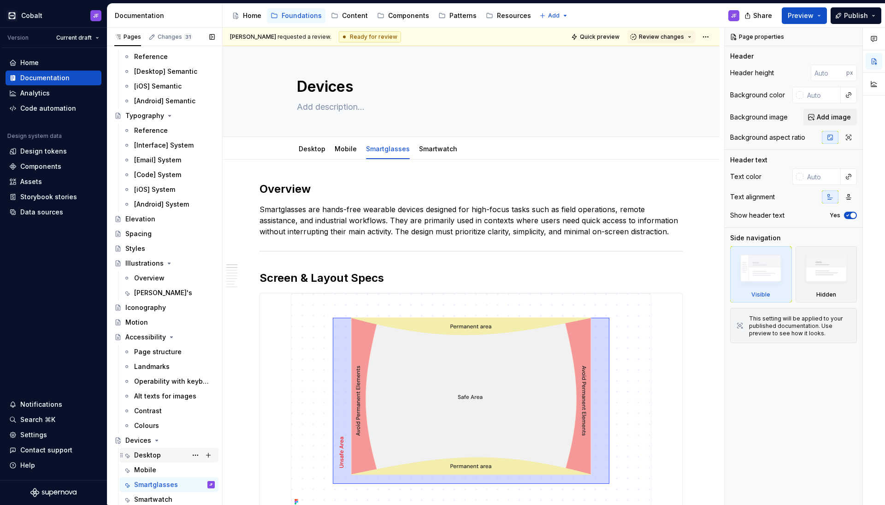
click at [159, 398] on div "Desktop" at bounding box center [147, 454] width 27 height 9
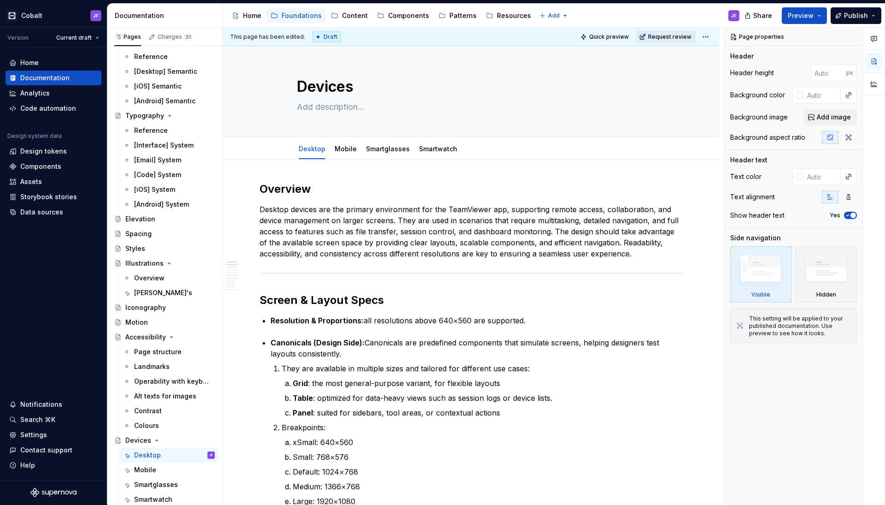
click at [677, 36] on span "Request review" at bounding box center [669, 36] width 43 height 7
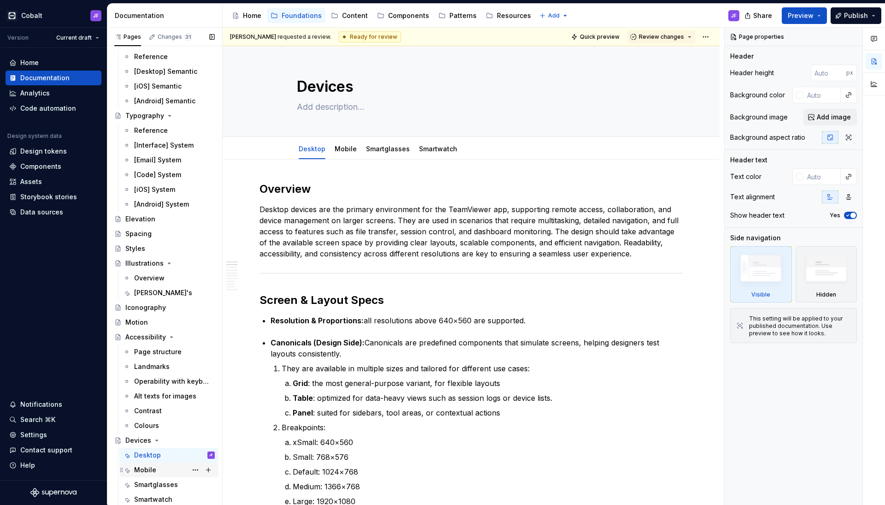
click at [151, 398] on div "Mobile" at bounding box center [145, 469] width 22 height 9
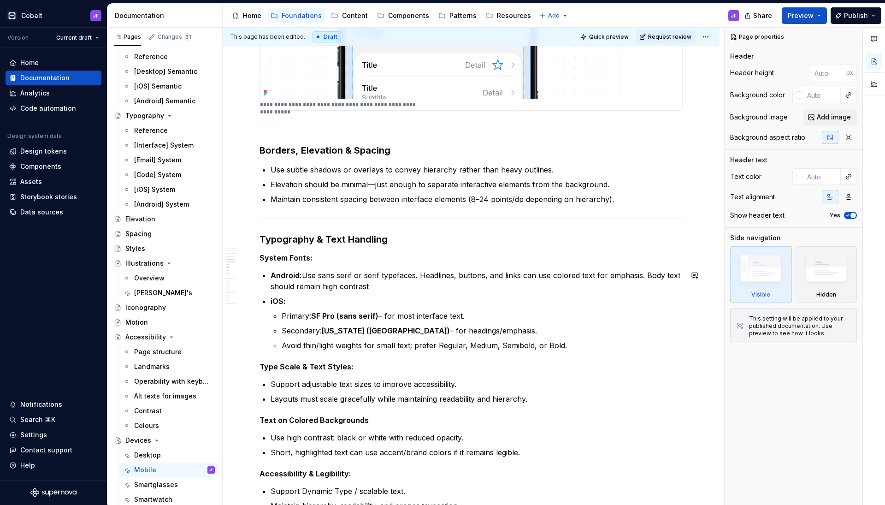
scroll to position [499, 0]
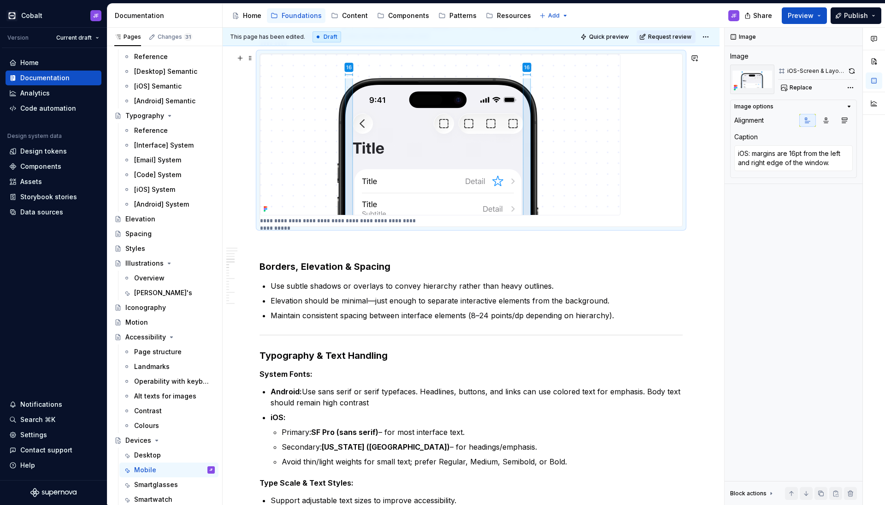
click at [438, 179] on img at bounding box center [440, 134] width 360 height 161
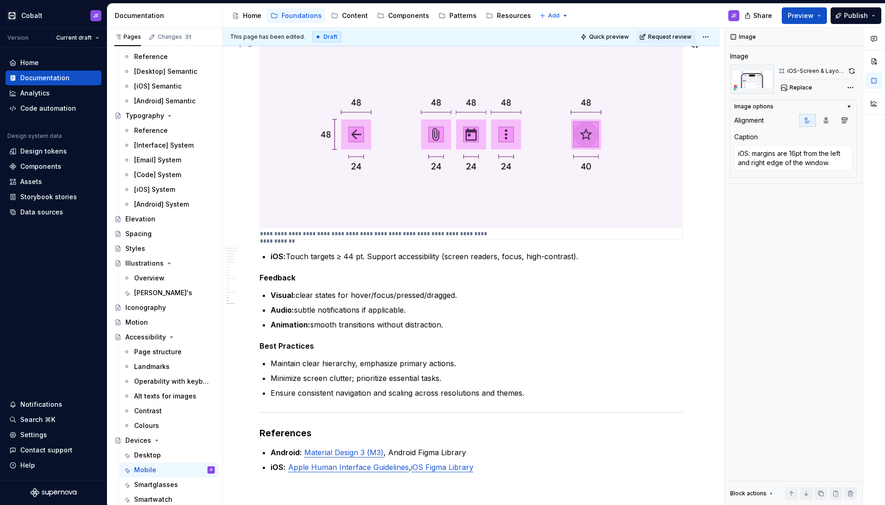
type textarea "*"
type textarea "Android: Touch targets ≥ 48dp. Support accessibility (screen readers, focus, hi…"
click at [423, 175] on img at bounding box center [471, 135] width 422 height 188
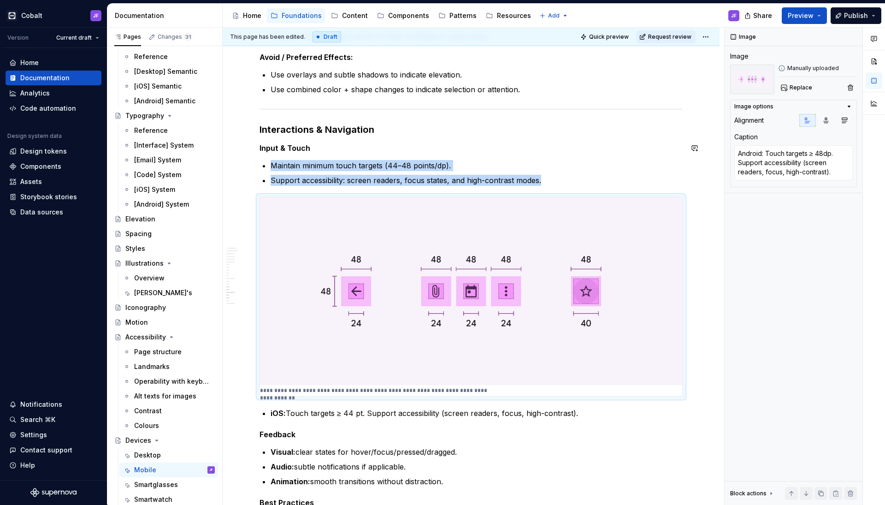
scroll to position [1315, 0]
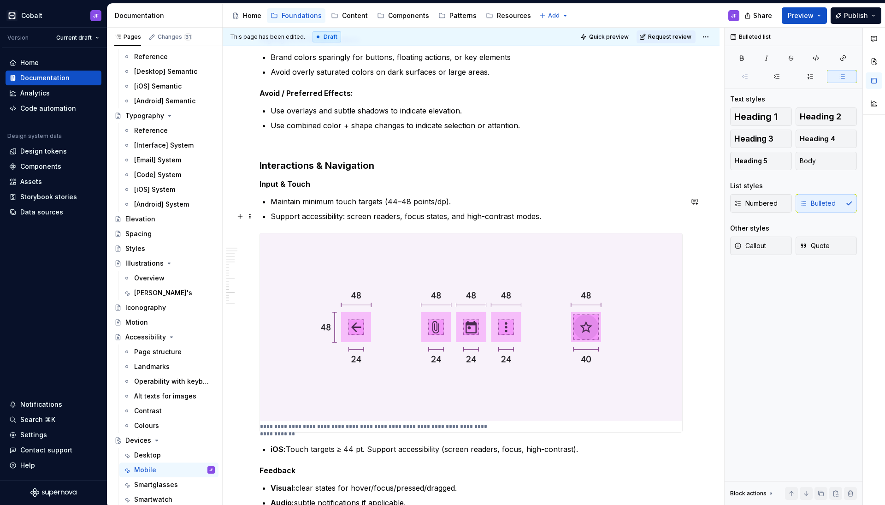
click at [547, 213] on p "Support accessibility: screen readers, focus states, and high-contrast modes." at bounding box center [477, 216] width 412 height 11
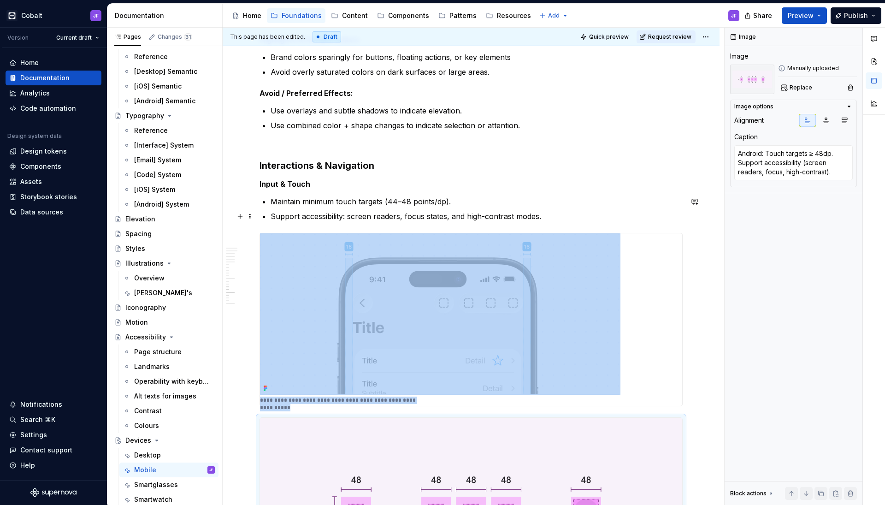
scroll to position [1343, 0]
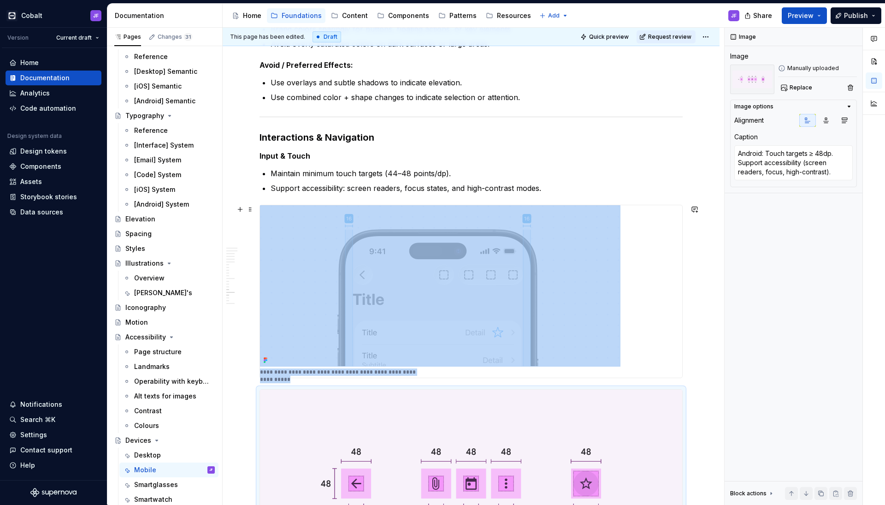
type textarea "*"
type textarea "iOS: margins are 16pt from the left and right edge of the window."
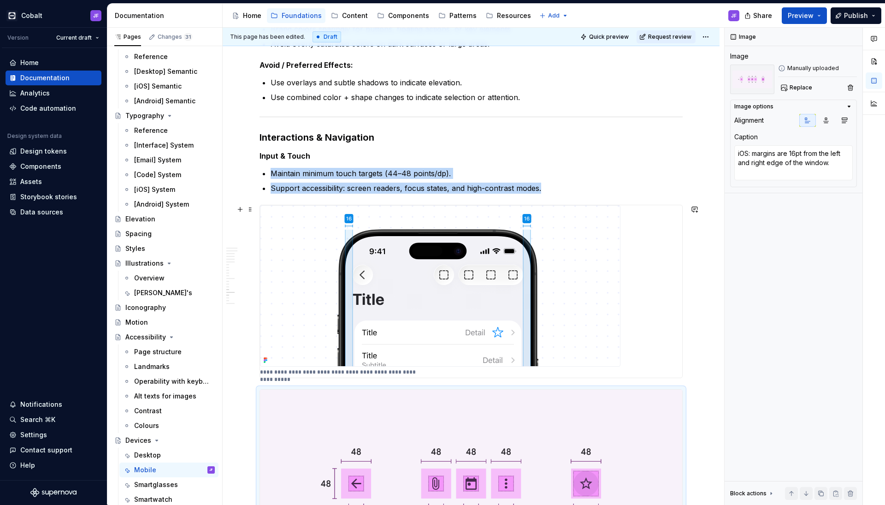
click at [564, 258] on img at bounding box center [440, 285] width 360 height 161
click at [696, 85] on span "Replace" at bounding box center [801, 87] width 23 height 7
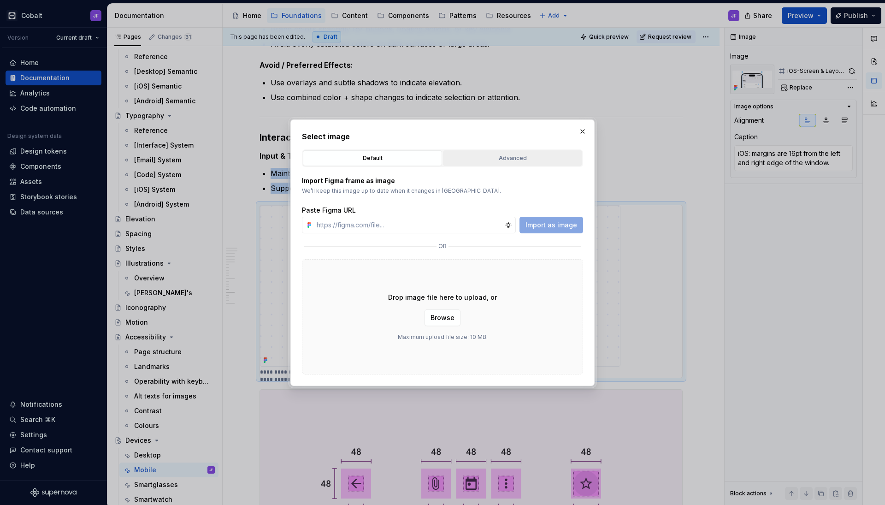
click at [569, 158] on div "Advanced" at bounding box center [512, 157] width 133 height 9
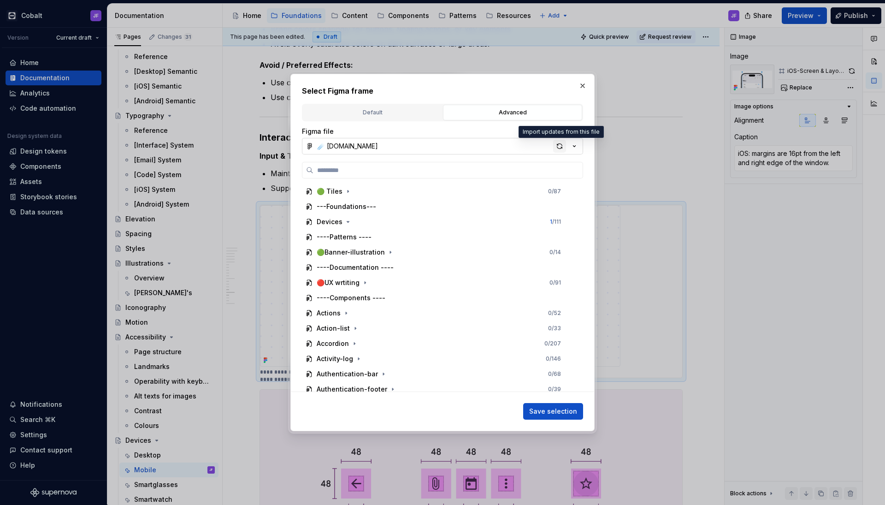
click at [556, 146] on div "button" at bounding box center [559, 146] width 13 height 13
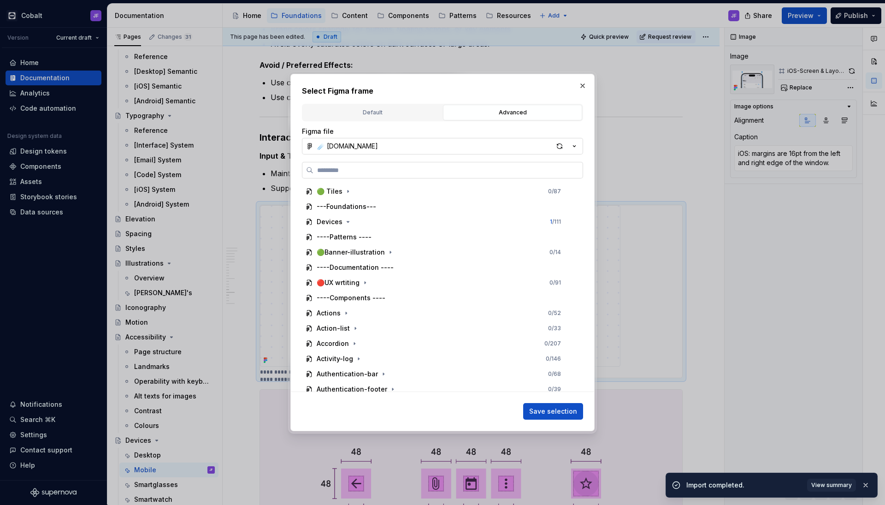
click at [524, 171] on input "search" at bounding box center [447, 169] width 269 height 9
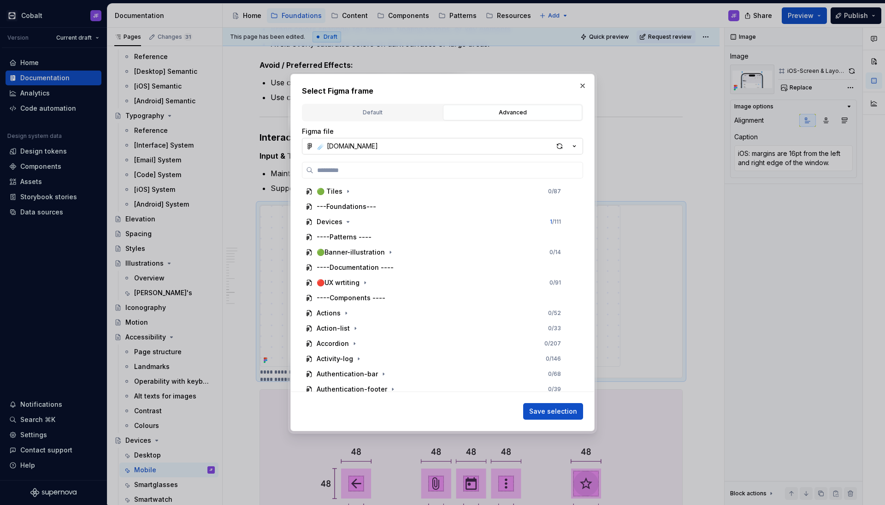
type textarea "*"
click at [401, 171] on input "search" at bounding box center [447, 169] width 269 height 9
paste input "**********"
type input "**********"
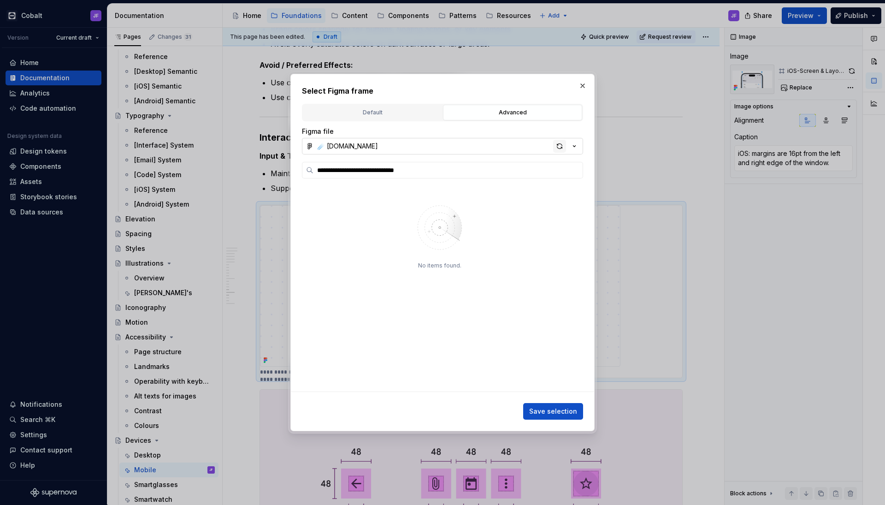
click at [558, 148] on div "button" at bounding box center [559, 146] width 13 height 13
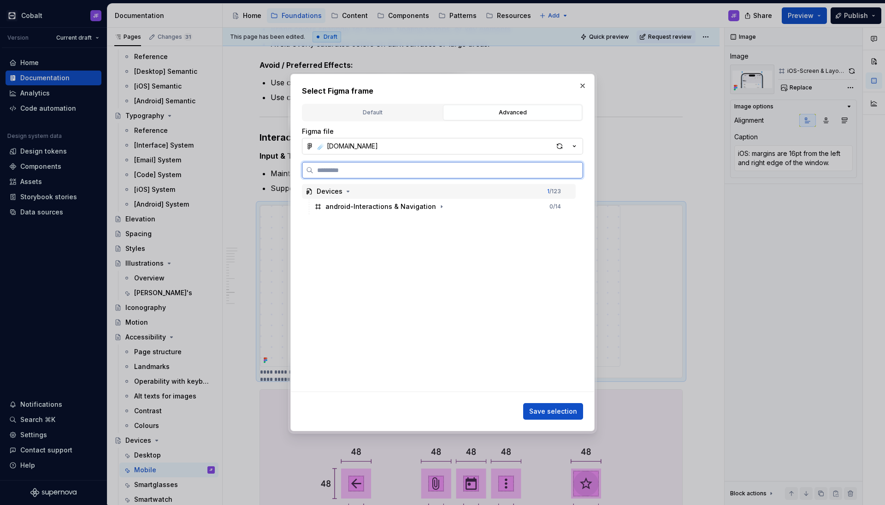
click at [487, 198] on div "Devices 1 / 123" at bounding box center [439, 191] width 274 height 15
click at [471, 206] on div "android-Interactions & Navigation 0 / 14" at bounding box center [443, 206] width 265 height 15
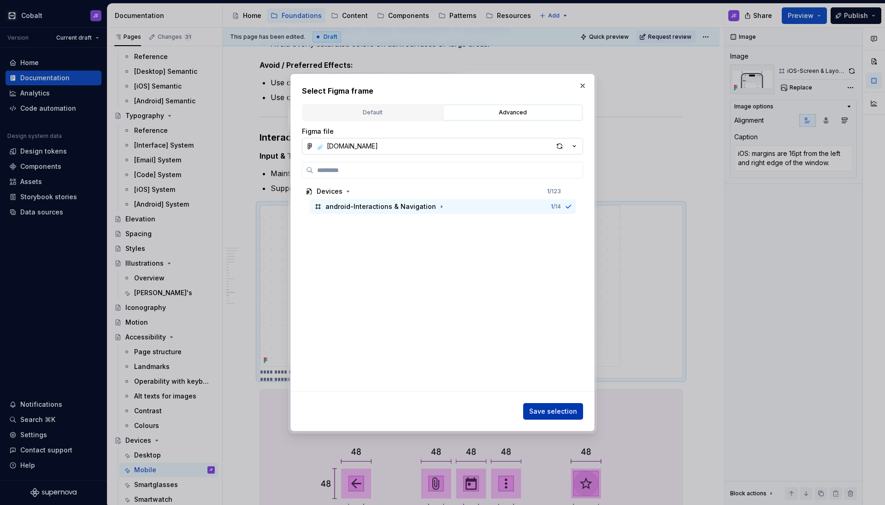
click at [547, 398] on span "Save selection" at bounding box center [553, 411] width 48 height 9
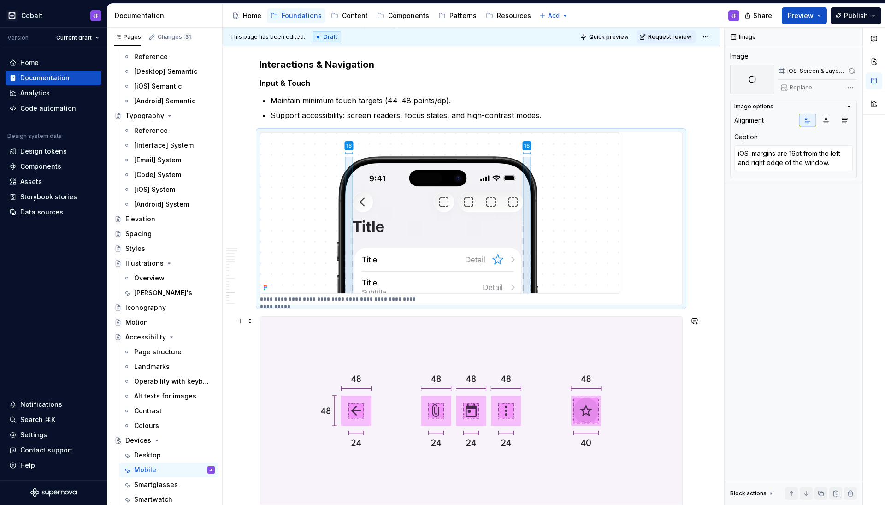
type textarea "*"
type textarea "Android: Touch targets ≥ 48dp. Support accessibility (screen readers, focus, hi…"
click at [448, 378] on img at bounding box center [471, 411] width 422 height 188
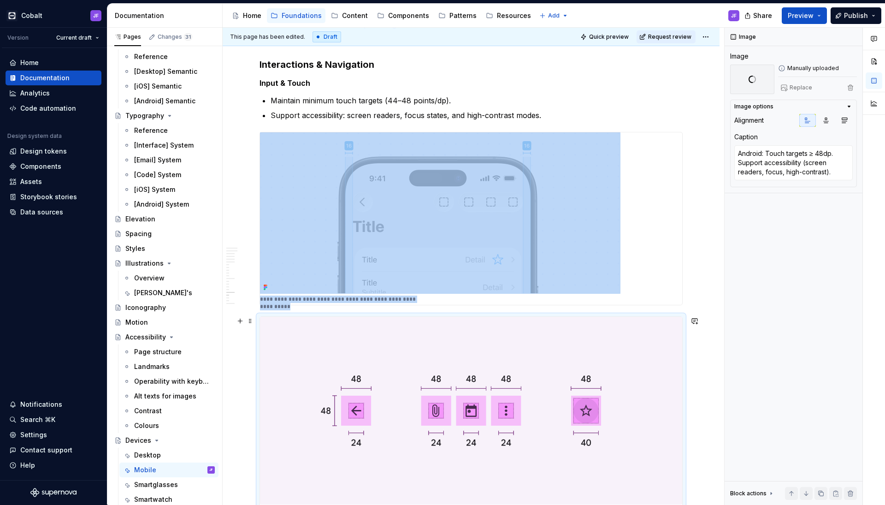
scroll to position [1505, 0]
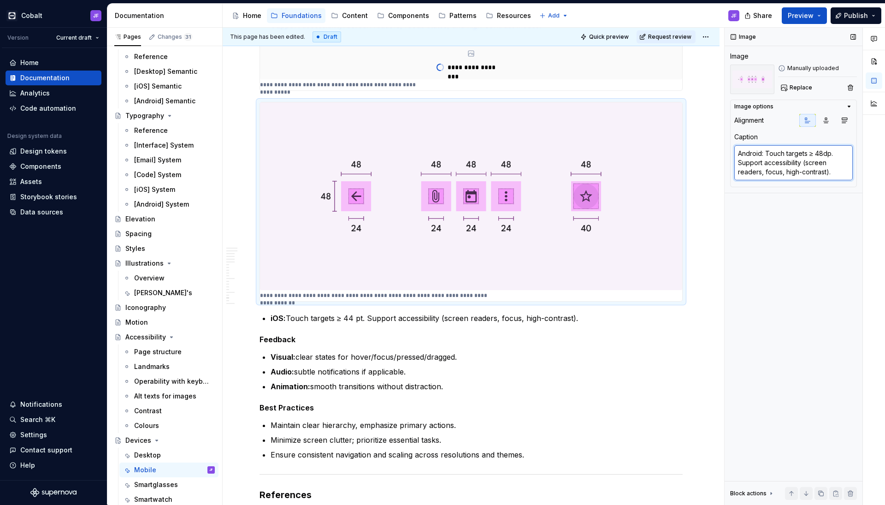
click at [696, 168] on textarea "Android: Touch targets ≥ 48dp. Support accessibility (screen readers, focus, hi…" at bounding box center [793, 162] width 118 height 35
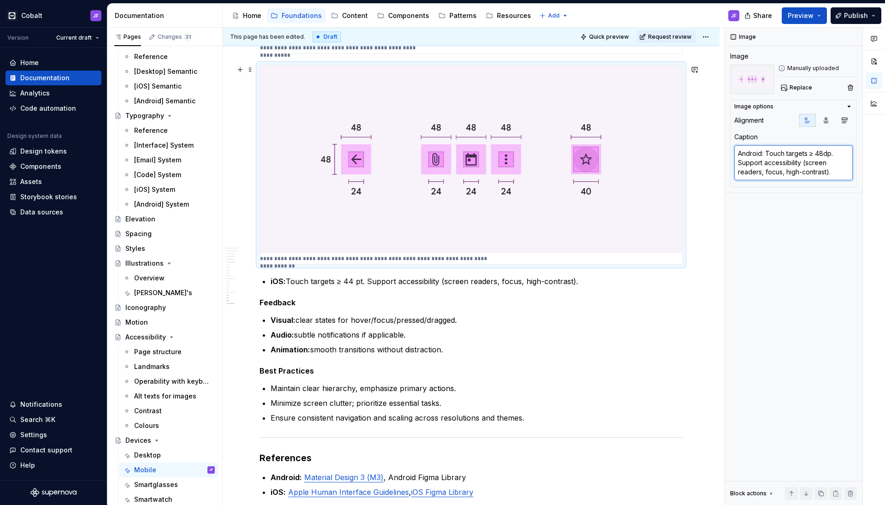
scroll to position [1312, 0]
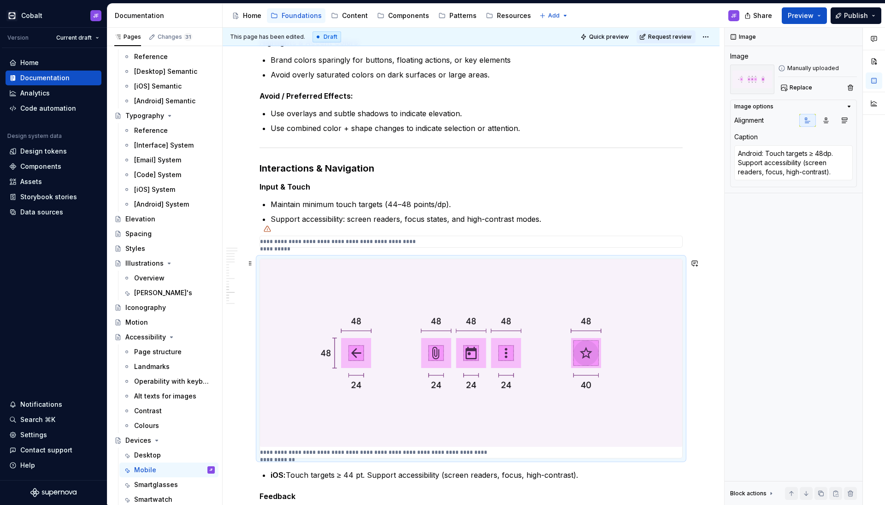
click at [540, 315] on img at bounding box center [471, 353] width 422 height 188
click at [696, 168] on textarea "Android: Touch targets ≥ 48dp. Support accessibility (screen readers, focus, hi…" at bounding box center [793, 162] width 118 height 35
type textarea "*"
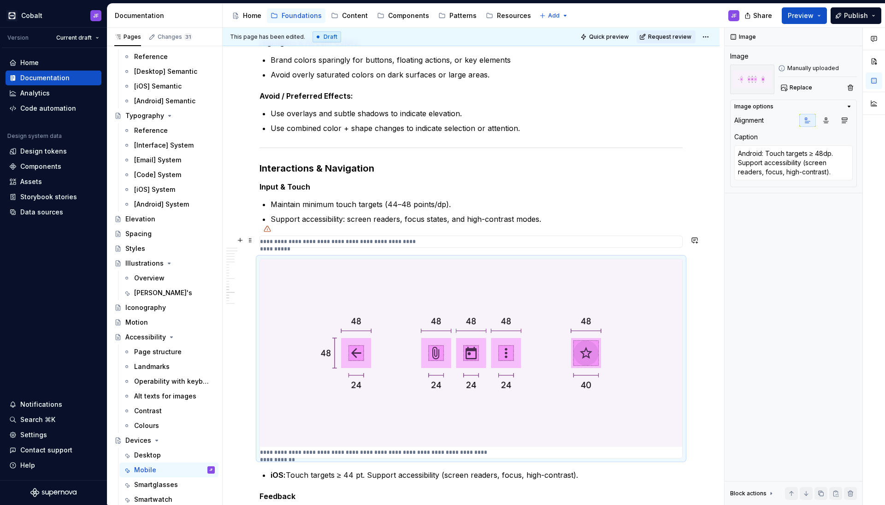
type textarea "iOS: margins are 16pt from the left and right edge of the window."
click at [365, 239] on p "**********" at bounding box center [344, 241] width 168 height 7
type textarea "*"
click at [696, 150] on textarea "iOS: margins are 16pt from the left and right edge of the window." at bounding box center [793, 158] width 118 height 26
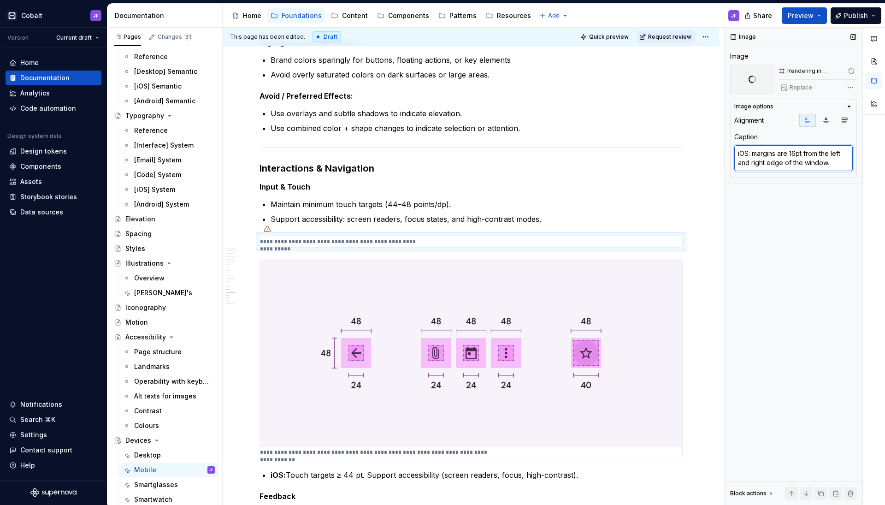
click at [696, 150] on textarea "iOS: margins are 16pt from the left and right edge of the window." at bounding box center [793, 158] width 118 height 26
paste textarea "Android: Touch targets ≥ 48dp. Support accessibility (screen readers, focus, hi…"
type textarea "Android: Touch targets ≥ 48dp. Support accessibility (screen readers, focus, hi…"
type textarea "*"
type textarea "Android: Touch targets ≥ 48dp. Support accessibility (screen readers, focus, hi…"
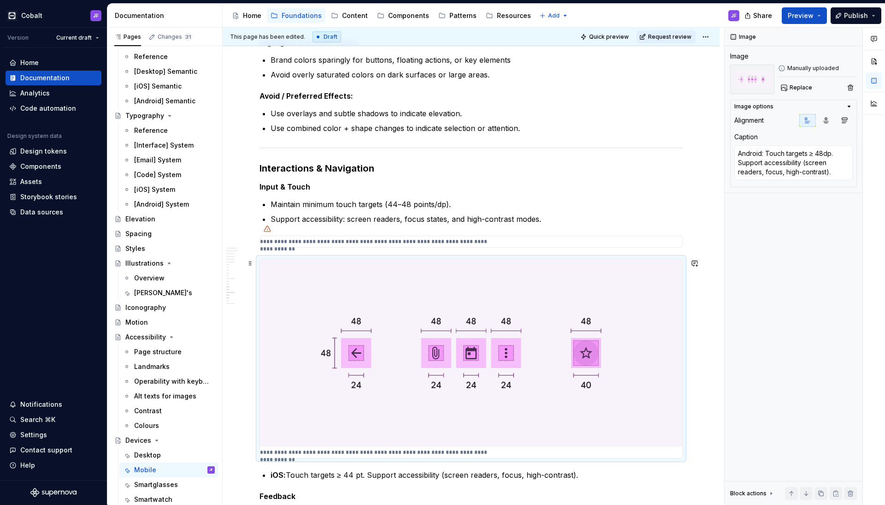
click at [590, 281] on img at bounding box center [471, 353] width 422 height 188
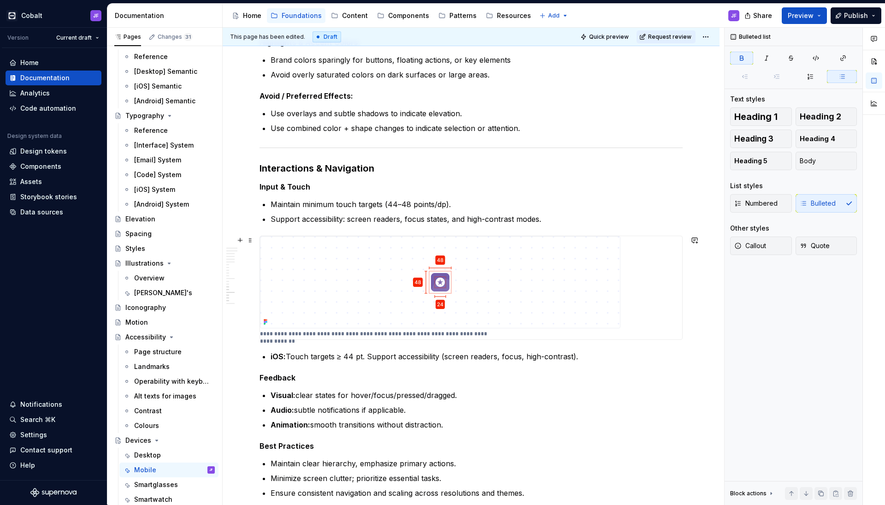
click at [398, 315] on img at bounding box center [440, 282] width 360 height 92
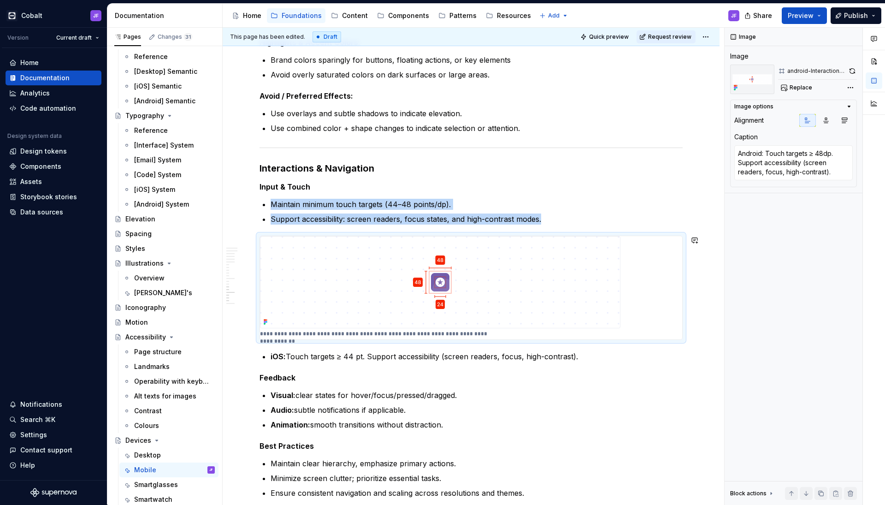
copy ul "Maintain minimum touch targets (44–48 points/dp). Support accessibility: screen…"
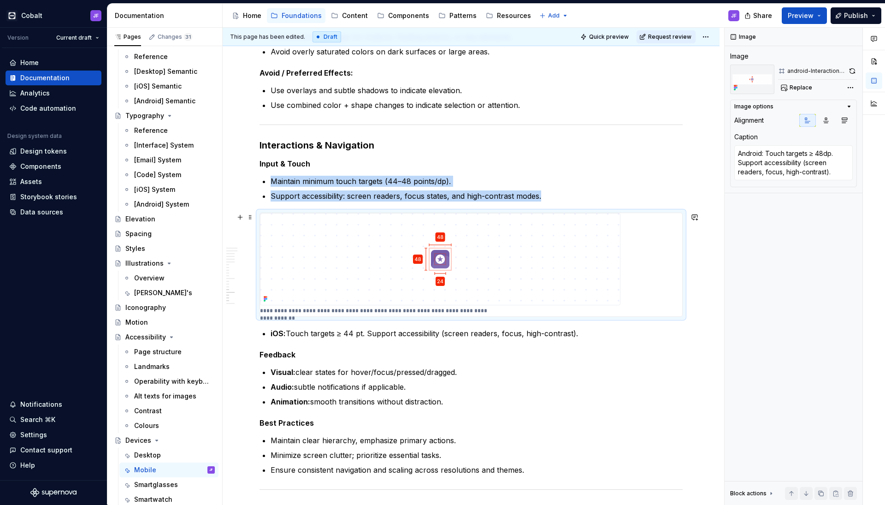
scroll to position [1337, 0]
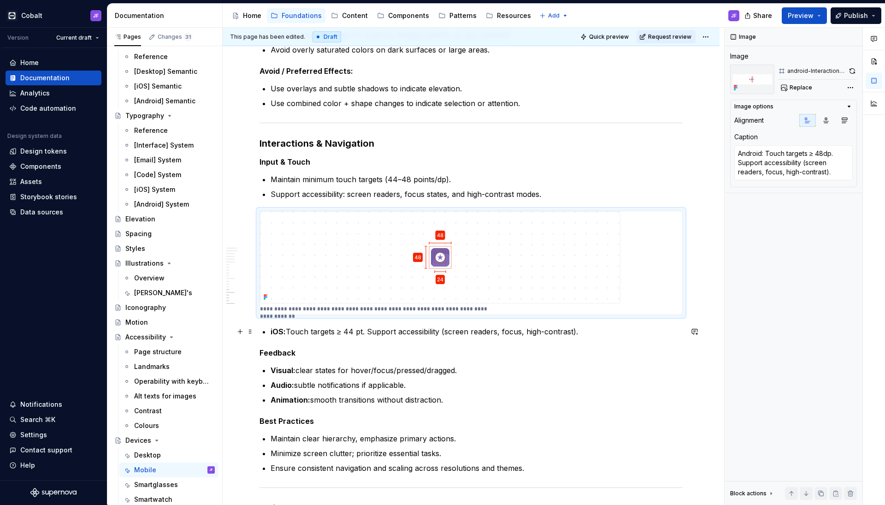
click at [271, 330] on strong "iOS:" at bounding box center [278, 331] width 15 height 9
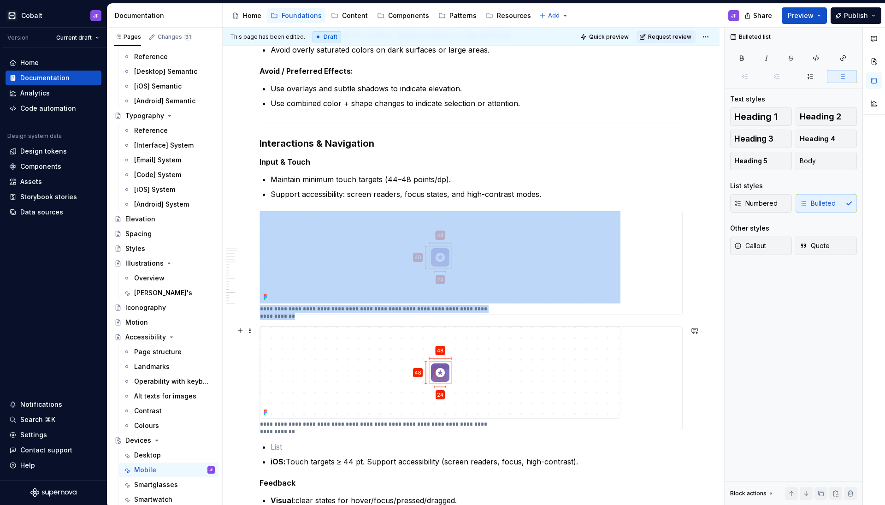
click at [292, 372] on img at bounding box center [440, 372] width 360 height 92
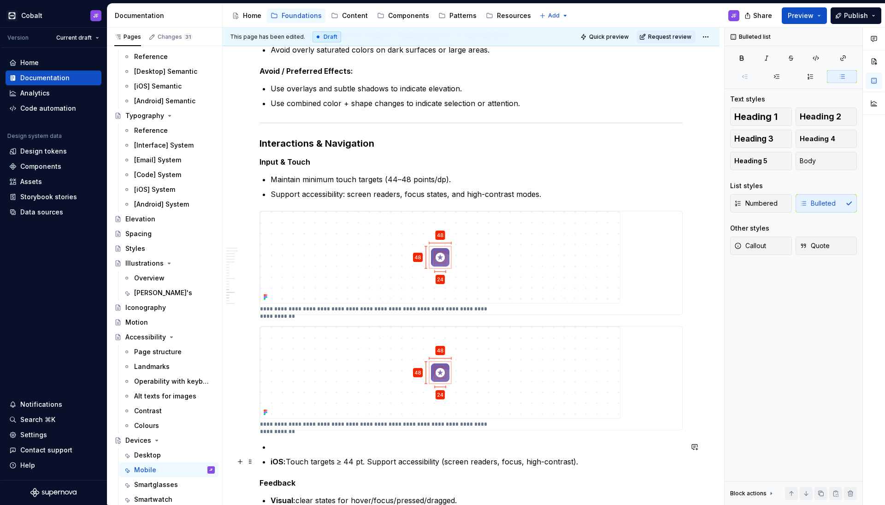
click at [534, 398] on p "iOS: Touch targets ≥ 44 pt. Support accessibility (screen readers, focus, high-…" at bounding box center [477, 461] width 412 height 11
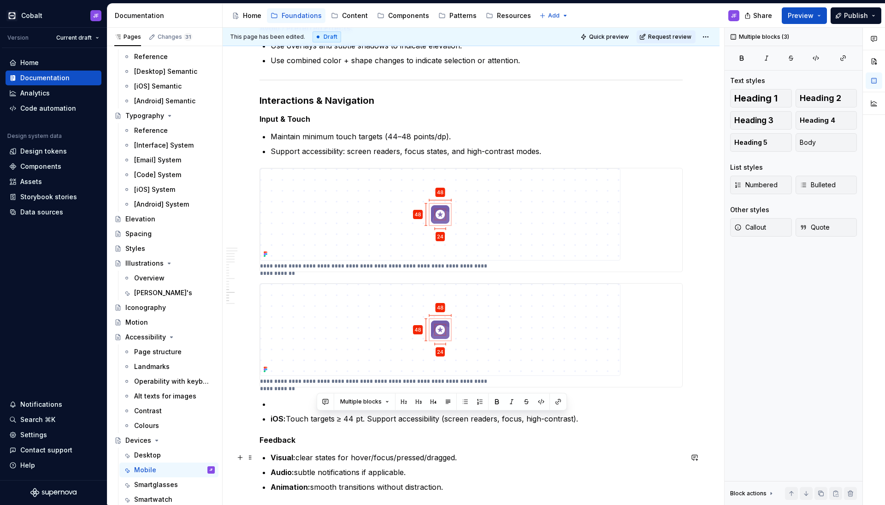
scroll to position [1380, 0]
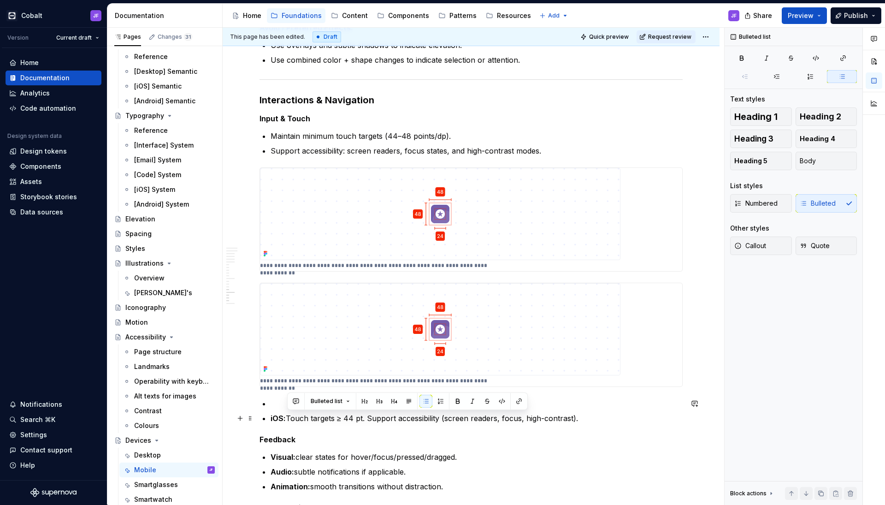
drag, startPoint x: 584, startPoint y: 465, endPoint x: 289, endPoint y: 415, distance: 299.1
click at [289, 398] on p "iOS: Touch targets ≥ 44 pt. Support accessibility (screen readers, focus, high-…" at bounding box center [477, 418] width 412 height 11
copy p "Touch targets ≥ 44 pt. Support accessibility (screen readers, focus, high-contr…"
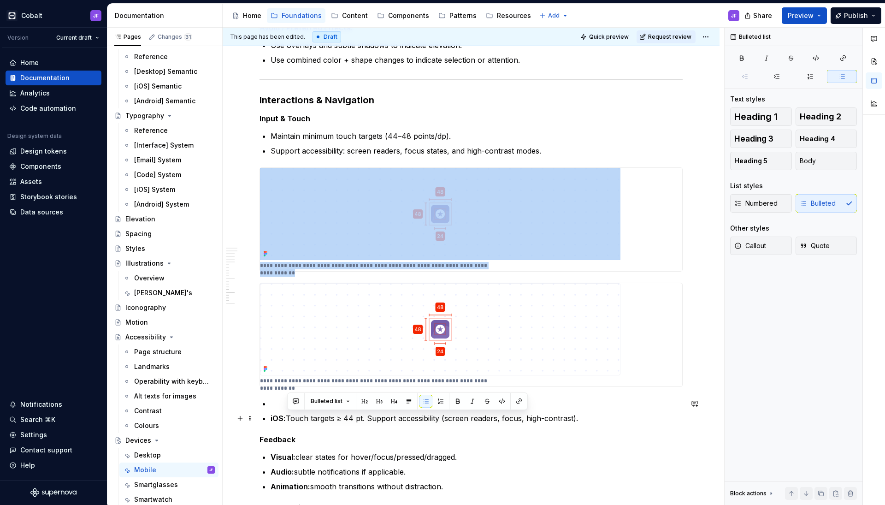
click at [333, 334] on img at bounding box center [440, 329] width 360 height 92
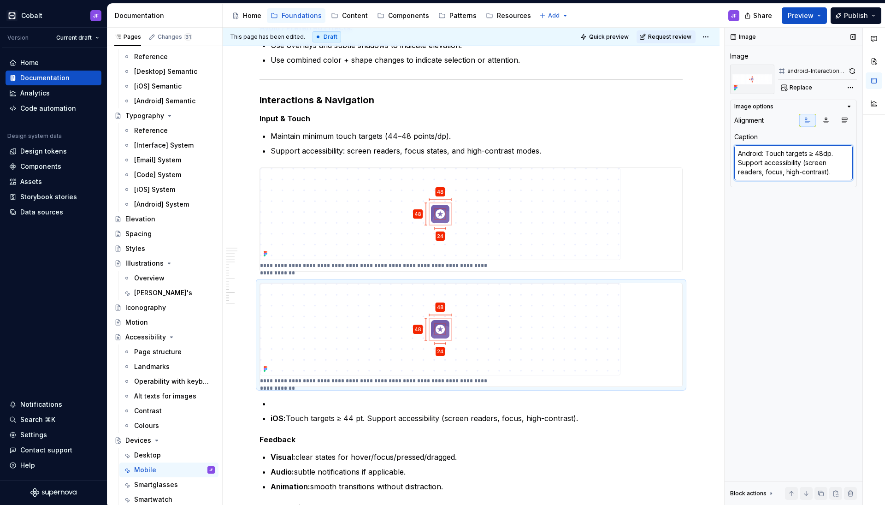
click at [696, 163] on textarea "Android: Touch targets ≥ 48dp. Support accessibility (screen readers, focus, hi…" at bounding box center [793, 162] width 118 height 35
paste textarea "Touch targets ≥ 44 pt"
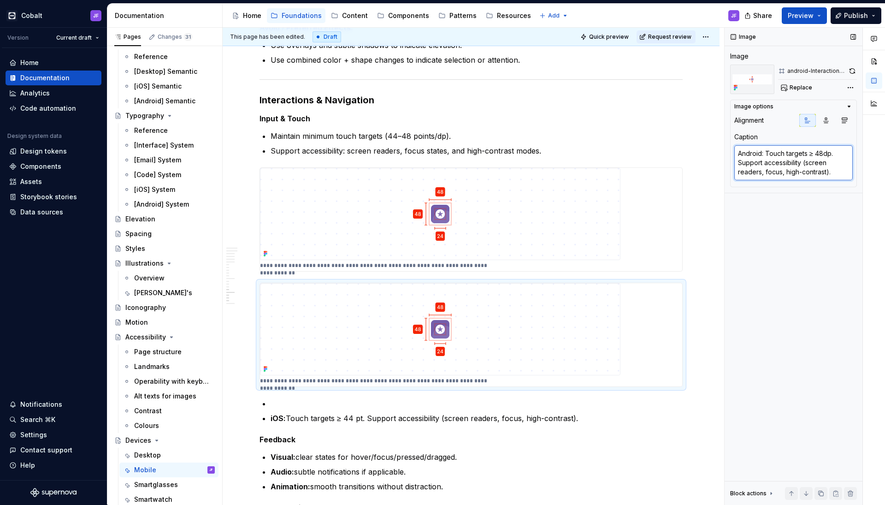
type textarea "*"
type textarea "Touch targets ≥ 44 pt. Support accessibility (screen readers, focus, high-contr…"
click at [696, 155] on textarea "Touch targets ≥ 44 pt. Support accessibility (screen readers, focus, high-contr…" at bounding box center [793, 162] width 118 height 35
type textarea "*"
type textarea "iTouch targets ≥ 44 pt. Support accessibility (screen readers, focus, high-cont…"
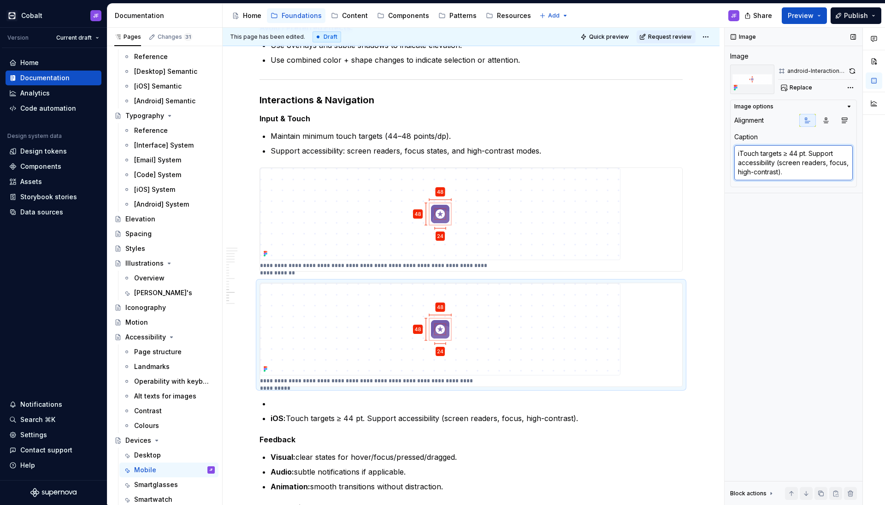
type textarea "*"
type textarea "iOTouch targets ≥ 44 pt. Support accessibility (screen readers, focus, high-con…"
type textarea "*"
type textarea "iOSTouch targets ≥ 44 pt. Support accessibility (screen readers, focus, high-co…"
type textarea "*"
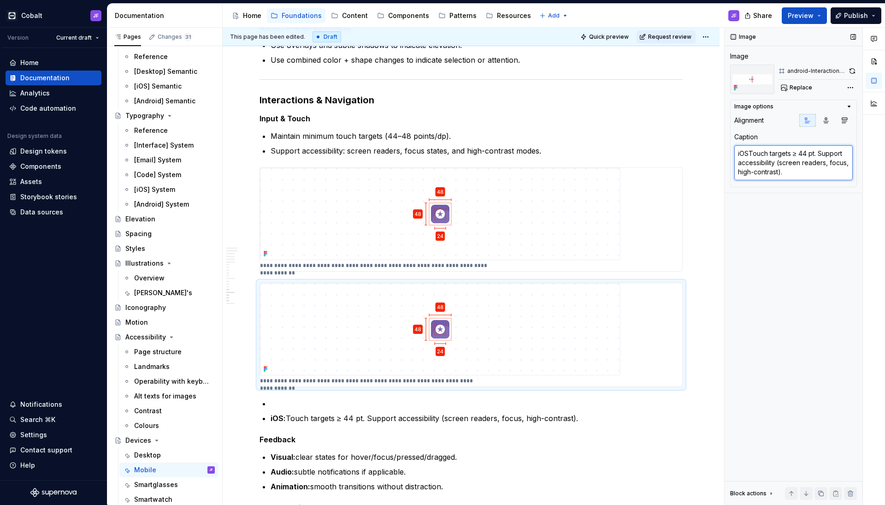
type textarea "iOS:Touch targets ≥ 44 pt. Support accessibility (screen readers, focus, high-c…"
type textarea "*"
type textarea "iOS: Touch targets ≥ 44 pt. Support accessibility (screen readers, focus, high-…"
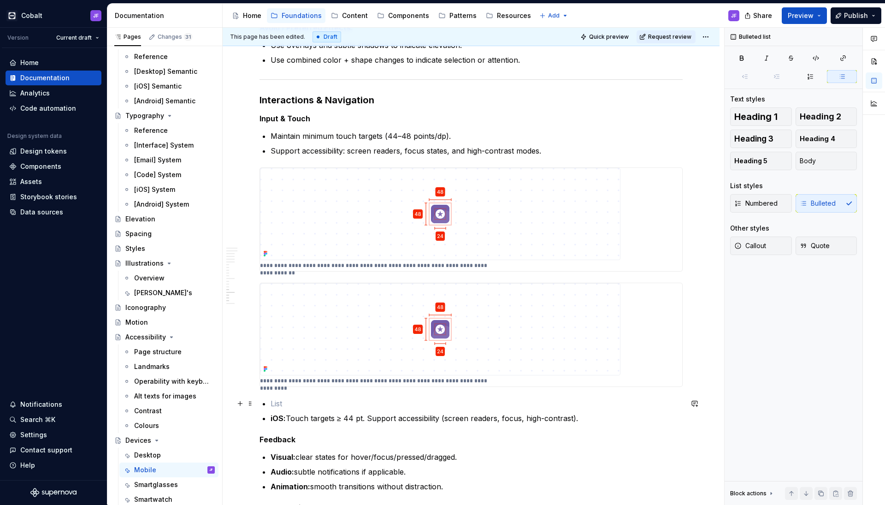
click at [474, 398] on p at bounding box center [477, 403] width 412 height 11
drag, startPoint x: 594, startPoint y: 422, endPoint x: 229, endPoint y: 392, distance: 366.8
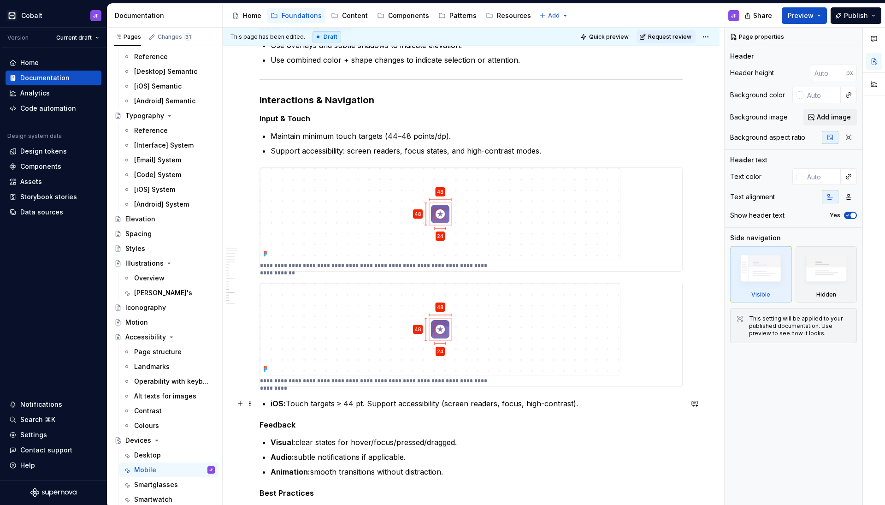
click at [271, 398] on strong "iOS:" at bounding box center [278, 403] width 15 height 9
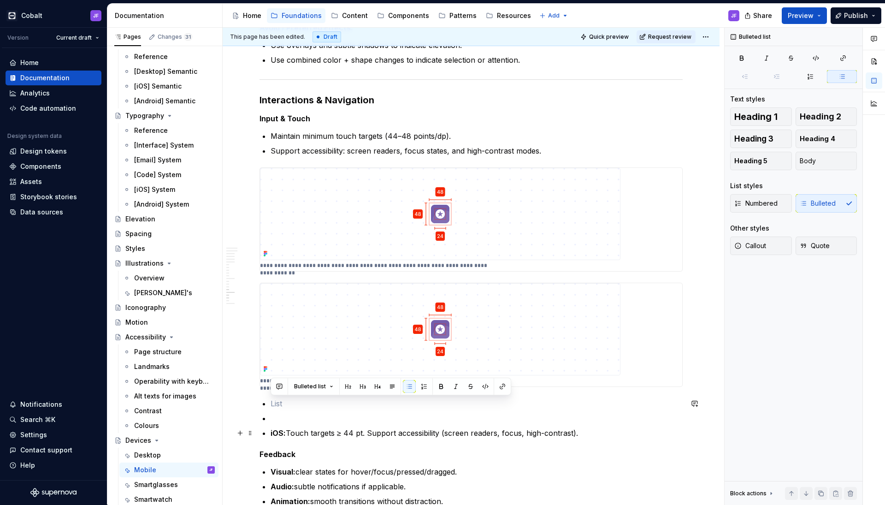
drag, startPoint x: 272, startPoint y: 401, endPoint x: 590, endPoint y: 434, distance: 319.7
click at [590, 398] on ul "iOS: Touch targets ≥ 44 pt. Support accessibility (screen readers, focus, high-…" at bounding box center [477, 418] width 412 height 41
type textarea "*"
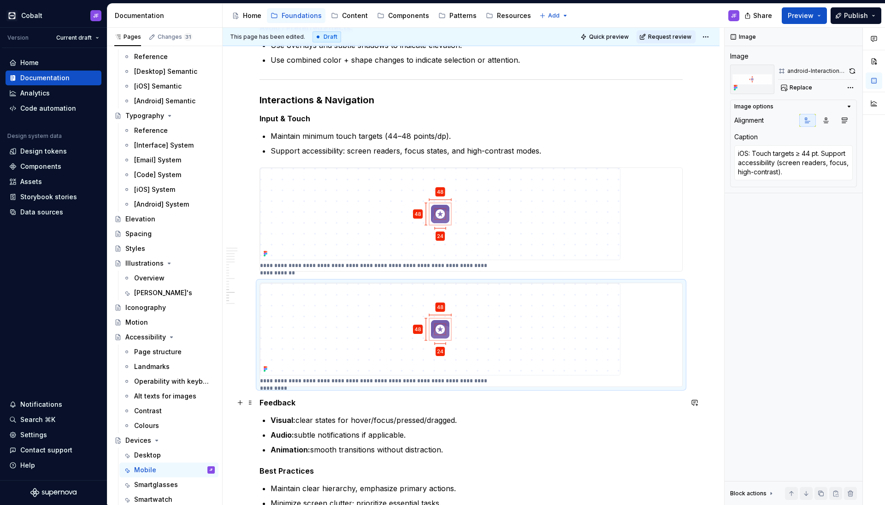
click at [260, 398] on strong "Feedback" at bounding box center [278, 402] width 36 height 9
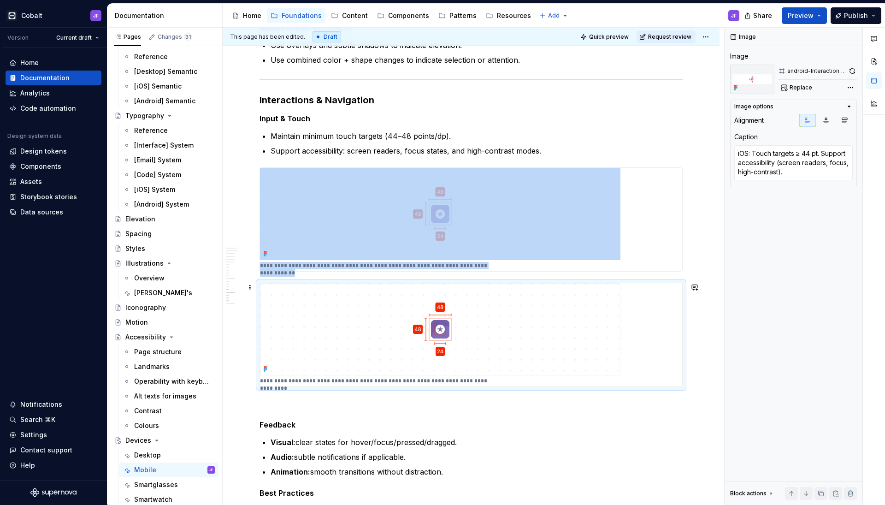
click at [406, 312] on img at bounding box center [440, 329] width 360 height 92
drag, startPoint x: 406, startPoint y: 317, endPoint x: 411, endPoint y: 394, distance: 77.6
click at [374, 398] on p at bounding box center [471, 403] width 423 height 11
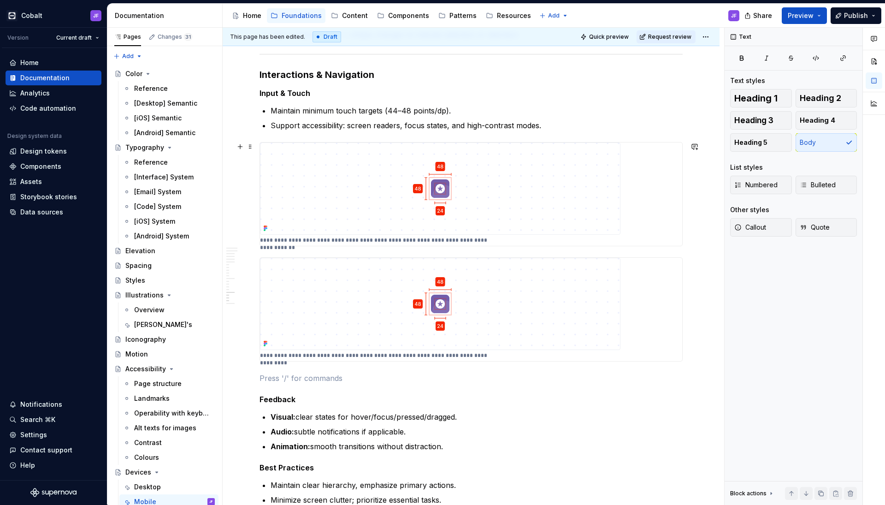
scroll to position [1422, 0]
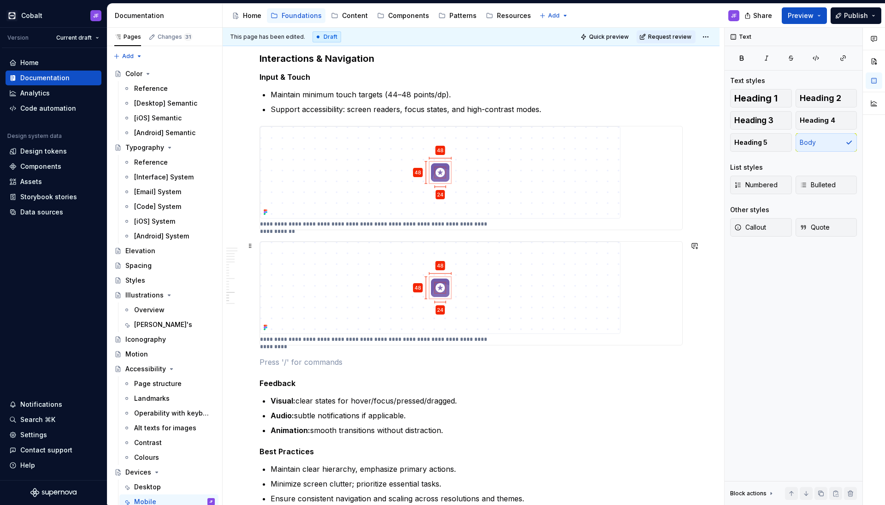
click at [362, 288] on img at bounding box center [440, 288] width 360 height 92
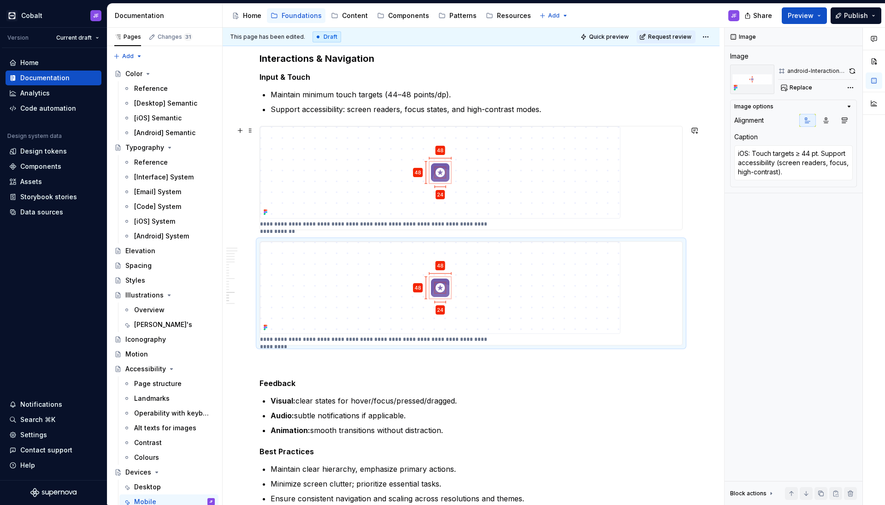
type textarea "*"
type textarea "Android: Touch targets ≥ 48dp. Support accessibility (screen readers, focus, hi…"
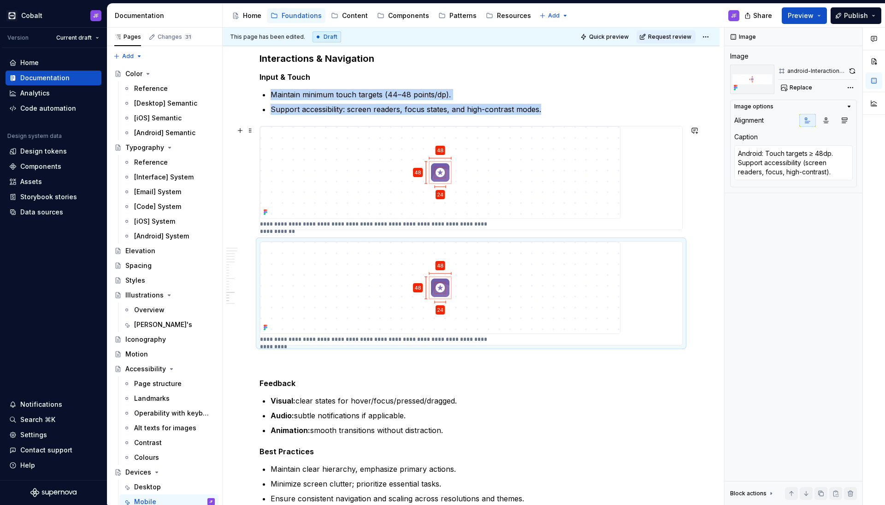
click at [390, 168] on img at bounding box center [440, 172] width 360 height 92
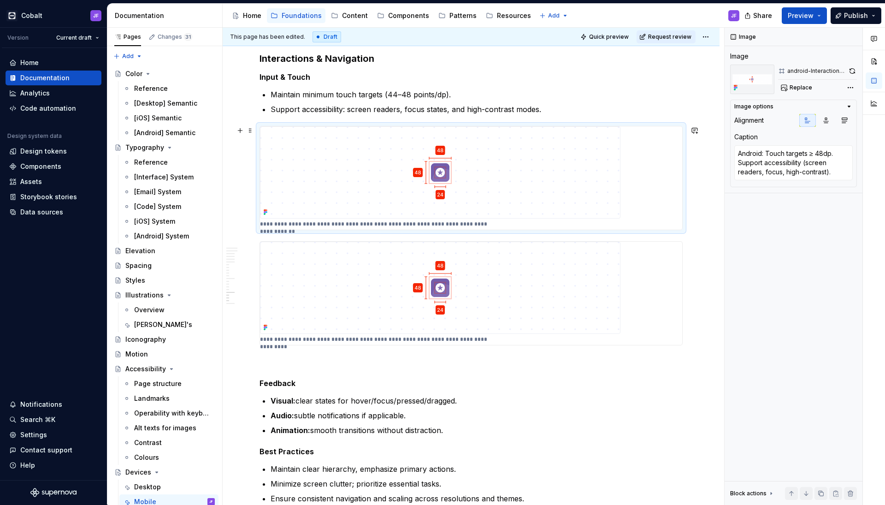
click at [386, 241] on div "**********" at bounding box center [471, 293] width 423 height 104
type textarea "*"
type textarea "iOS: Touch targets ≥ 44 pt. Support accessibility (screen readers, focus, high-…"
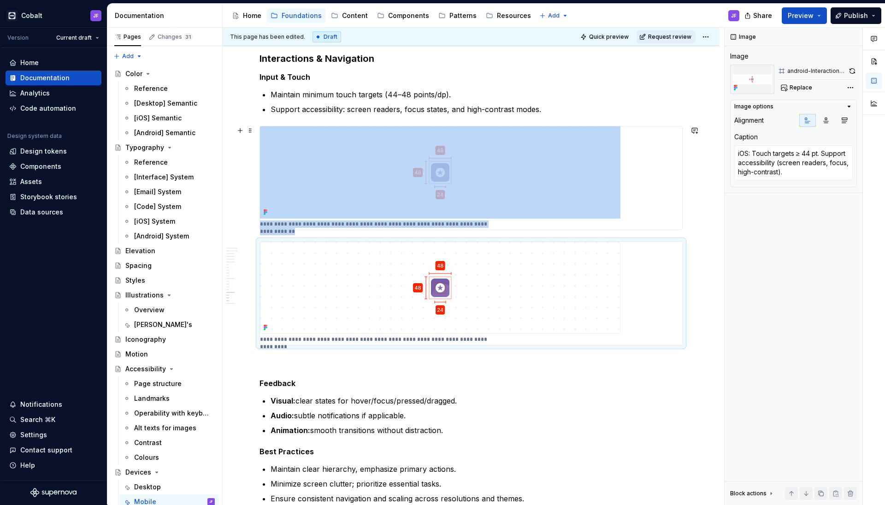
type textarea "*"
type textarea "Android: Touch targets ≥ 48dp. Support accessibility (screen readers, focus, hi…"
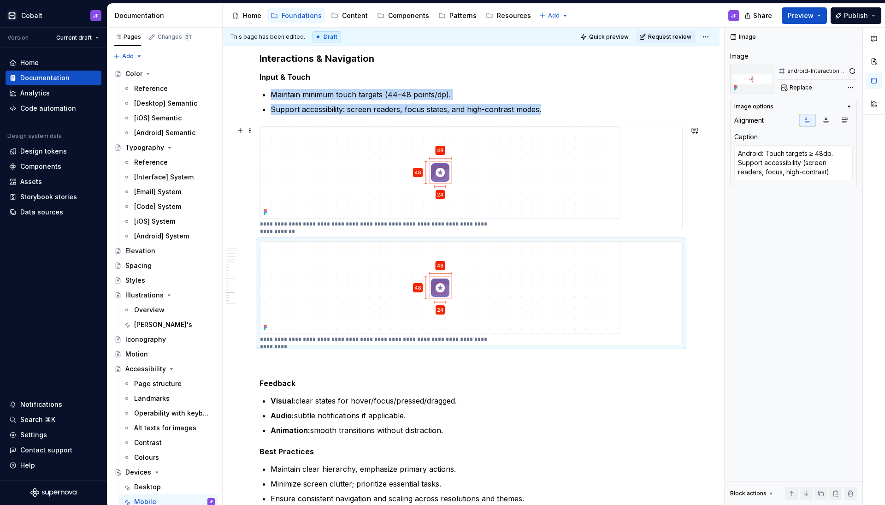
click at [365, 172] on img at bounding box center [440, 172] width 360 height 92
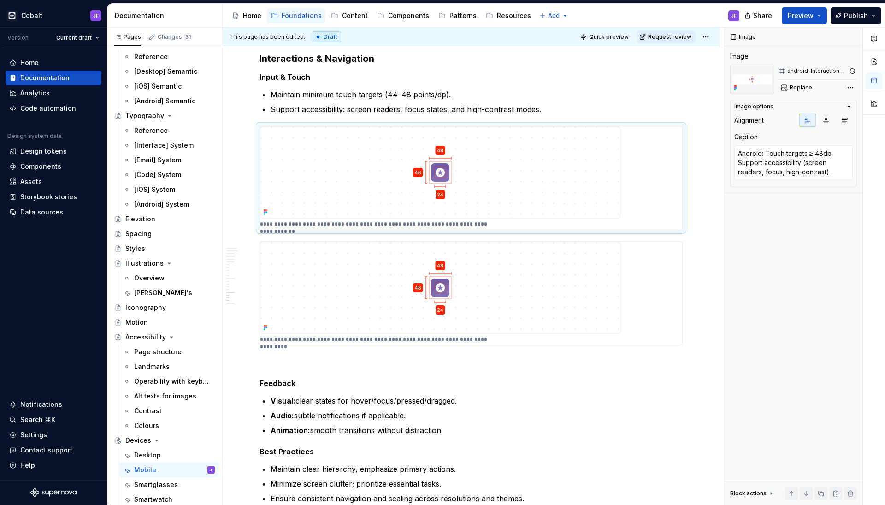
scroll to position [32, 0]
type textarea "*"
